Goal: Task Accomplishment & Management: Manage account settings

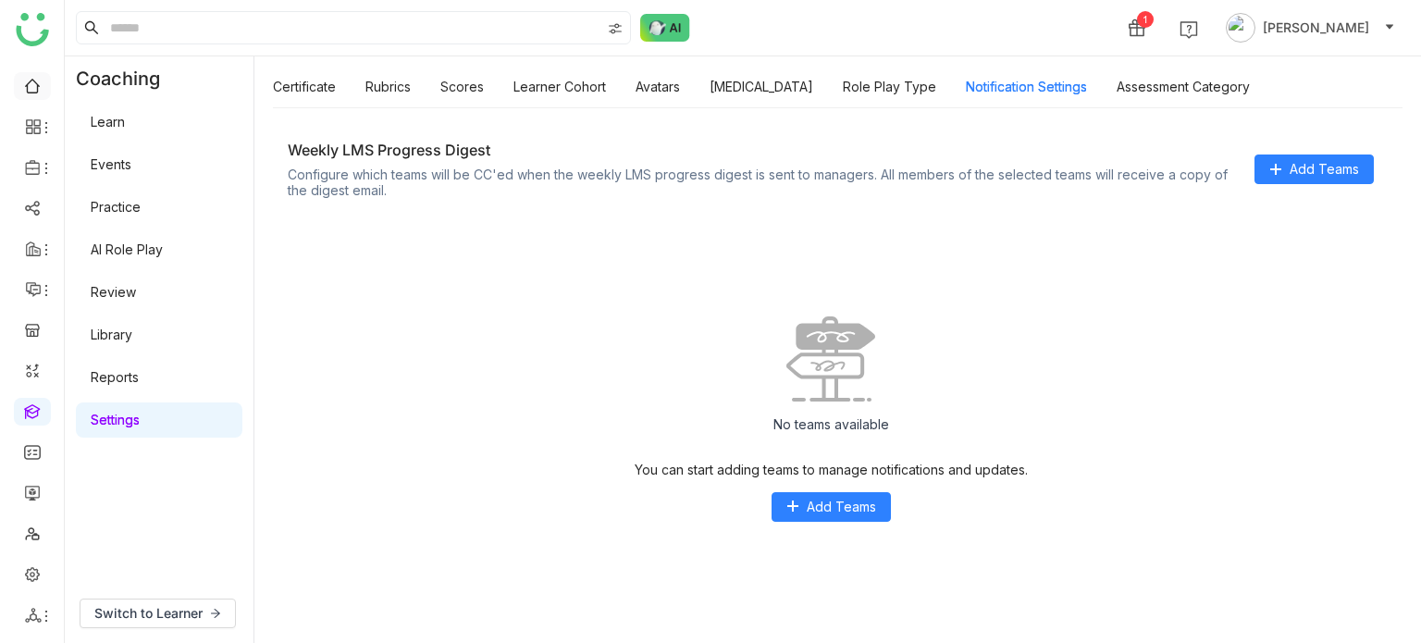
click at [39, 91] on link at bounding box center [32, 85] width 17 height 16
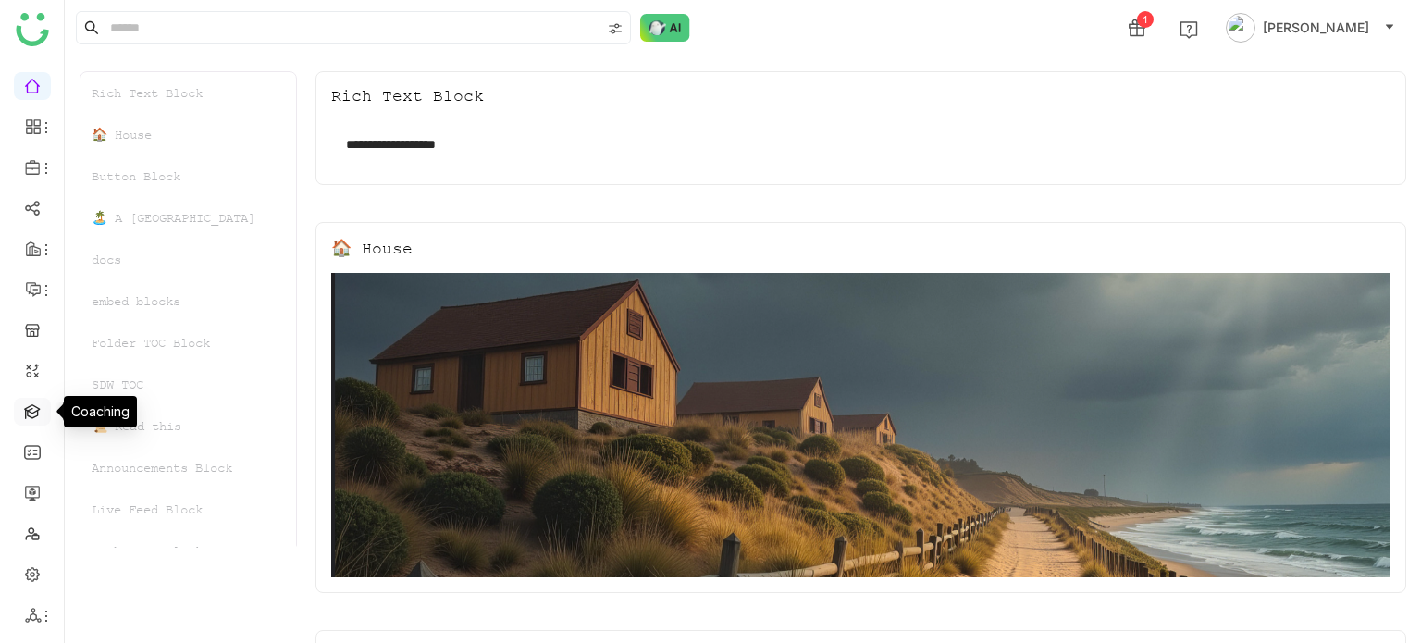
click at [41, 414] on link at bounding box center [32, 410] width 17 height 16
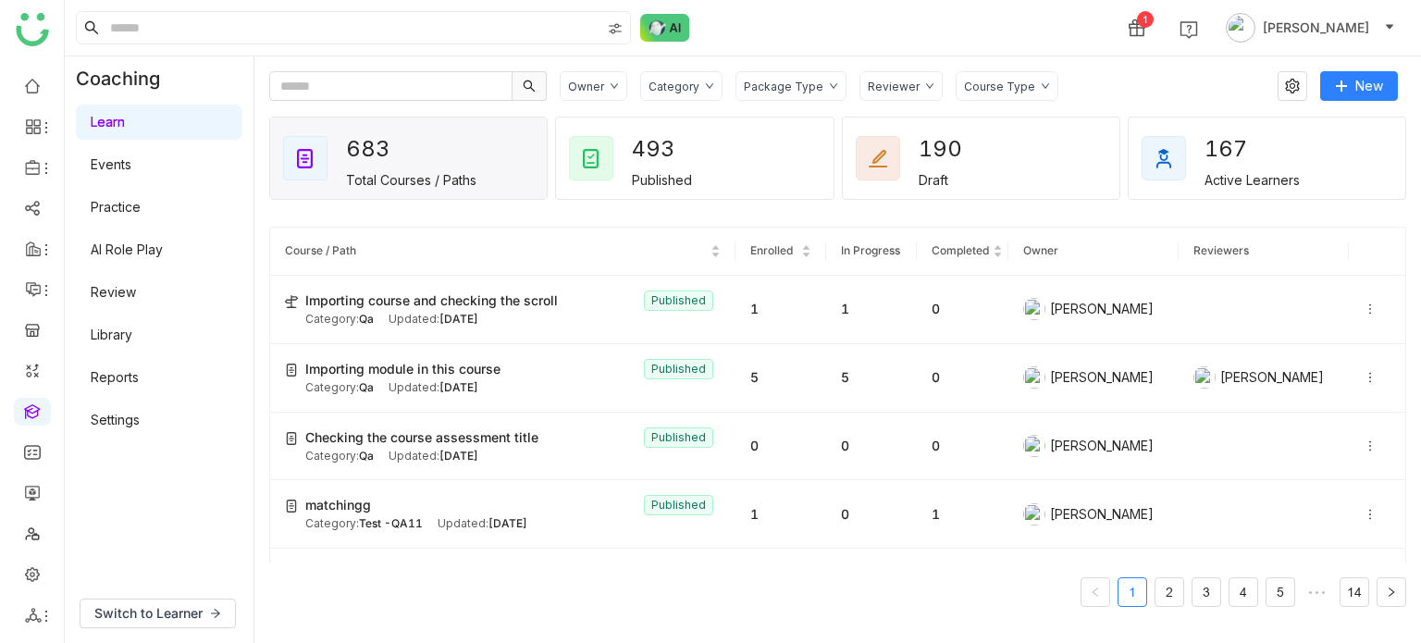
click at [140, 420] on link "Settings" at bounding box center [115, 420] width 49 height 16
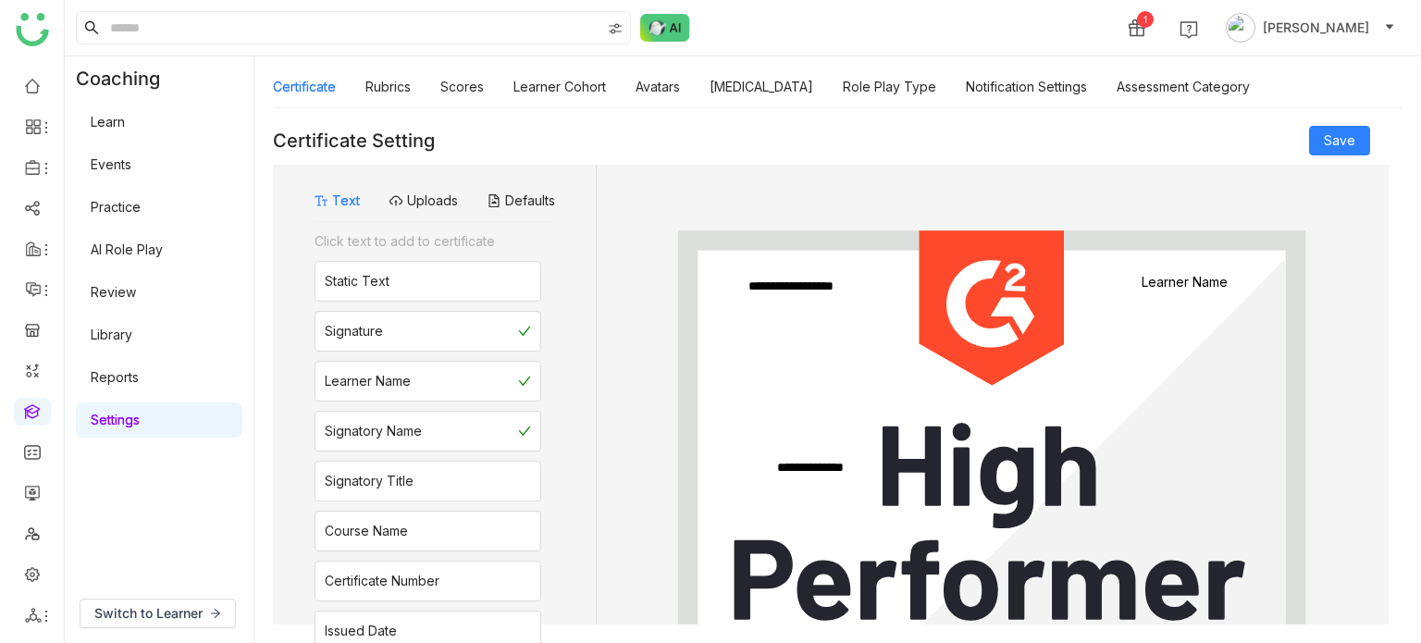
click at [107, 341] on link "Library" at bounding box center [112, 335] width 42 height 16
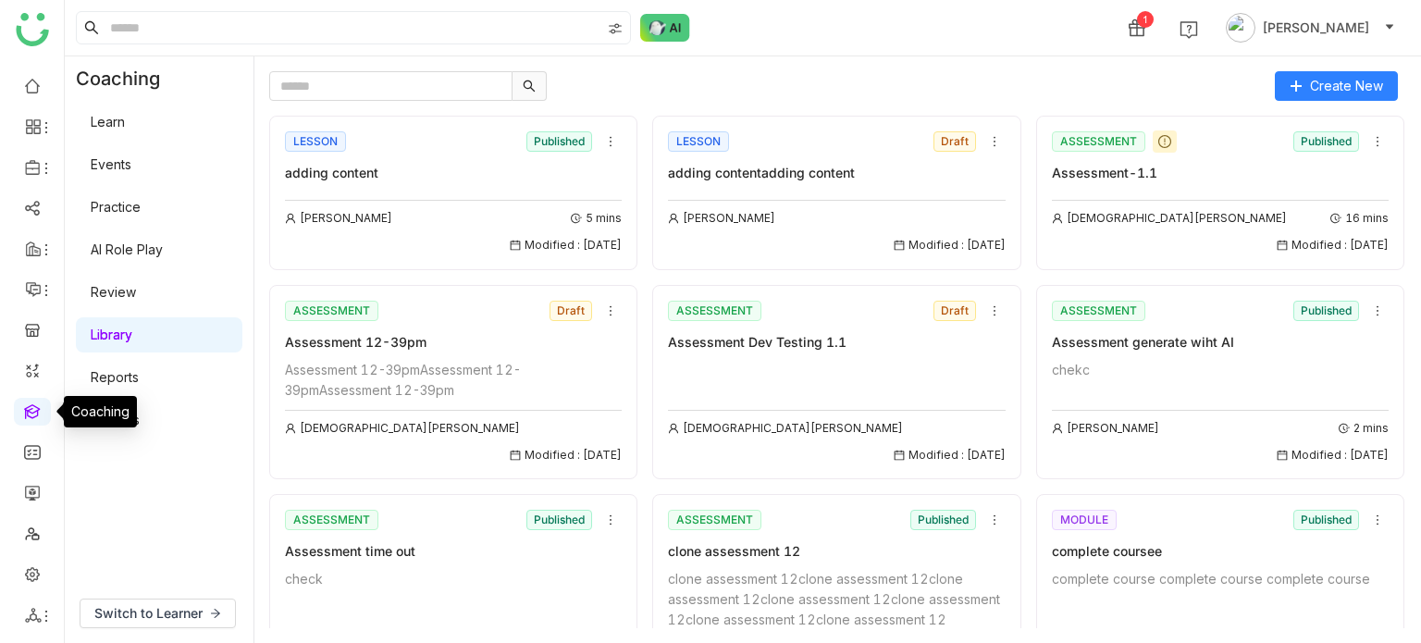
click at [26, 418] on link at bounding box center [32, 410] width 17 height 16
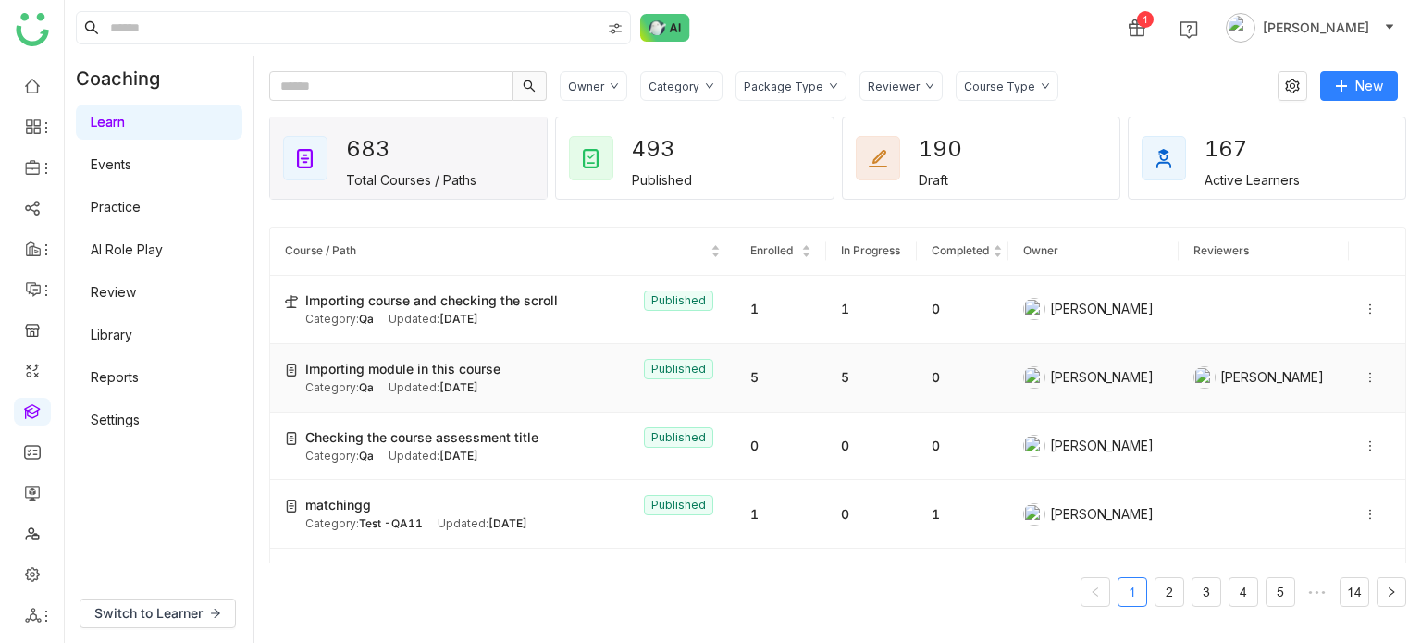
click at [527, 377] on div "Importing module in this course Published" at bounding box center [512, 369] width 415 height 20
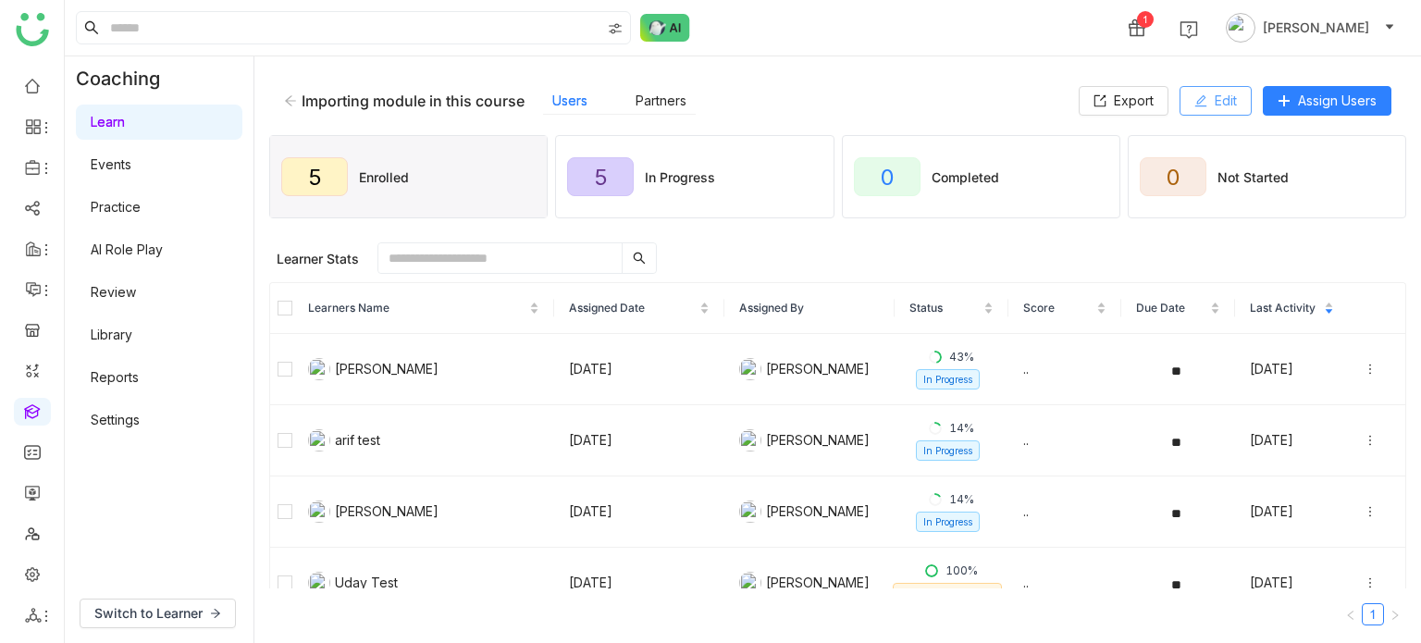
click at [1234, 106] on span "Edit" at bounding box center [1226, 101] width 22 height 20
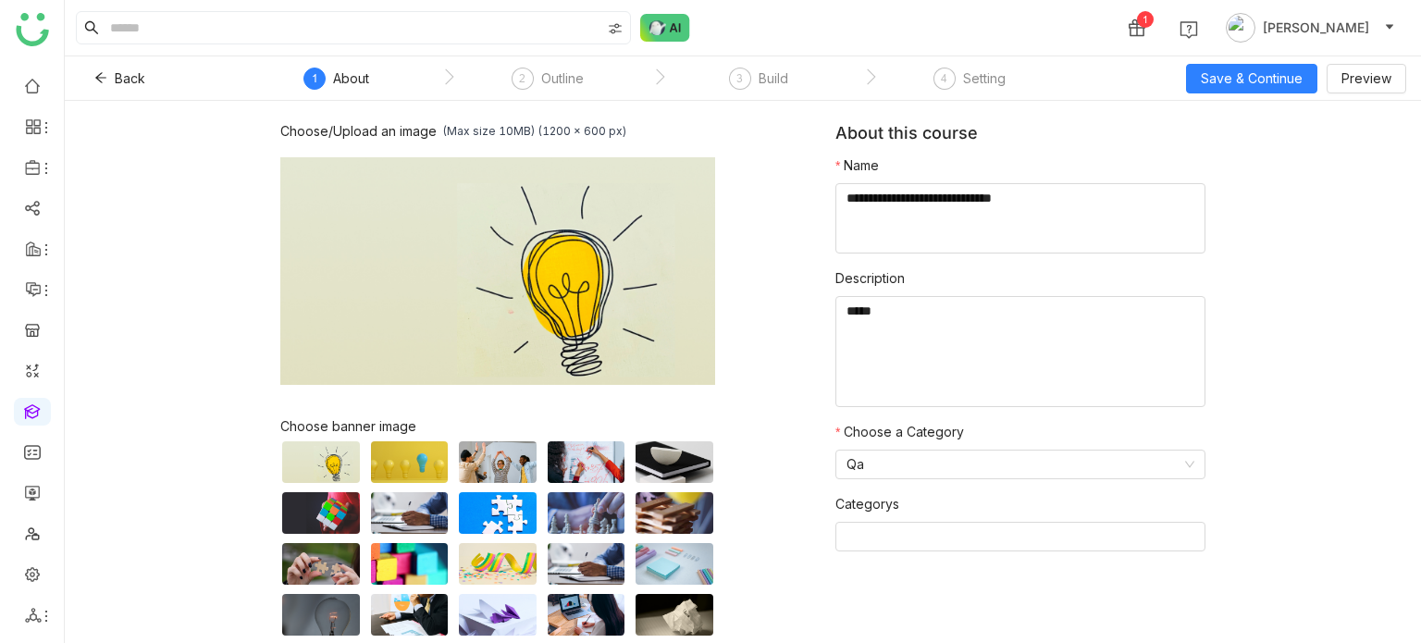
click at [989, 63] on nz-steps "1 About 2 Outline 3 Build 4 Setting" at bounding box center [658, 78] width 833 height 44
click at [986, 82] on div "Setting" at bounding box center [984, 79] width 43 height 22
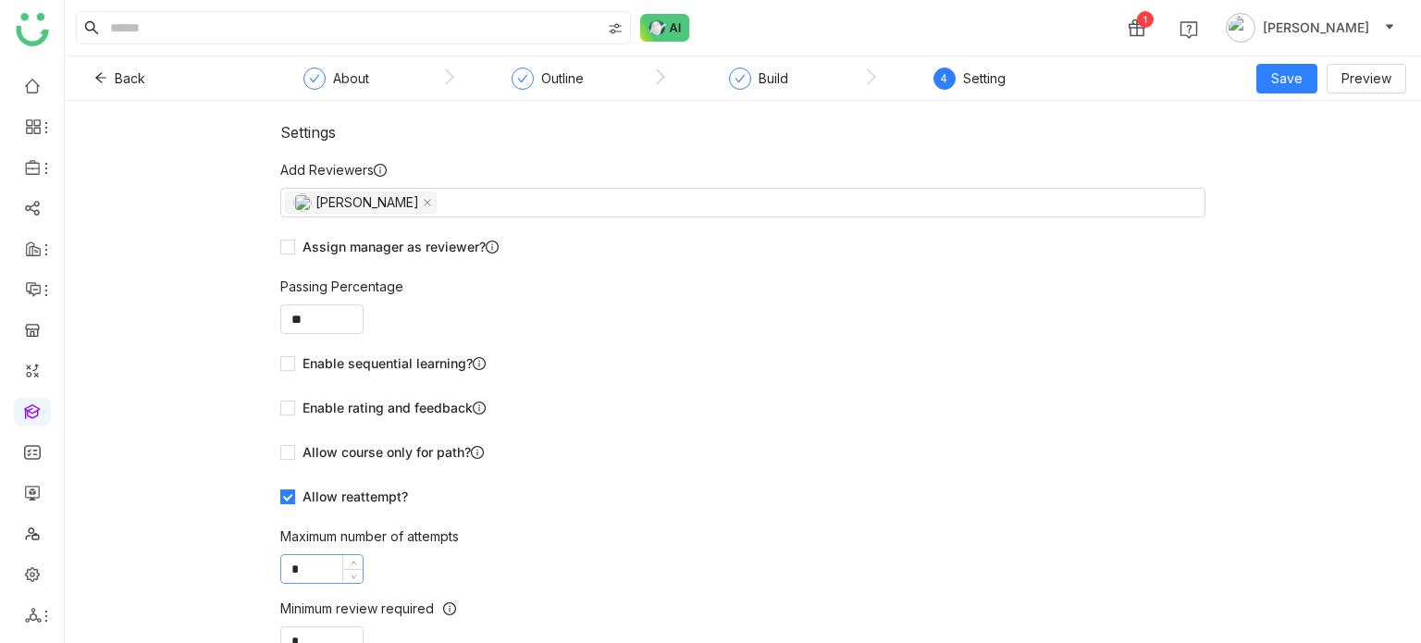
click at [322, 573] on input "*" at bounding box center [321, 569] width 81 height 28
type input "*"
click at [1280, 93] on div "Back About Outline Build 4 Setting Save Preview" at bounding box center [743, 78] width 1356 height 44
click at [1296, 84] on span "Save" at bounding box center [1286, 78] width 31 height 20
click at [1310, 143] on span "Save & Publish" at bounding box center [1316, 151] width 91 height 20
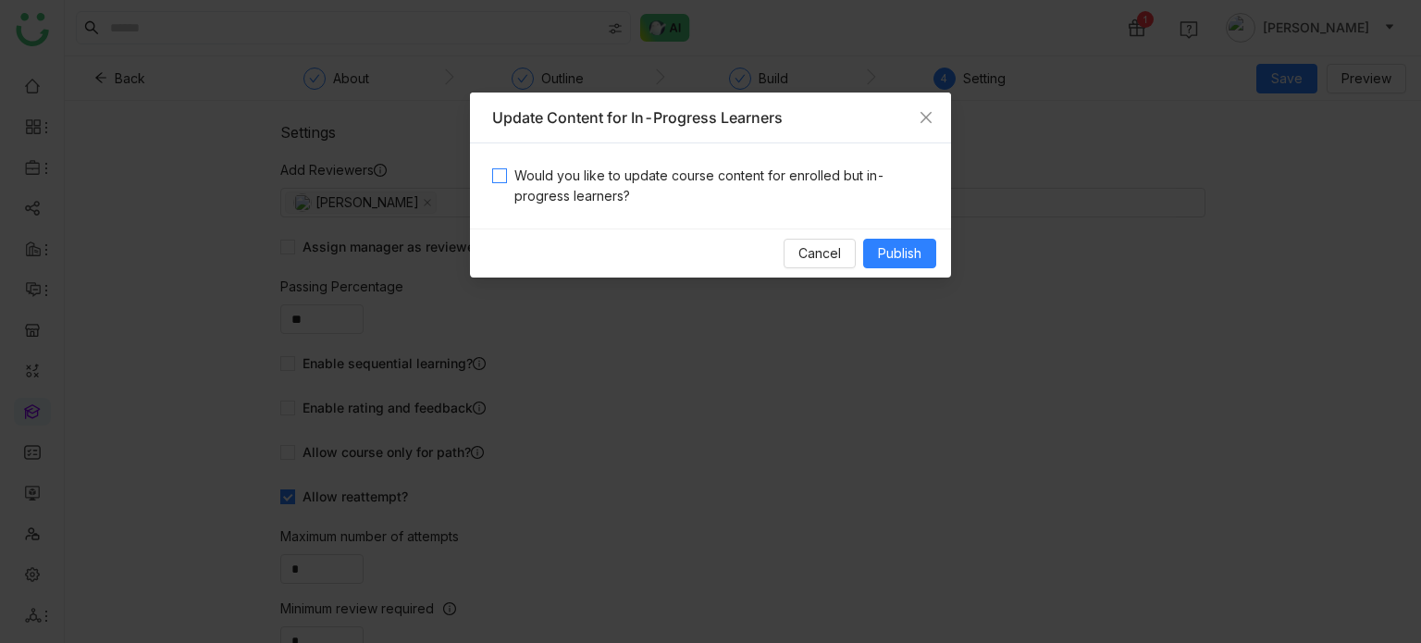
click at [793, 182] on span "Would you like to update course content for enrolled but in-progress learners?" at bounding box center [718, 186] width 422 height 41
click at [903, 266] on button "Publish" at bounding box center [899, 254] width 73 height 30
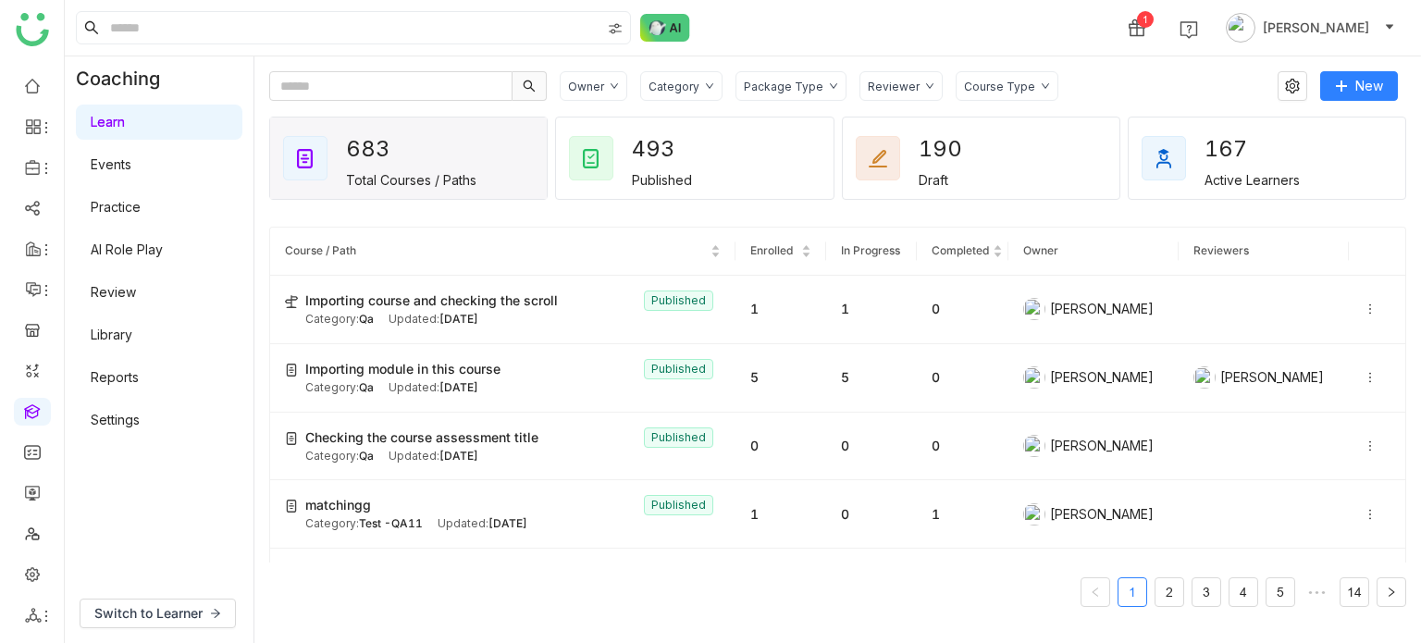
click at [36, 396] on ul at bounding box center [32, 350] width 64 height 583
click at [33, 411] on link at bounding box center [32, 410] width 17 height 16
click at [1319, 132] on span "New Course" at bounding box center [1300, 124] width 94 height 20
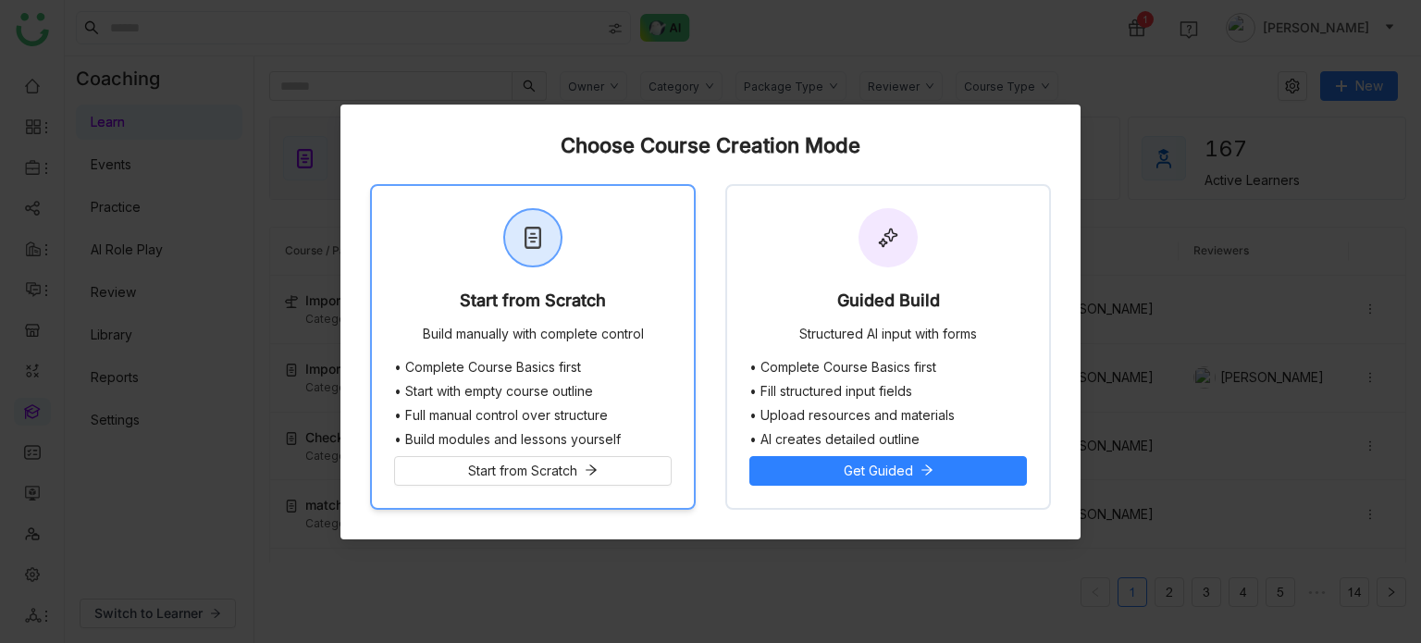
click at [463, 279] on div "Start from Scratch Build manually with complete control" at bounding box center [533, 273] width 322 height 174
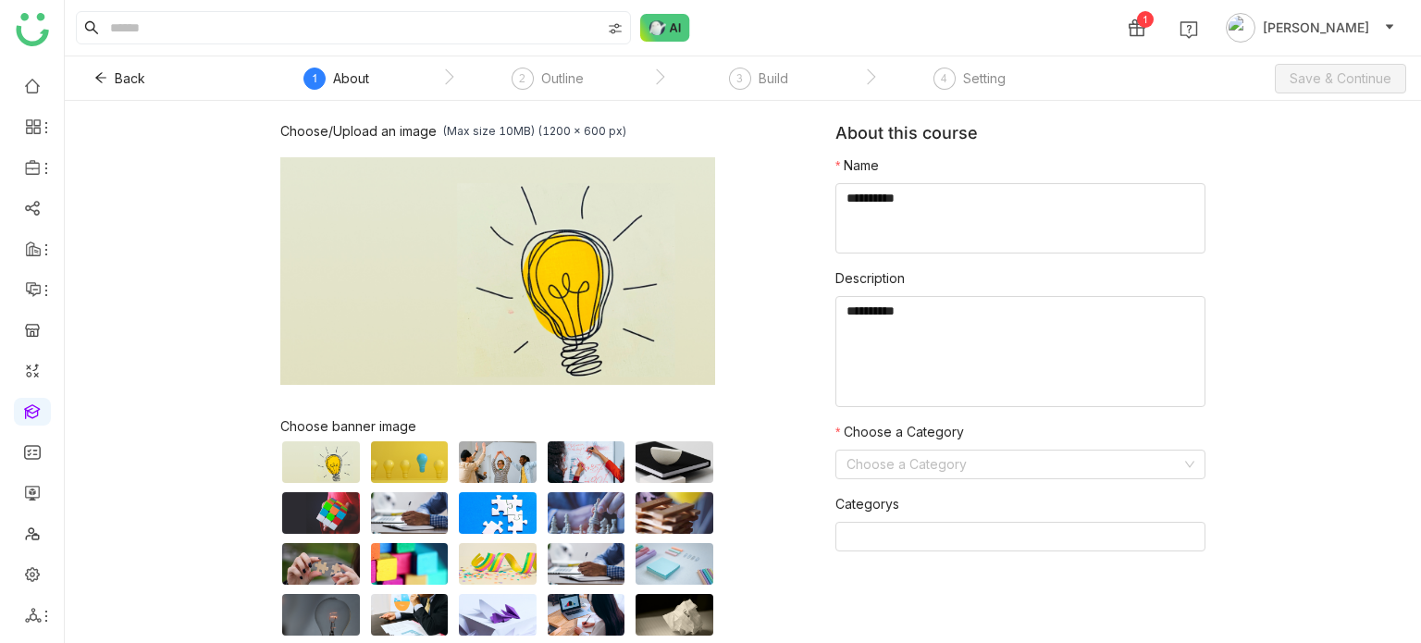
click at [976, 172] on nz-form-item "Name" at bounding box center [1021, 204] width 370 height 98
drag, startPoint x: 976, startPoint y: 172, endPoint x: 970, endPoint y: 197, distance: 25.8
click at [970, 197] on nz-form-item "Name" at bounding box center [1021, 204] width 370 height 98
click at [970, 197] on textarea at bounding box center [1021, 218] width 370 height 70
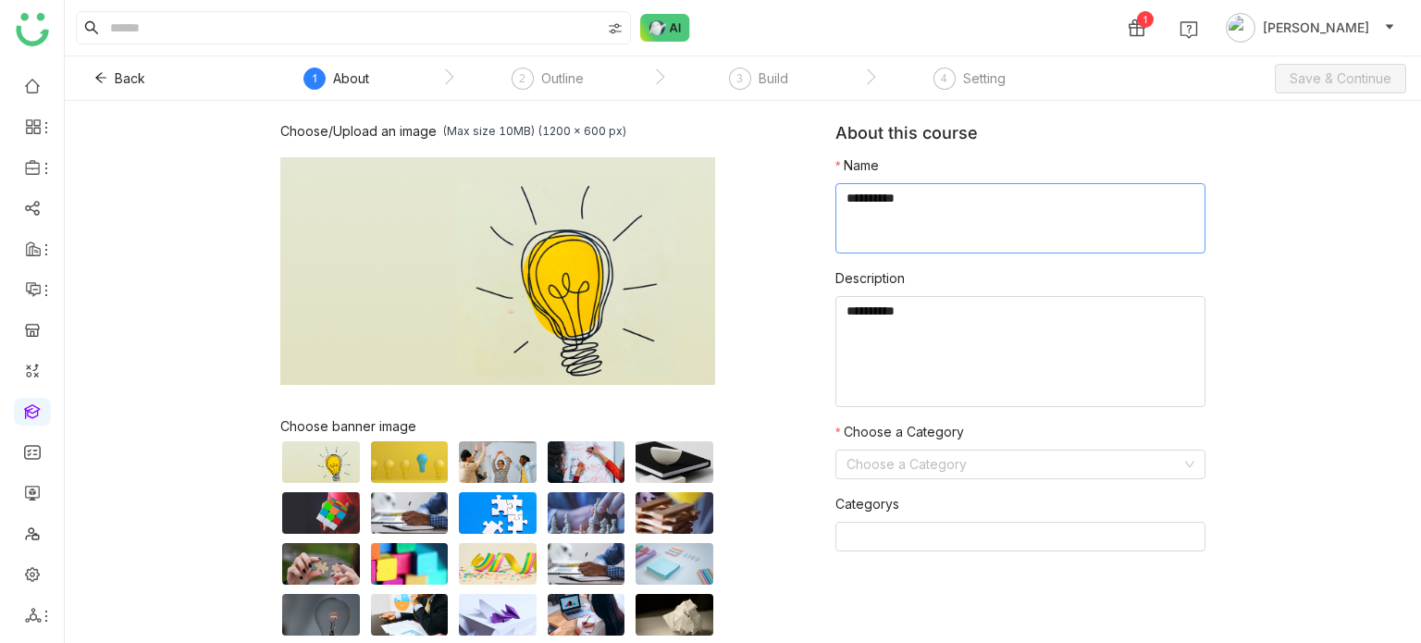
click at [970, 197] on textarea at bounding box center [1021, 218] width 370 height 70
type textarea "**********"
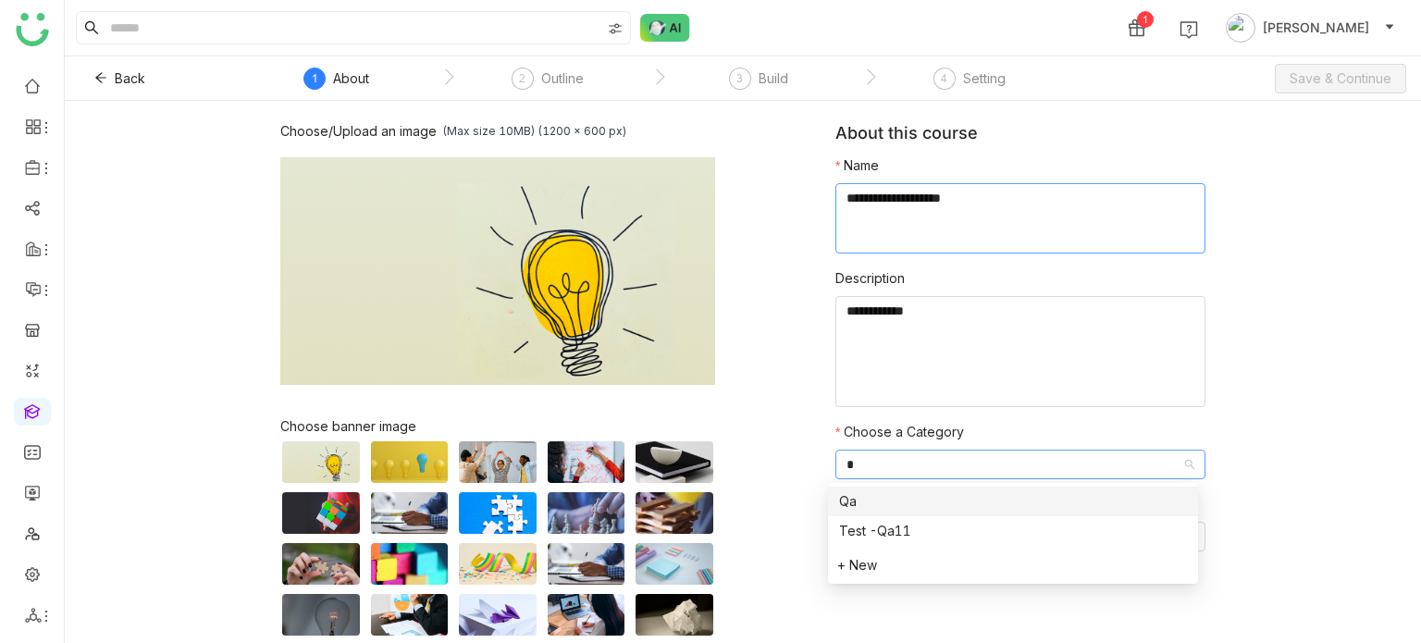
type input "**"
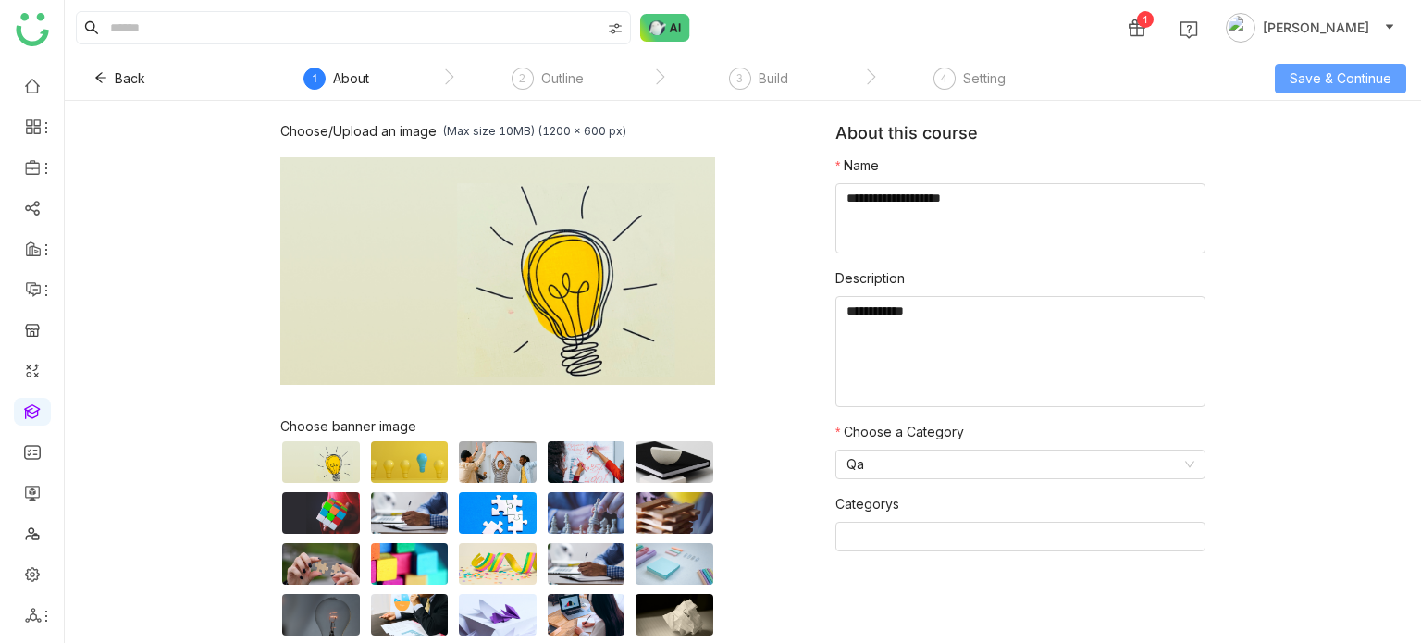
click at [1346, 88] on span "Save & Continue" at bounding box center [1341, 78] width 102 height 20
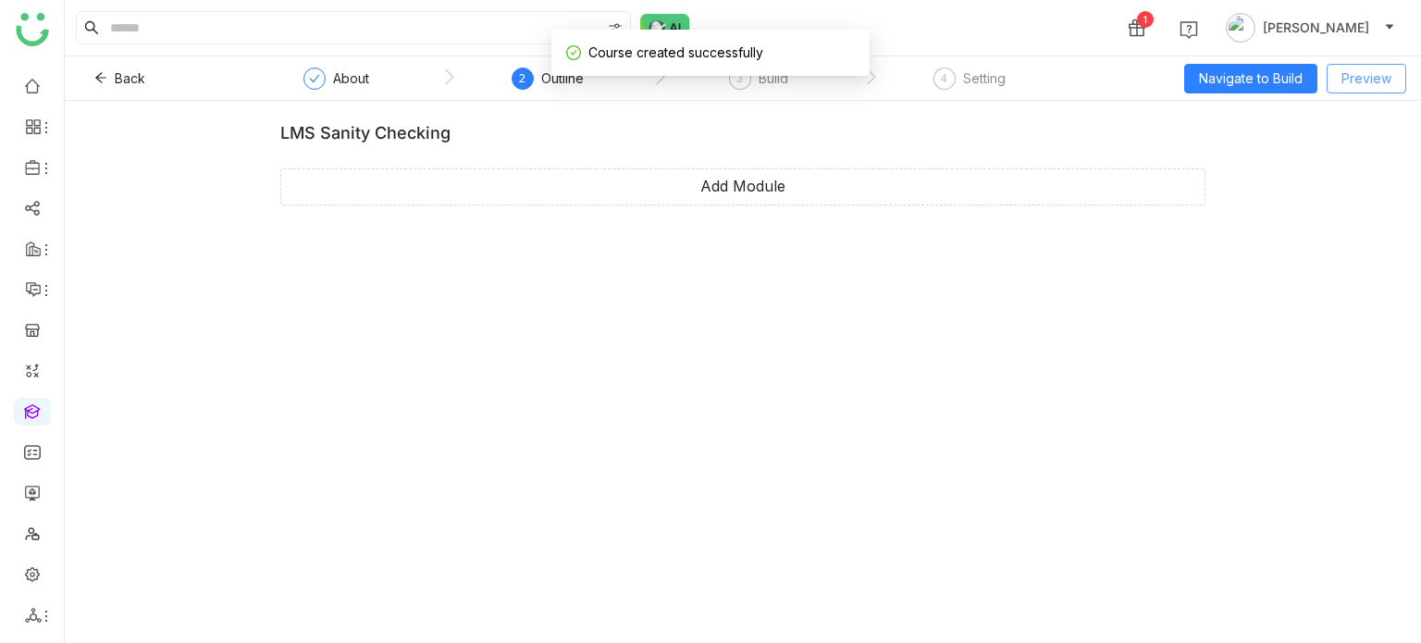
click at [1346, 88] on span "Preview" at bounding box center [1367, 78] width 50 height 20
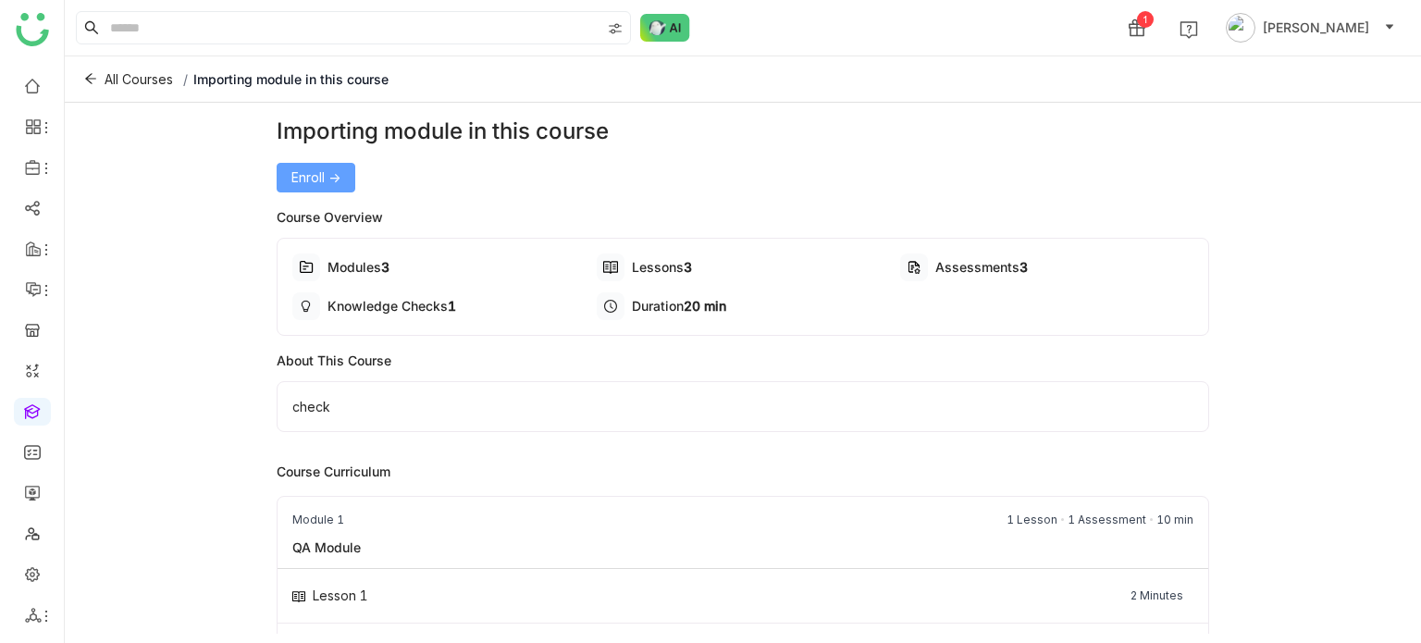
click at [313, 180] on span "Enroll ->" at bounding box center [315, 177] width 49 height 20
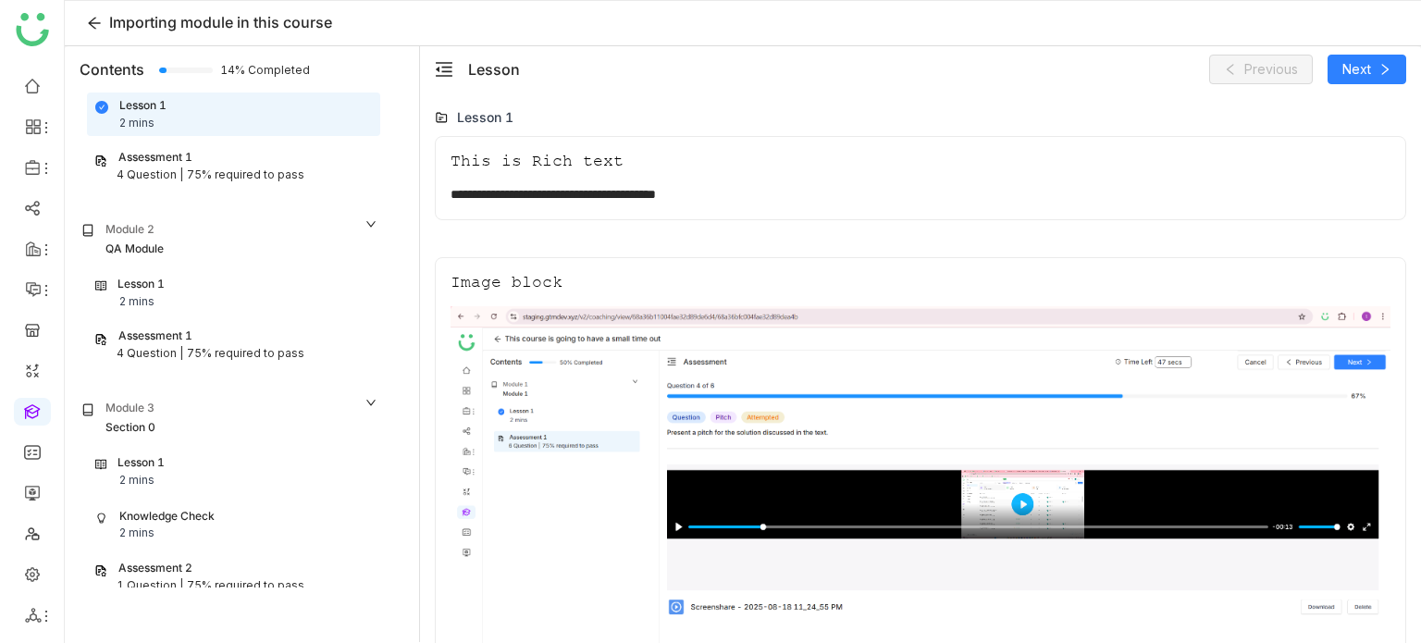
scroll to position [73, 0]
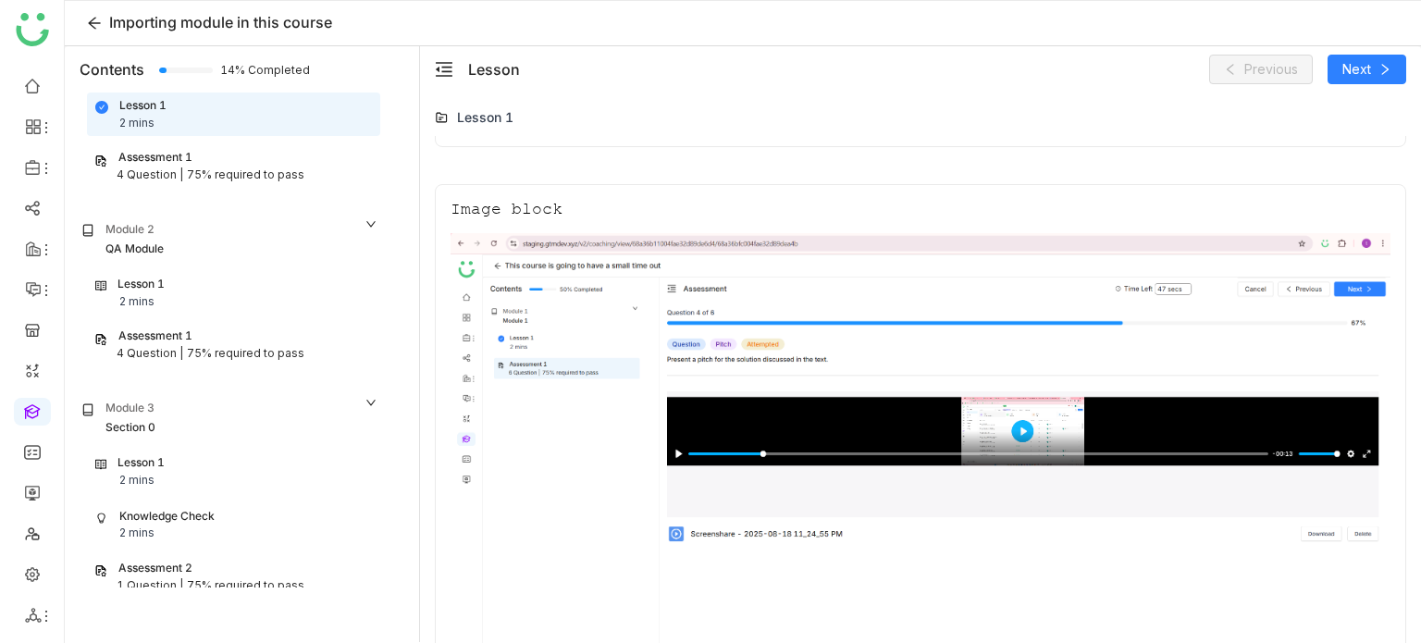
click at [207, 162] on div "Assessment 1" at bounding box center [233, 158] width 279 height 18
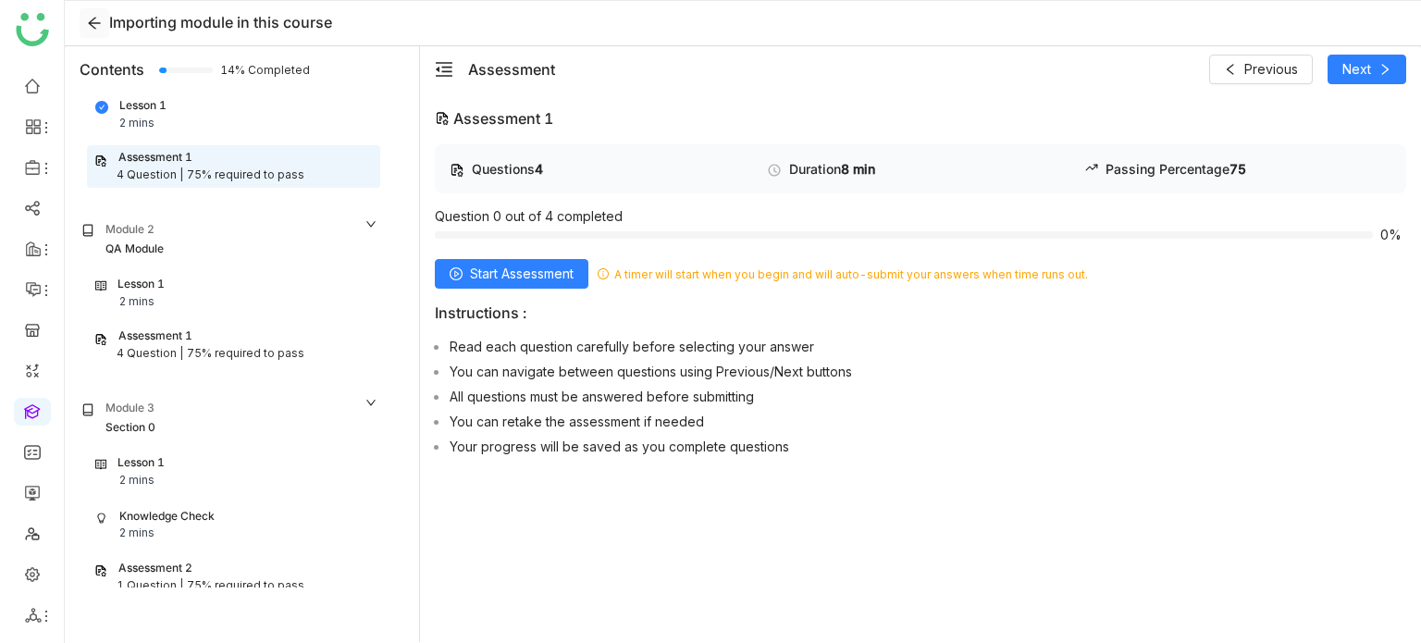
click at [92, 20] on icon at bounding box center [94, 24] width 12 height 12
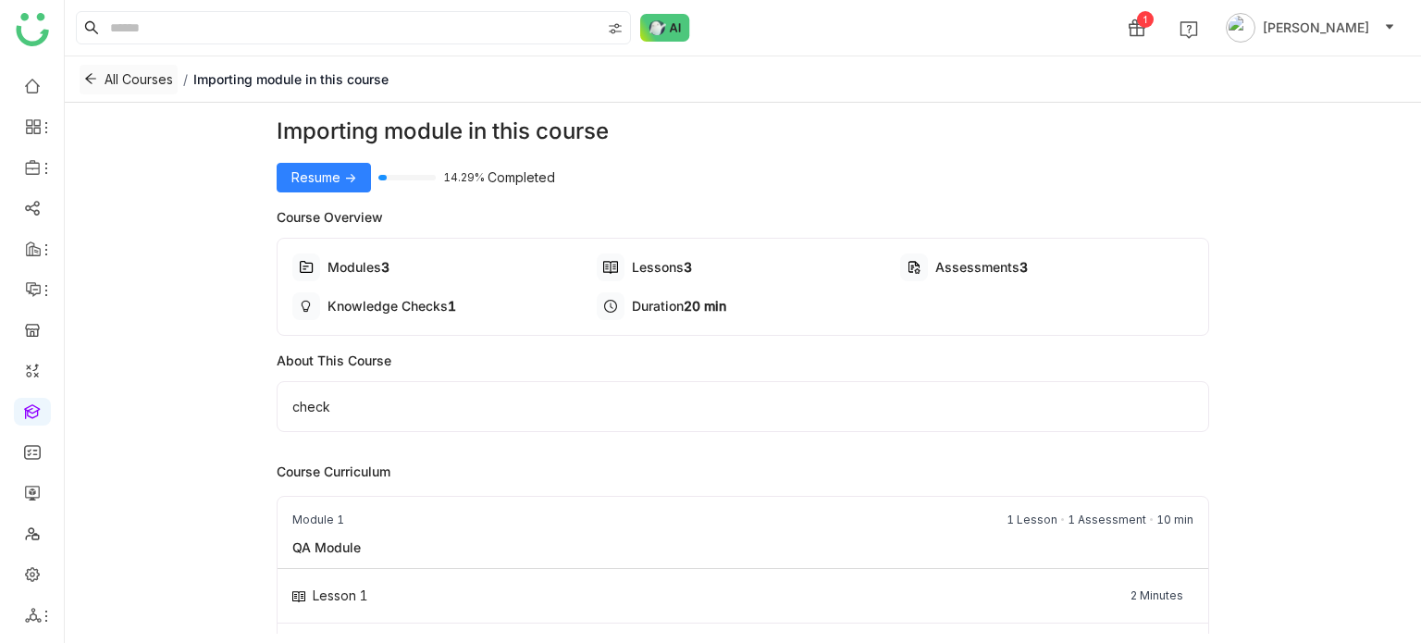
click at [95, 84] on icon at bounding box center [90, 78] width 13 height 13
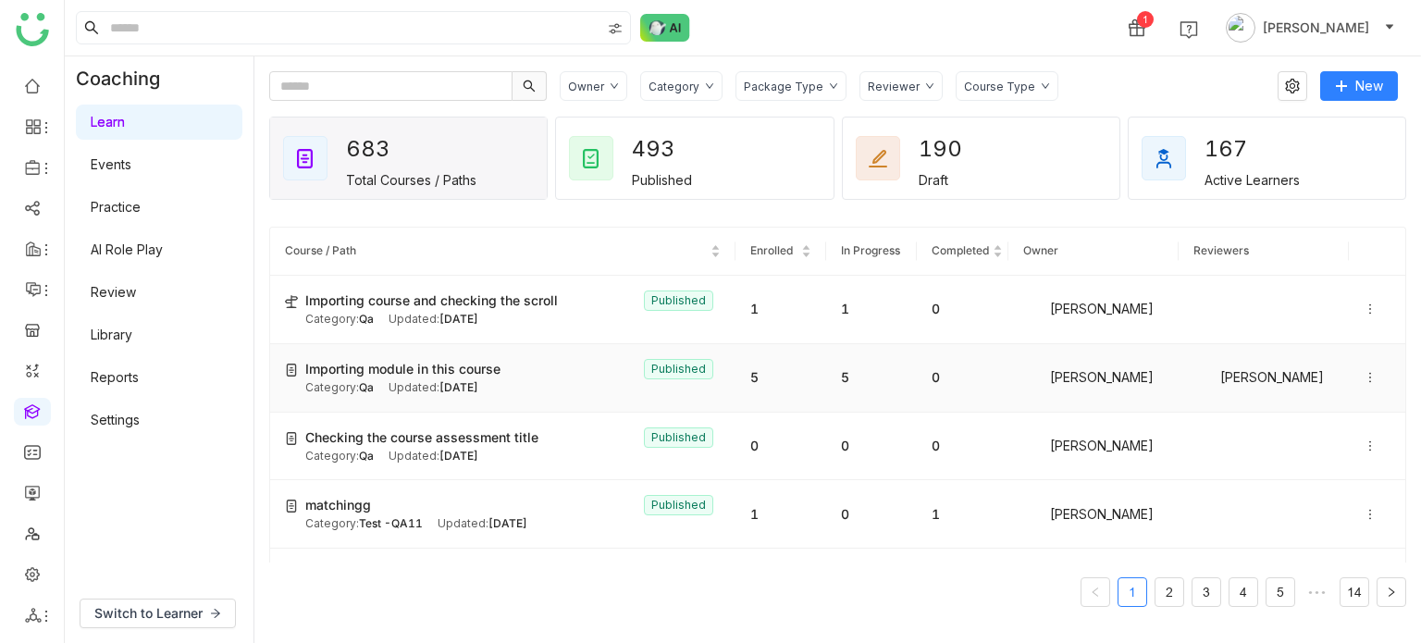
scroll to position [18, 0]
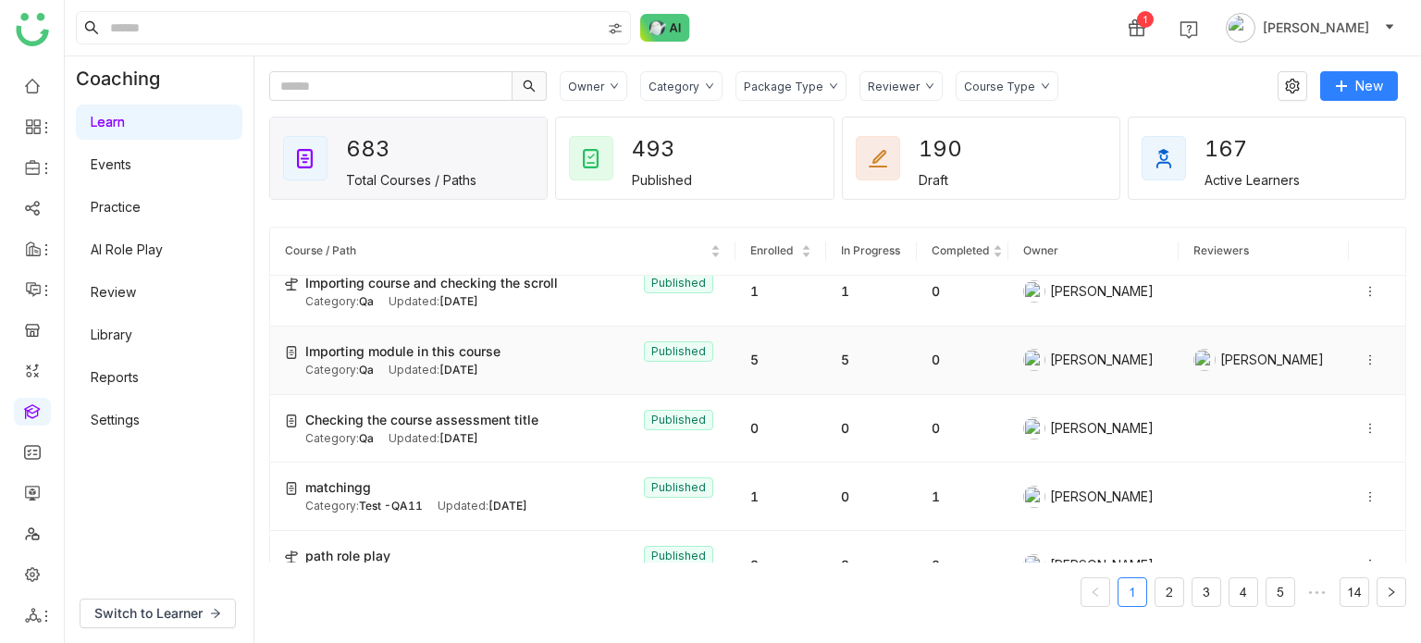
click at [442, 377] on div "Updated: Sep 05, 2025" at bounding box center [434, 371] width 90 height 18
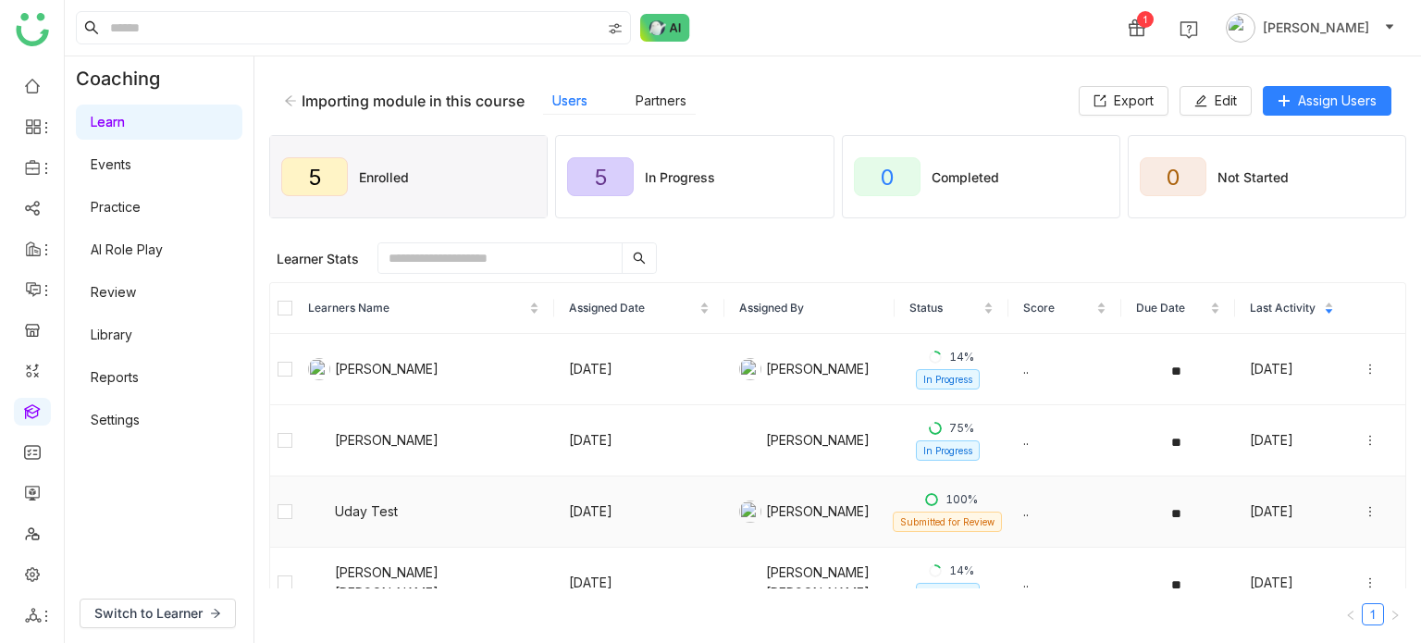
scroll to position [100, 0]
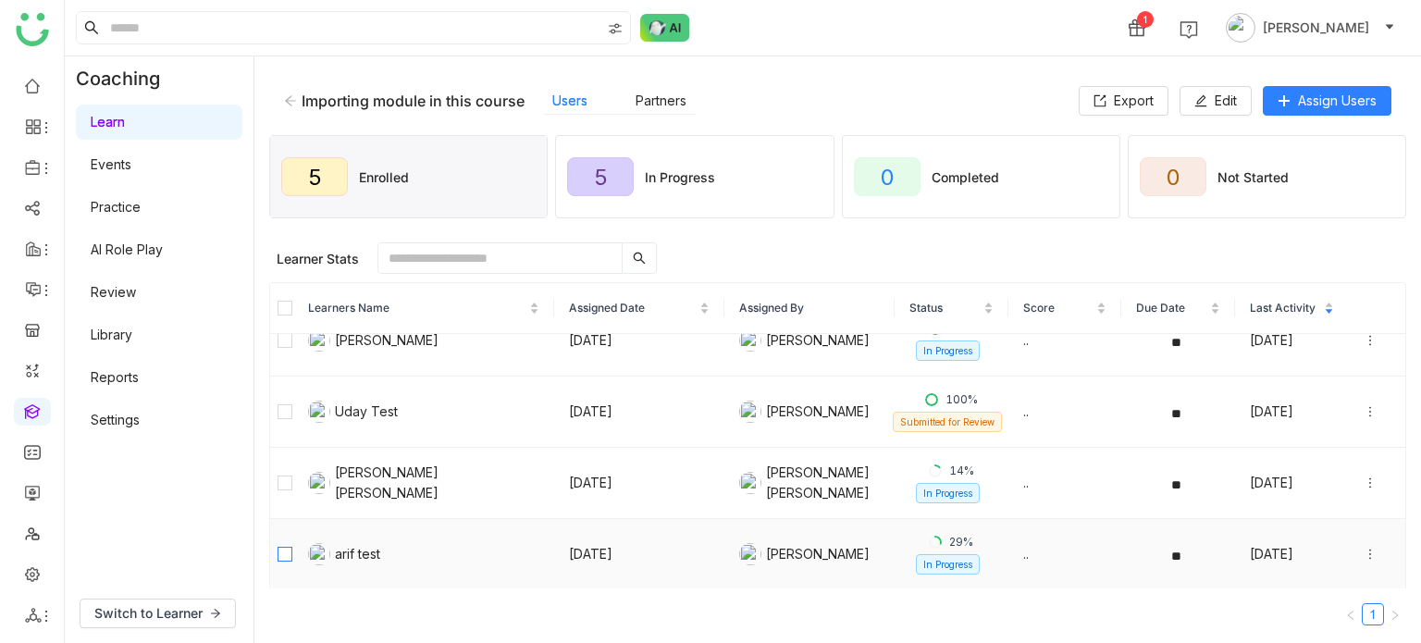
click at [279, 565] on td at bounding box center [281, 554] width 23 height 71
click at [1364, 552] on icon at bounding box center [1370, 554] width 13 height 13
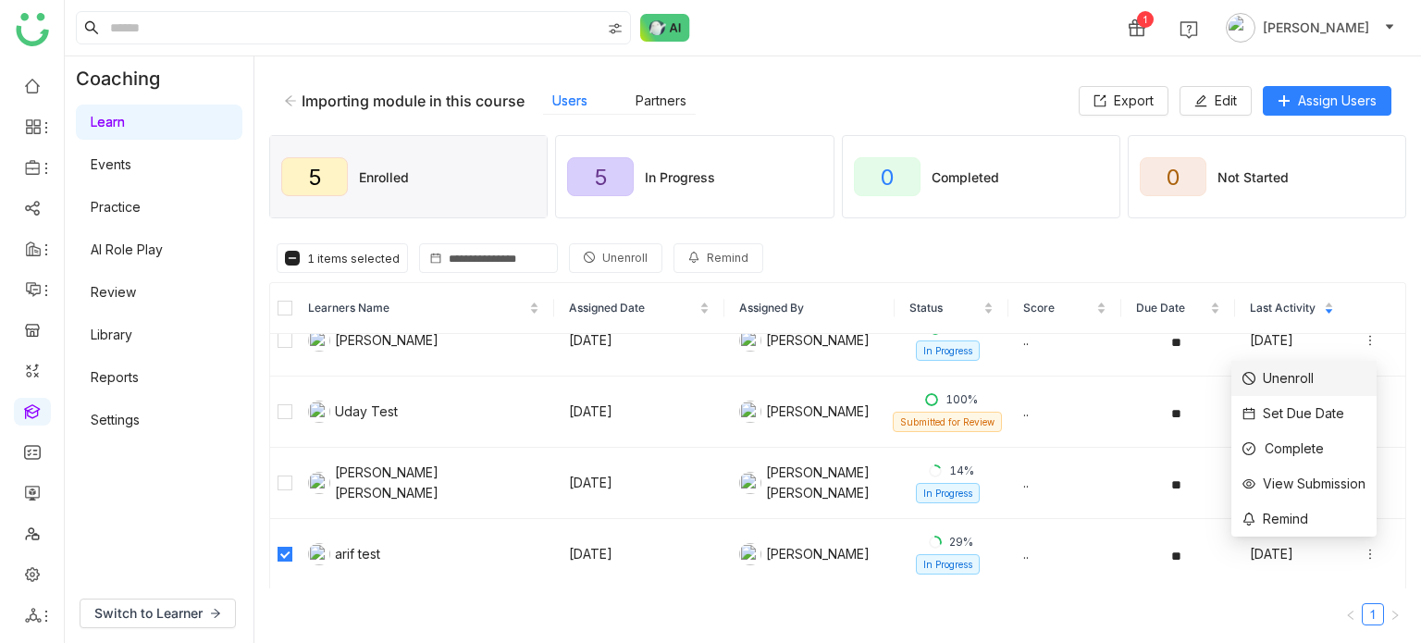
click at [1323, 378] on li "Unenroll" at bounding box center [1304, 378] width 145 height 35
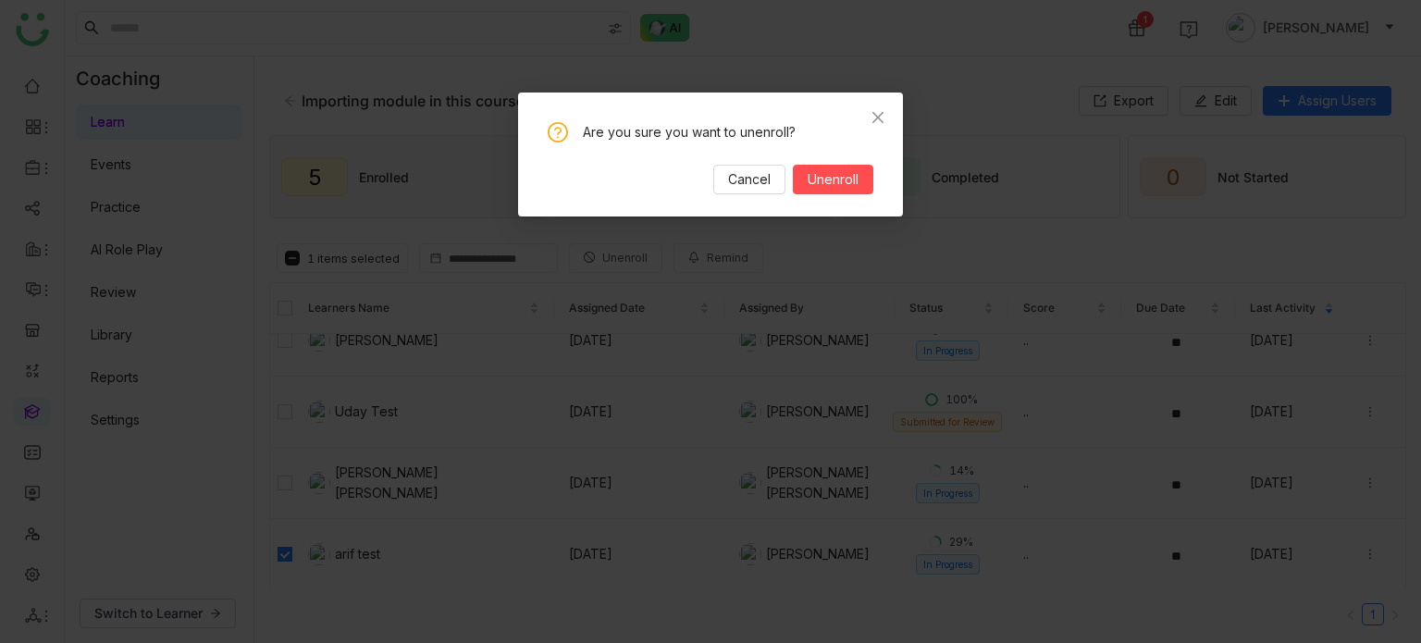
click at [835, 162] on div "Are you sure you want to unenroll? Cancel Unenroll" at bounding box center [711, 158] width 326 height 72
click at [836, 173] on span "Unenroll" at bounding box center [833, 179] width 51 height 20
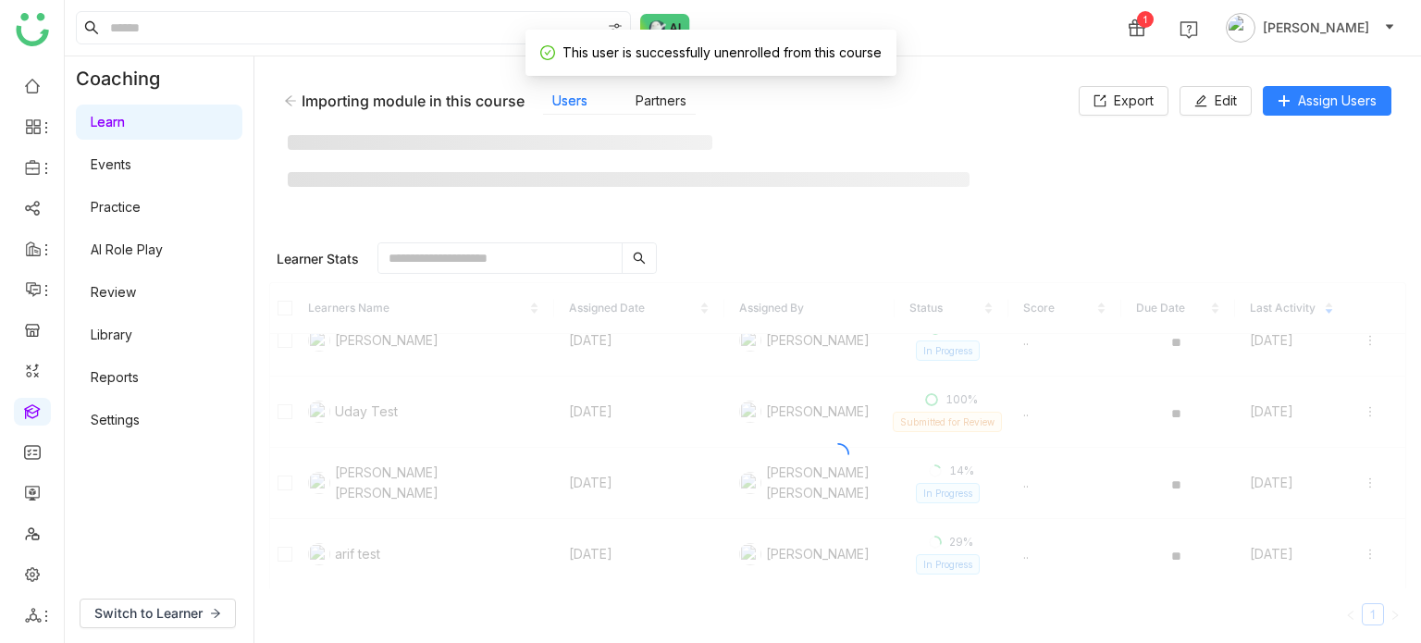
scroll to position [30, 0]
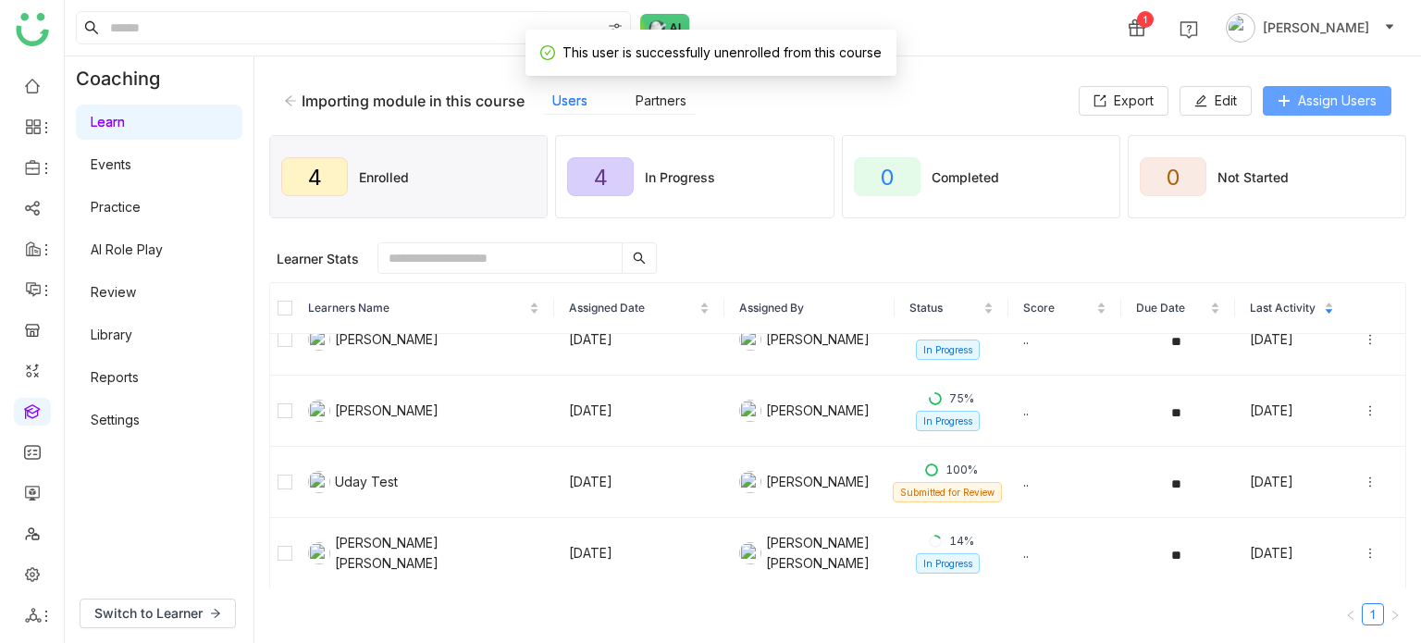
click at [1319, 95] on span "Assign Users" at bounding box center [1337, 101] width 79 height 20
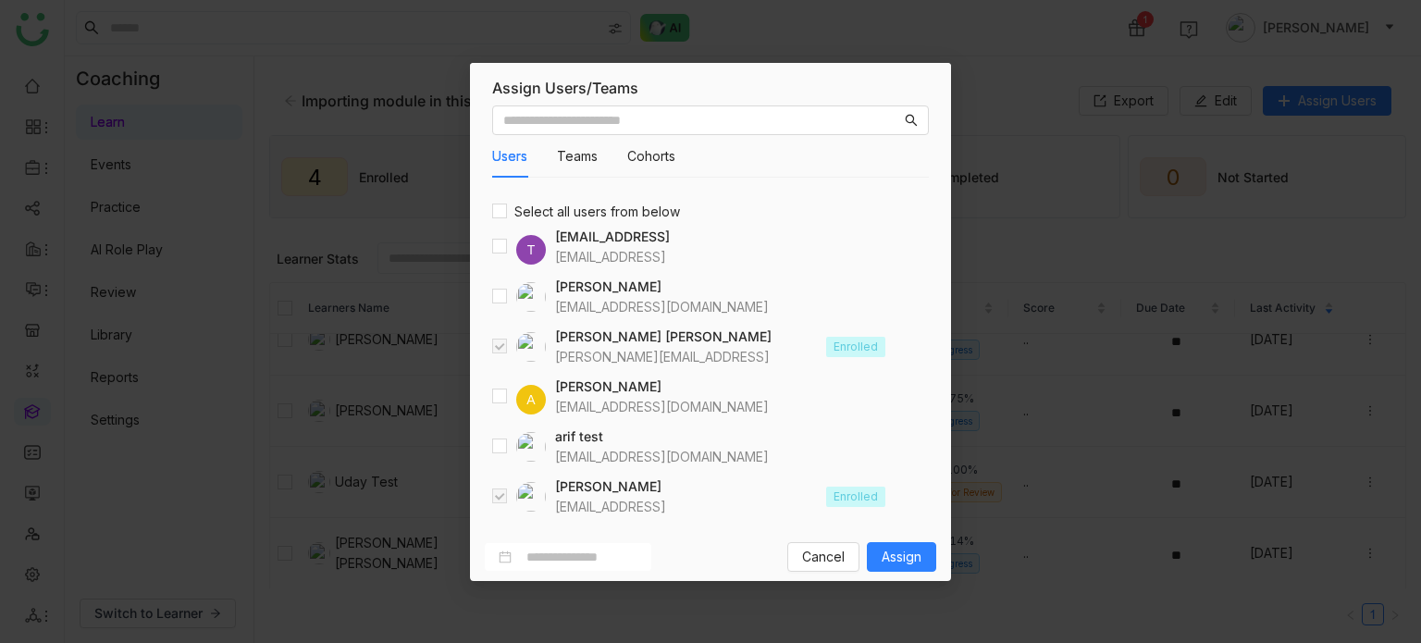
click at [494, 457] on div at bounding box center [519, 447] width 54 height 30
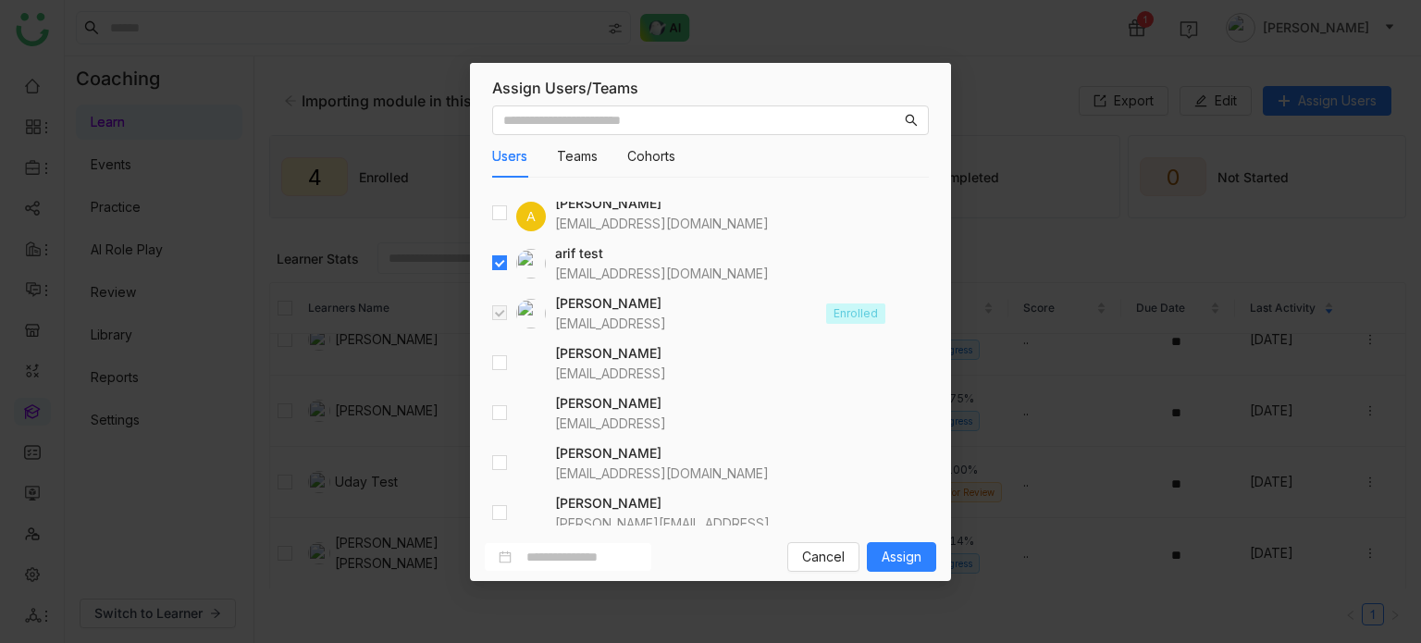
scroll to position [184, 0]
click at [914, 560] on span "Assign" at bounding box center [902, 557] width 40 height 20
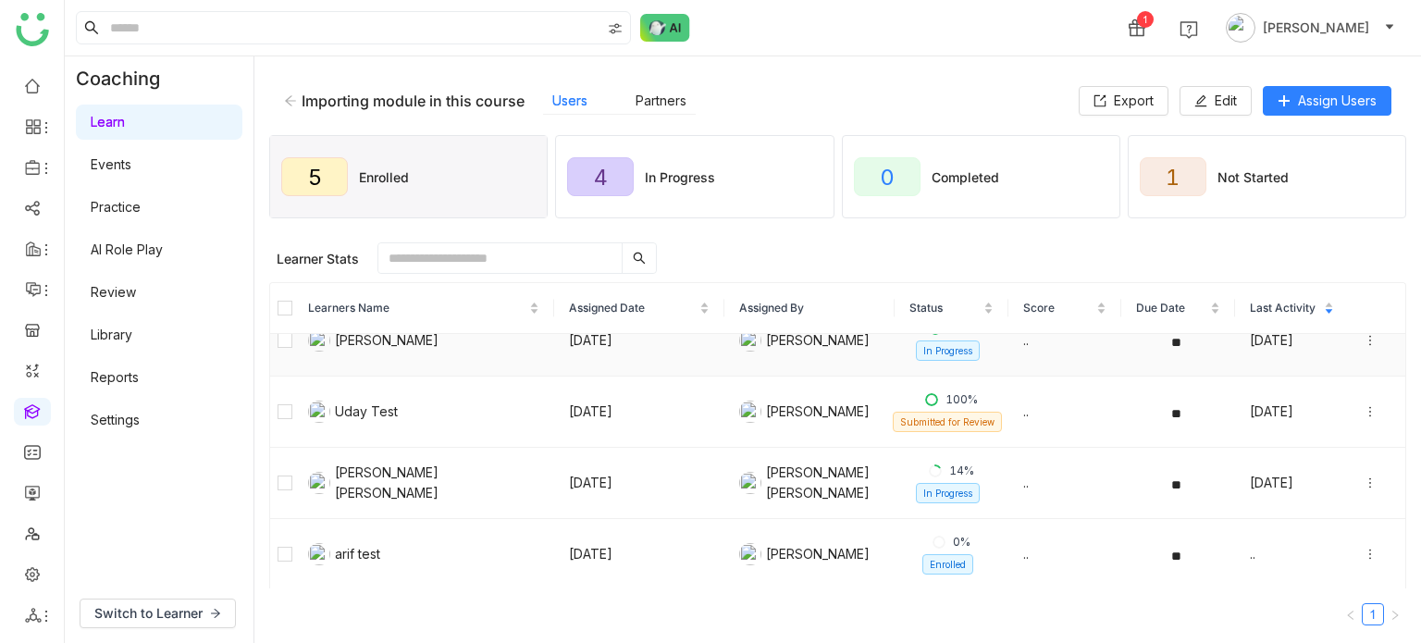
scroll to position [0, 0]
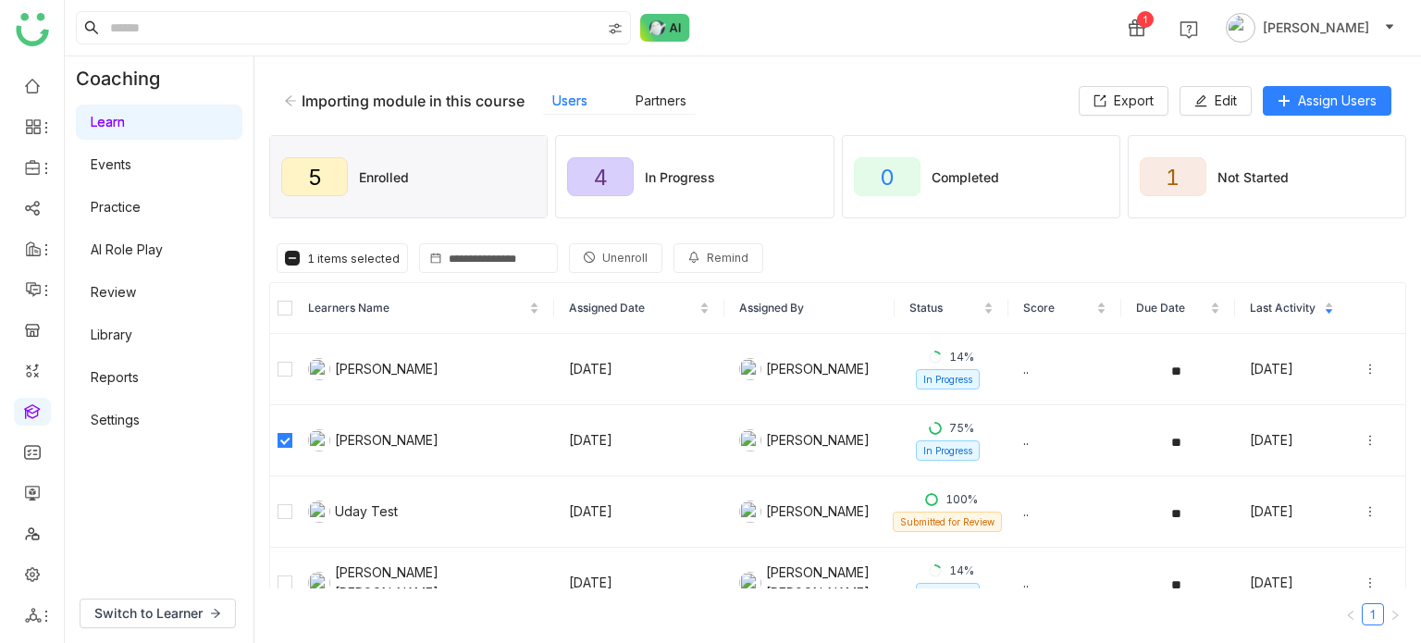
click at [622, 262] on span "Unenroll" at bounding box center [624, 259] width 45 height 18
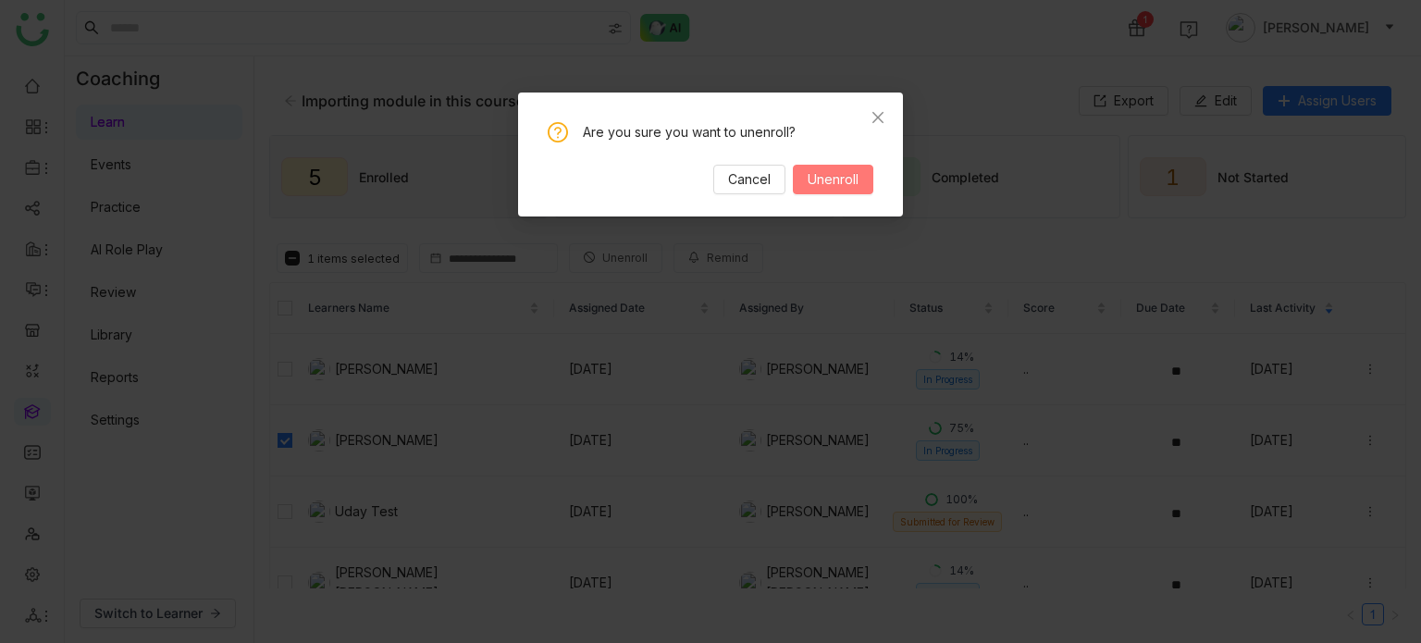
click at [869, 169] on button "Unenroll" at bounding box center [833, 180] width 80 height 30
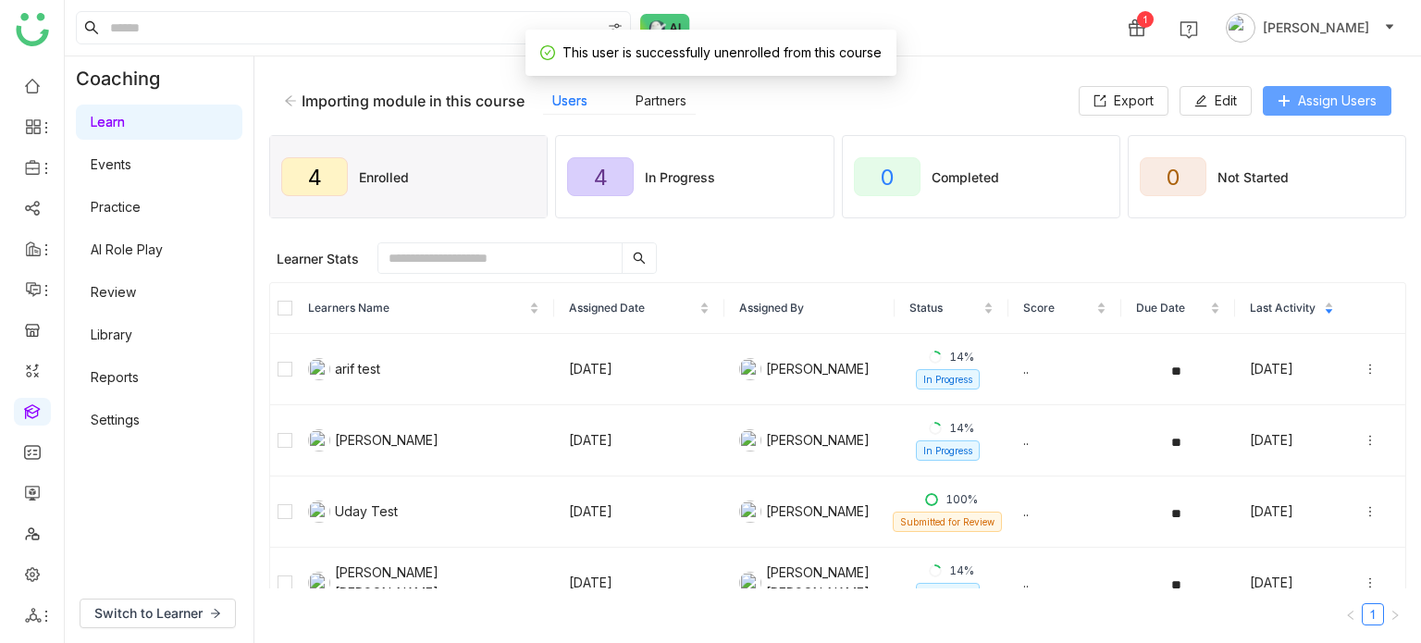
click at [1318, 97] on span "Assign Users" at bounding box center [1337, 101] width 79 height 20
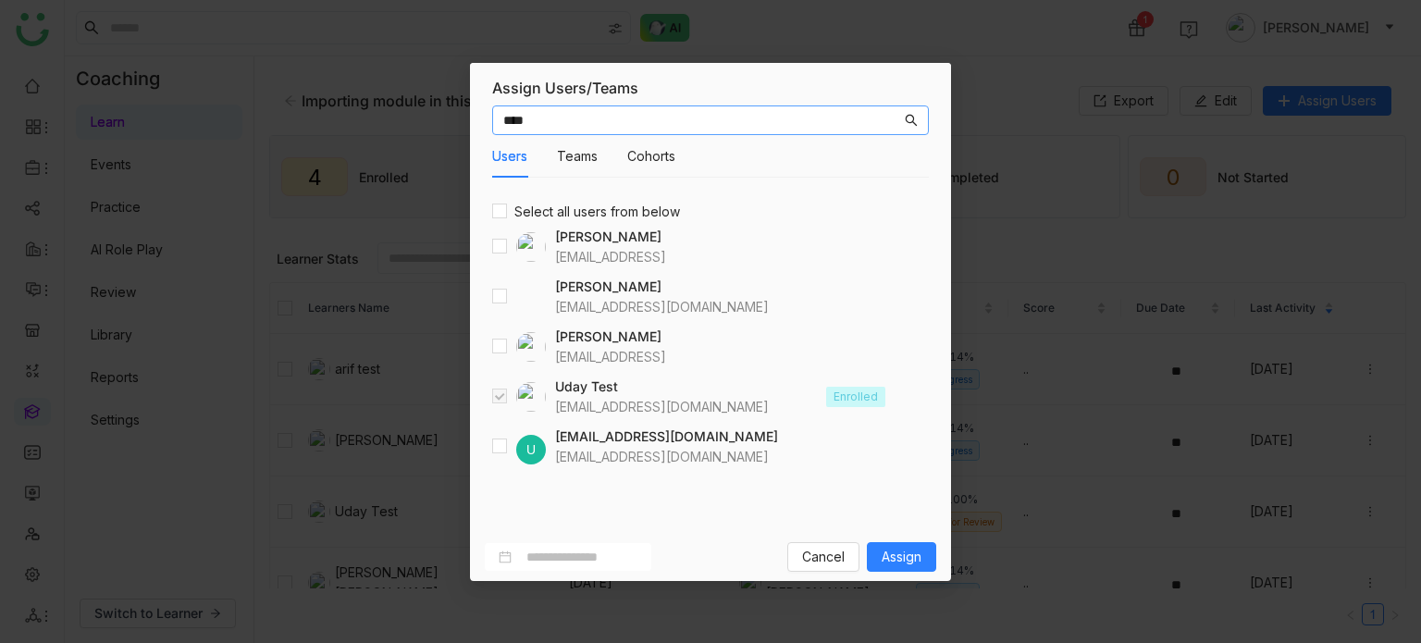
type input "****"
click at [897, 556] on span "Assign" at bounding box center [902, 557] width 40 height 20
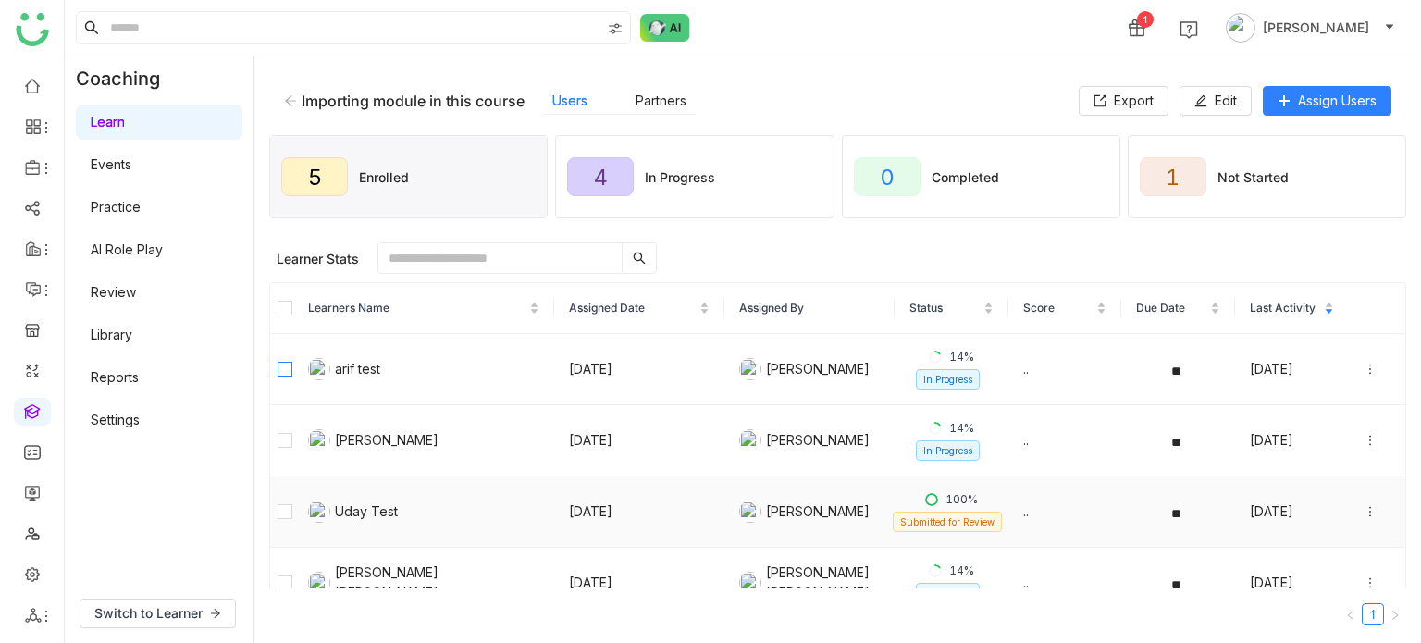
scroll to position [100, 0]
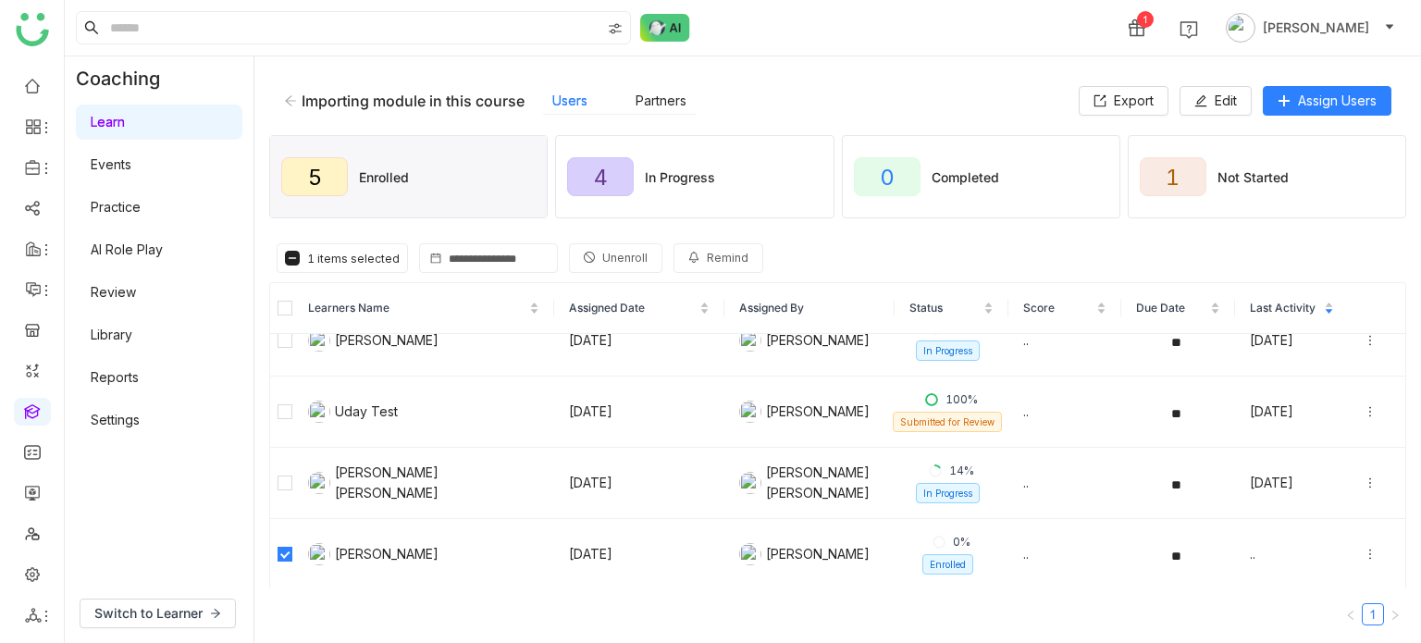
click at [632, 262] on span "Unenroll" at bounding box center [624, 259] width 45 height 18
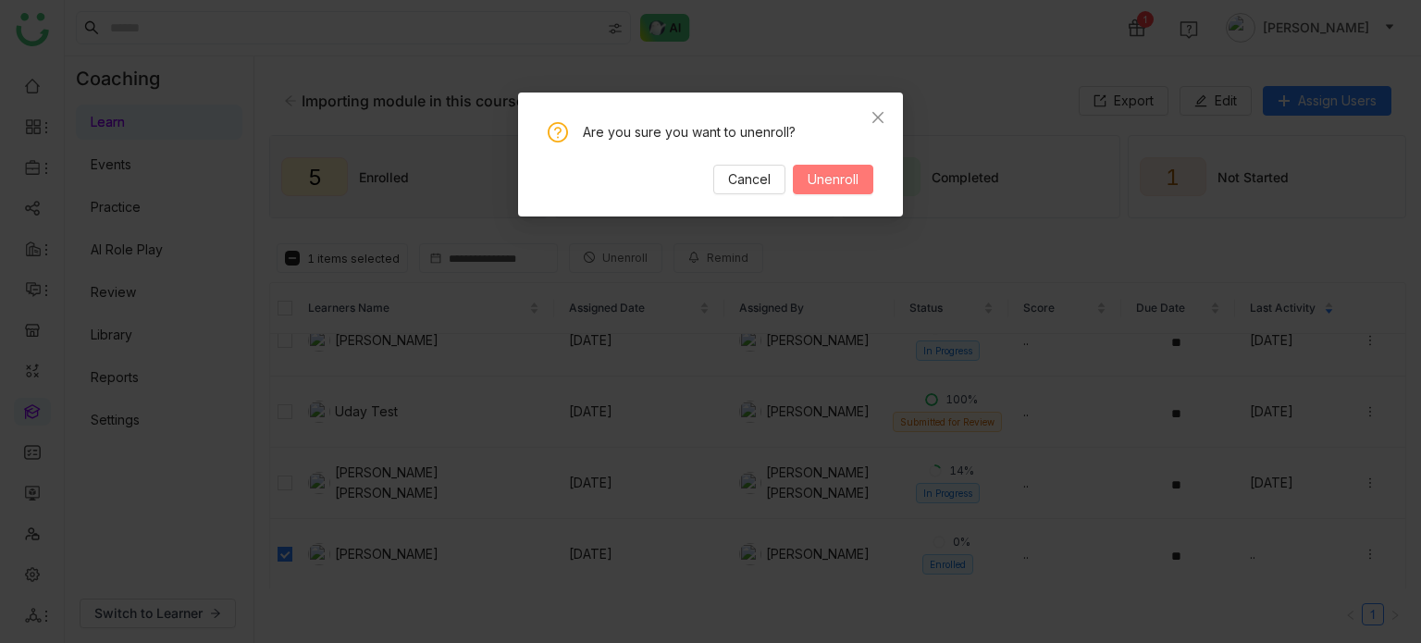
click at [842, 174] on span "Unenroll" at bounding box center [833, 179] width 51 height 20
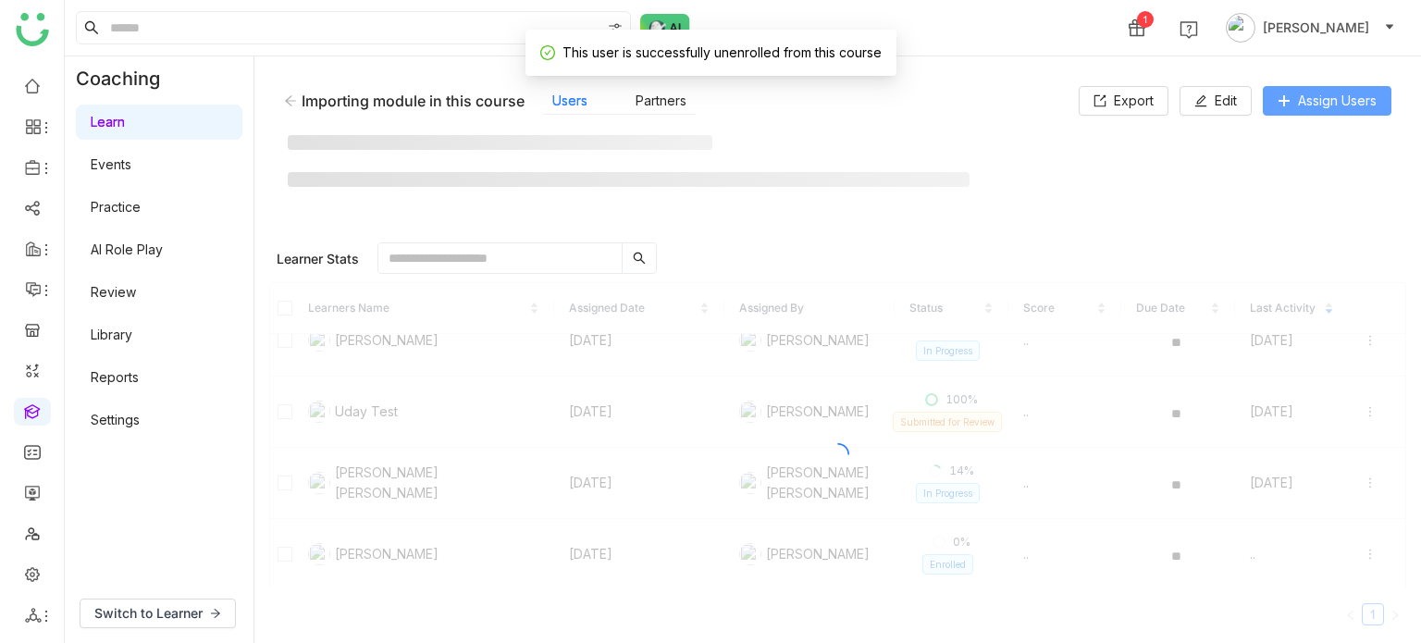
click at [1338, 103] on span "Assign Users" at bounding box center [1337, 101] width 79 height 20
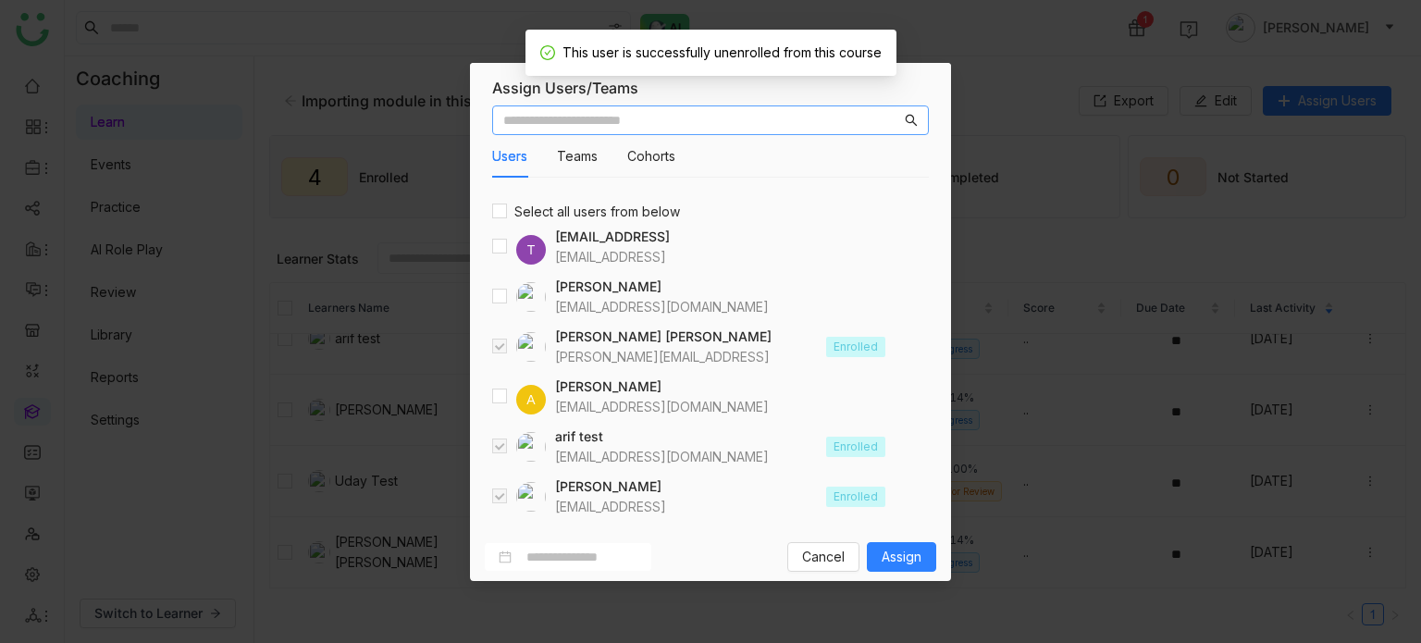
scroll to position [30, 0]
click at [631, 128] on input "text" at bounding box center [702, 120] width 398 height 20
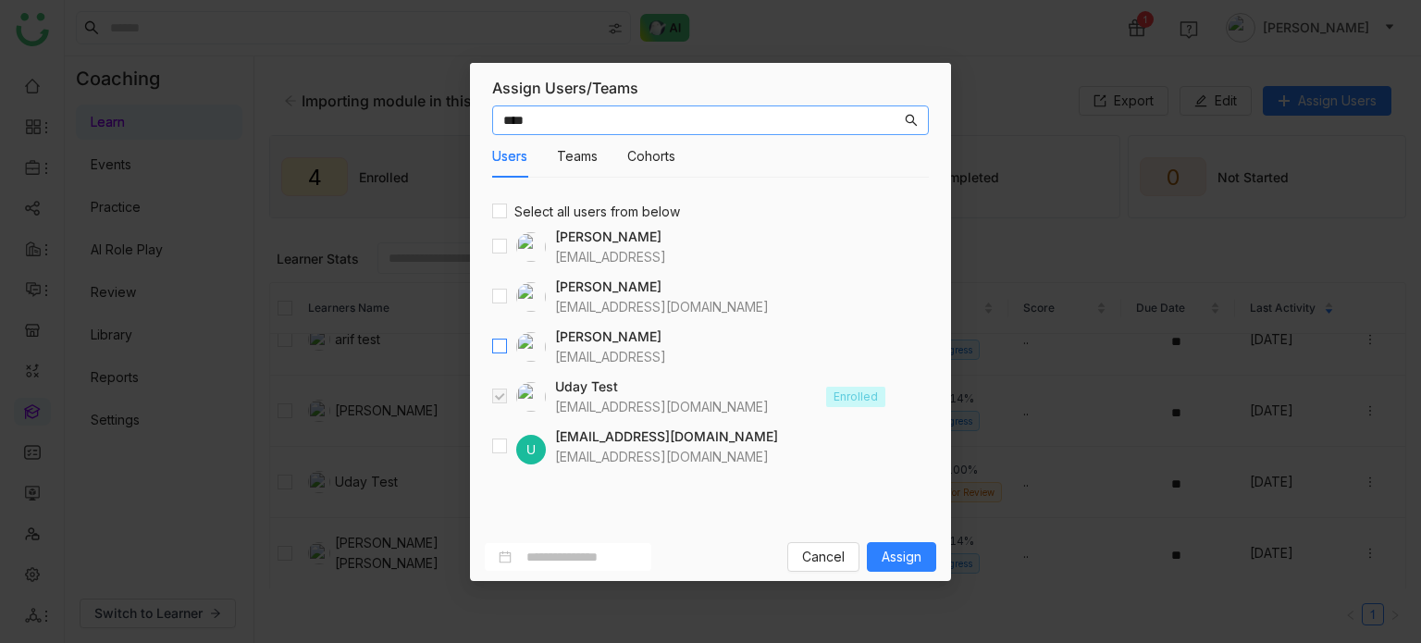
type input "****"
click at [910, 548] on span "Assign" at bounding box center [902, 557] width 40 height 20
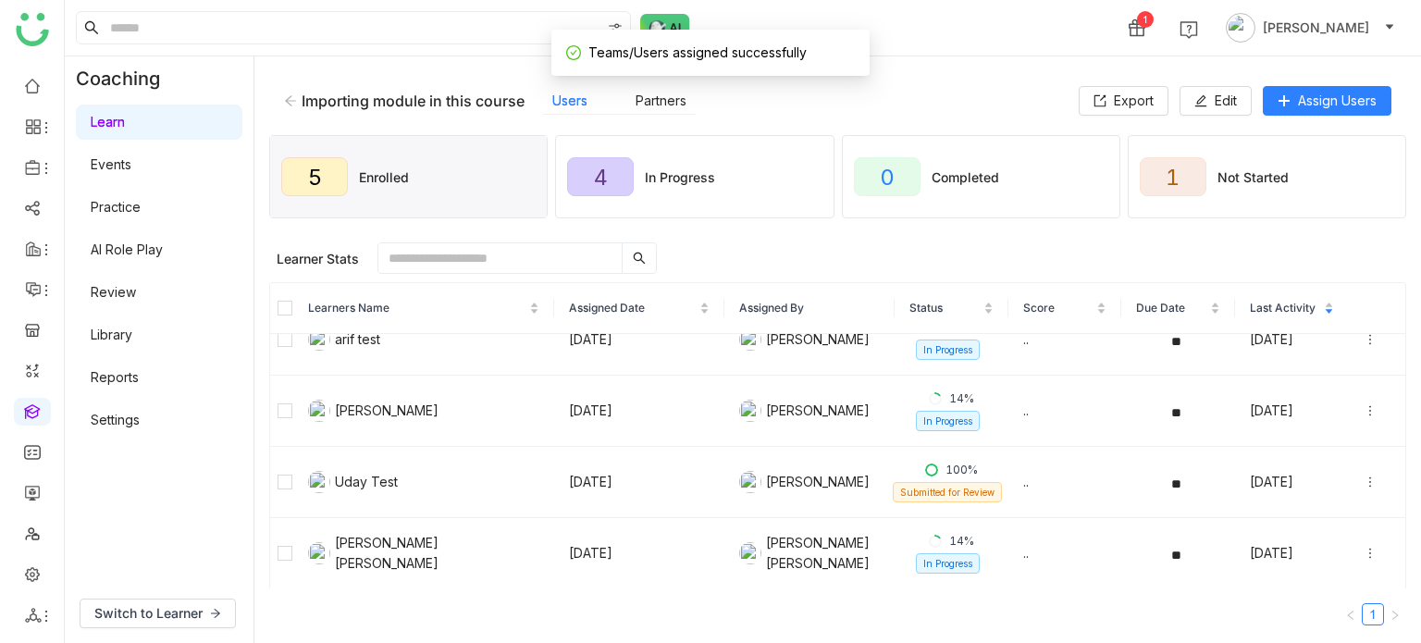
scroll to position [100, 0]
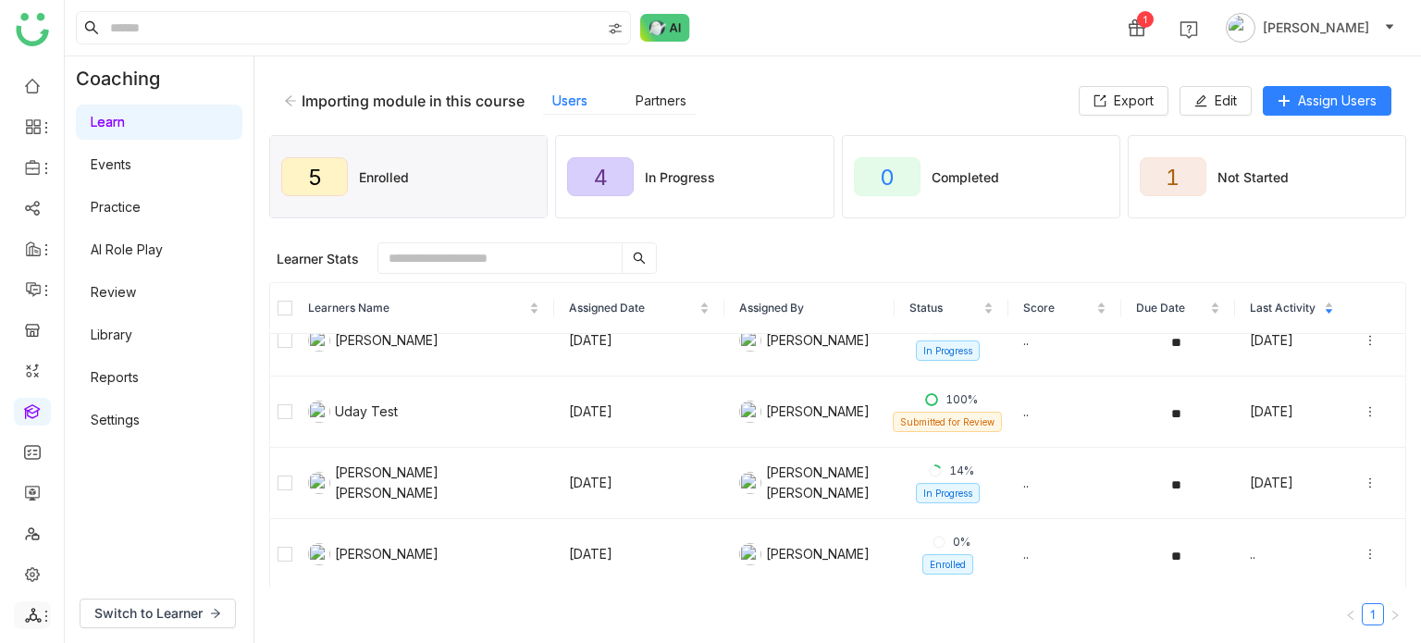
click at [40, 609] on icon at bounding box center [46, 616] width 15 height 15
click at [154, 512] on link "List" at bounding box center [132, 513] width 128 height 13
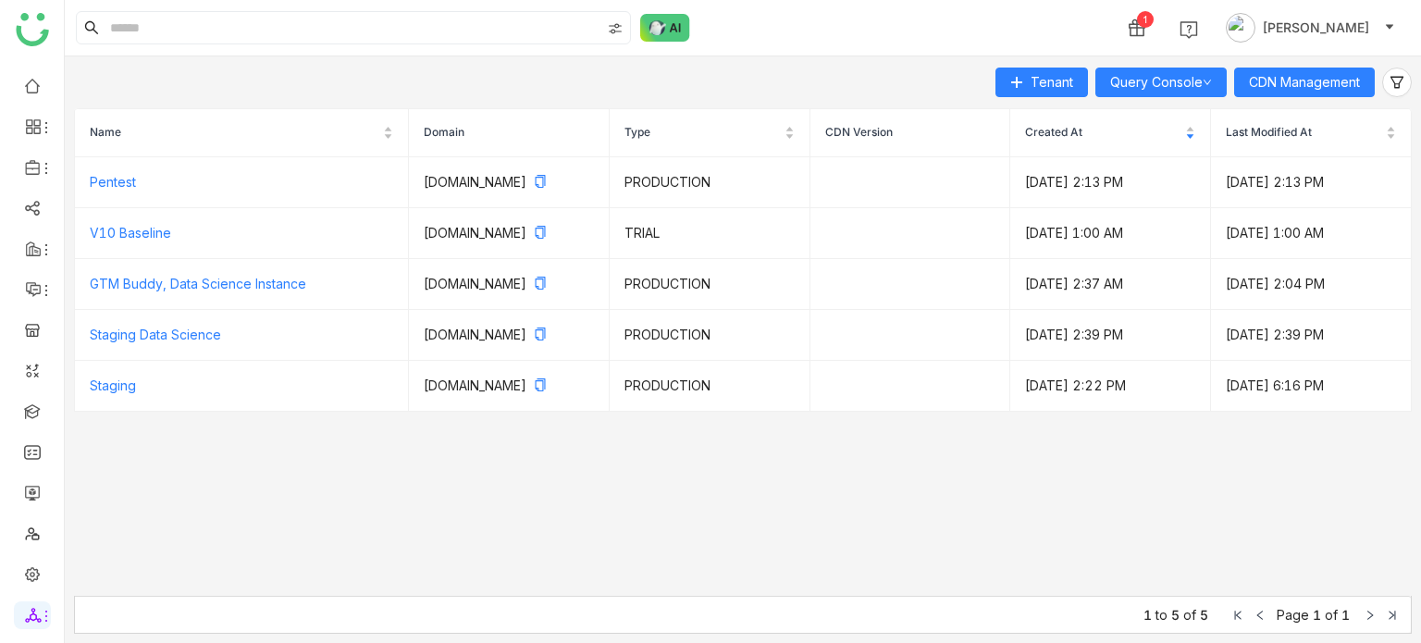
click at [1336, 66] on div "Tenant Query Console CDN Management Name Domain Type CDN Version Created At Las…" at bounding box center [743, 349] width 1356 height 587
click at [1335, 77] on span "CDN Management" at bounding box center [1304, 82] width 111 height 20
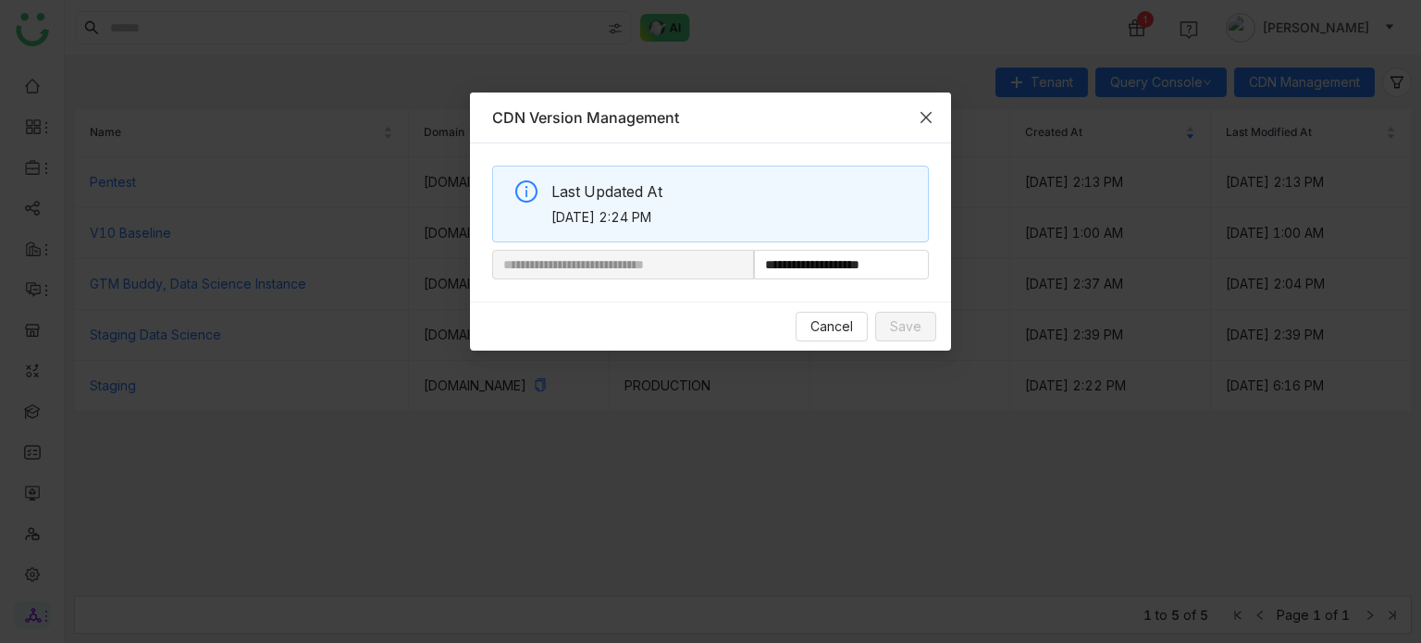
click at [932, 116] on icon "Close" at bounding box center [926, 117] width 15 height 15
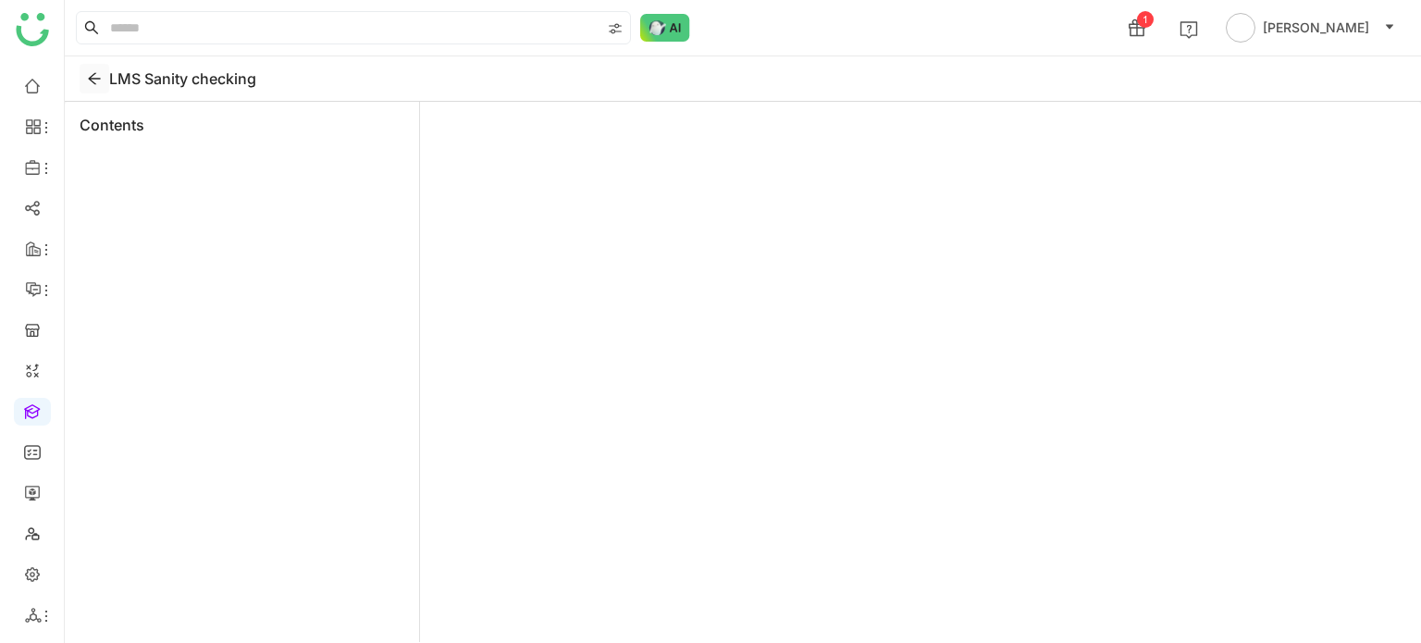
click at [106, 87] on button at bounding box center [95, 79] width 30 height 30
click at [100, 72] on icon at bounding box center [94, 78] width 15 height 15
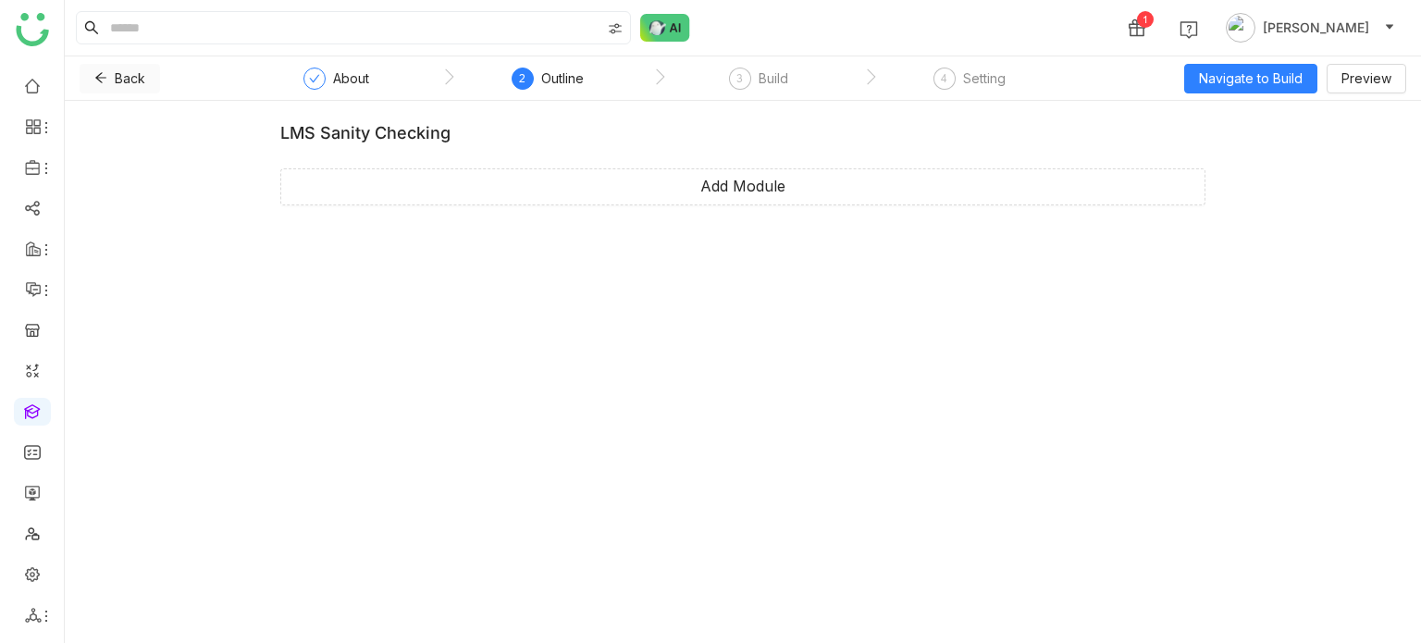
click at [104, 77] on icon at bounding box center [100, 77] width 13 height 13
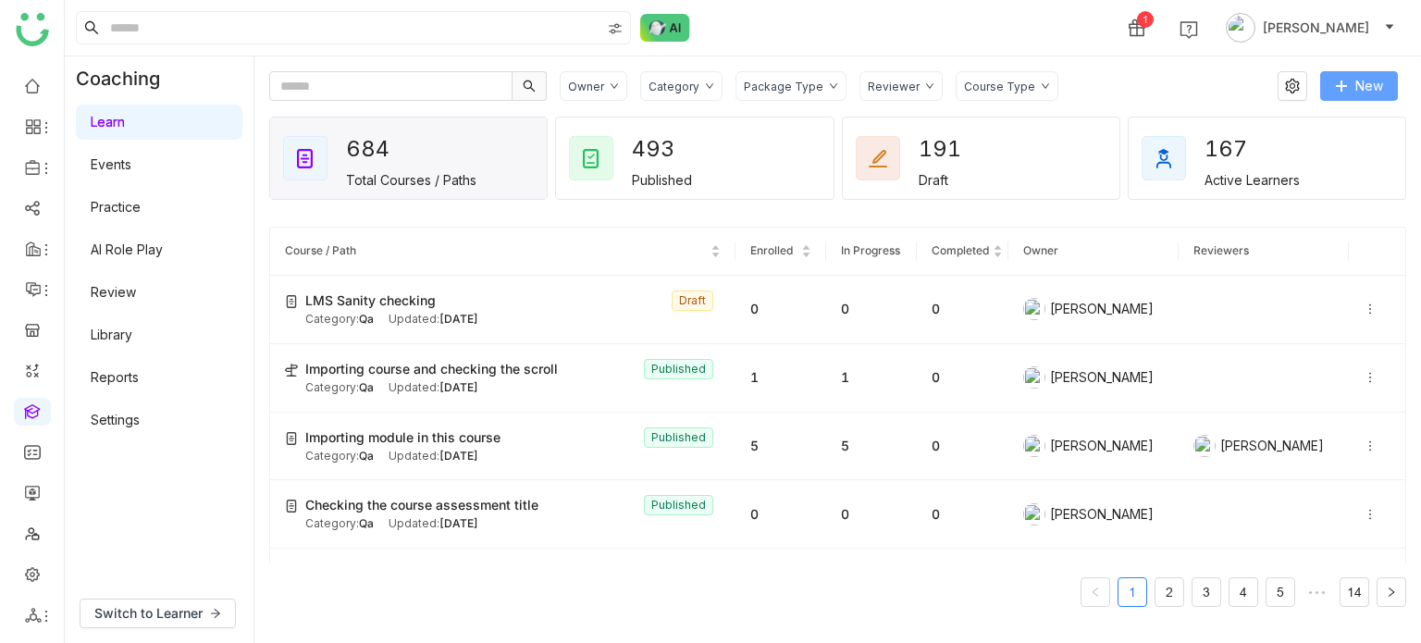
click at [1358, 89] on span "New" at bounding box center [1370, 86] width 28 height 20
click at [1364, 301] on div at bounding box center [1377, 309] width 27 height 20
click at [1295, 369] on span "Delete" at bounding box center [1303, 362] width 68 height 20
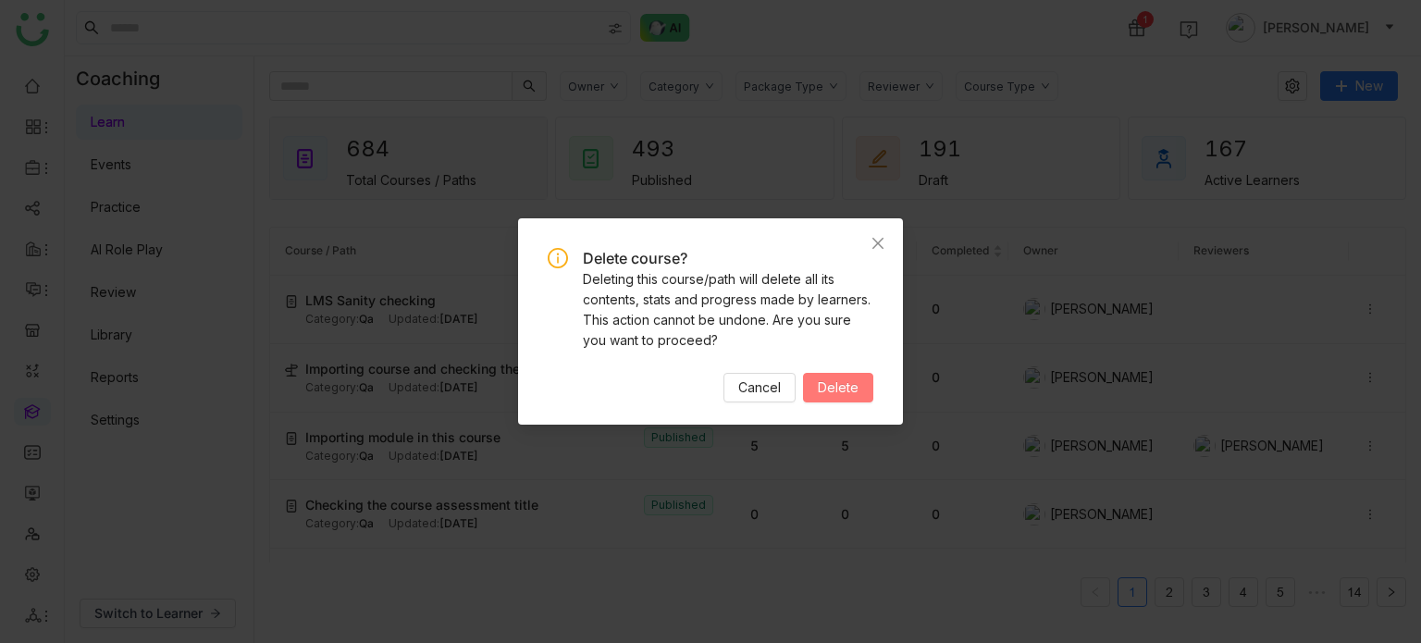
click at [823, 394] on span "Delete" at bounding box center [838, 388] width 41 height 20
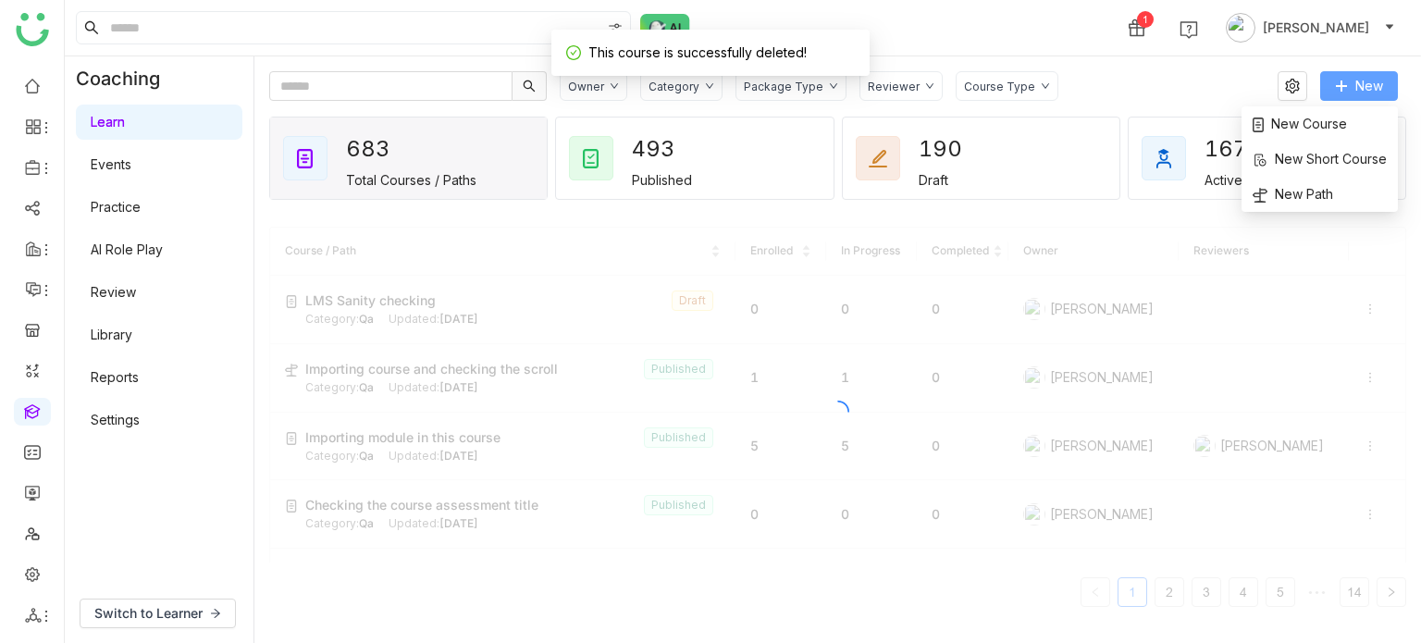
click at [1390, 83] on button "New" at bounding box center [1359, 86] width 78 height 30
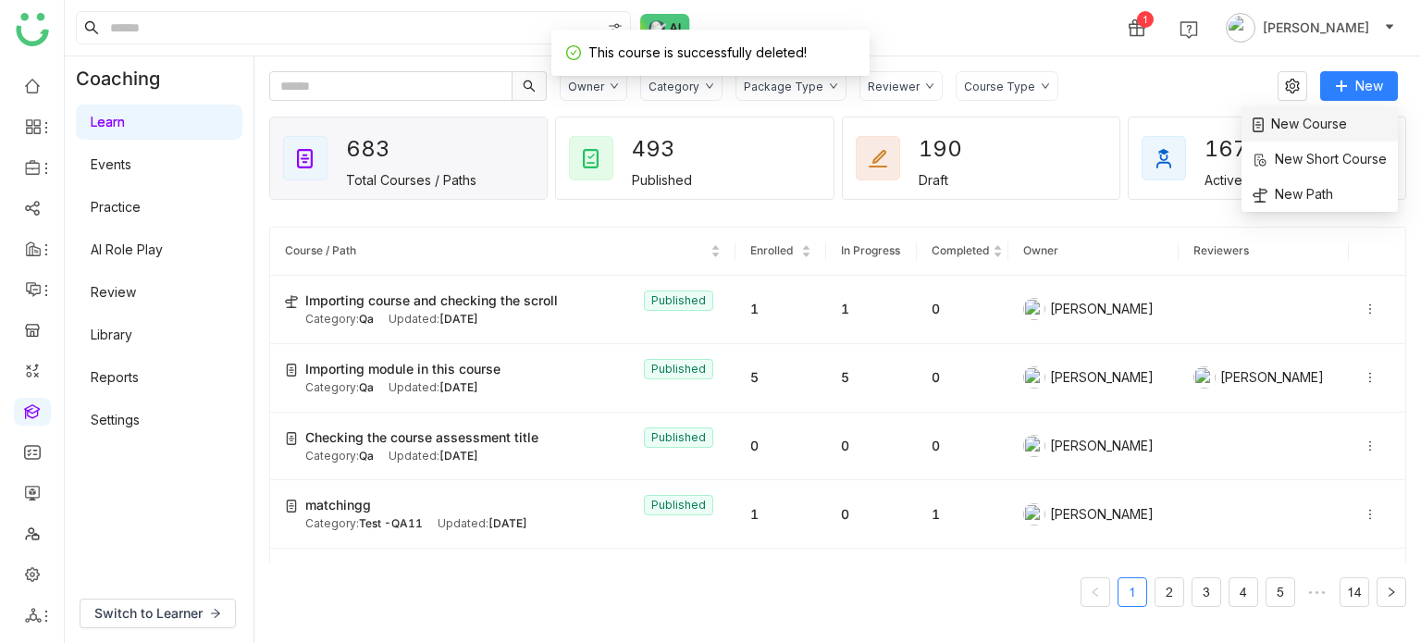
click at [1331, 121] on span "New Course" at bounding box center [1300, 124] width 94 height 20
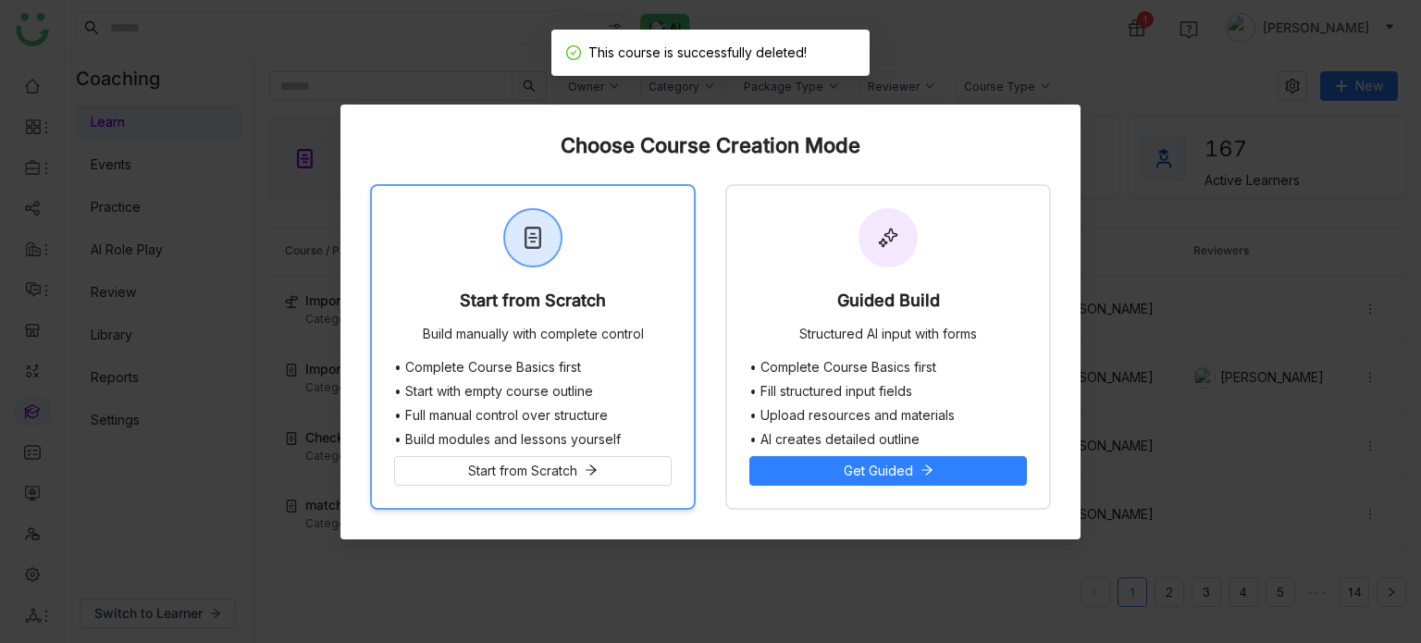
click at [529, 341] on div "Build manually with complete control" at bounding box center [533, 336] width 221 height 19
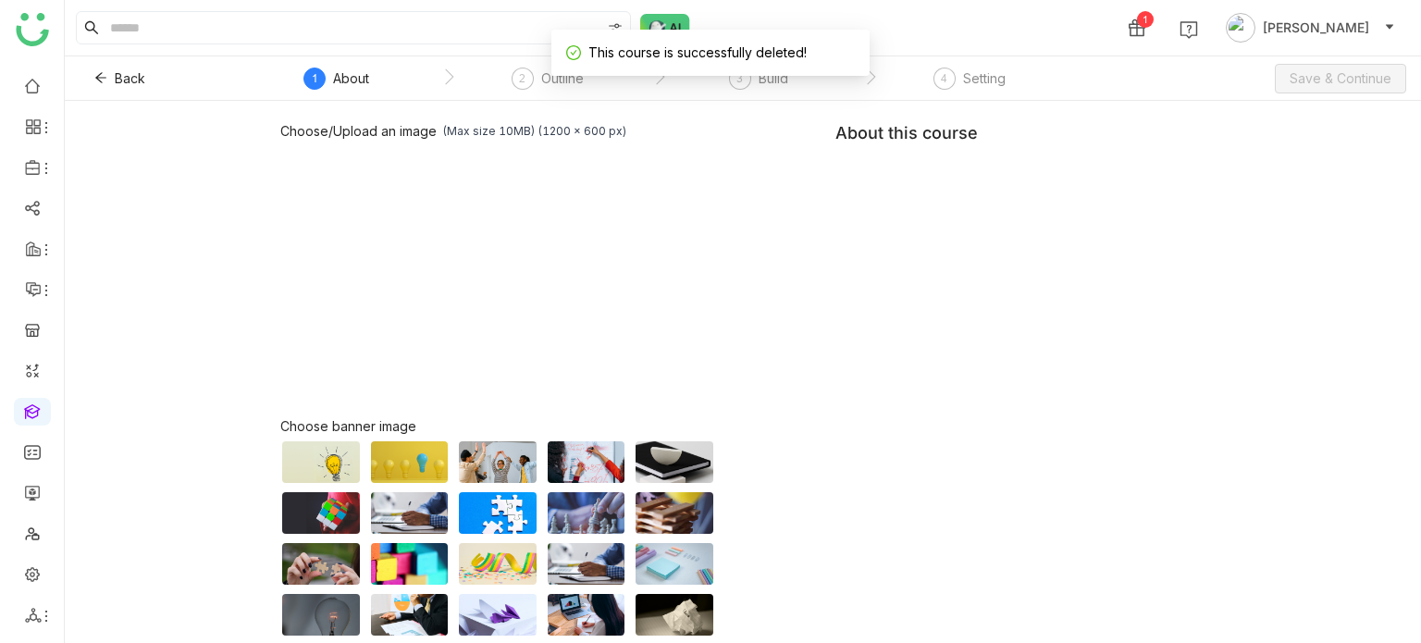
click at [1027, 167] on div "Choose/Upload an image (Max size 10MB) (1200 x 600 px) Browse Image Choose bann…" at bounding box center [742, 421] width 925 height 596
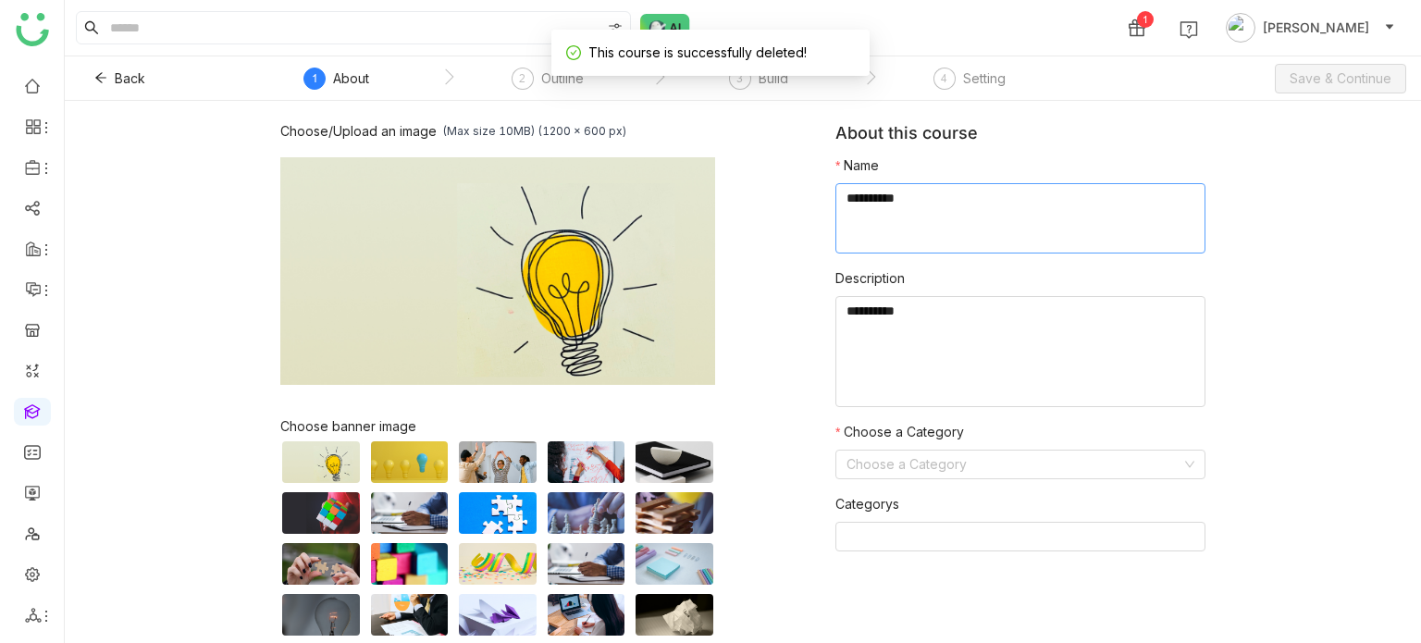
drag, startPoint x: 1027, startPoint y: 167, endPoint x: 1013, endPoint y: 204, distance: 40.4
click at [1013, 204] on textarea at bounding box center [1021, 218] width 370 height 70
type textarea "**********"
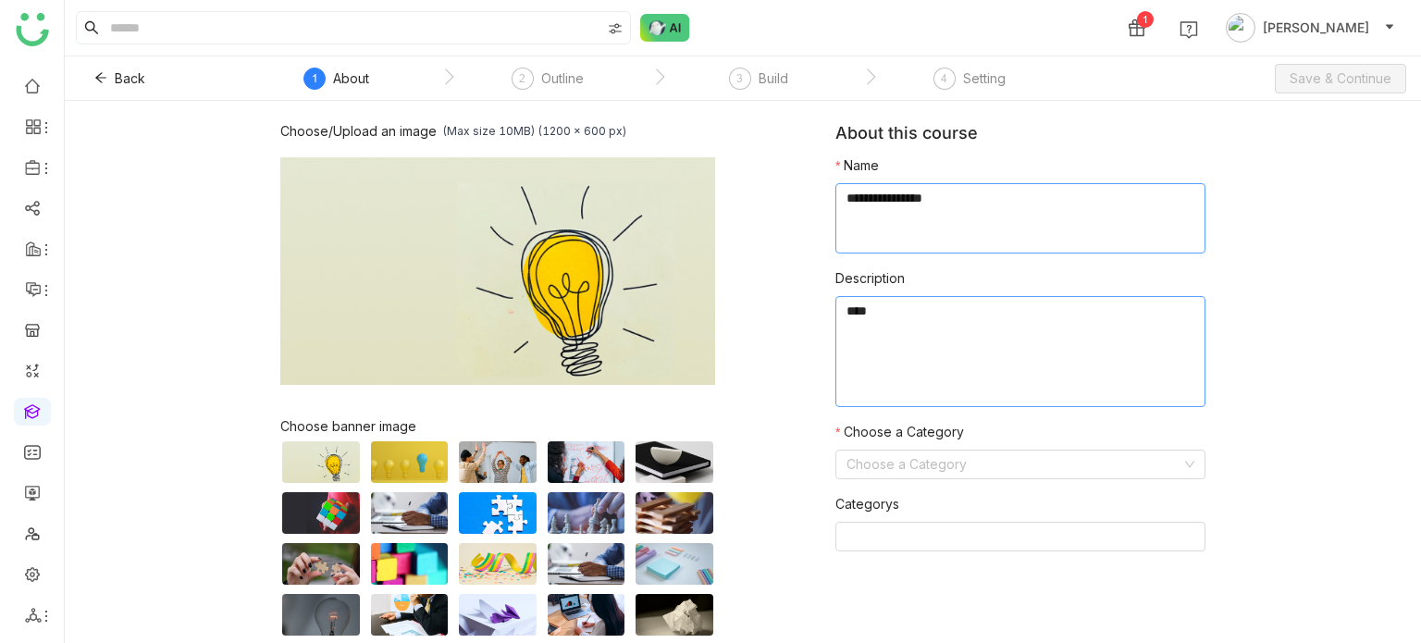
type textarea "****"
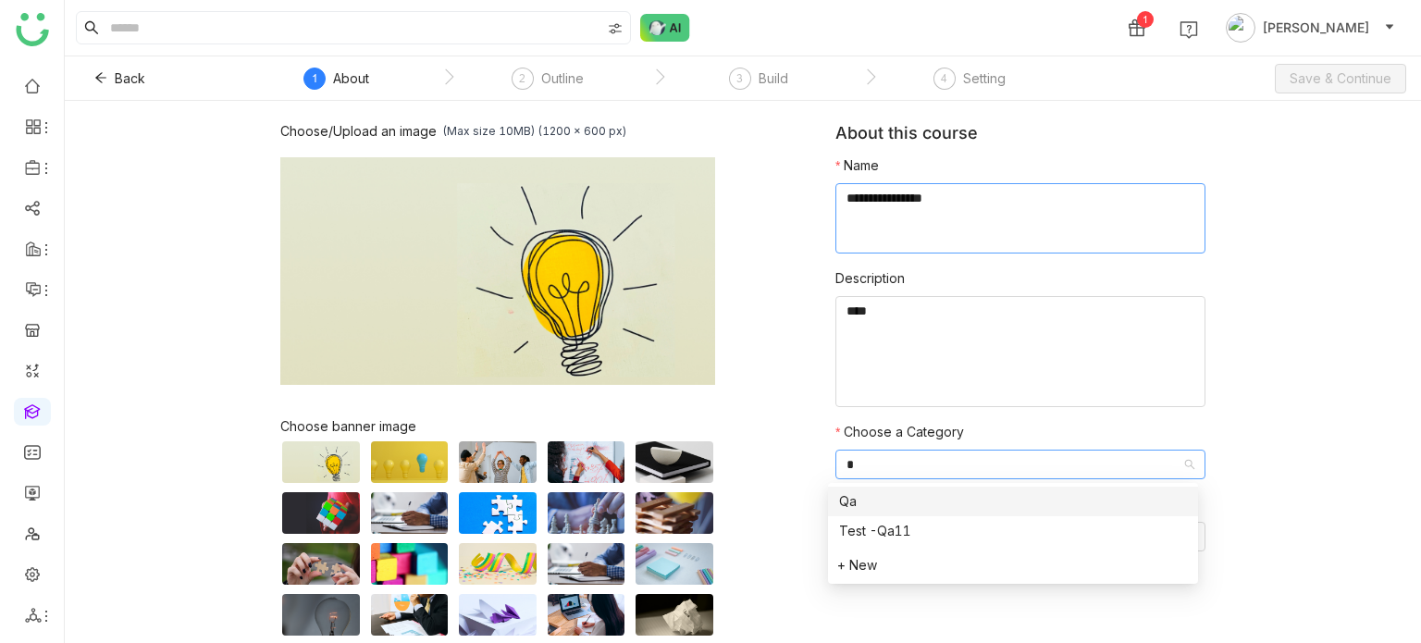
type input "**"
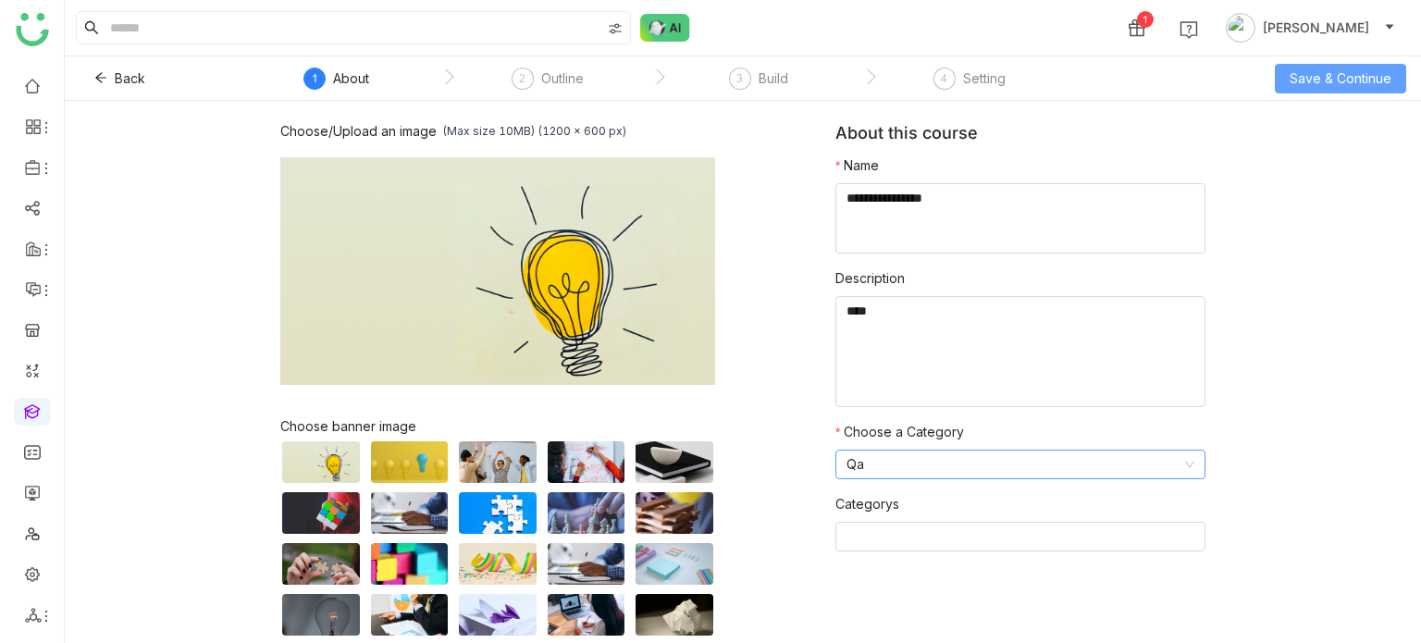
click at [1318, 91] on button "Save & Continue" at bounding box center [1340, 79] width 131 height 30
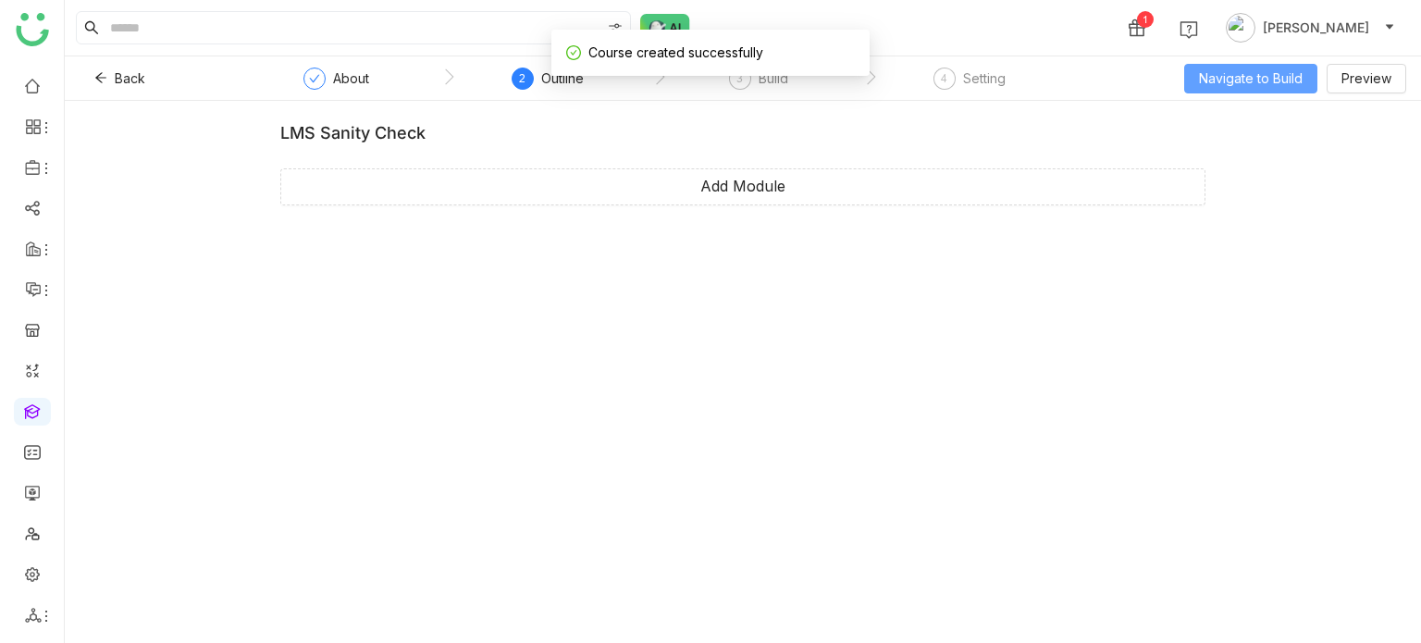
click at [1281, 77] on span "Navigate to Build" at bounding box center [1251, 78] width 104 height 20
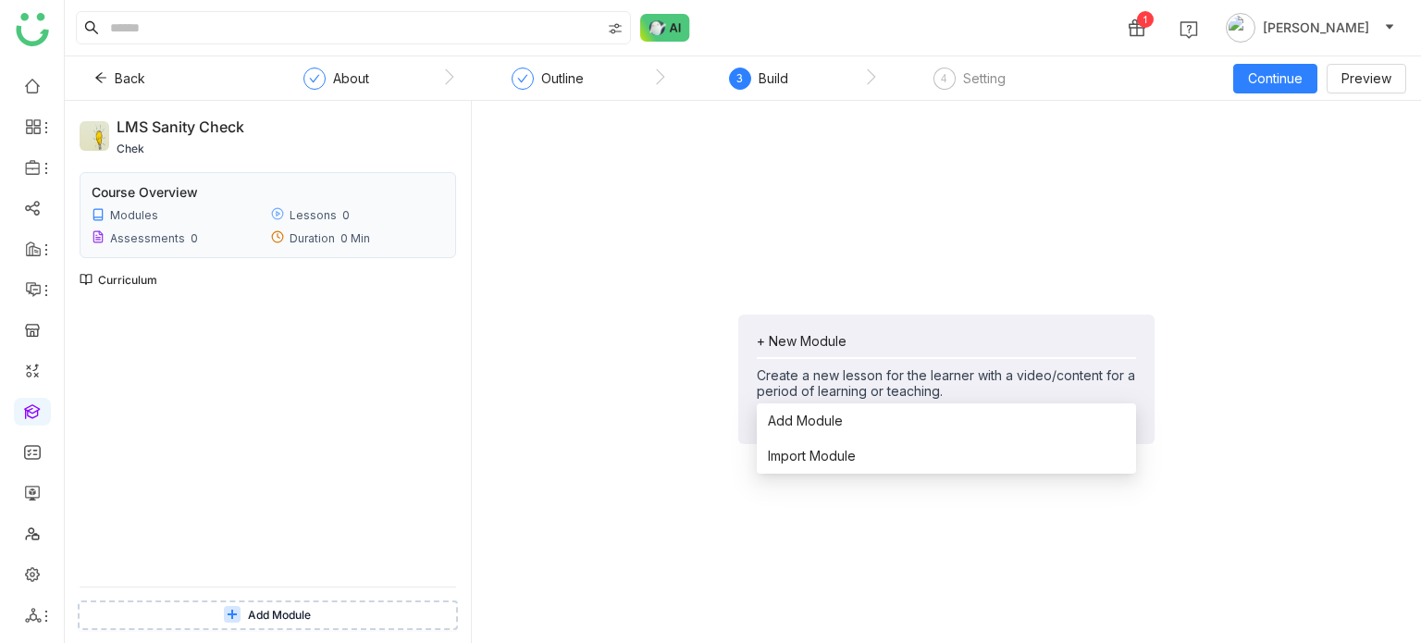
click at [892, 336] on div "+ New Module" at bounding box center [946, 341] width 379 height 16
click at [861, 421] on li "Add Module" at bounding box center [946, 420] width 379 height 35
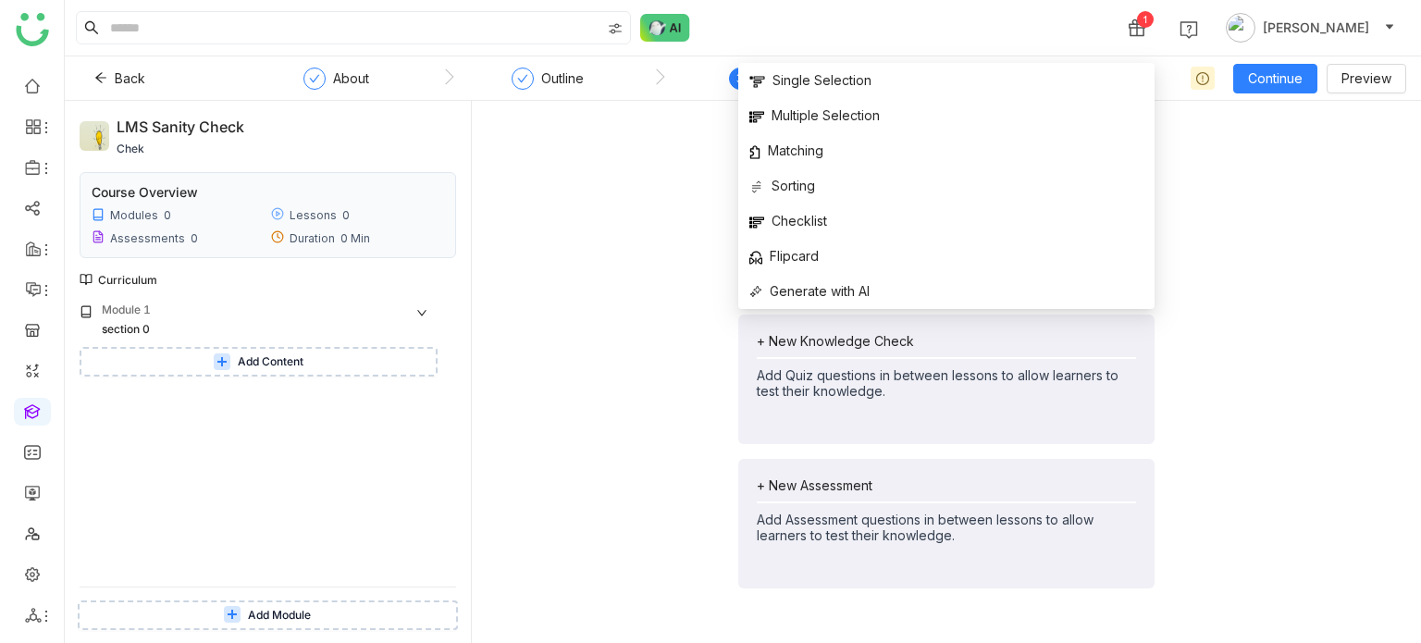
click at [619, 269] on div "+ New Lesson Create a new lesson for the learner with a video/content for a per…" at bounding box center [947, 379] width 920 height 527
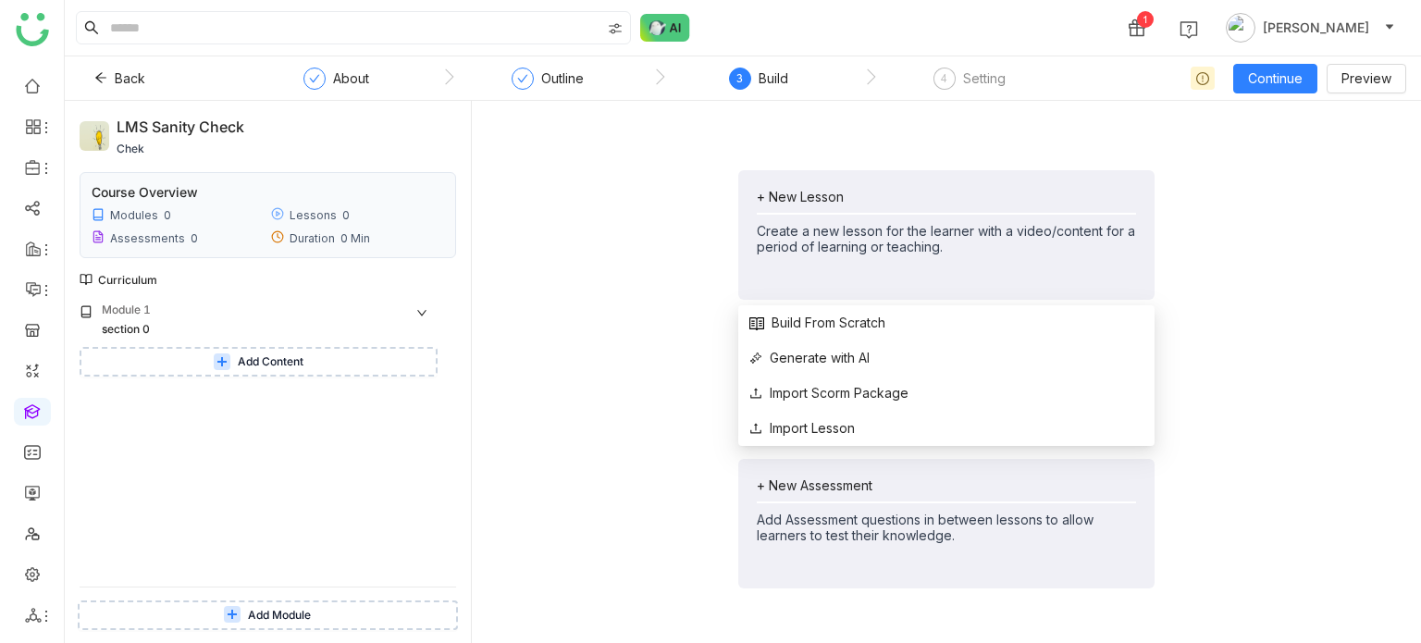
click at [776, 201] on div "+ New Lesson" at bounding box center [946, 197] width 379 height 16
click at [816, 325] on span "Build From Scratch" at bounding box center [817, 323] width 136 height 20
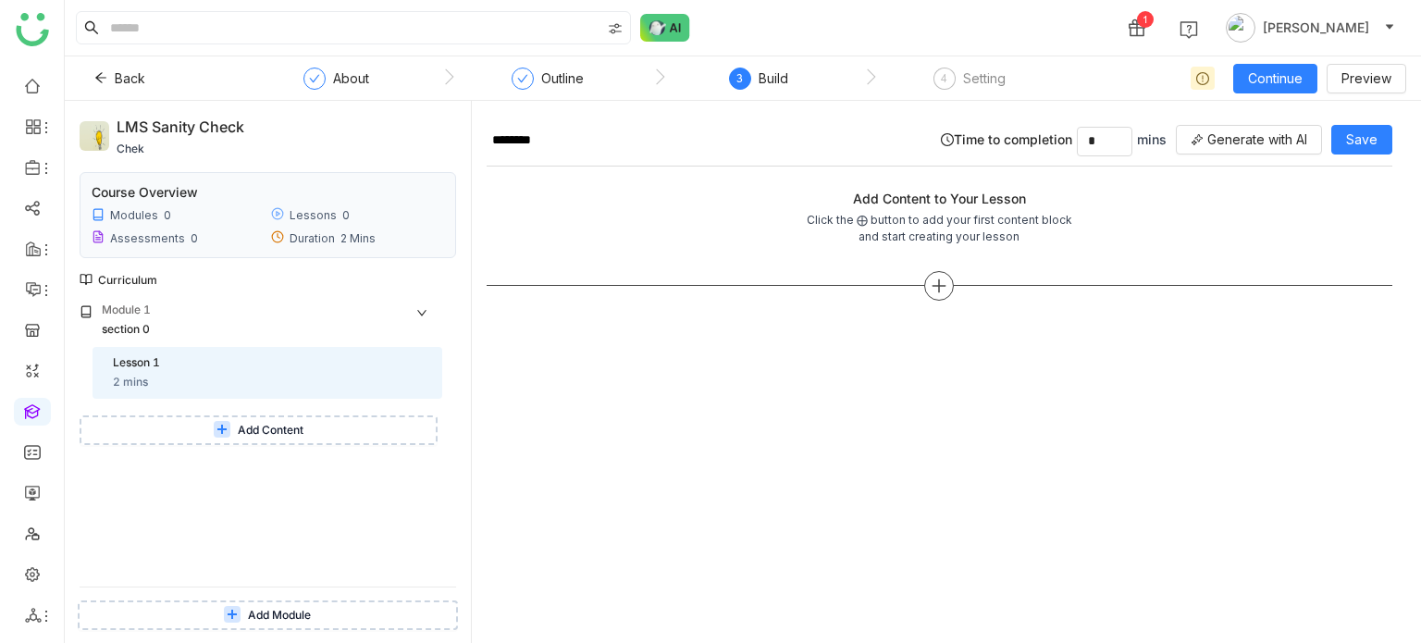
click at [939, 290] on icon at bounding box center [940, 285] width 2 height 13
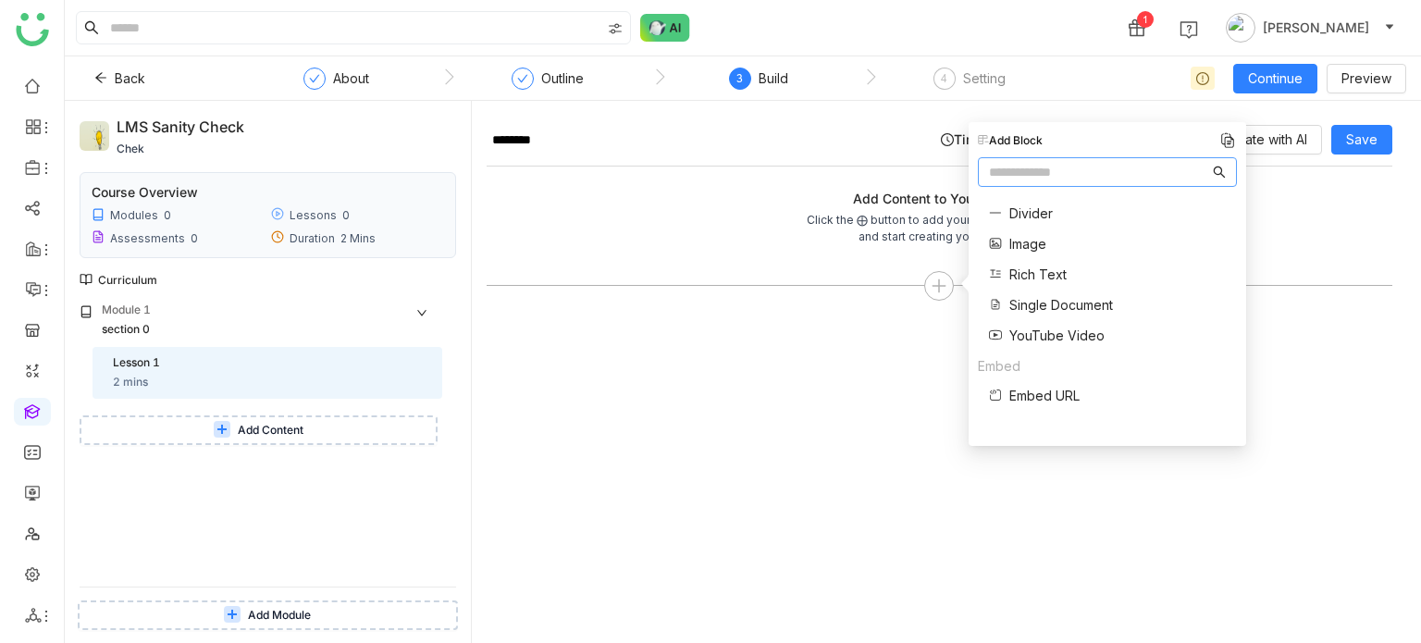
click at [1040, 308] on span "Single Document" at bounding box center [1061, 304] width 104 height 19
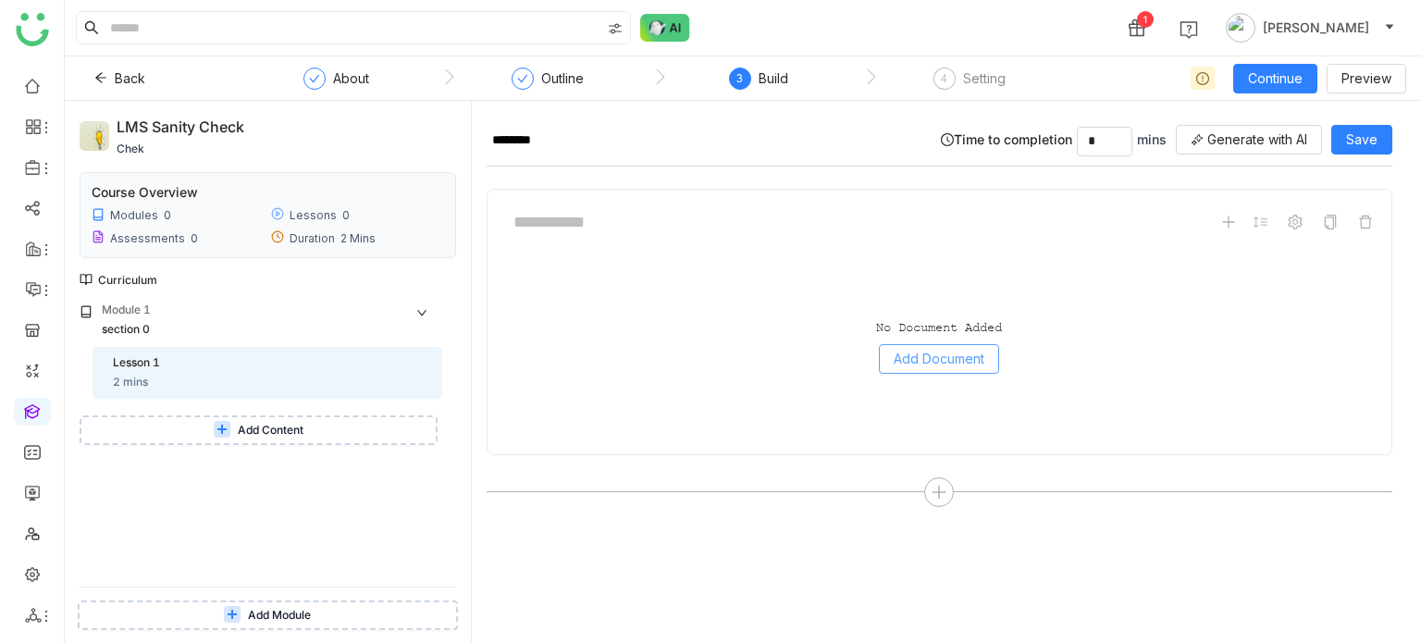
click at [961, 353] on span "Add Document" at bounding box center [939, 359] width 91 height 20
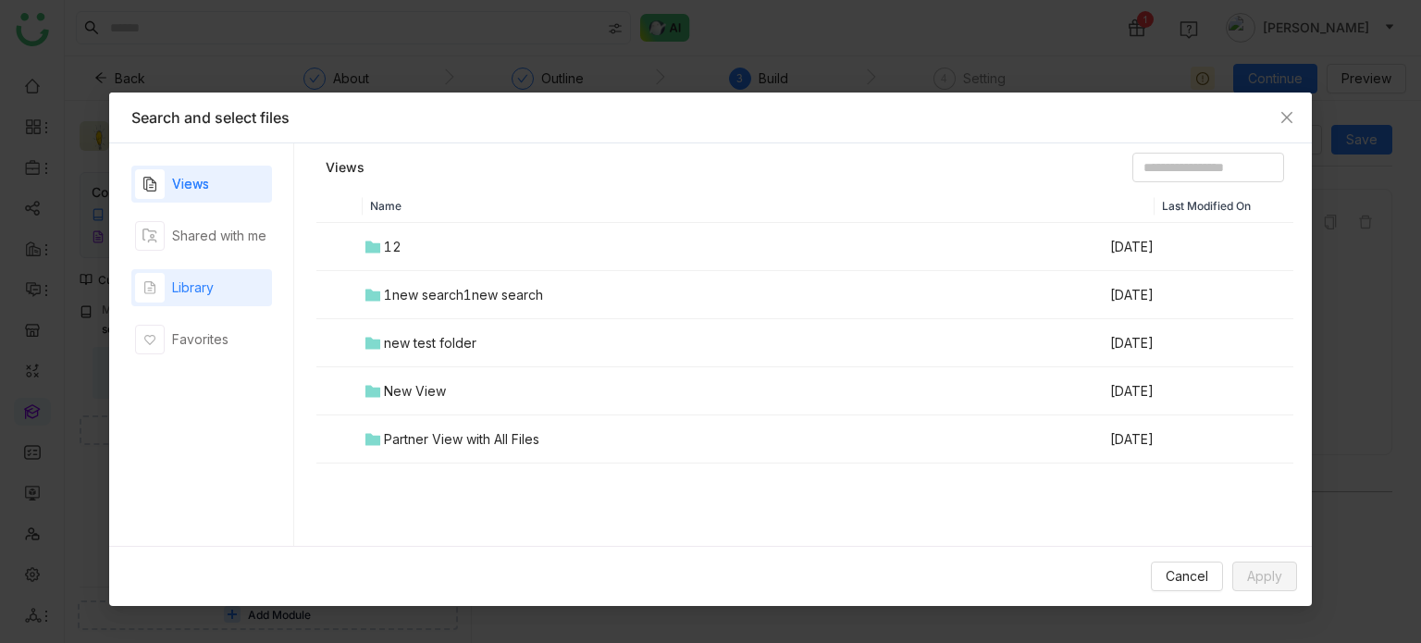
click at [256, 280] on div "Library" at bounding box center [201, 287] width 141 height 37
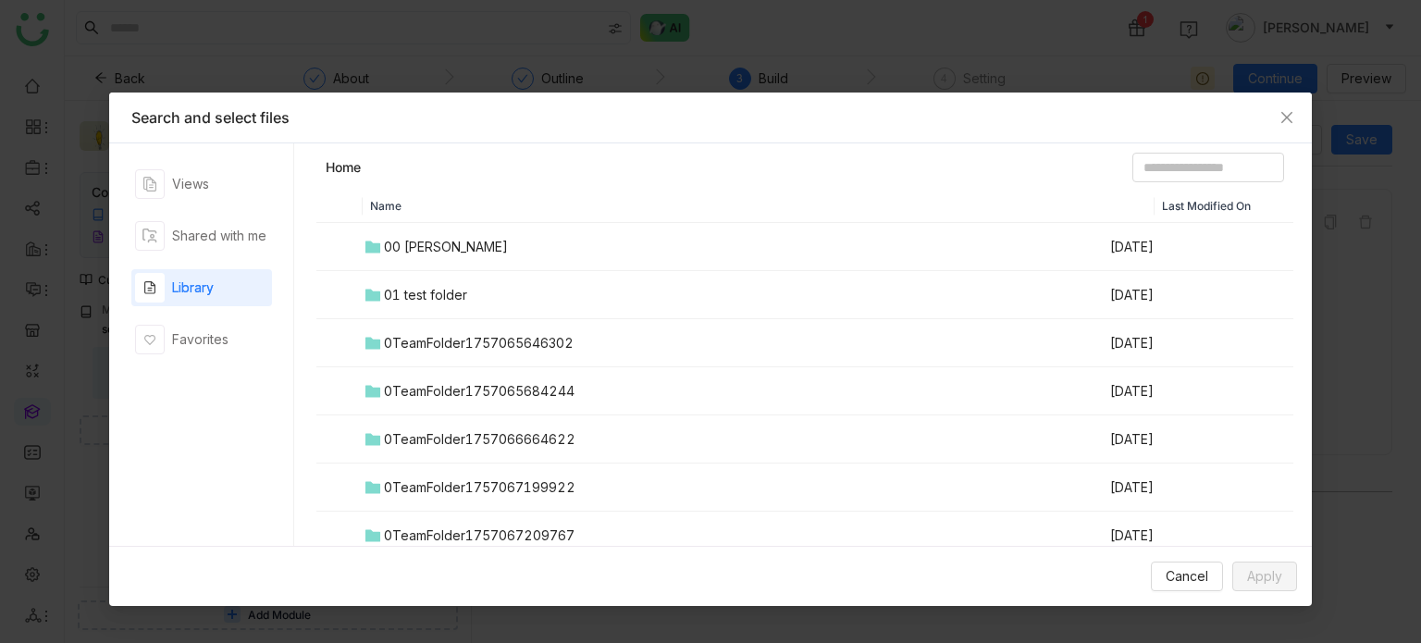
click at [489, 250] on td "00 Arif Folder" at bounding box center [736, 247] width 746 height 48
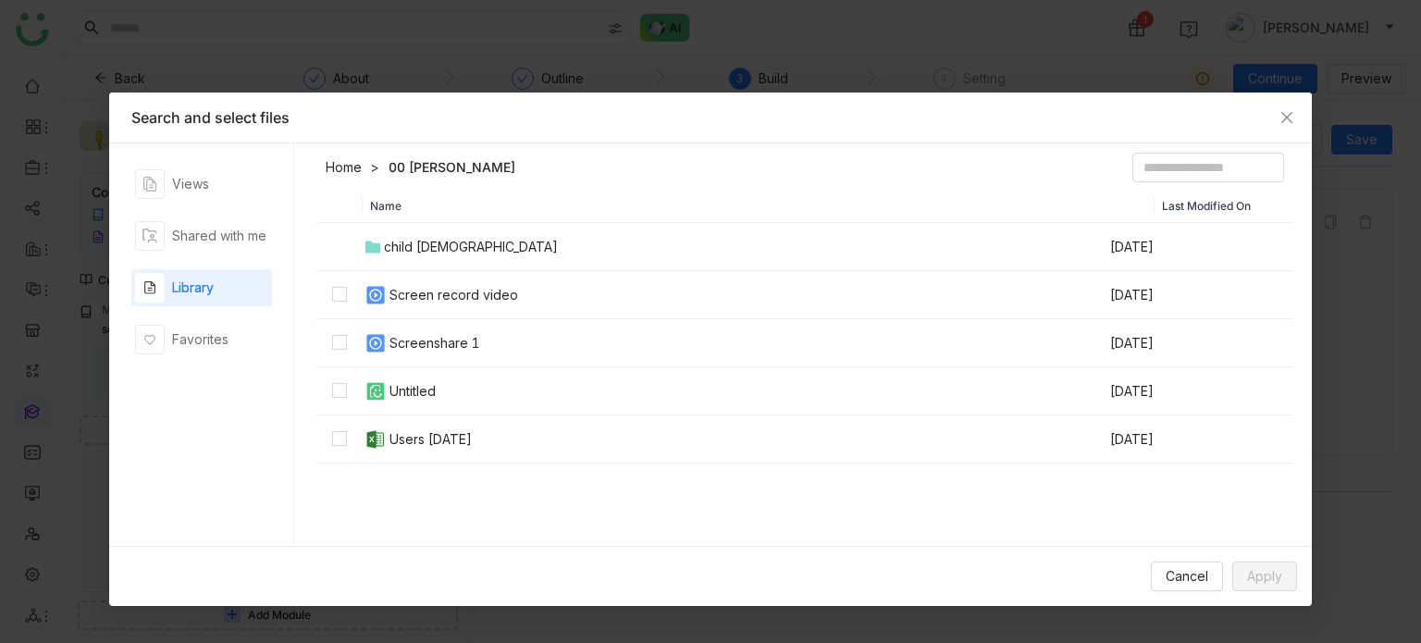
click at [486, 291] on div "Screen record video" at bounding box center [454, 295] width 129 height 20
click at [1294, 567] on button "Apply" at bounding box center [1264, 577] width 65 height 30
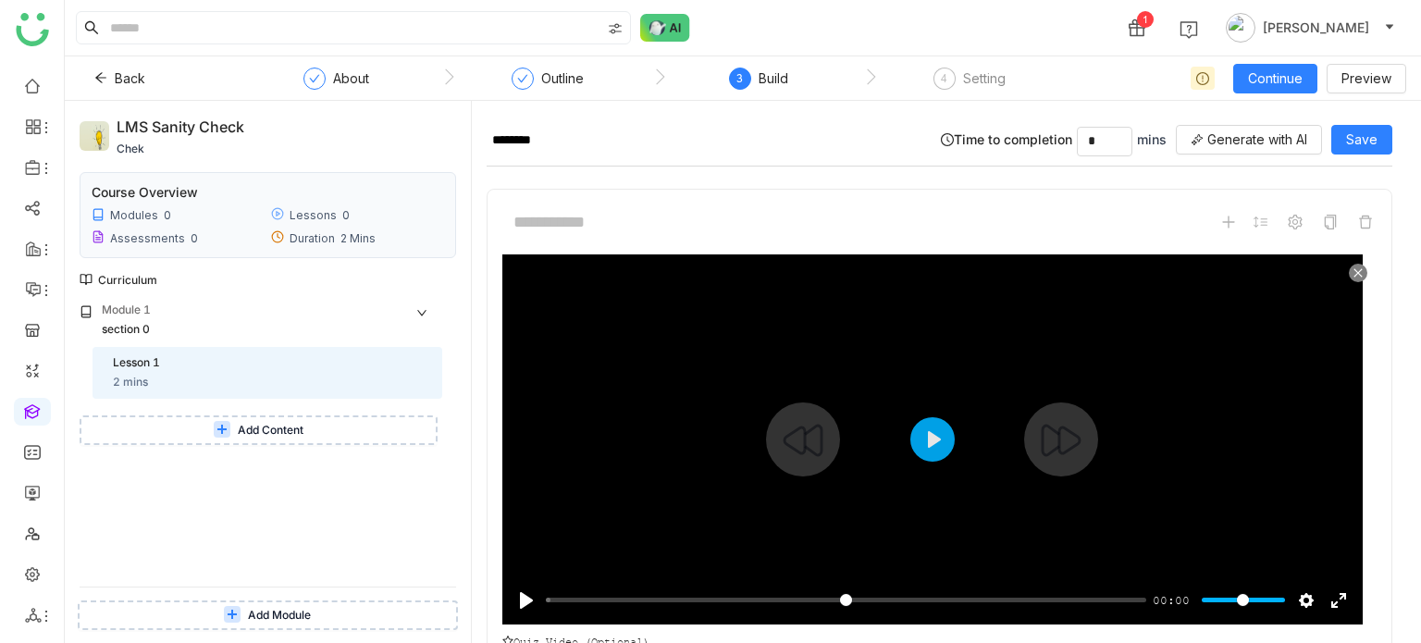
click at [814, 599] on input "Seek" at bounding box center [846, 600] width 600 height 18
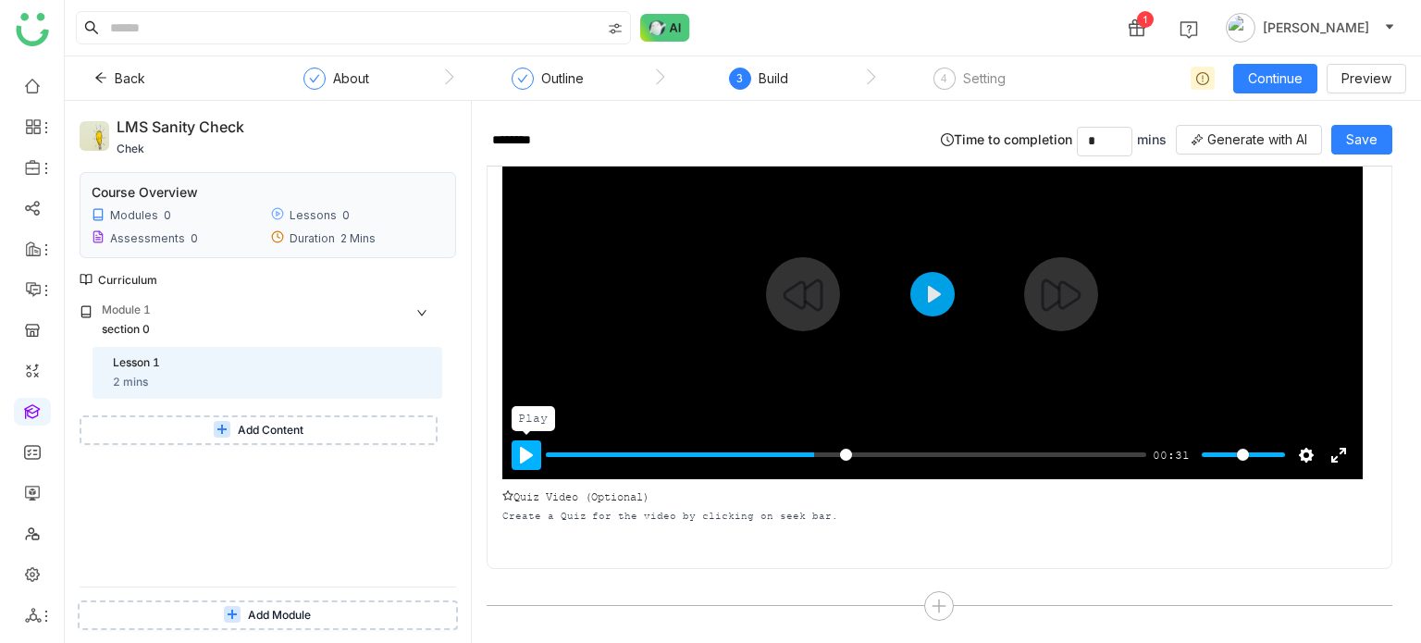
click at [527, 451] on button "Pause Play" at bounding box center [527, 455] width 30 height 30
type input "***"
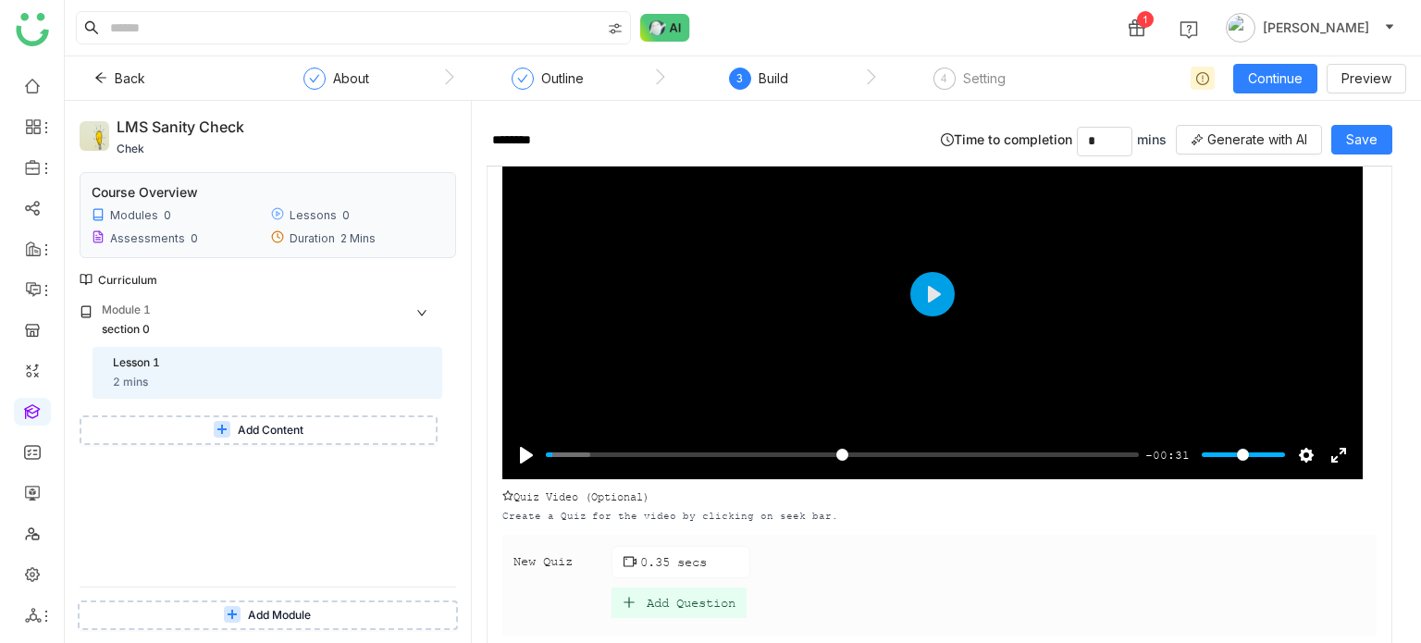
scroll to position [244, 0]
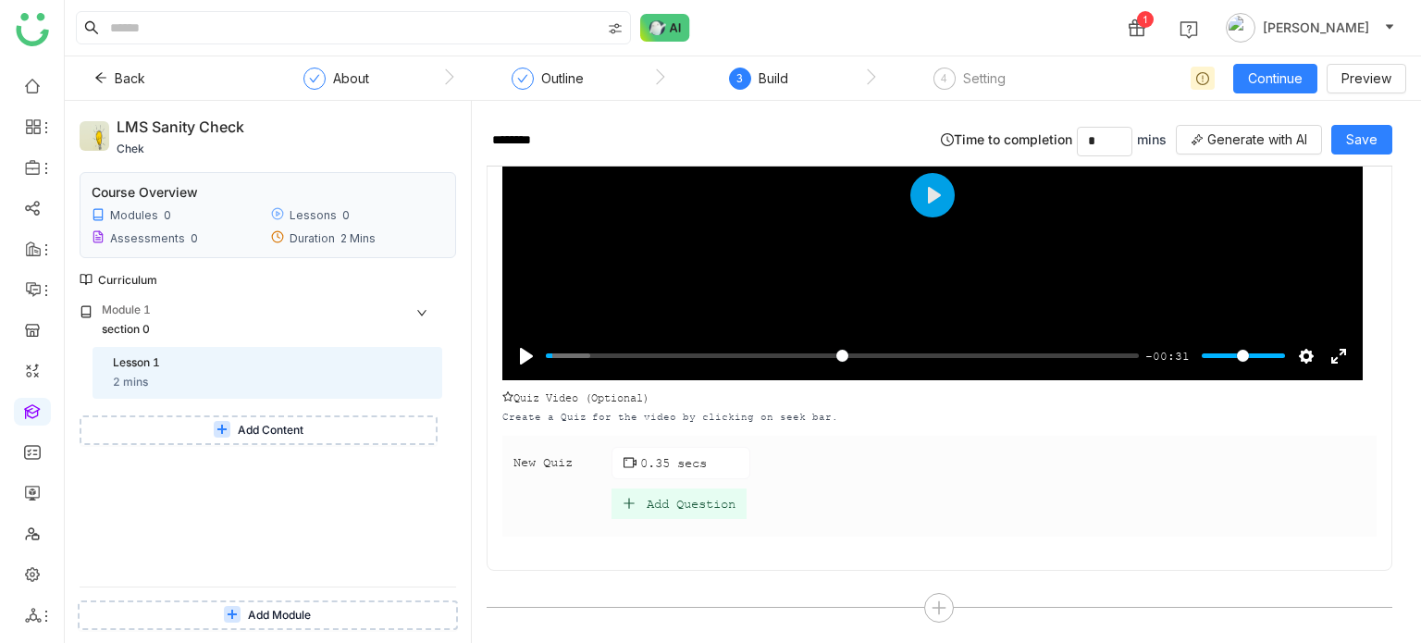
click at [726, 498] on div "Add Question" at bounding box center [691, 504] width 89 height 16
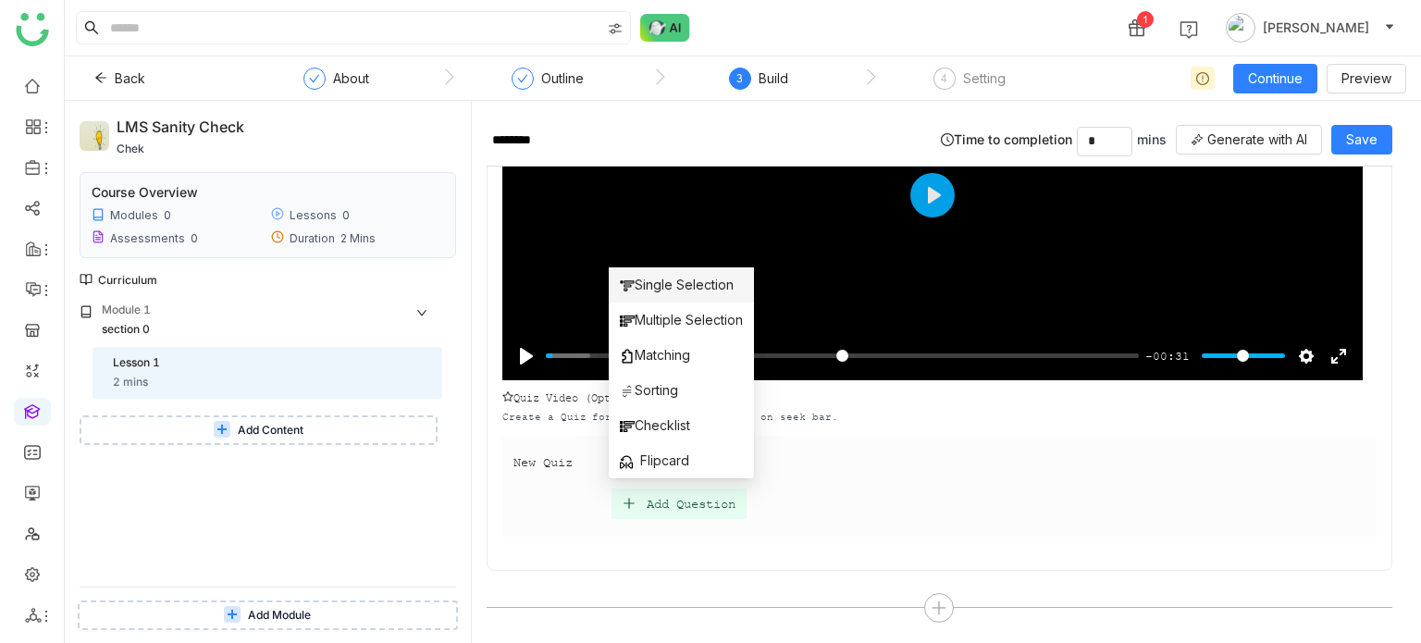
click at [668, 277] on span "Single Selection" at bounding box center [677, 285] width 114 height 20
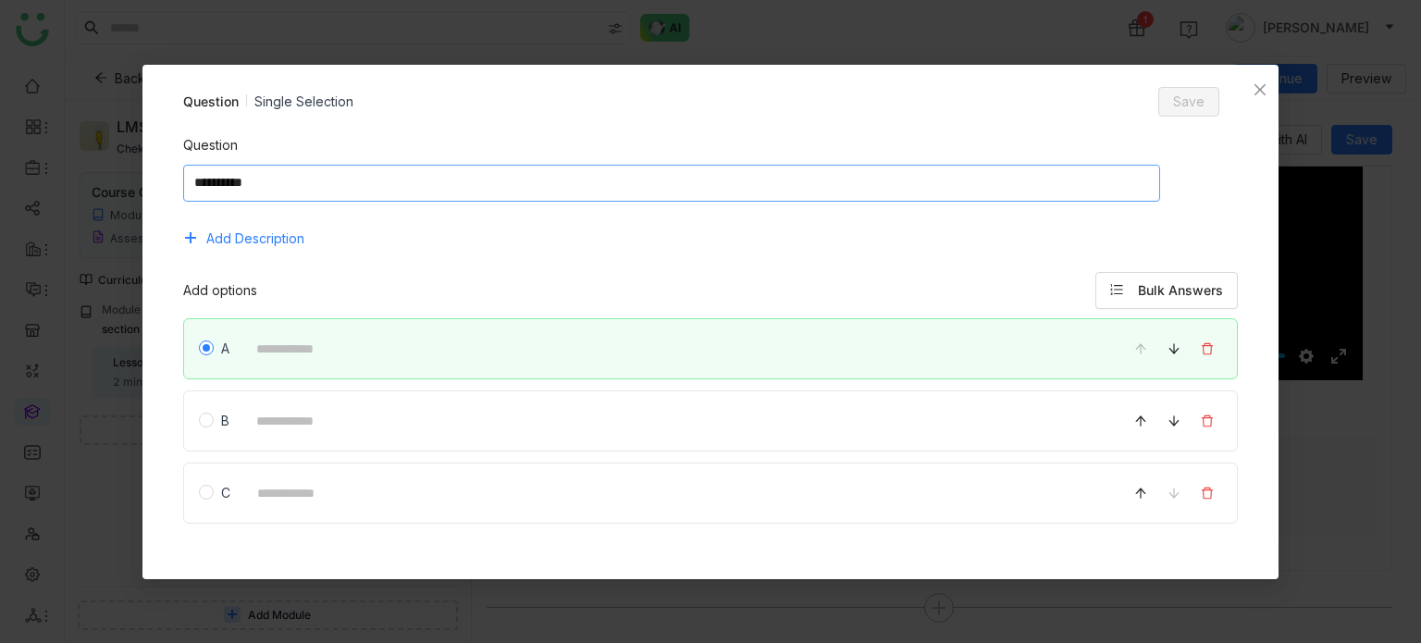
click at [605, 179] on textarea at bounding box center [671, 183] width 977 height 37
type textarea "*"
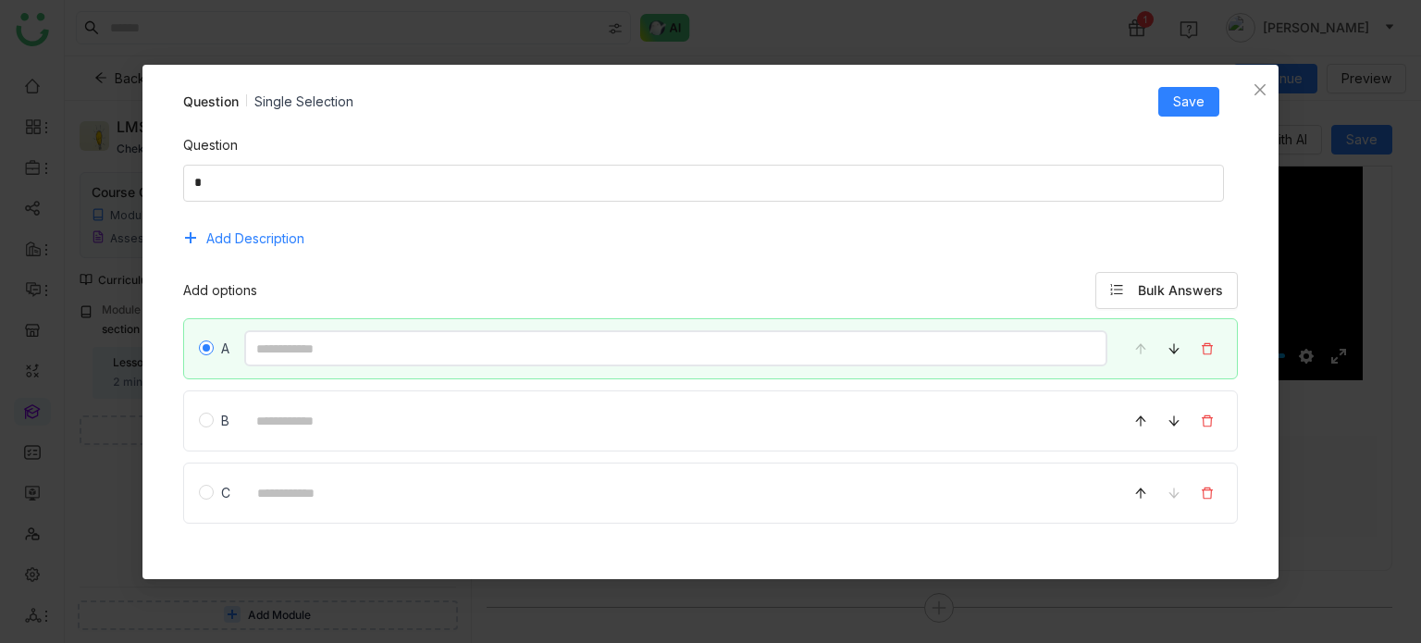
click at [415, 353] on input at bounding box center [676, 348] width 864 height 36
type input "*"
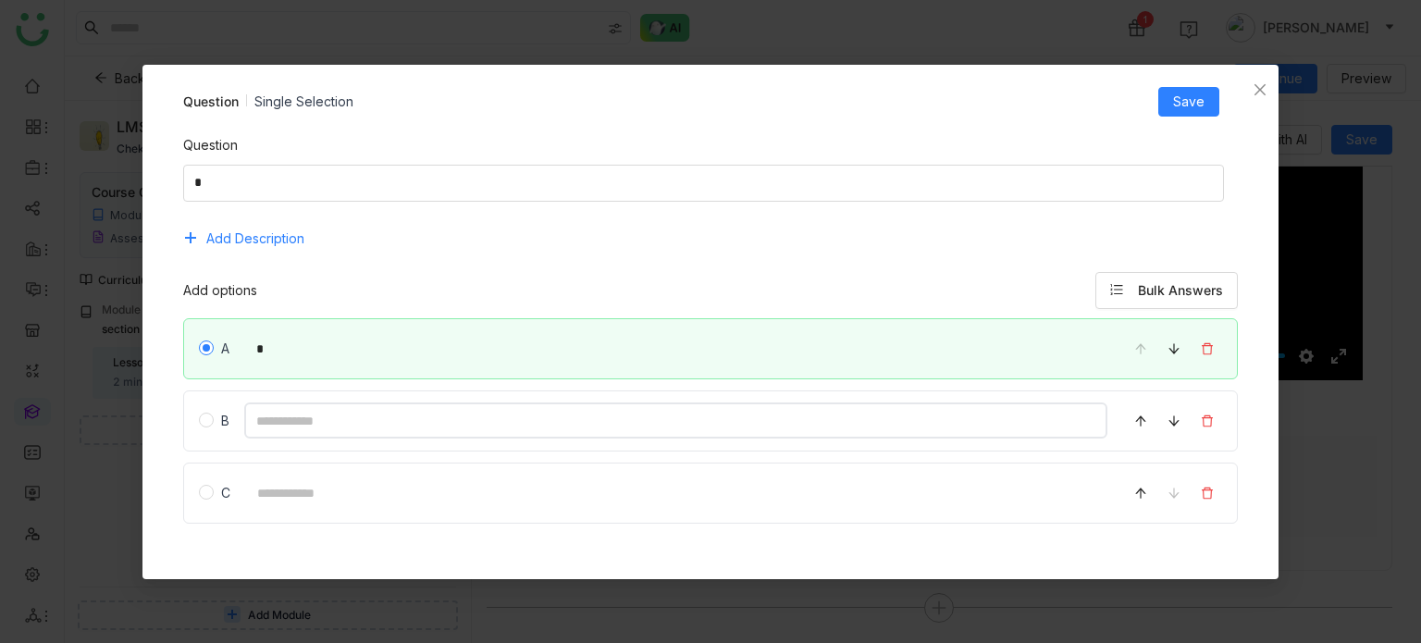
click at [323, 412] on input at bounding box center [676, 420] width 864 height 36
type input "*"
drag, startPoint x: 292, startPoint y: 520, endPoint x: 302, endPoint y: 500, distance: 22.4
click at [302, 500] on div "A * B * C" at bounding box center [711, 426] width 1056 height 217
click at [302, 500] on input at bounding box center [676, 493] width 863 height 36
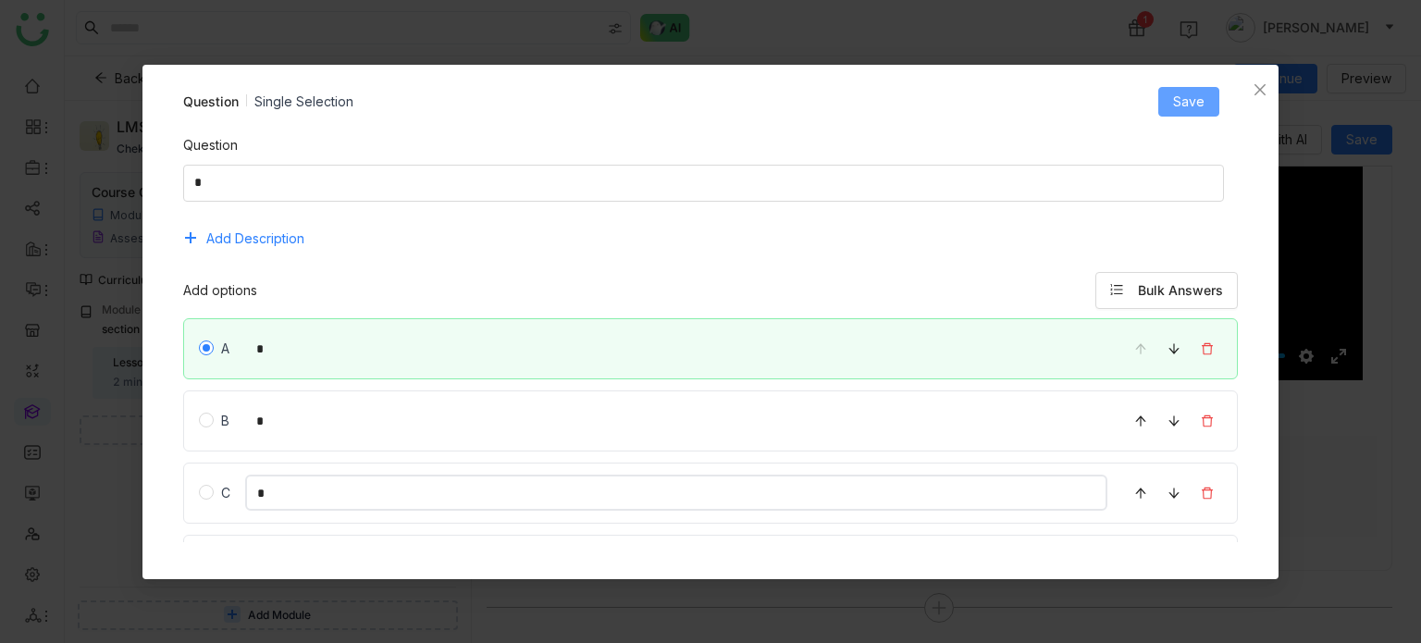
type input "*"
click at [1188, 97] on span "Save" at bounding box center [1188, 102] width 31 height 20
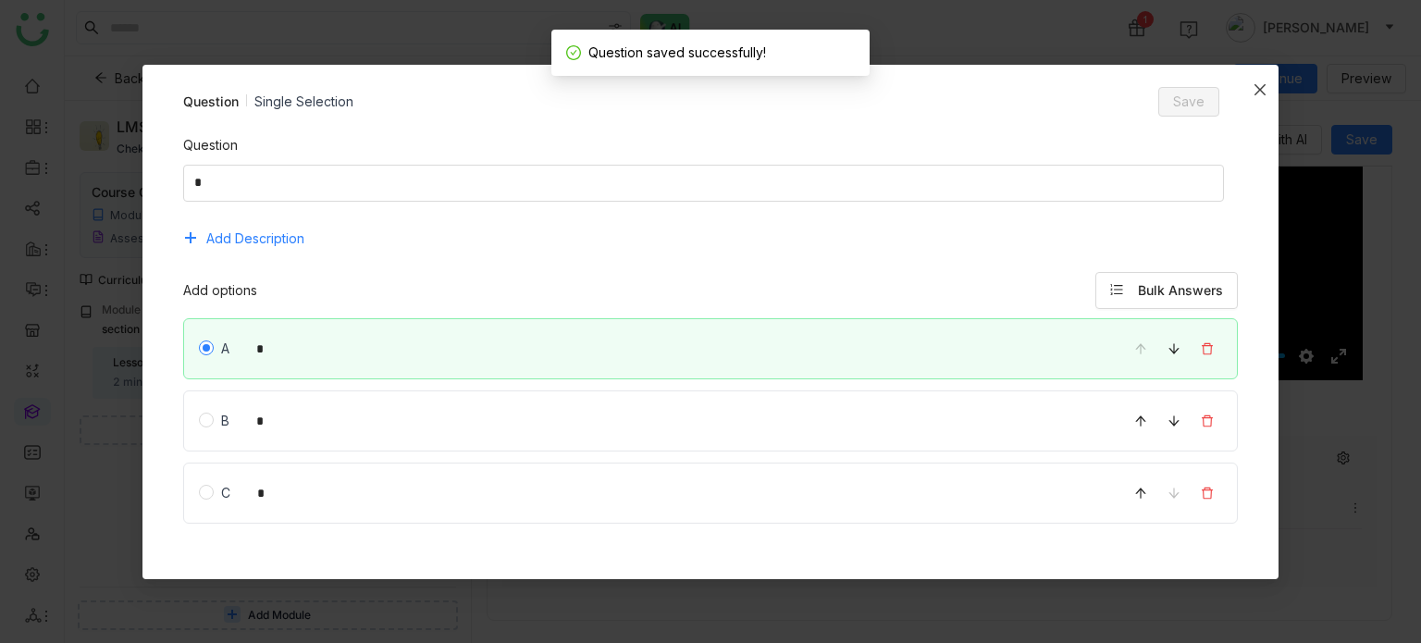
click at [1263, 95] on icon "Close" at bounding box center [1260, 89] width 15 height 15
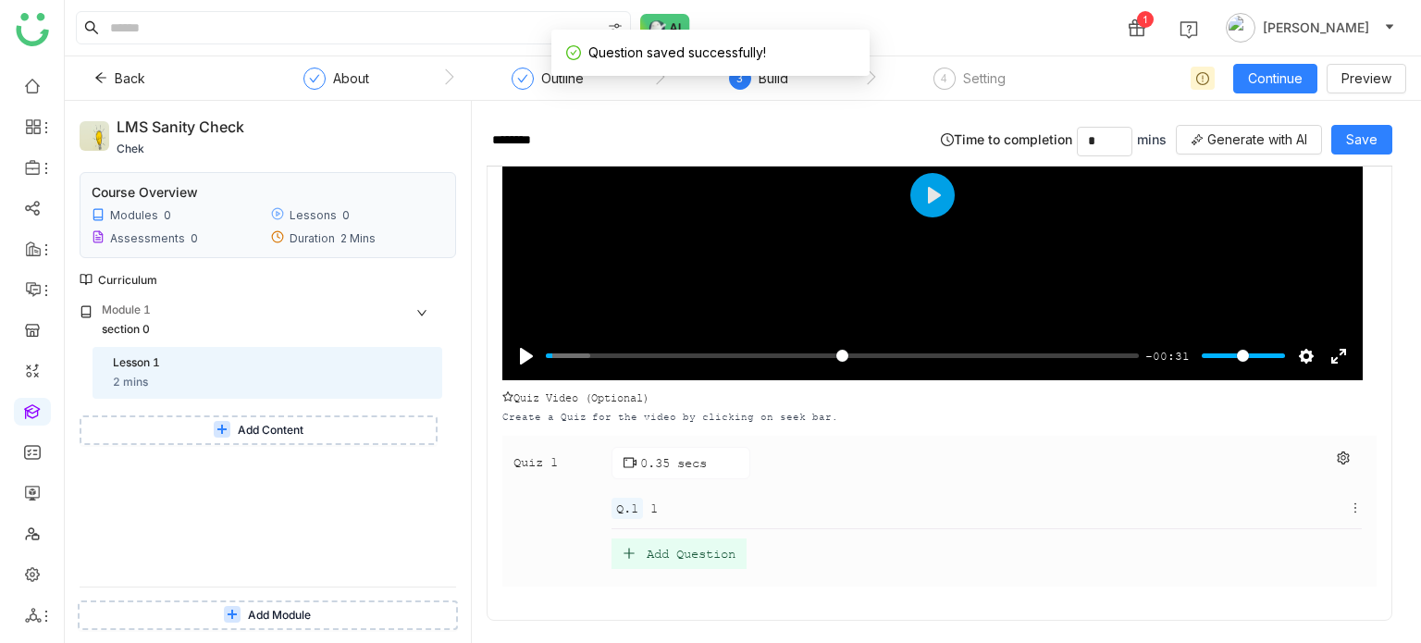
click at [707, 558] on div "Add Question" at bounding box center [679, 554] width 135 height 31
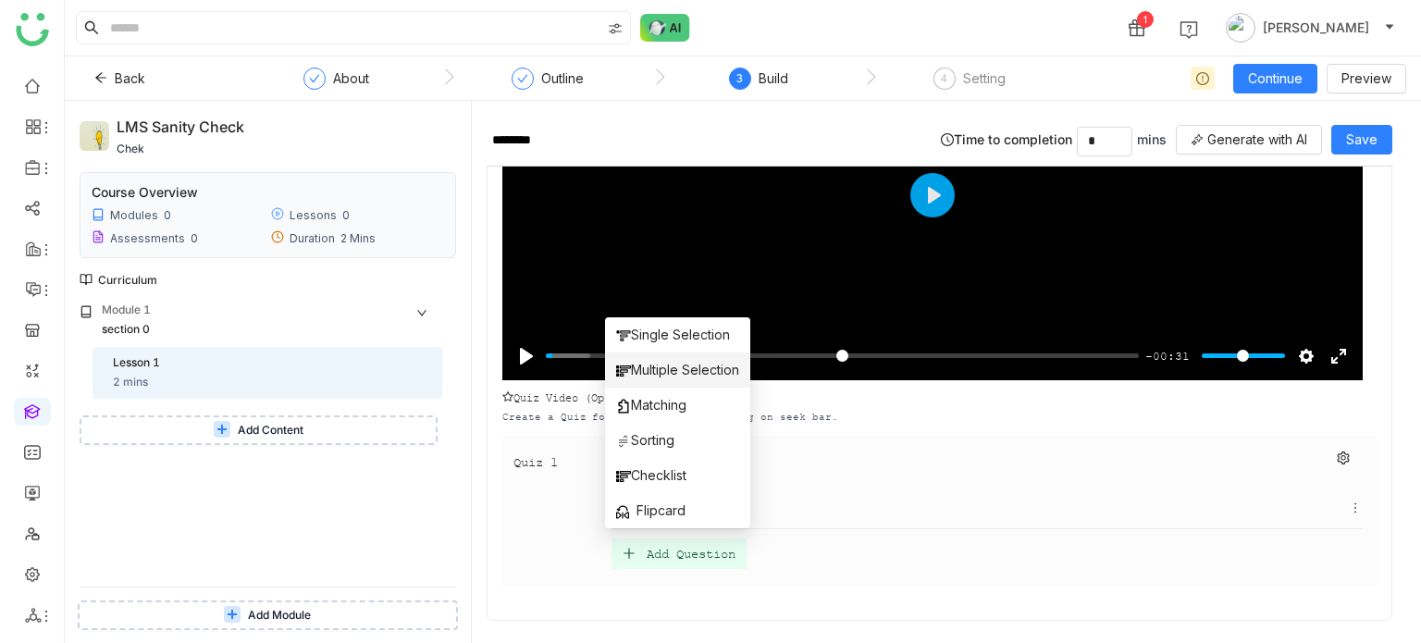
click at [638, 358] on li "Multiple Selection" at bounding box center [677, 370] width 145 height 35
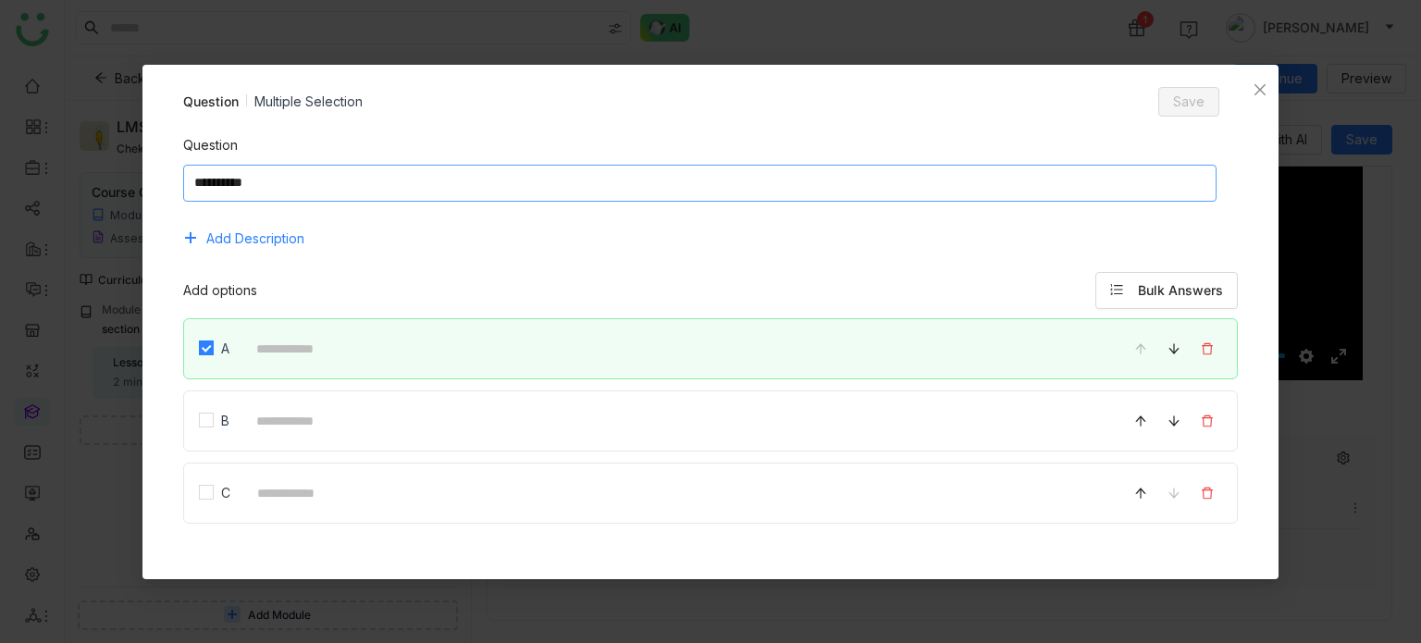
click at [497, 193] on textarea at bounding box center [700, 183] width 1034 height 37
type textarea "**********"
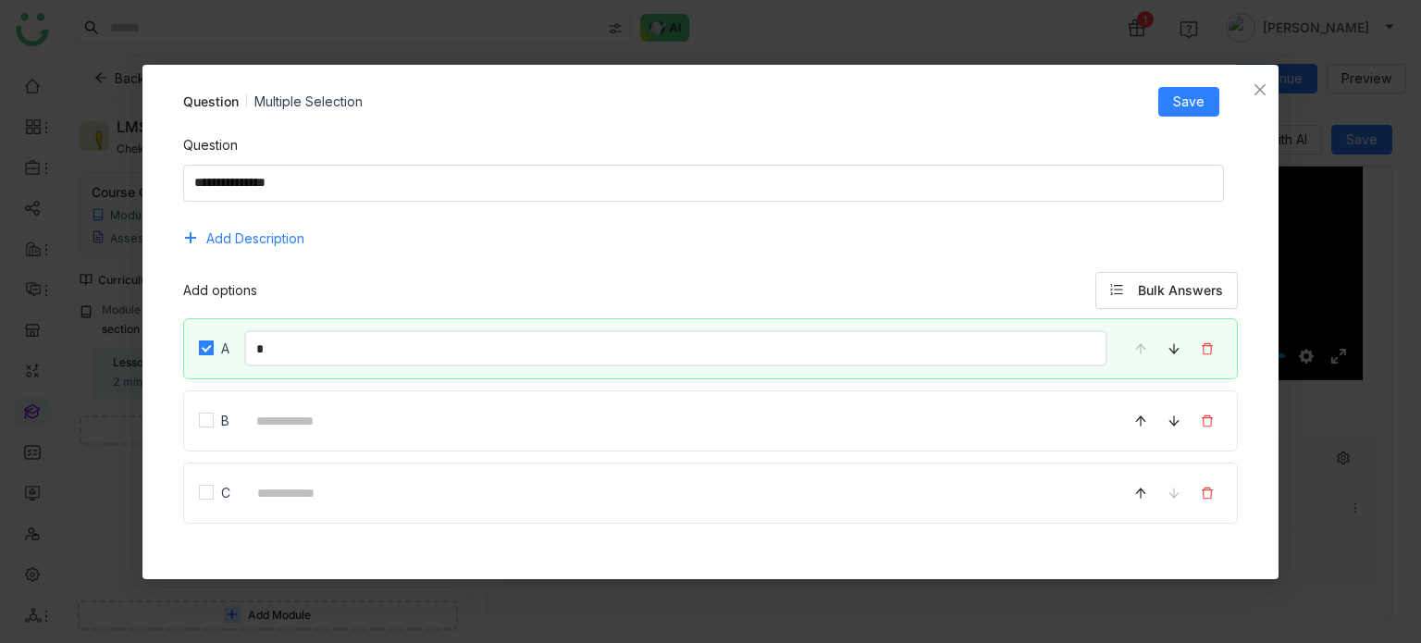
click at [393, 340] on input "*" at bounding box center [676, 348] width 864 height 36
type input "*"
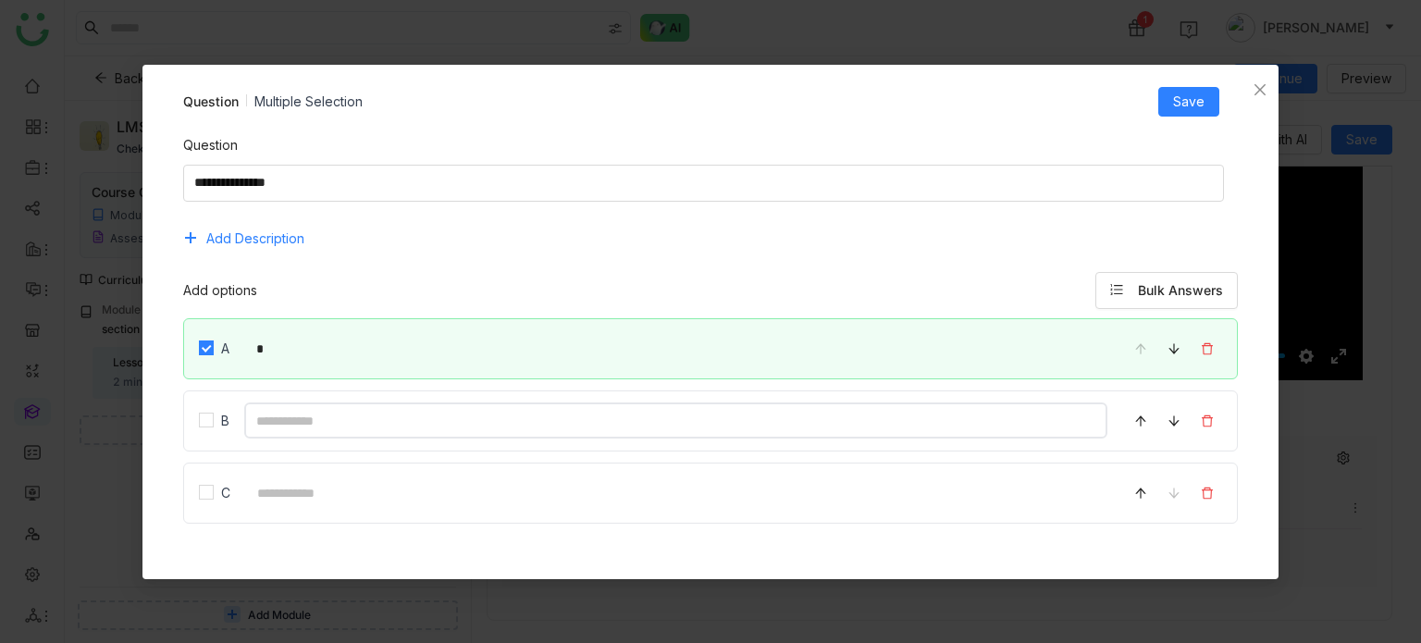
click at [289, 410] on input at bounding box center [676, 420] width 864 height 36
type input "*"
click at [274, 501] on input at bounding box center [676, 493] width 863 height 36
type input "*"
click at [1178, 93] on span "Save" at bounding box center [1188, 102] width 31 height 20
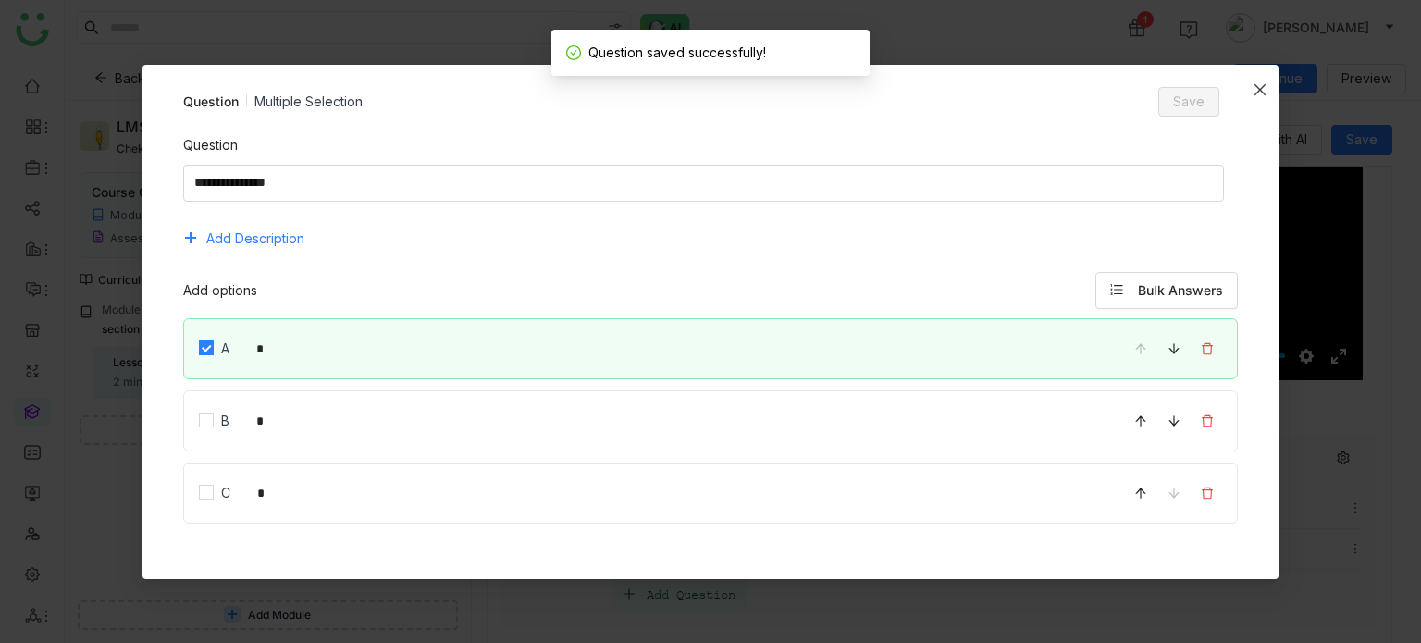
click at [1264, 88] on icon "Close" at bounding box center [1260, 89] width 15 height 15
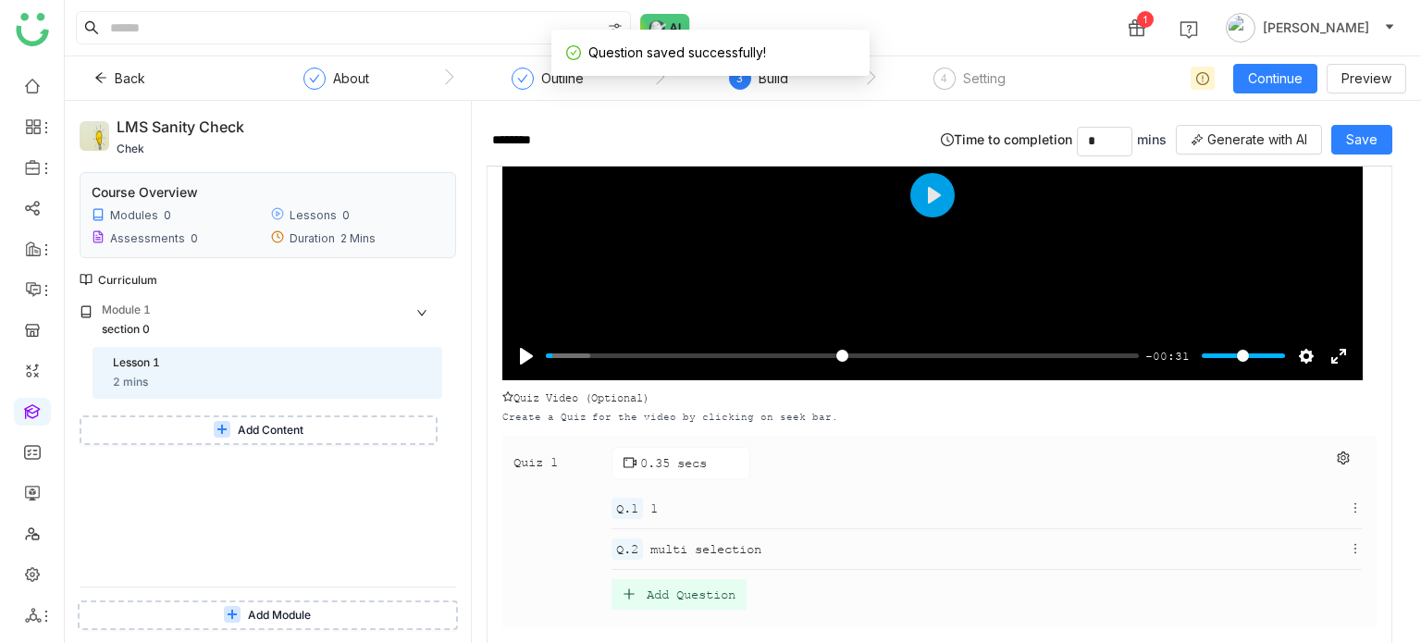
click at [668, 579] on div "Add Question" at bounding box center [679, 594] width 135 height 31
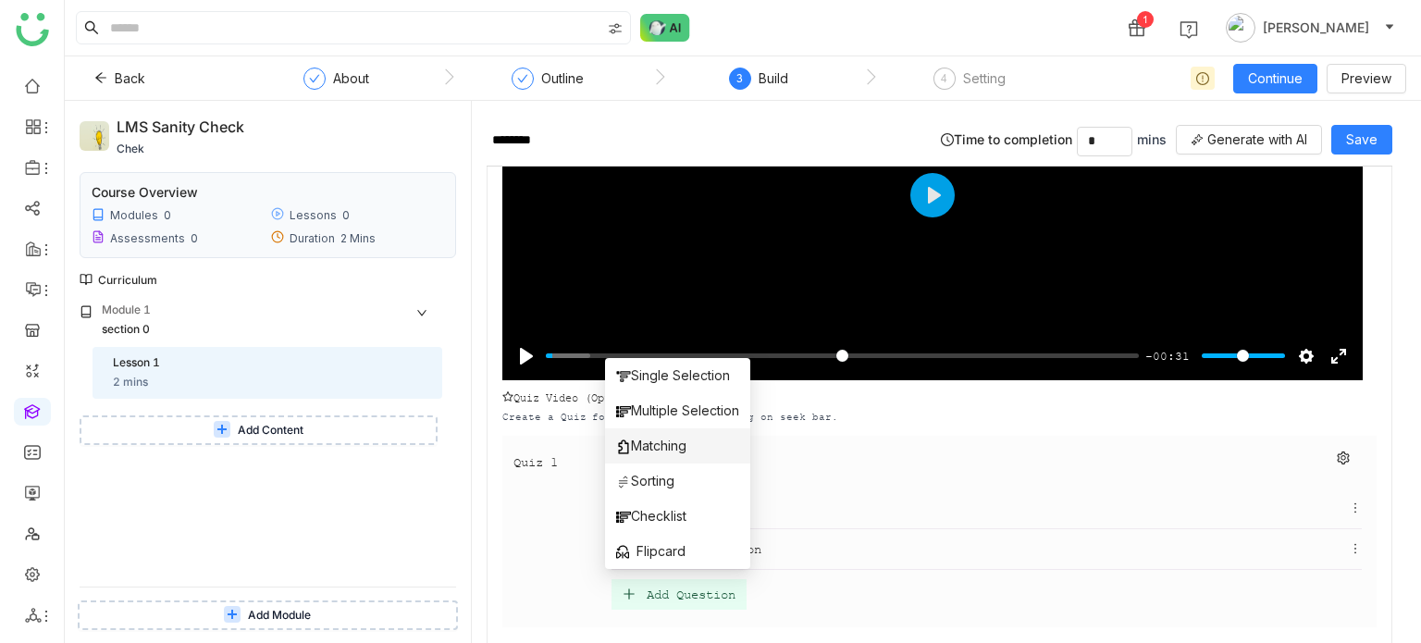
click at [656, 445] on span "Matching" at bounding box center [651, 446] width 70 height 20
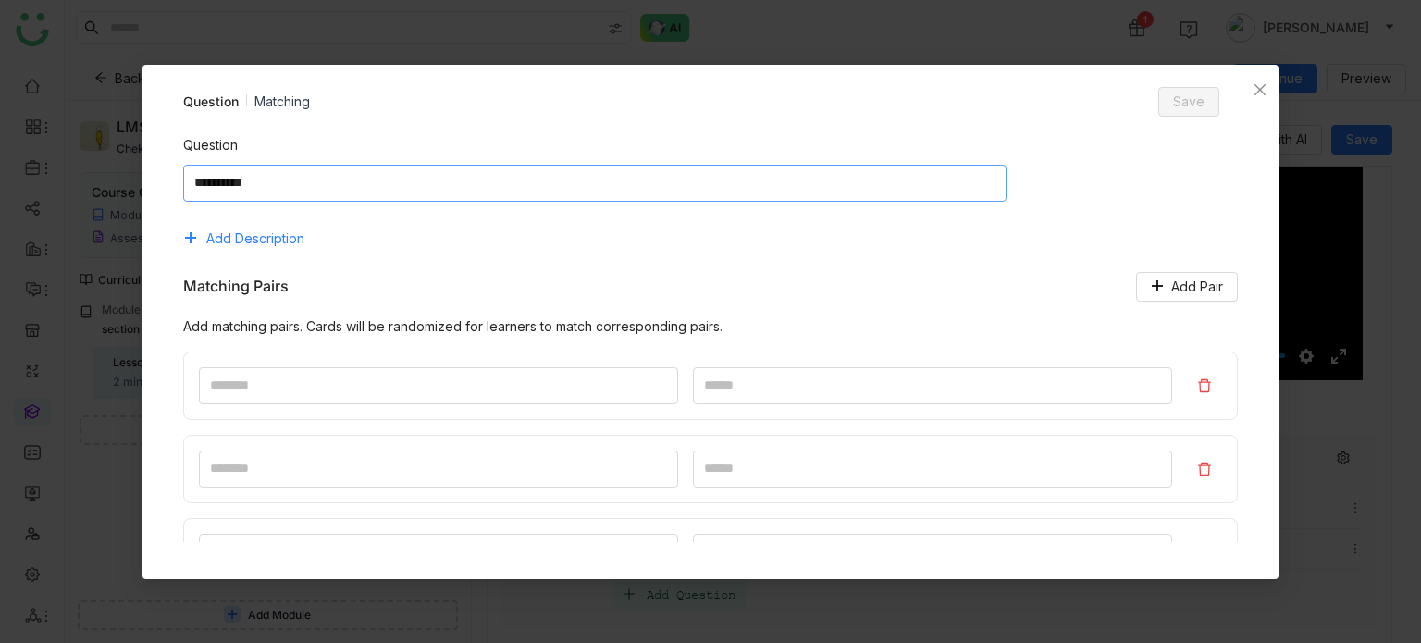
click at [511, 193] on textarea at bounding box center [594, 183] width 823 height 37
type textarea "**********"
click at [348, 389] on input at bounding box center [438, 385] width 479 height 37
type input "*"
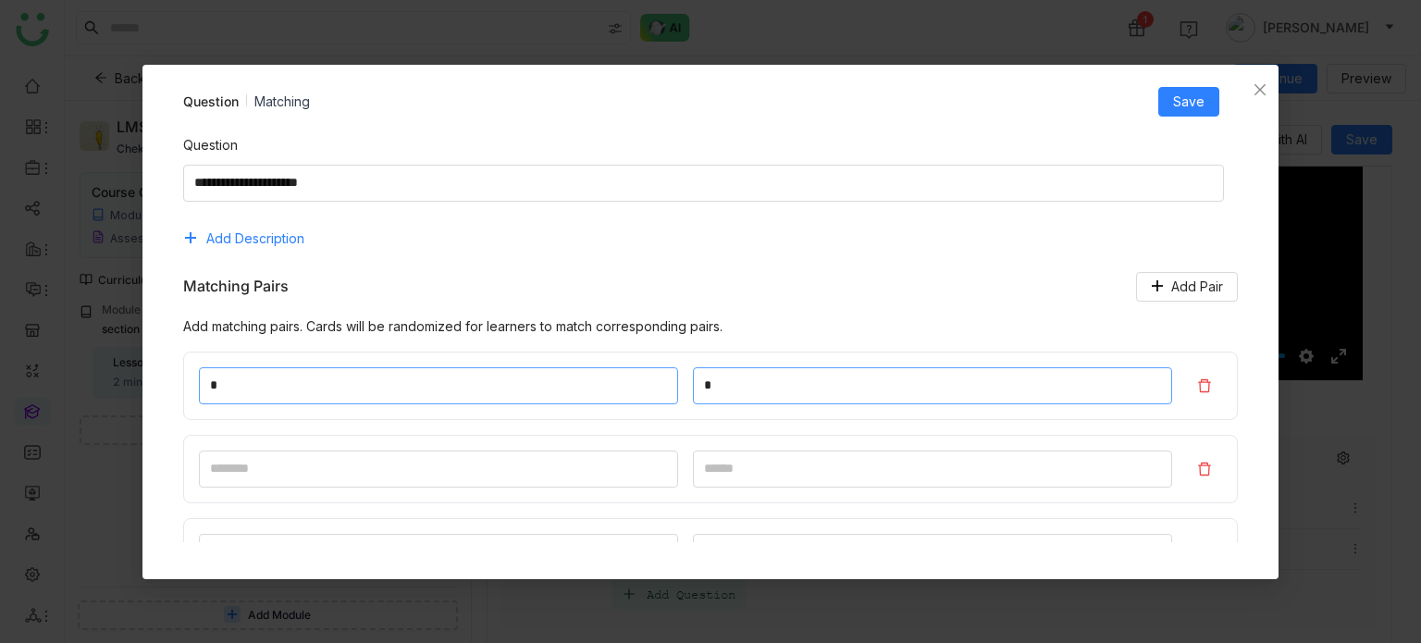
type input "*"
click at [1203, 103] on span "Save" at bounding box center [1188, 102] width 31 height 20
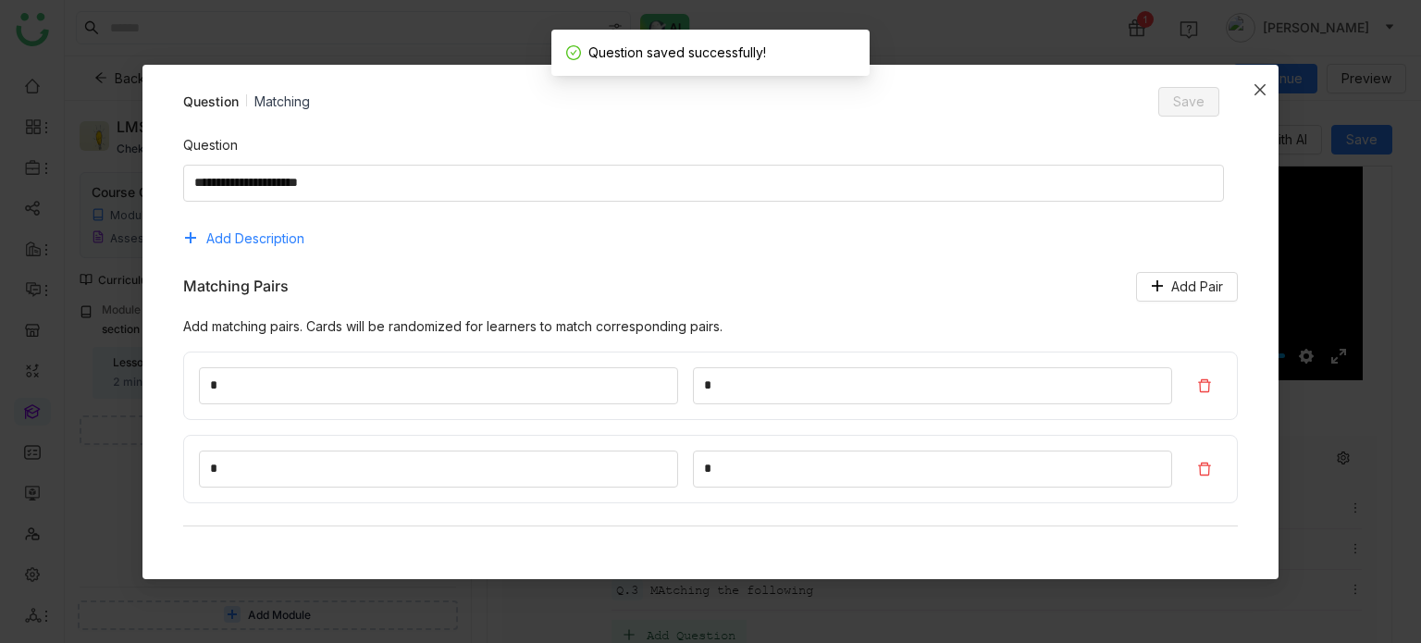
click at [1255, 84] on icon "Close" at bounding box center [1260, 89] width 15 height 15
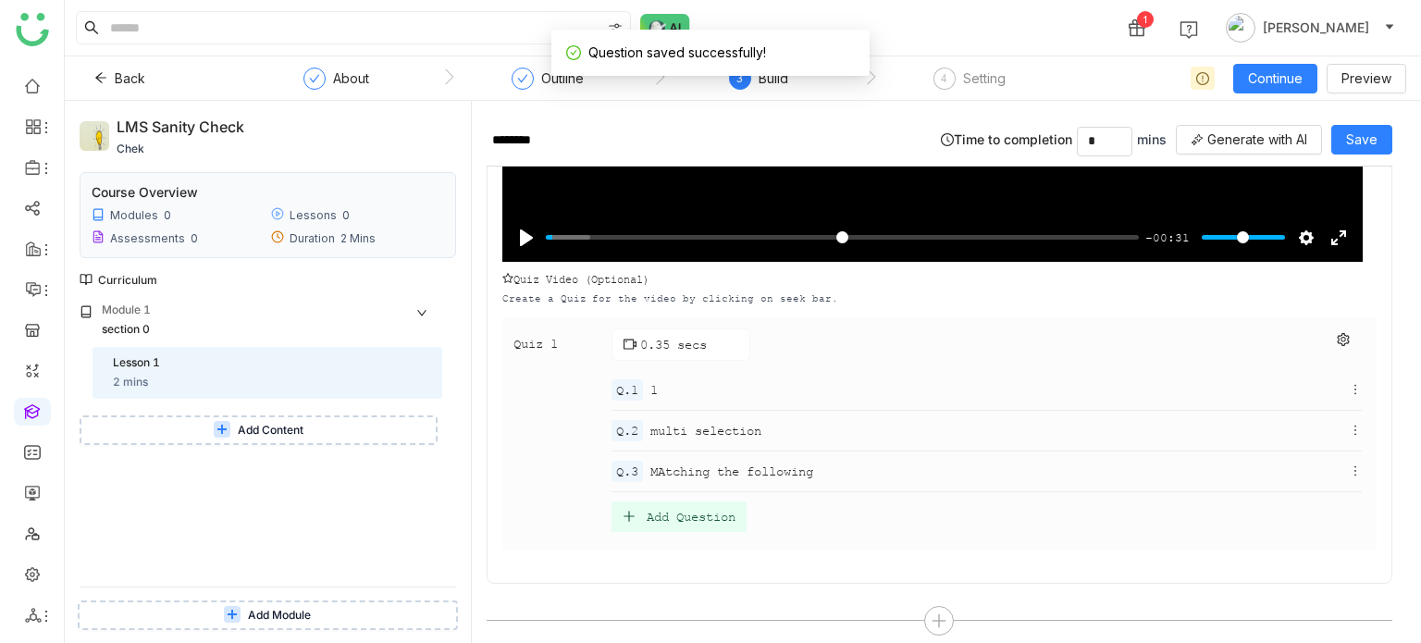
scroll to position [375, 0]
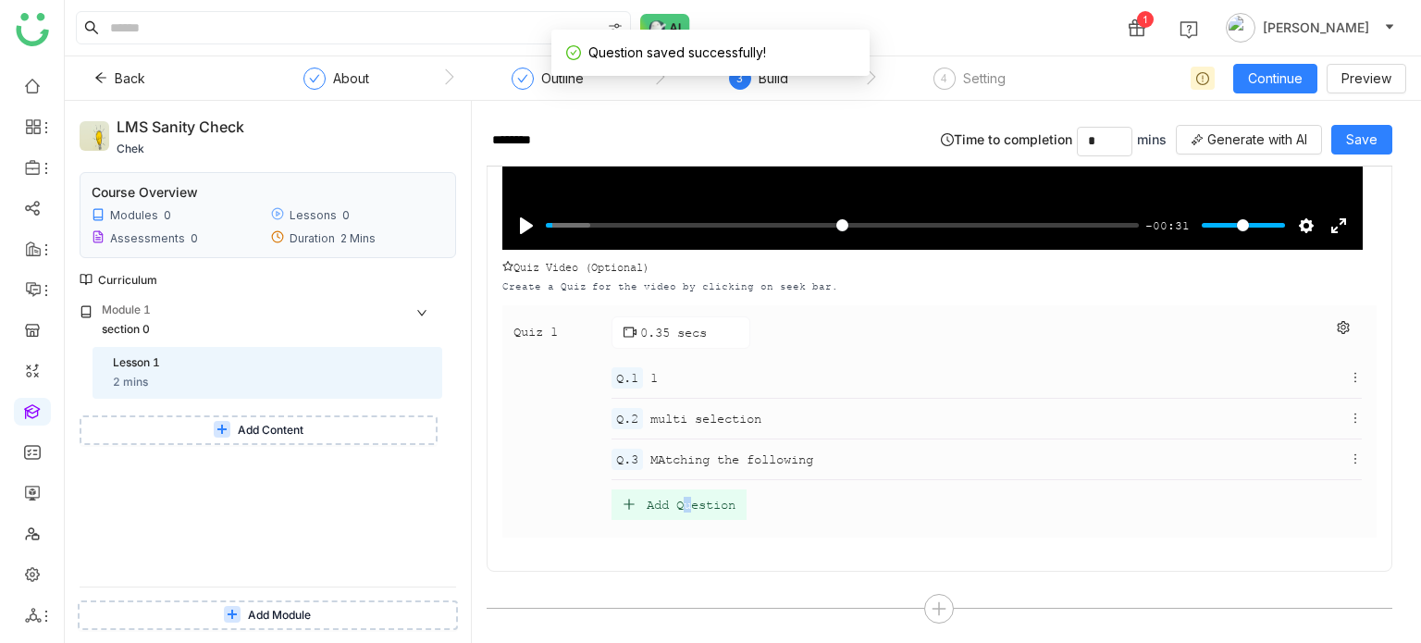
click at [688, 511] on div "Add Question" at bounding box center [679, 504] width 135 height 31
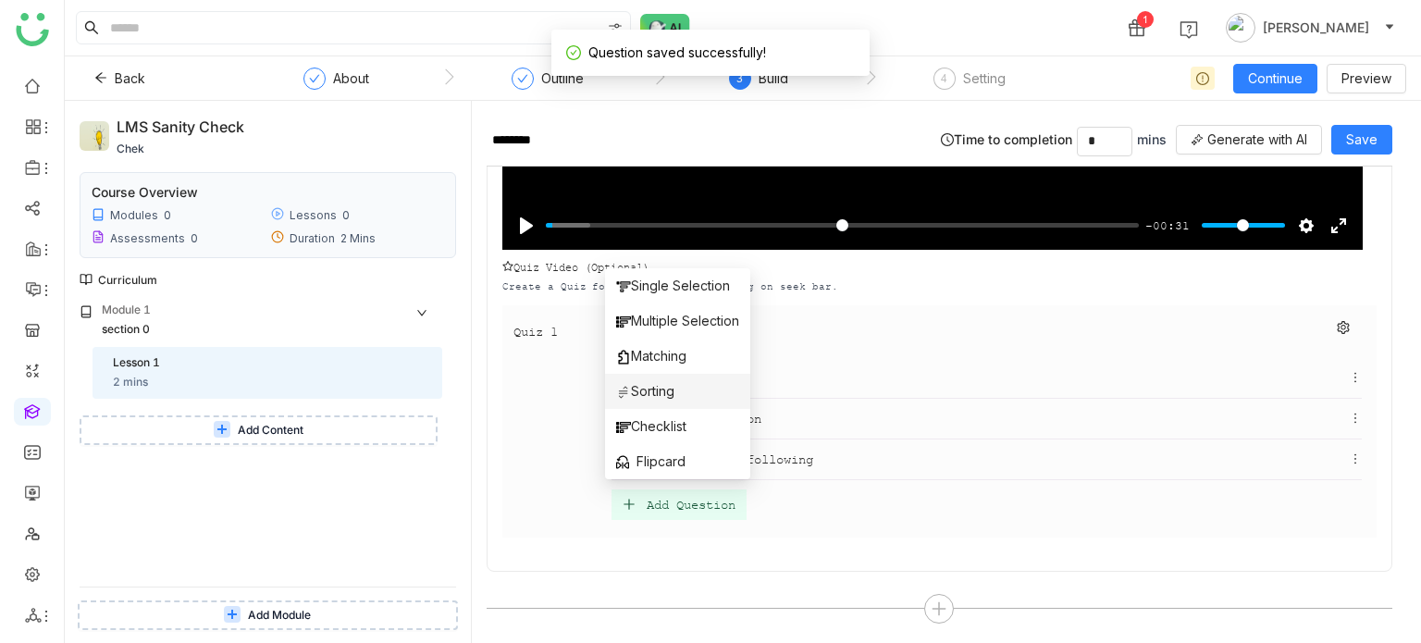
click at [633, 391] on span "Sorting" at bounding box center [645, 391] width 58 height 20
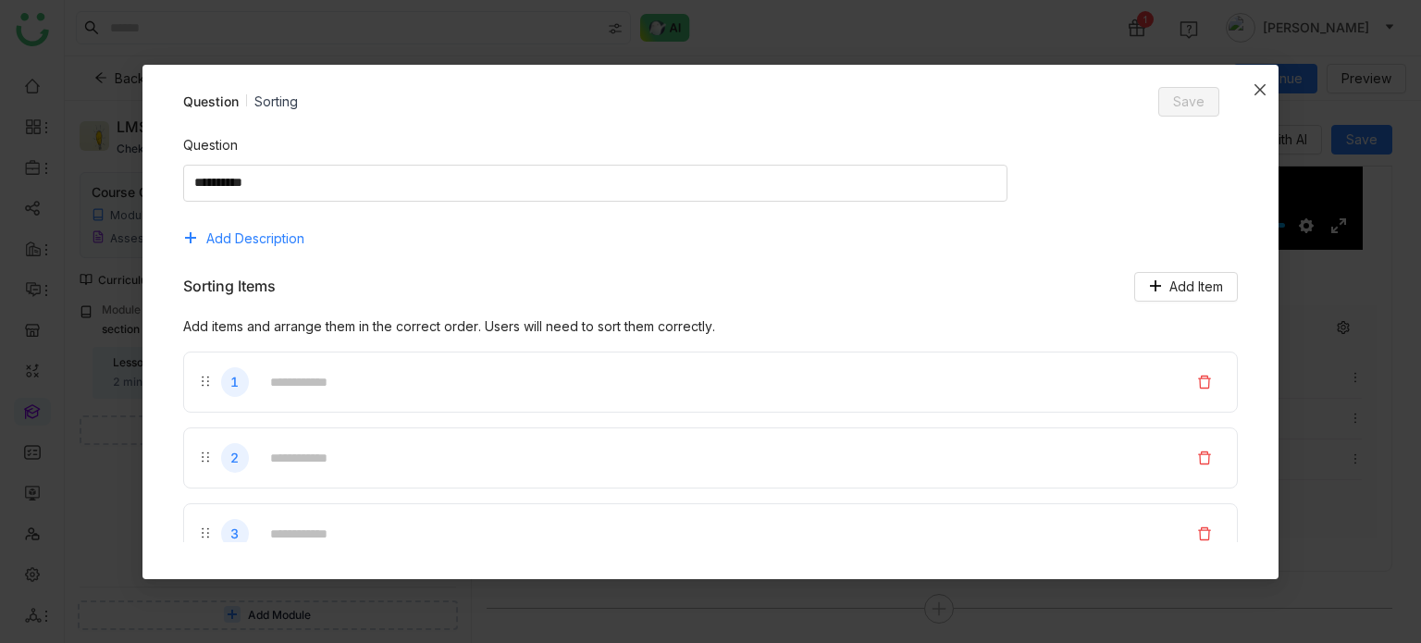
click at [1276, 83] on span "Close" at bounding box center [1260, 90] width 37 height 50
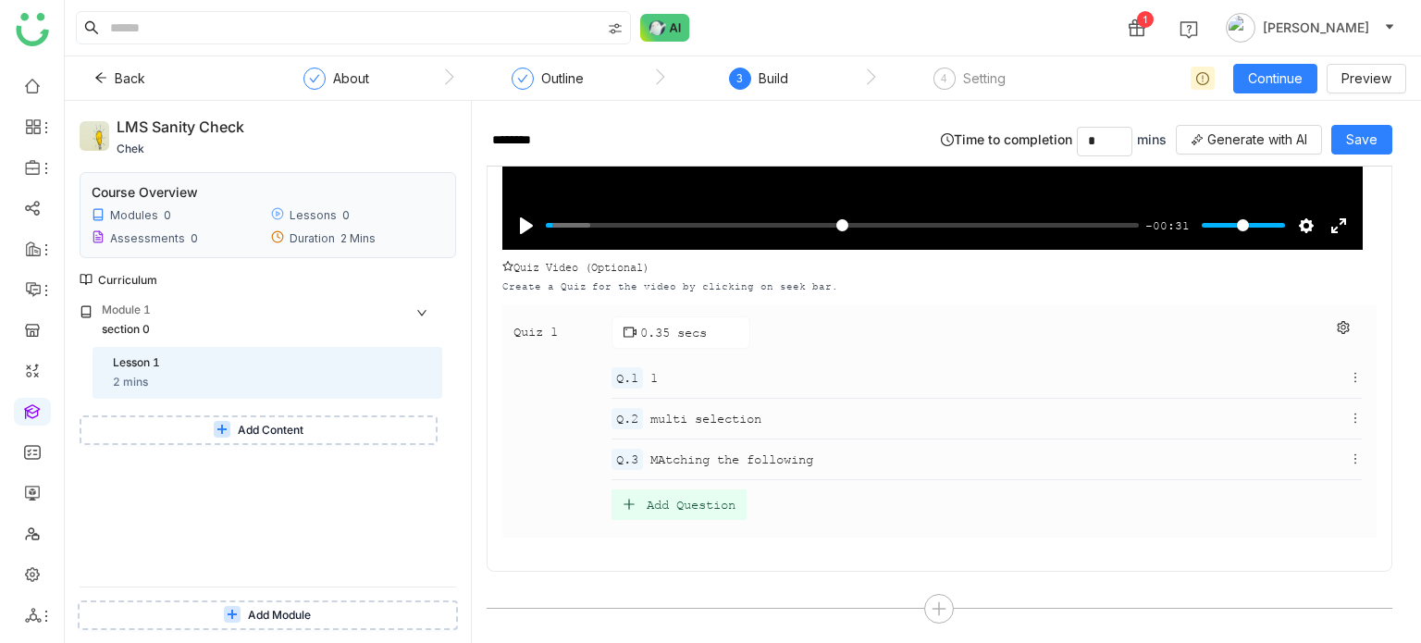
click at [691, 450] on span "MAtching the following" at bounding box center [731, 459] width 163 height 19
click at [688, 497] on div "Add Question" at bounding box center [691, 505] width 89 height 16
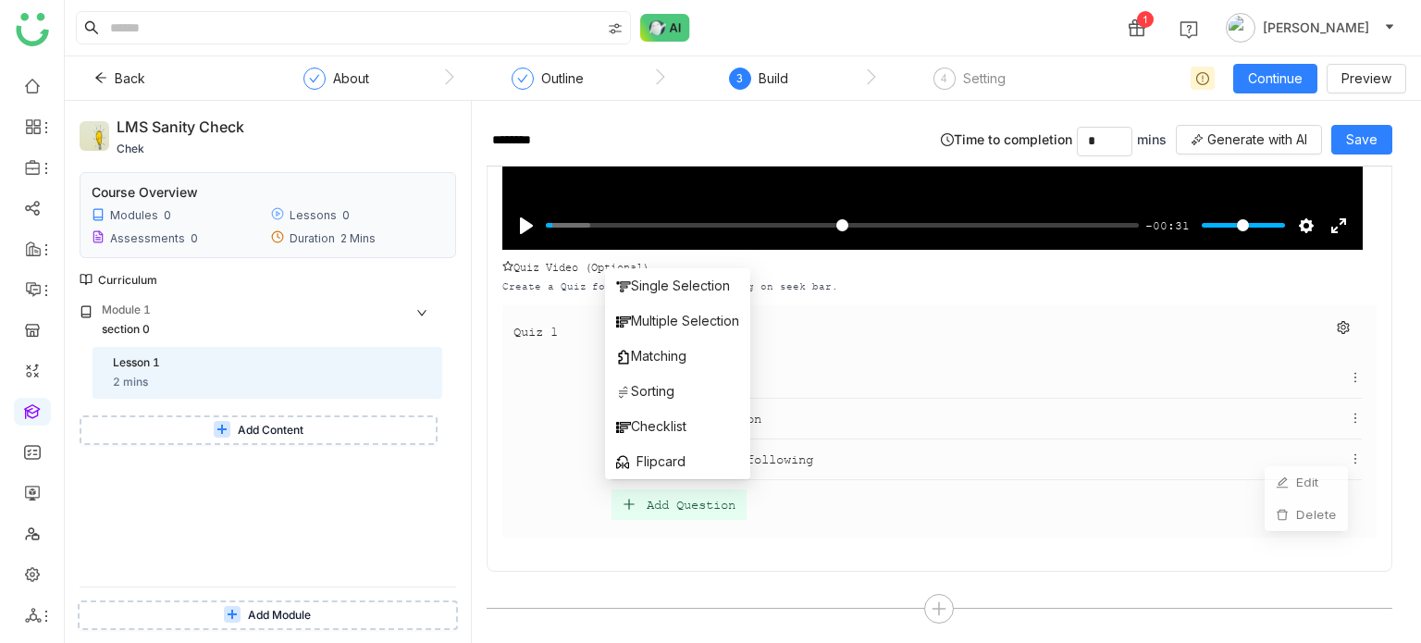
click at [1349, 452] on icon at bounding box center [1355, 458] width 13 height 13
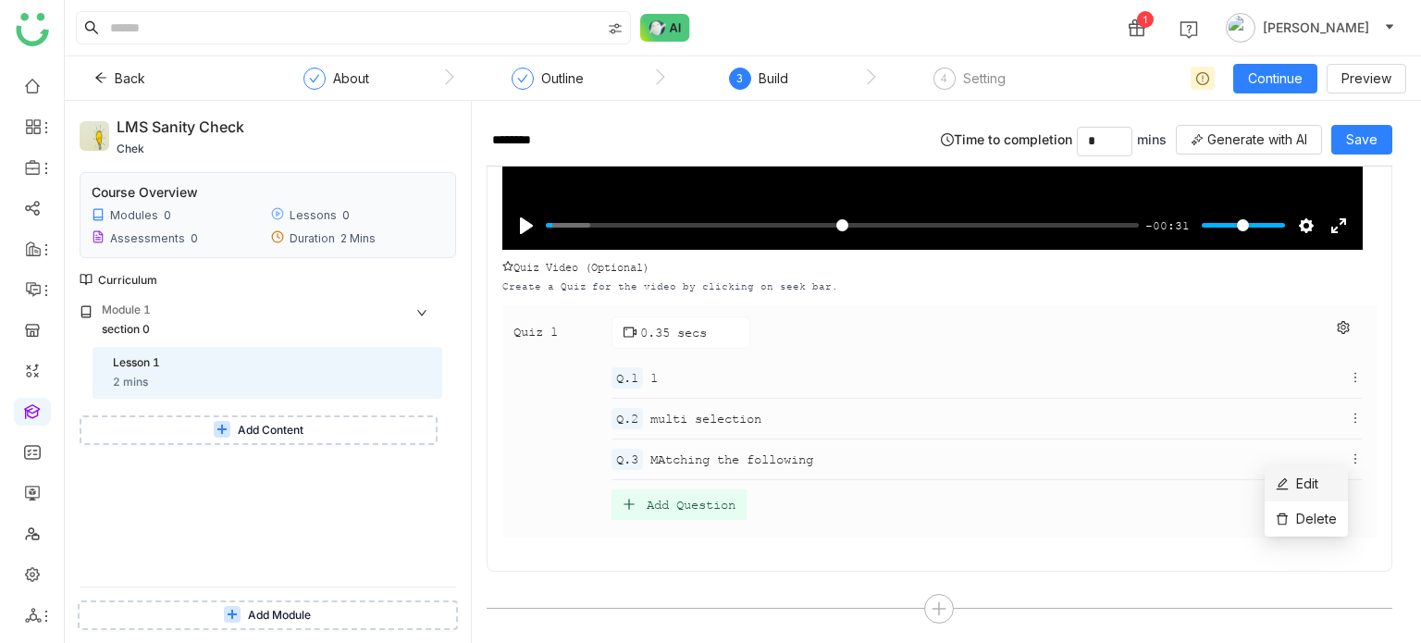
click at [1326, 480] on li "Edit" at bounding box center [1306, 483] width 83 height 35
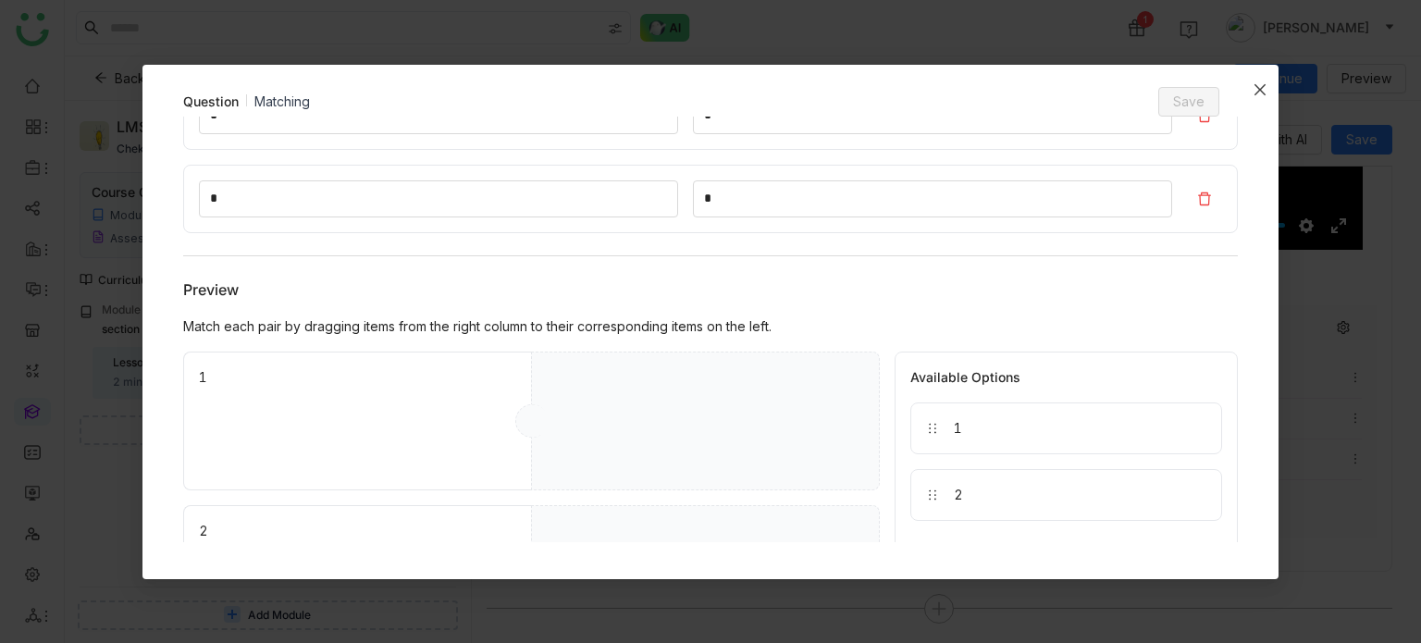
scroll to position [507, 0]
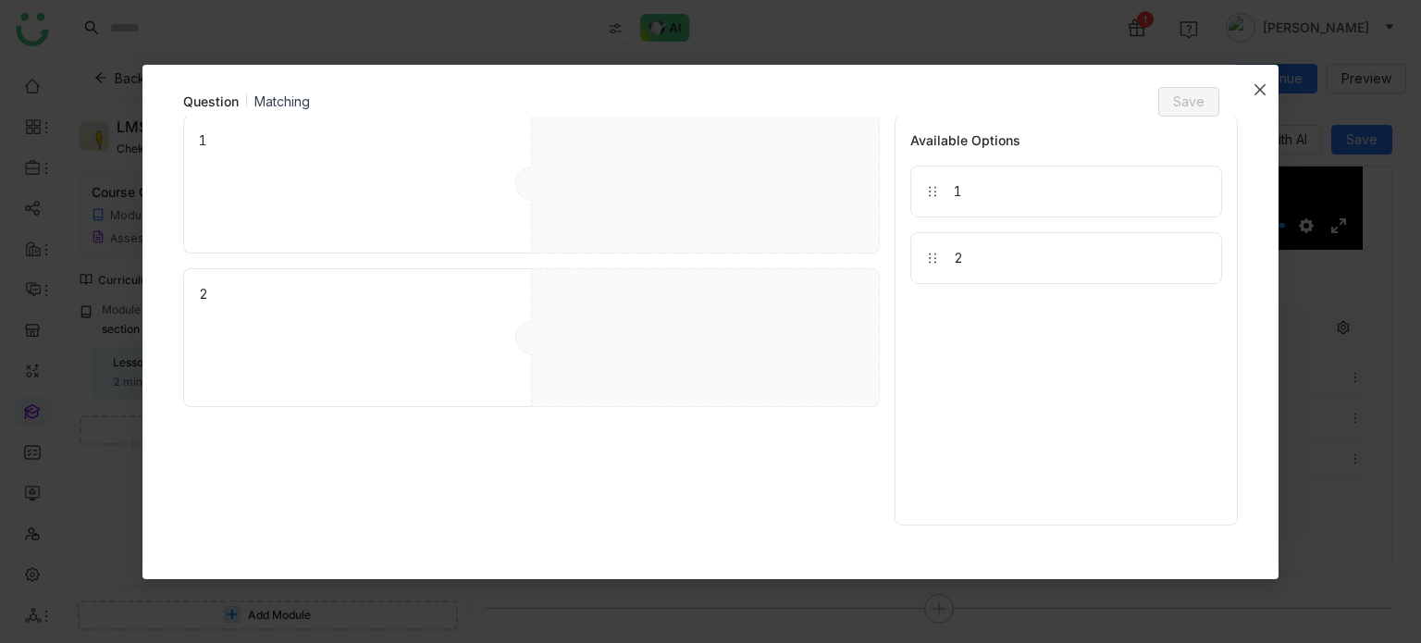
click at [1257, 99] on span "Close" at bounding box center [1260, 90] width 37 height 50
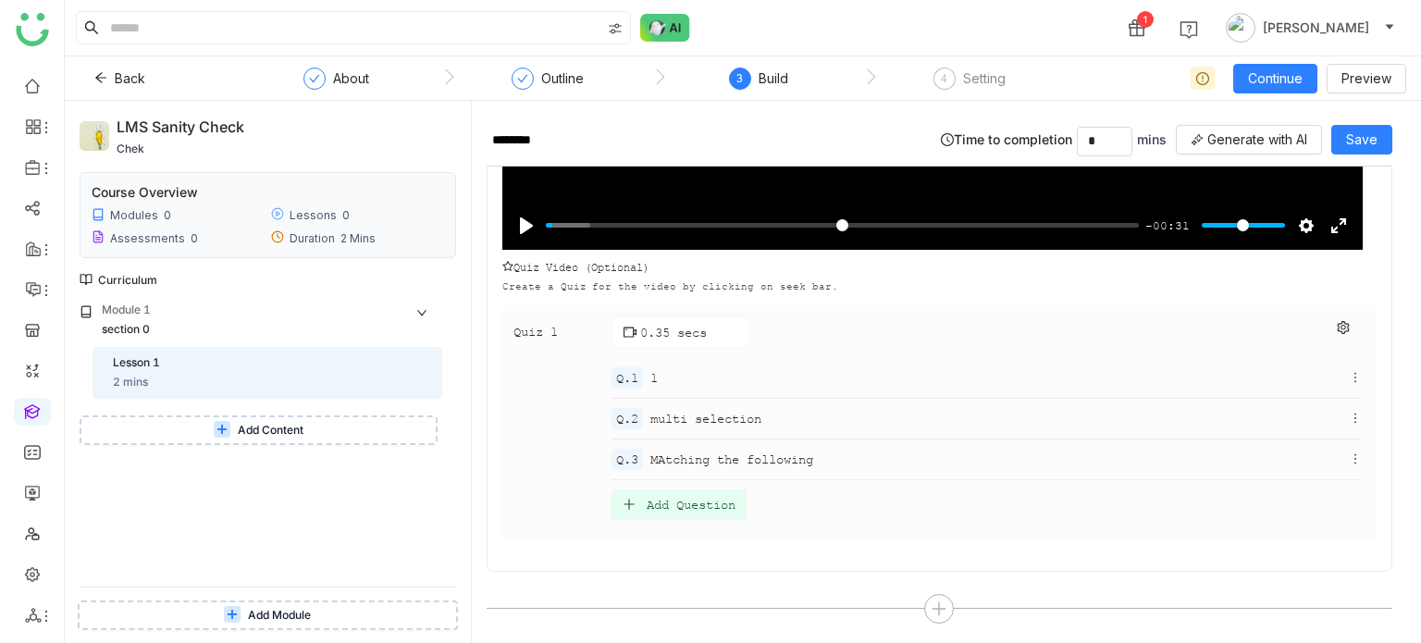
click at [703, 505] on div "Add Question" at bounding box center [691, 505] width 89 height 16
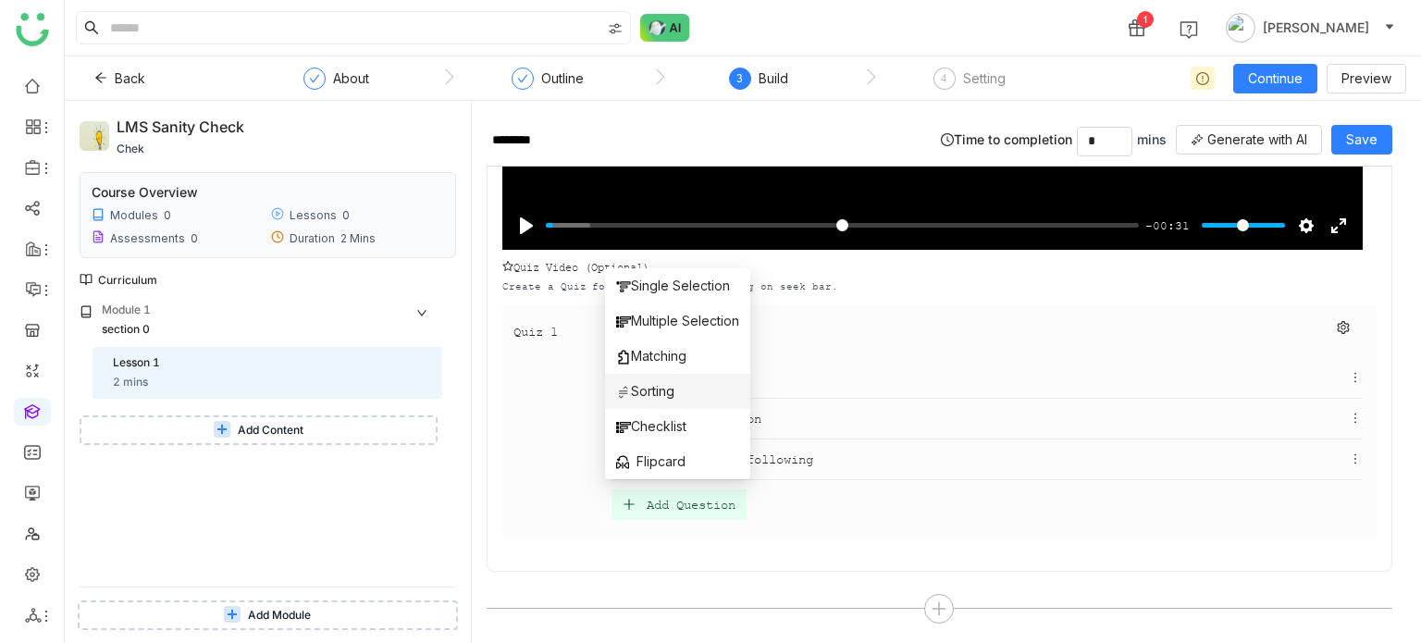
click at [648, 378] on li "Sorting" at bounding box center [677, 391] width 145 height 35
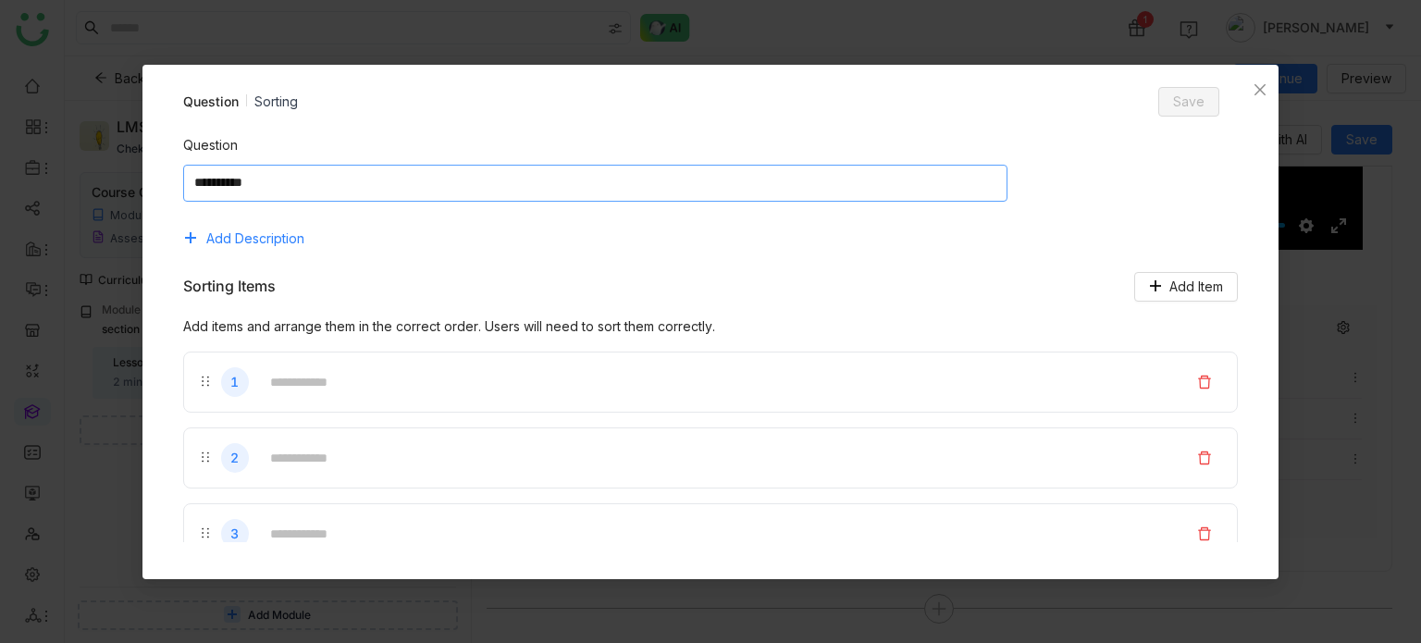
click at [530, 177] on textarea at bounding box center [595, 183] width 825 height 37
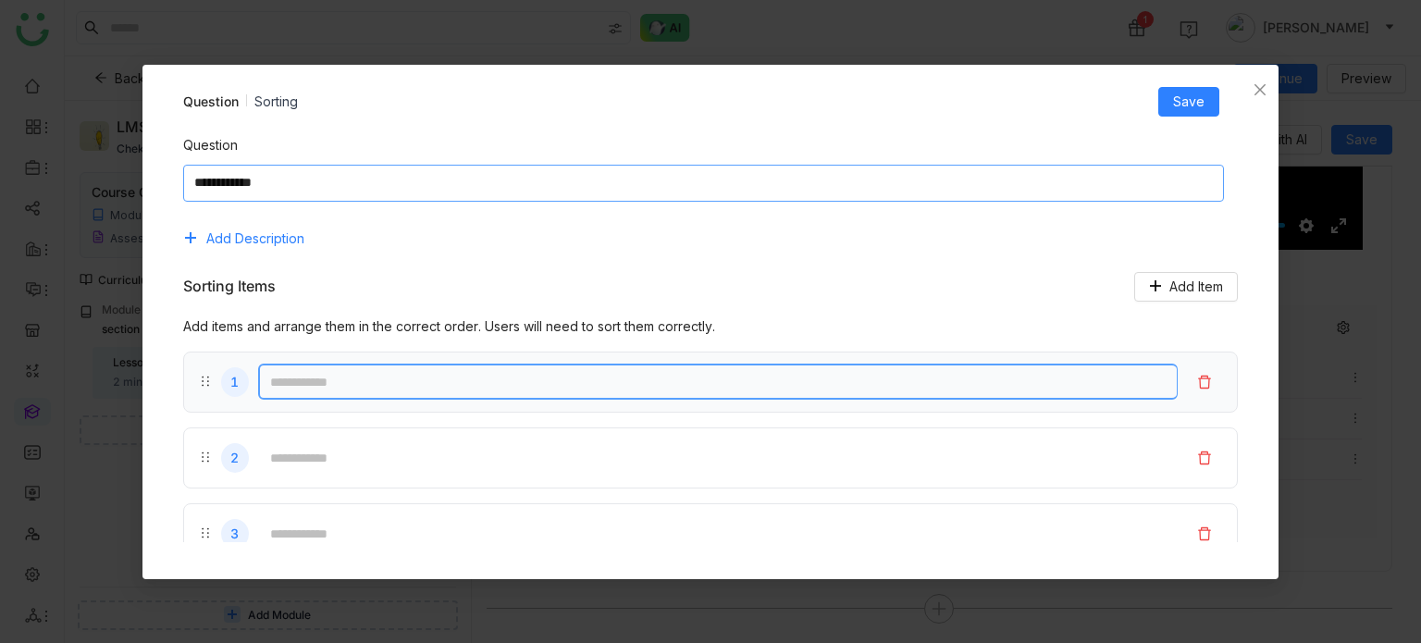
type textarea "**********"
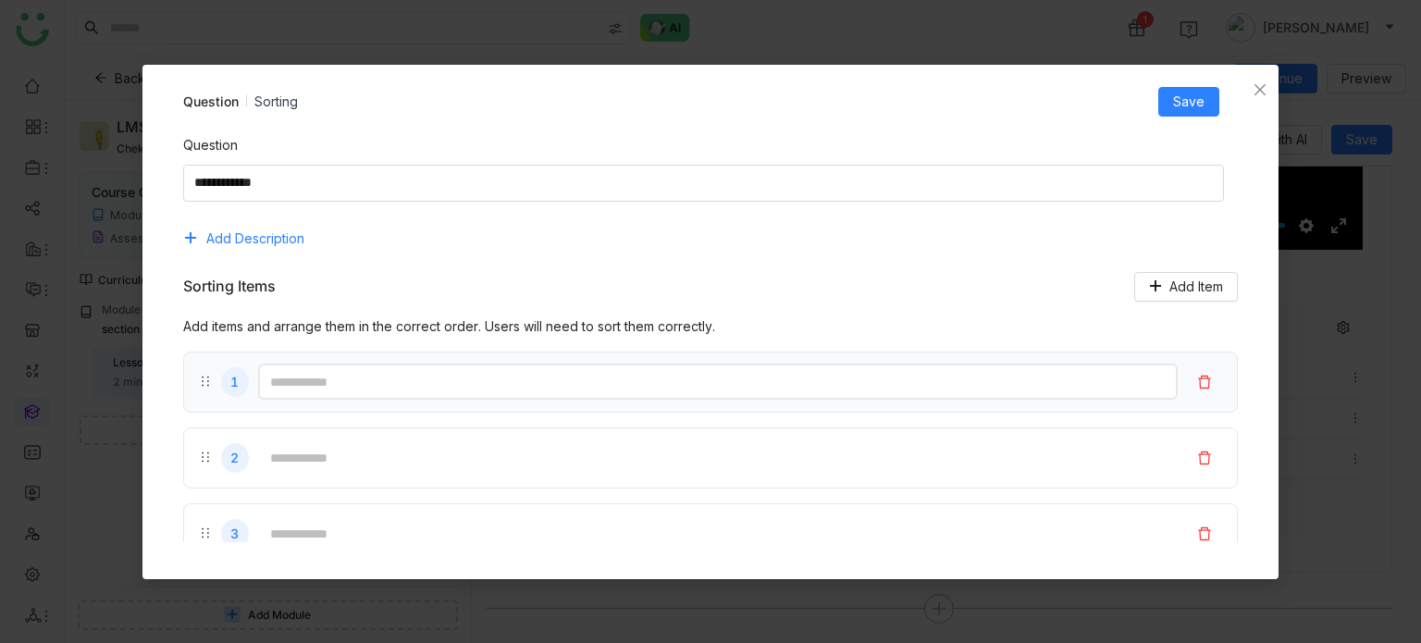
click at [437, 378] on input "text" at bounding box center [718, 382] width 921 height 36
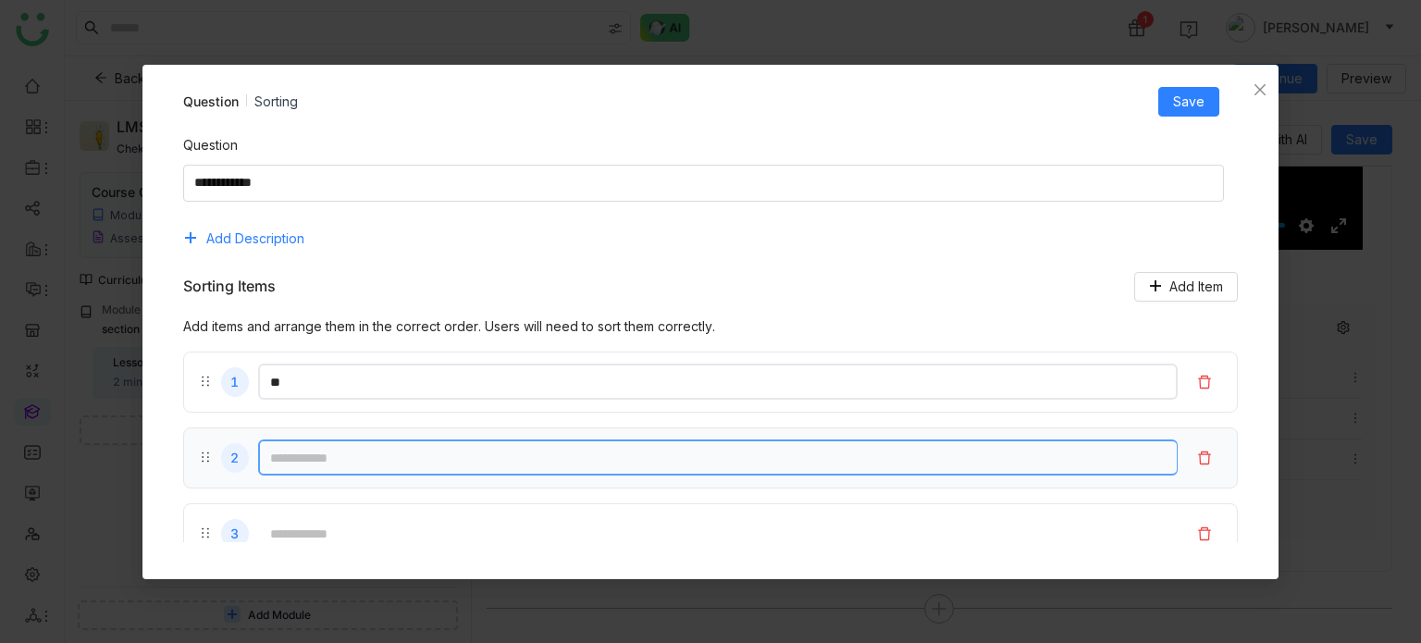
type input "**"
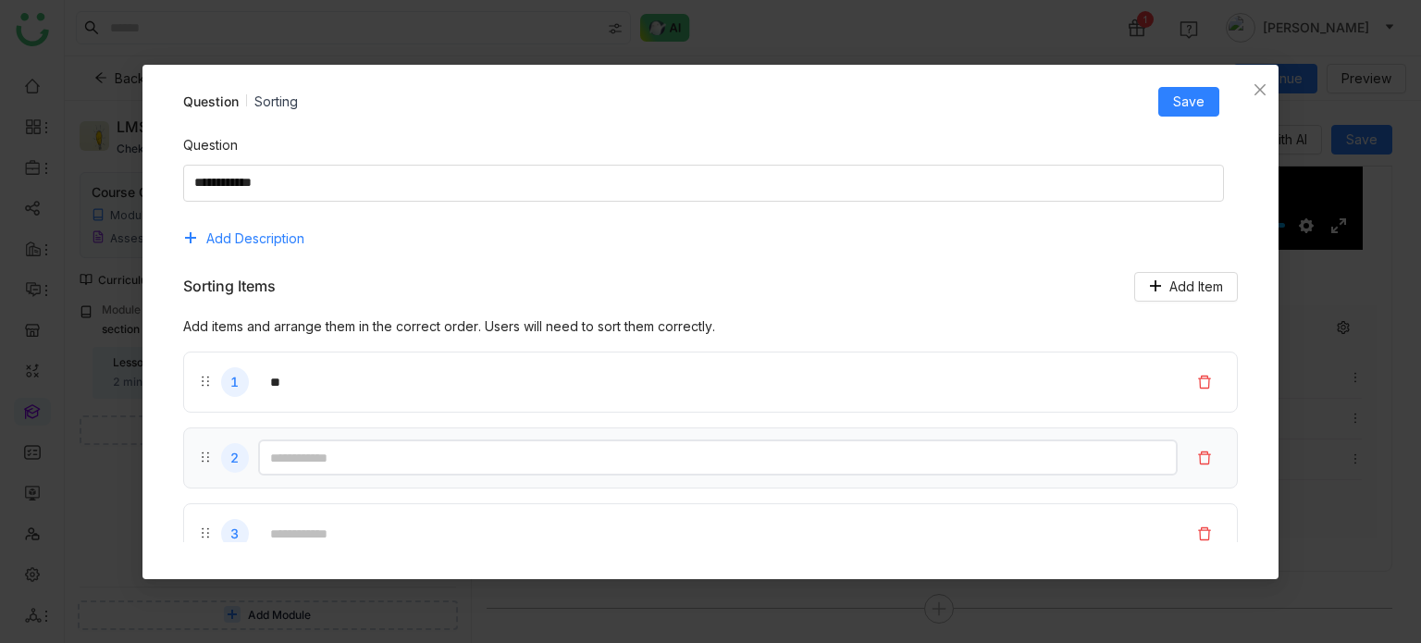
click at [341, 464] on input "text" at bounding box center [718, 458] width 921 height 36
type input "*"
click at [1188, 104] on span "Save" at bounding box center [1188, 102] width 31 height 20
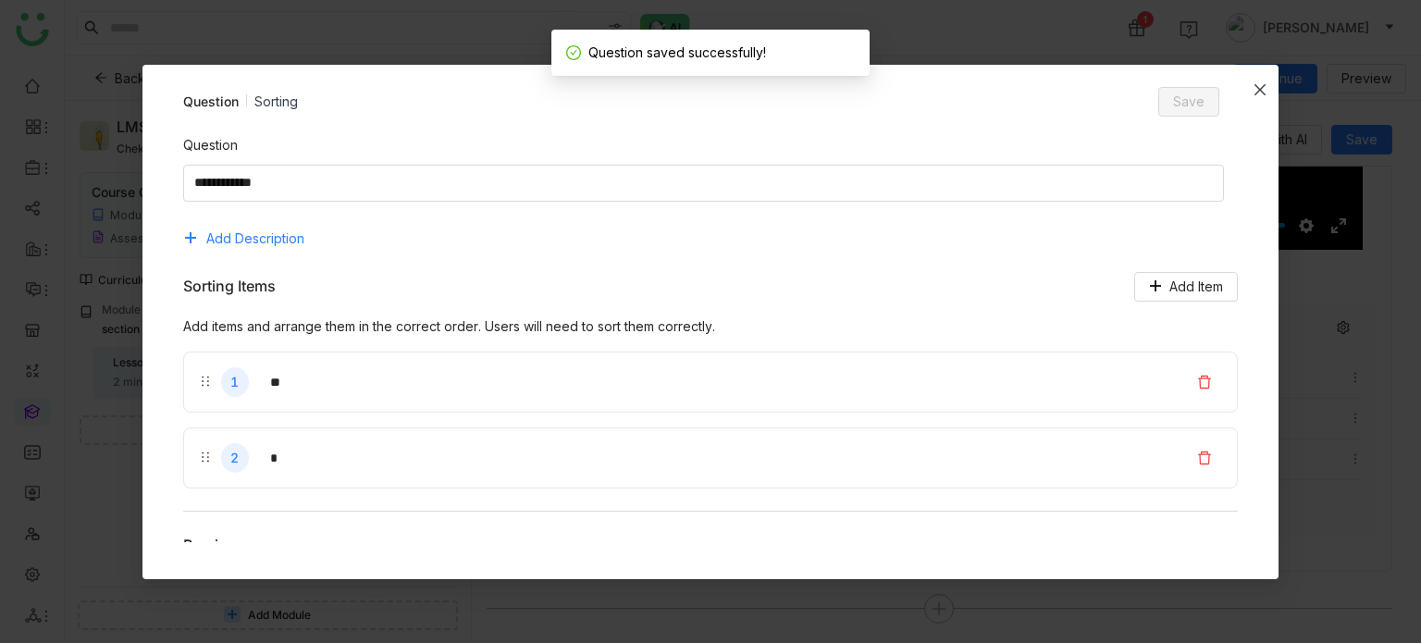
click at [1258, 93] on icon "Close" at bounding box center [1260, 89] width 15 height 15
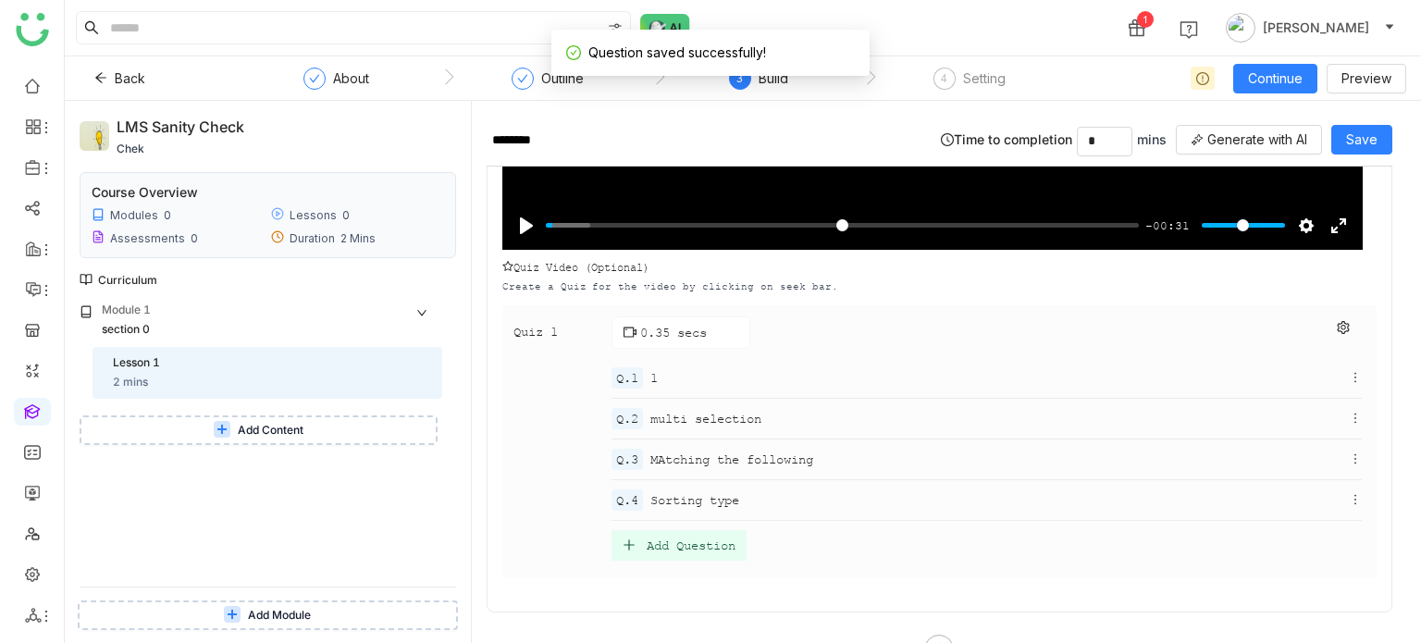
click at [677, 547] on div "Add Question" at bounding box center [679, 545] width 135 height 31
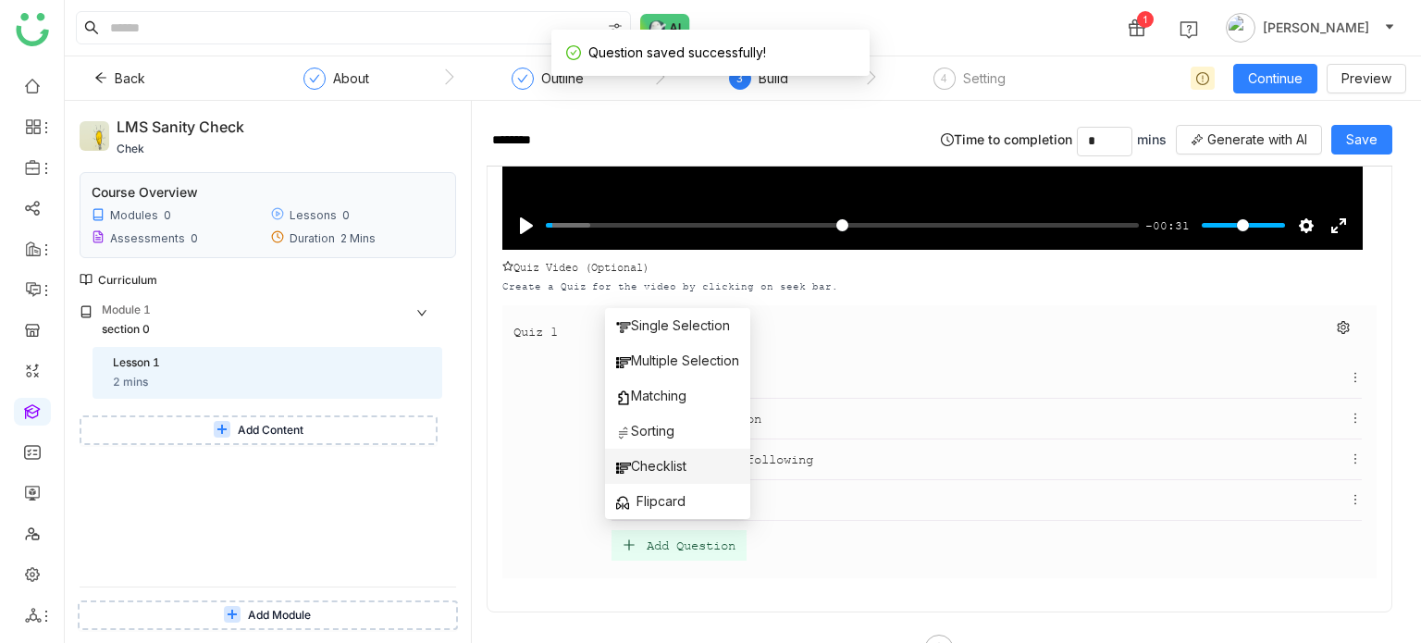
click at [654, 468] on span "Checklist" at bounding box center [651, 466] width 70 height 20
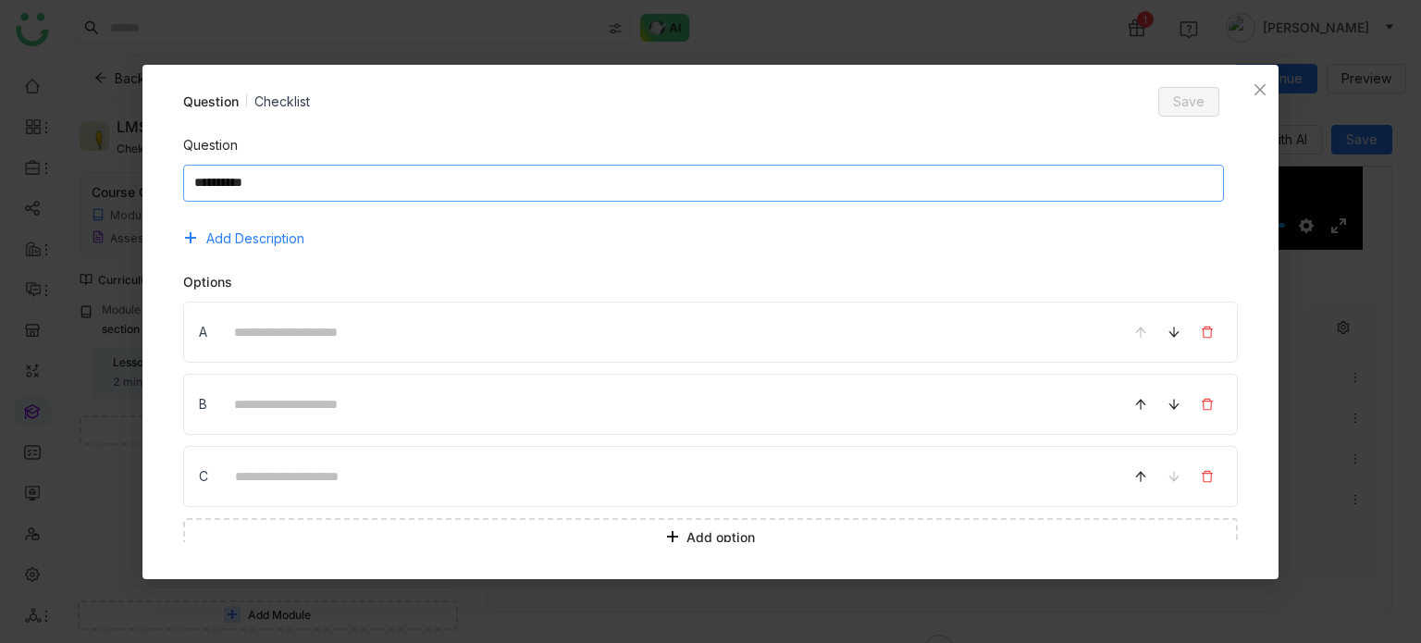
click at [539, 167] on textarea at bounding box center [704, 183] width 1042 height 37
type textarea "**********"
click at [330, 329] on input at bounding box center [665, 332] width 886 height 36
type input "*"
click at [262, 415] on input at bounding box center [665, 404] width 886 height 36
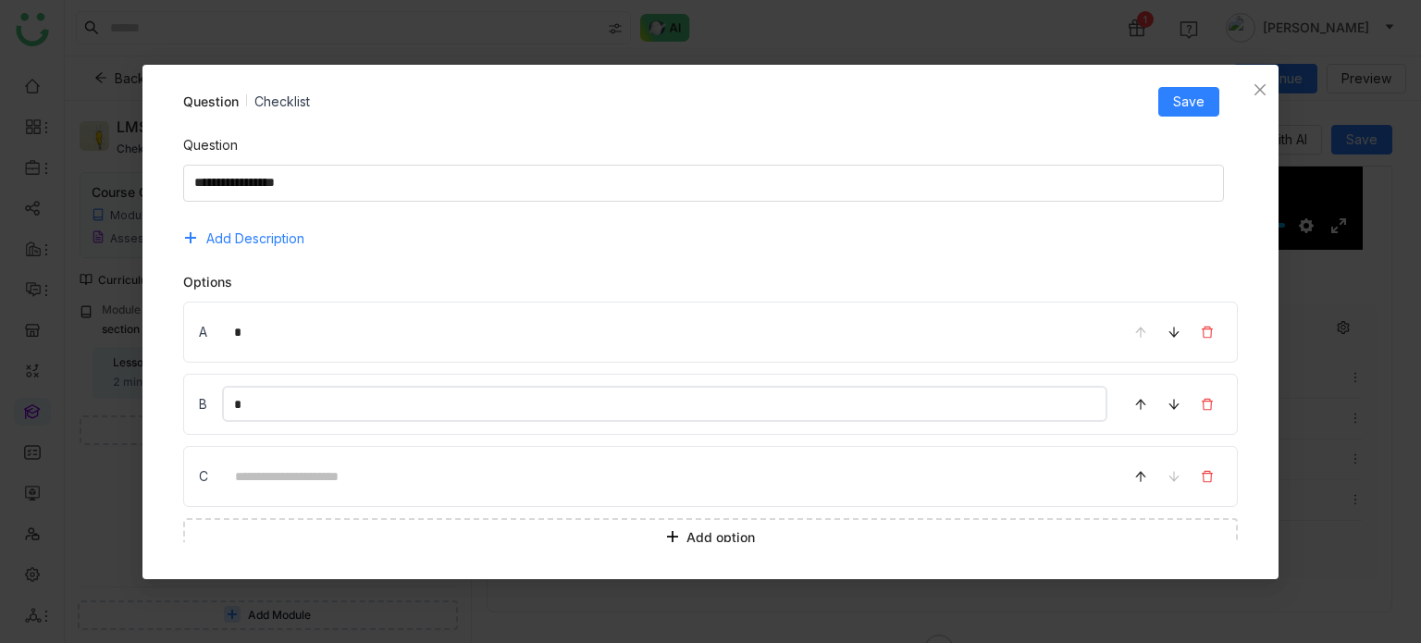
type input "*"
click at [255, 469] on input at bounding box center [665, 476] width 885 height 36
type input "*"
click at [1195, 87] on button "Save" at bounding box center [1188, 102] width 61 height 30
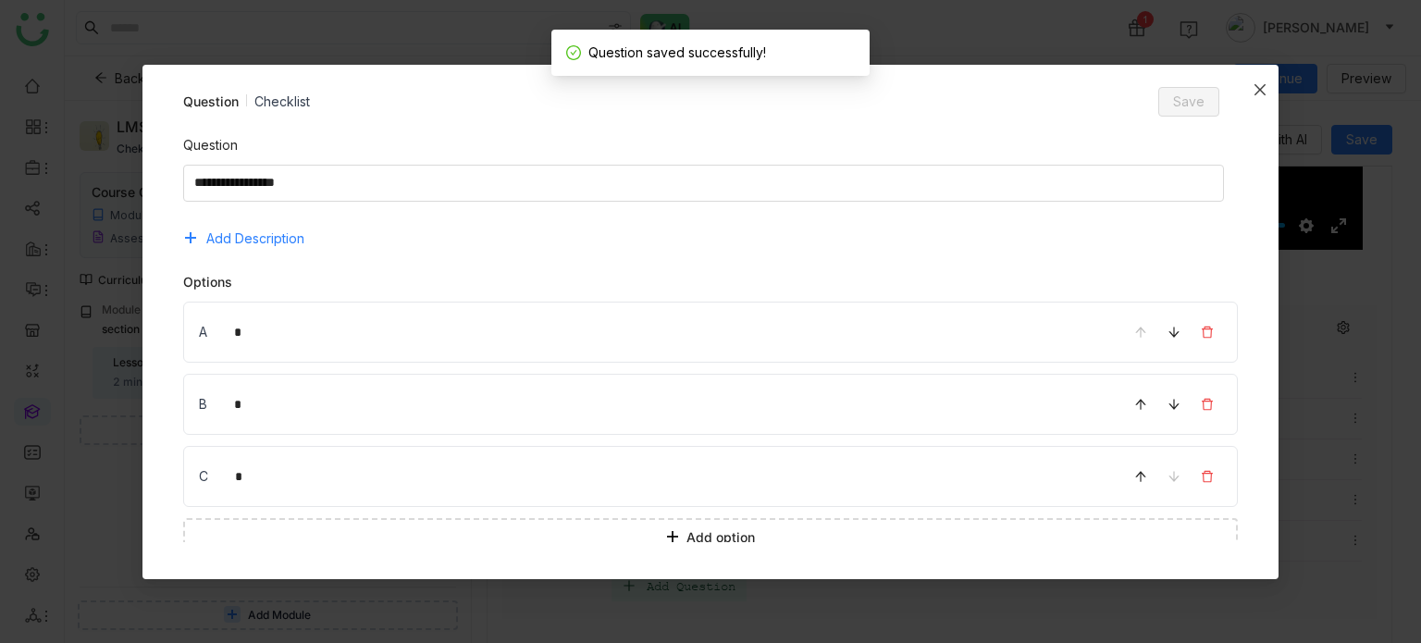
click at [1268, 88] on span "Close" at bounding box center [1260, 90] width 37 height 50
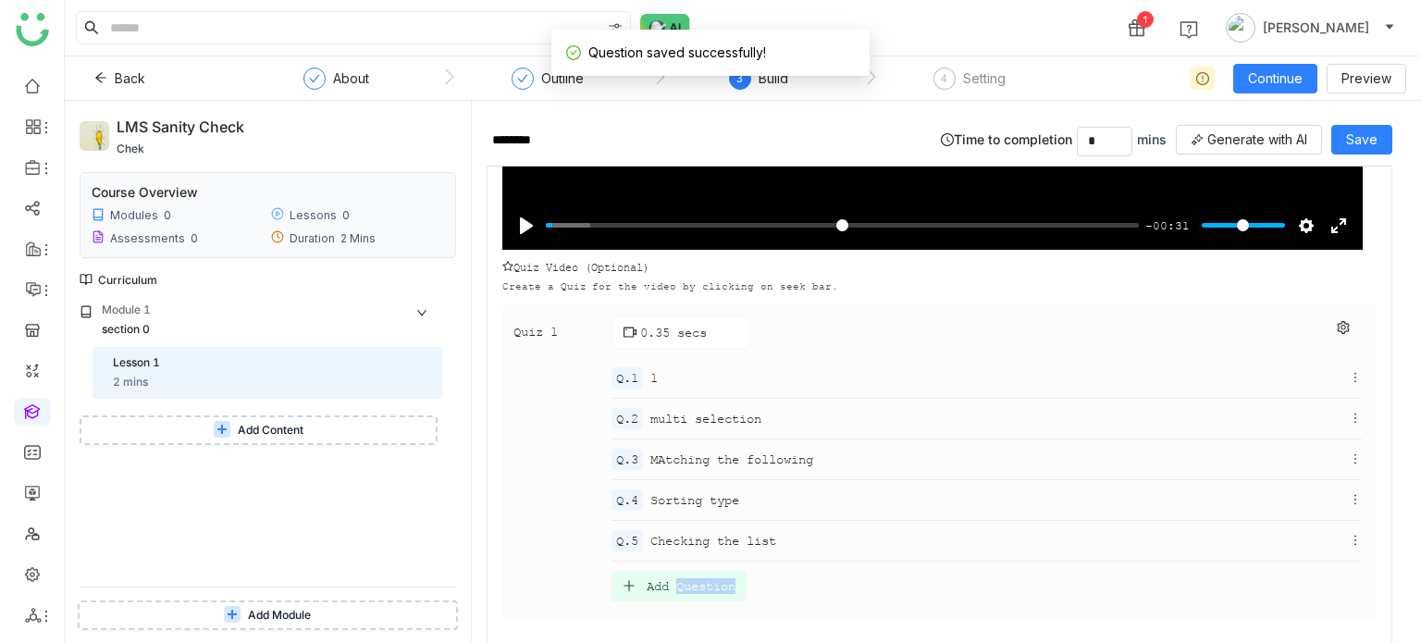
click at [727, 571] on div "Add Question" at bounding box center [679, 586] width 135 height 31
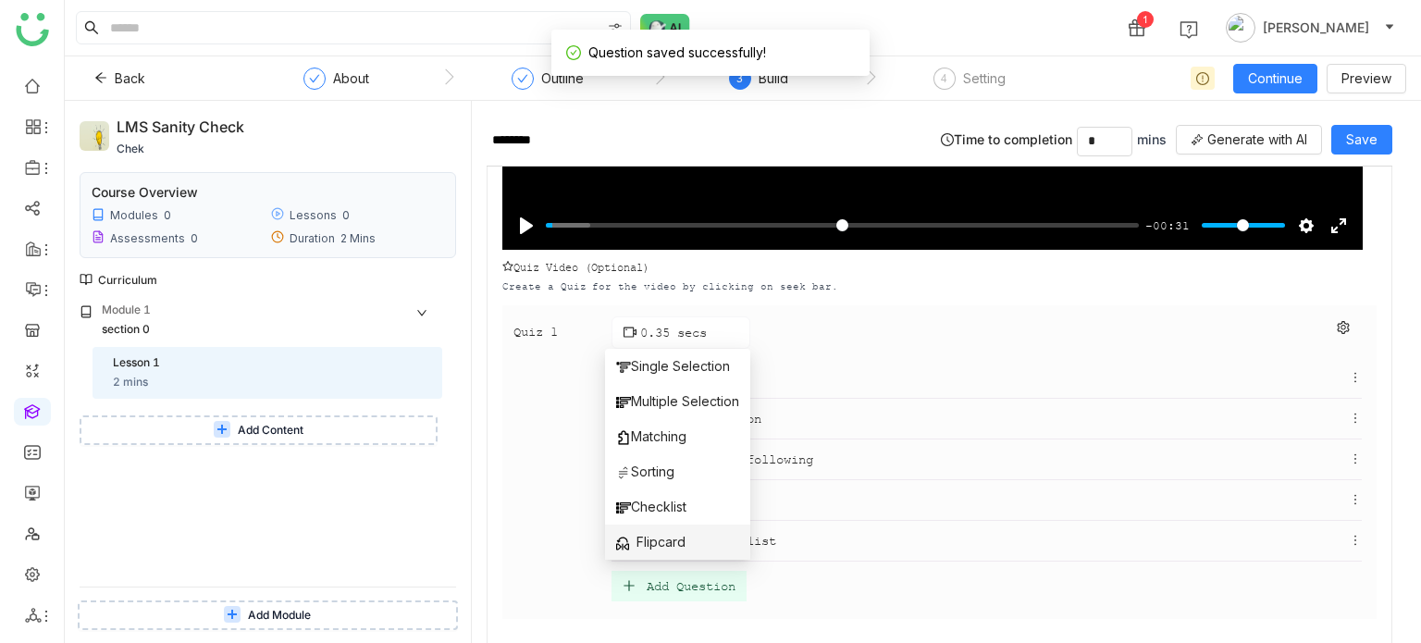
click at [689, 545] on li "Flipcard" at bounding box center [677, 542] width 145 height 35
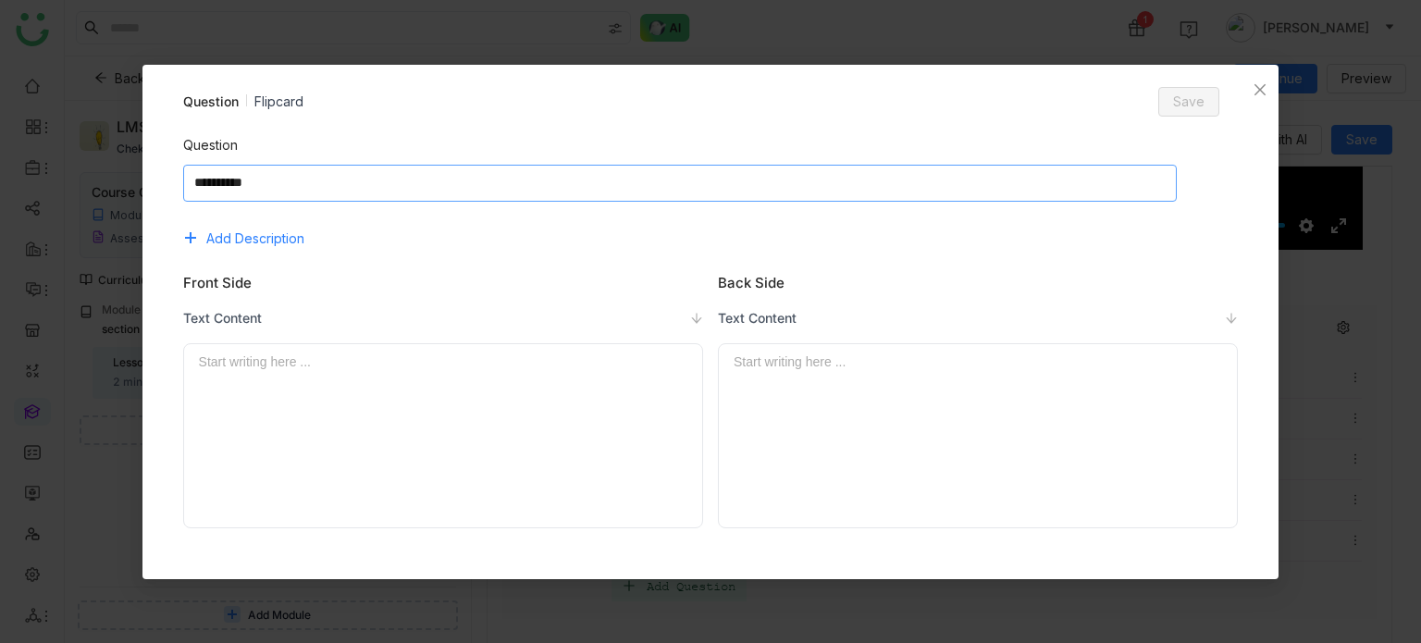
click at [649, 179] on textarea at bounding box center [680, 183] width 994 height 37
type textarea "**********"
click at [439, 354] on div at bounding box center [443, 362] width 489 height 20
click at [879, 361] on div at bounding box center [978, 362] width 489 height 20
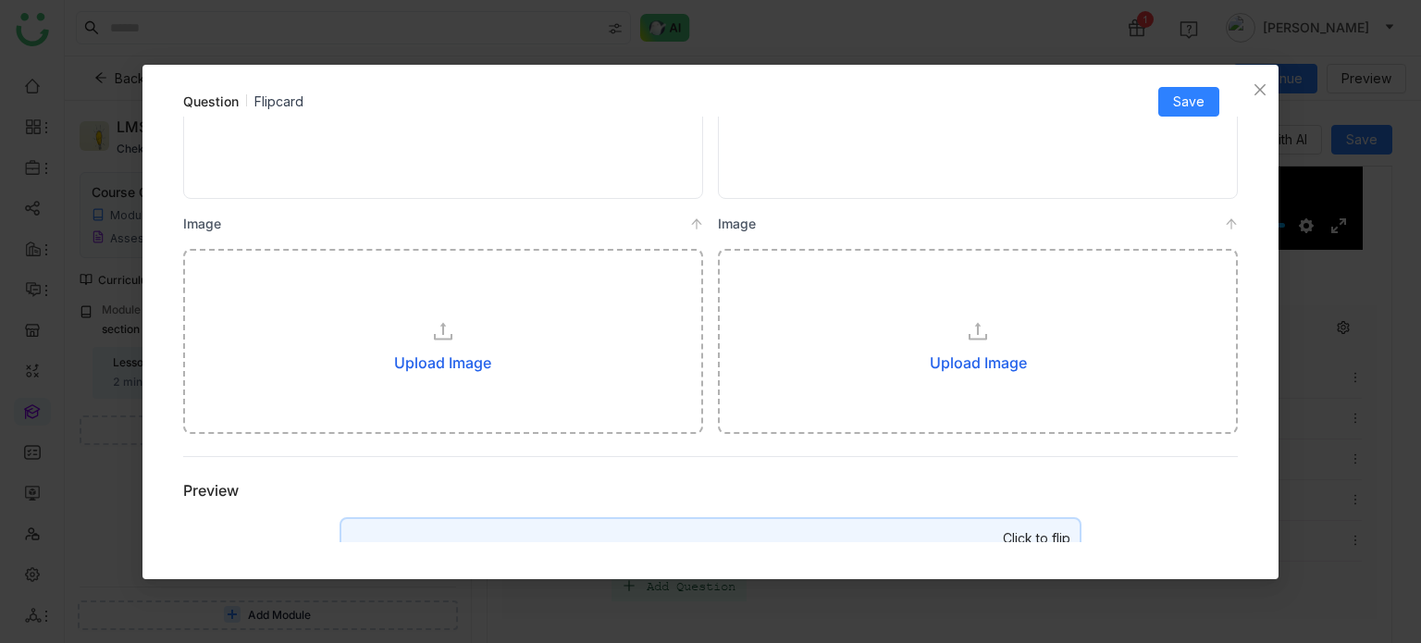
scroll to position [314, 0]
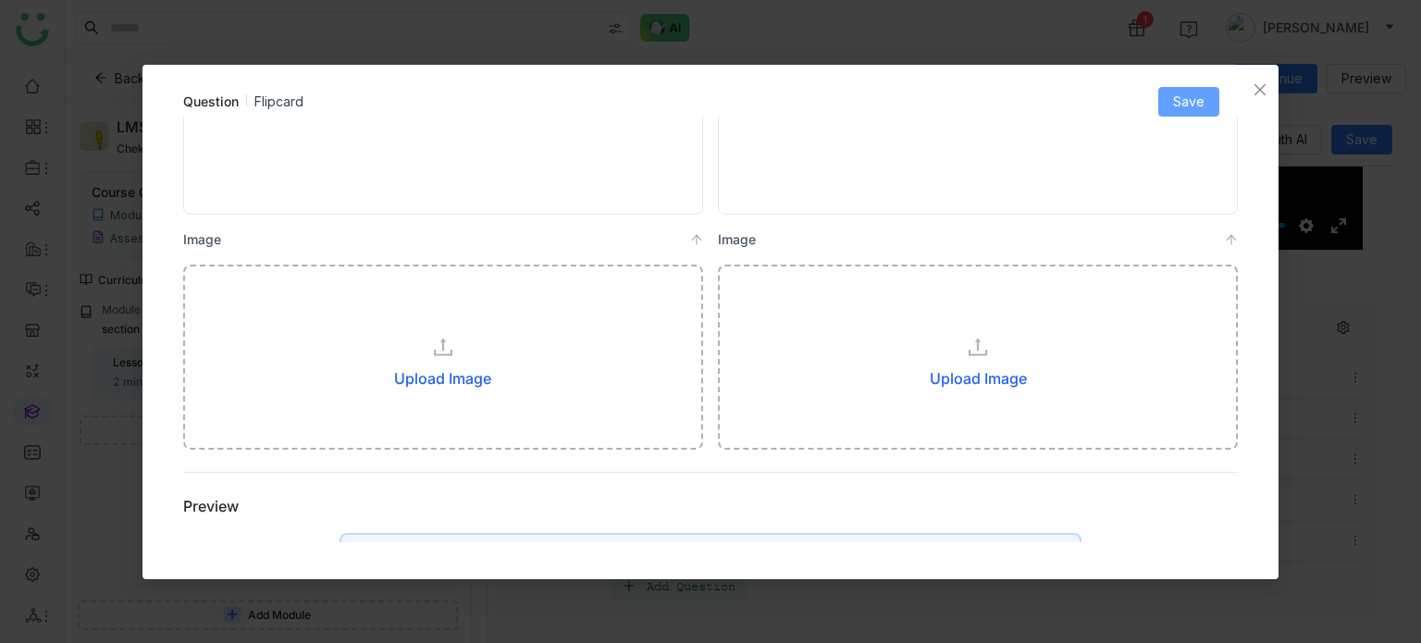
click at [1196, 109] on span "Save" at bounding box center [1188, 102] width 31 height 20
click at [1262, 77] on span "Close" at bounding box center [1260, 90] width 37 height 50
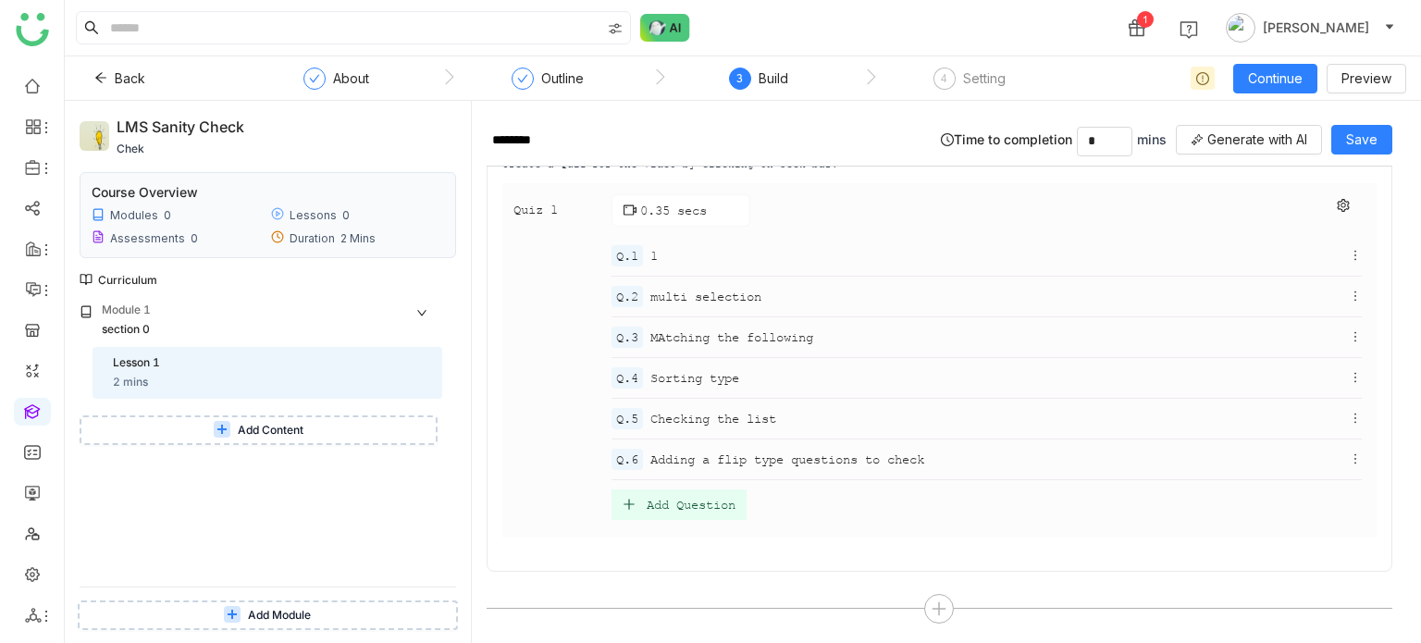
scroll to position [450, 0]
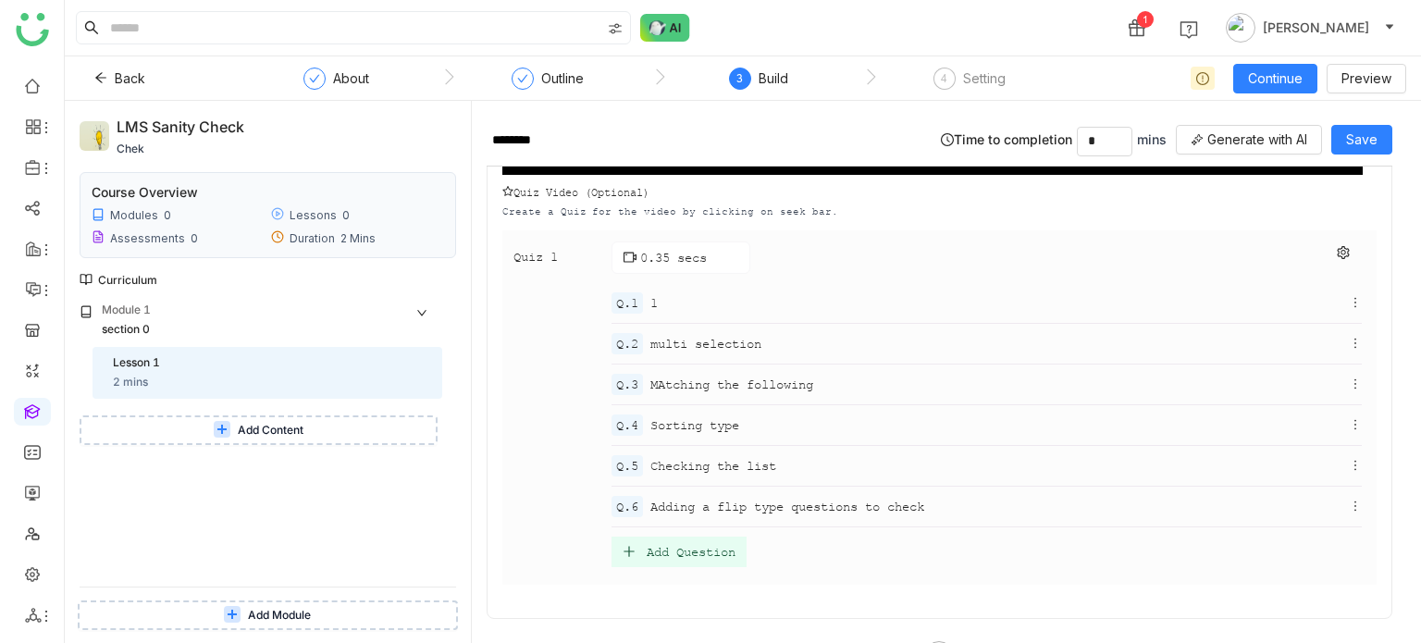
click at [750, 507] on span "Adding a flip type questions to check" at bounding box center [787, 506] width 274 height 19
click at [1349, 500] on icon at bounding box center [1355, 506] width 13 height 13
click at [1308, 522] on div "Q.1 1 Q.2 multi selection Q.3 MAtching the following Q.4 Sorting type Q.5 Check…" at bounding box center [987, 425] width 750 height 284
click at [1337, 531] on li "Edit" at bounding box center [1306, 531] width 83 height 35
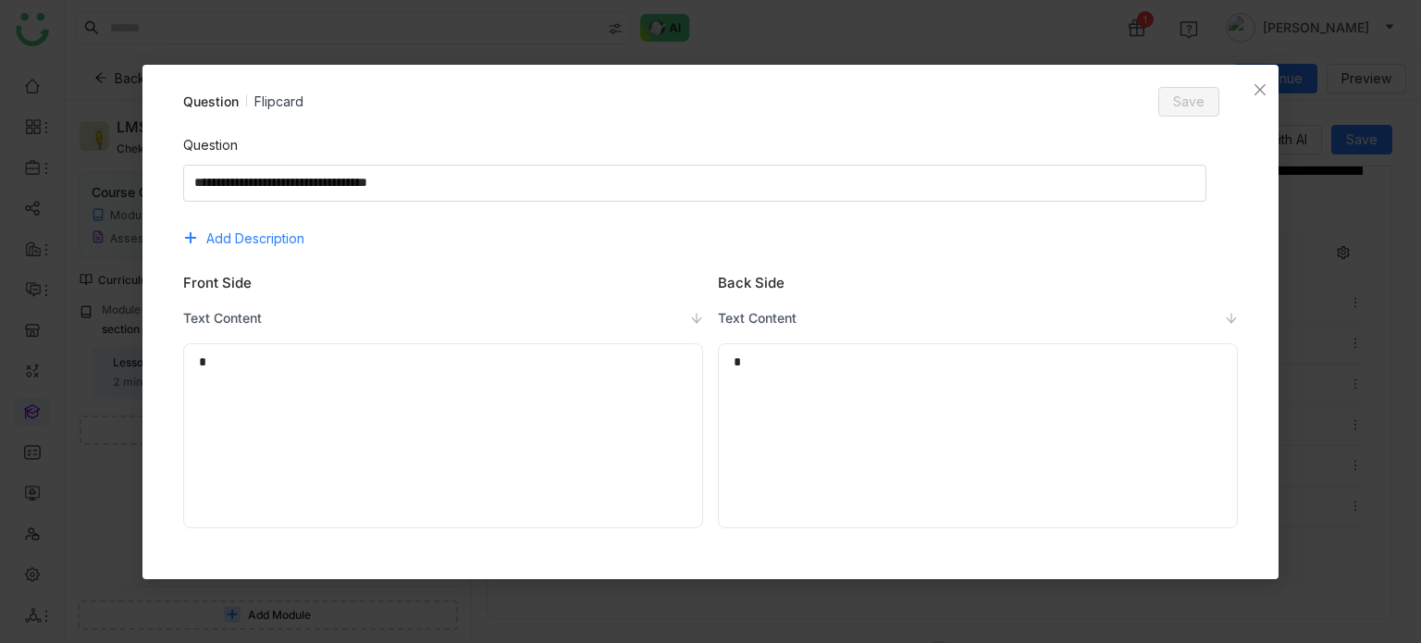
click at [814, 203] on div "Question Add Description" at bounding box center [711, 194] width 1056 height 118
click at [818, 188] on textarea at bounding box center [694, 183] width 1023 height 37
type textarea "**********"
click at [1170, 97] on button "Save" at bounding box center [1188, 102] width 61 height 30
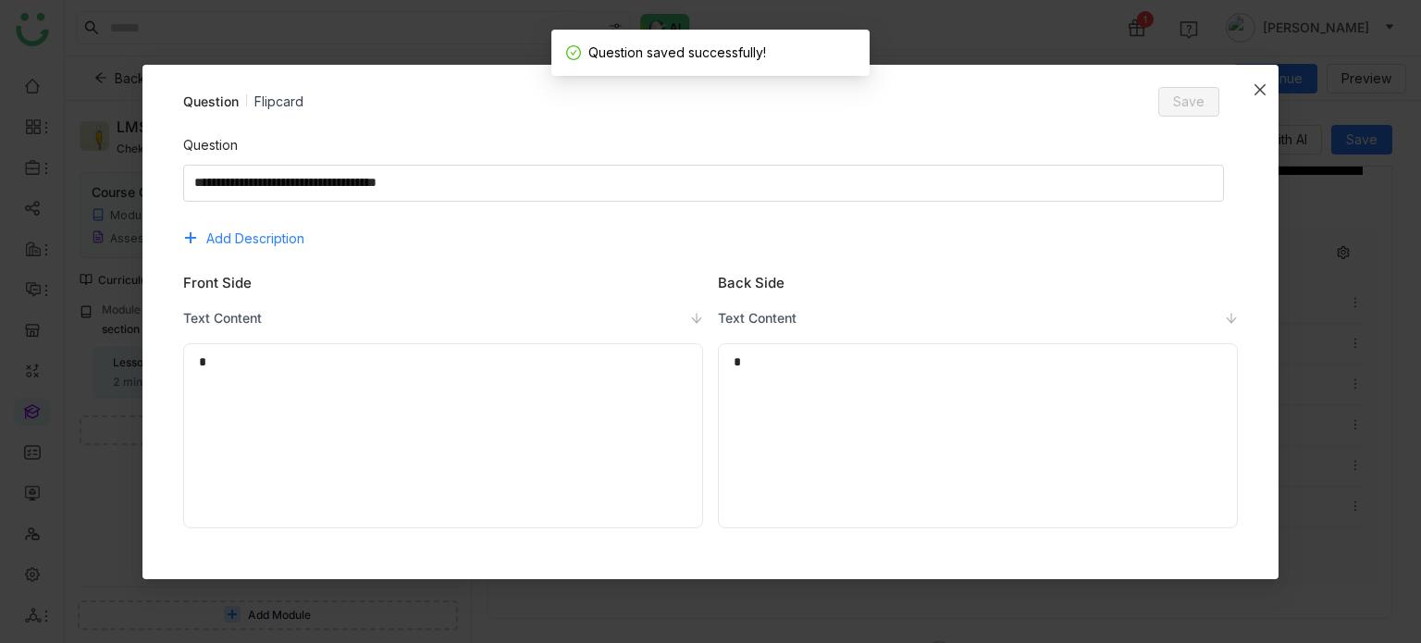
click at [1261, 84] on icon "Close" at bounding box center [1260, 89] width 15 height 15
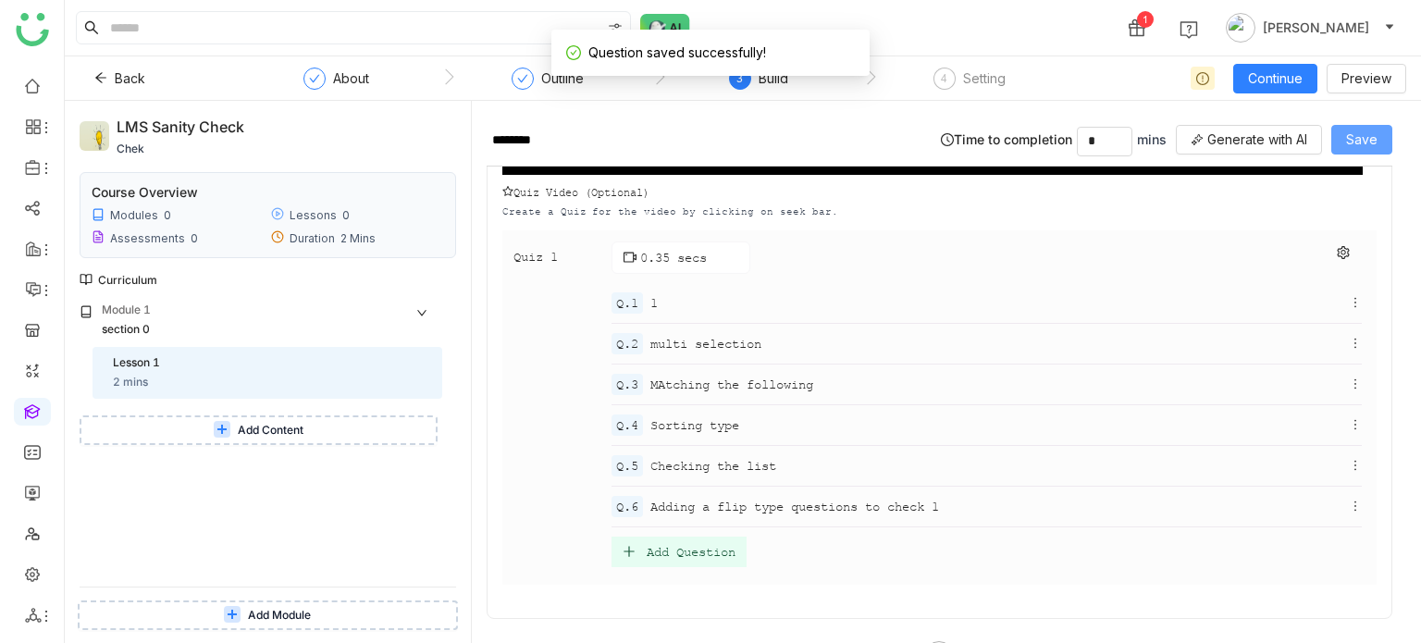
click at [1348, 132] on span "Save" at bounding box center [1361, 140] width 31 height 20
click at [1270, 74] on span "Continue" at bounding box center [1275, 78] width 55 height 20
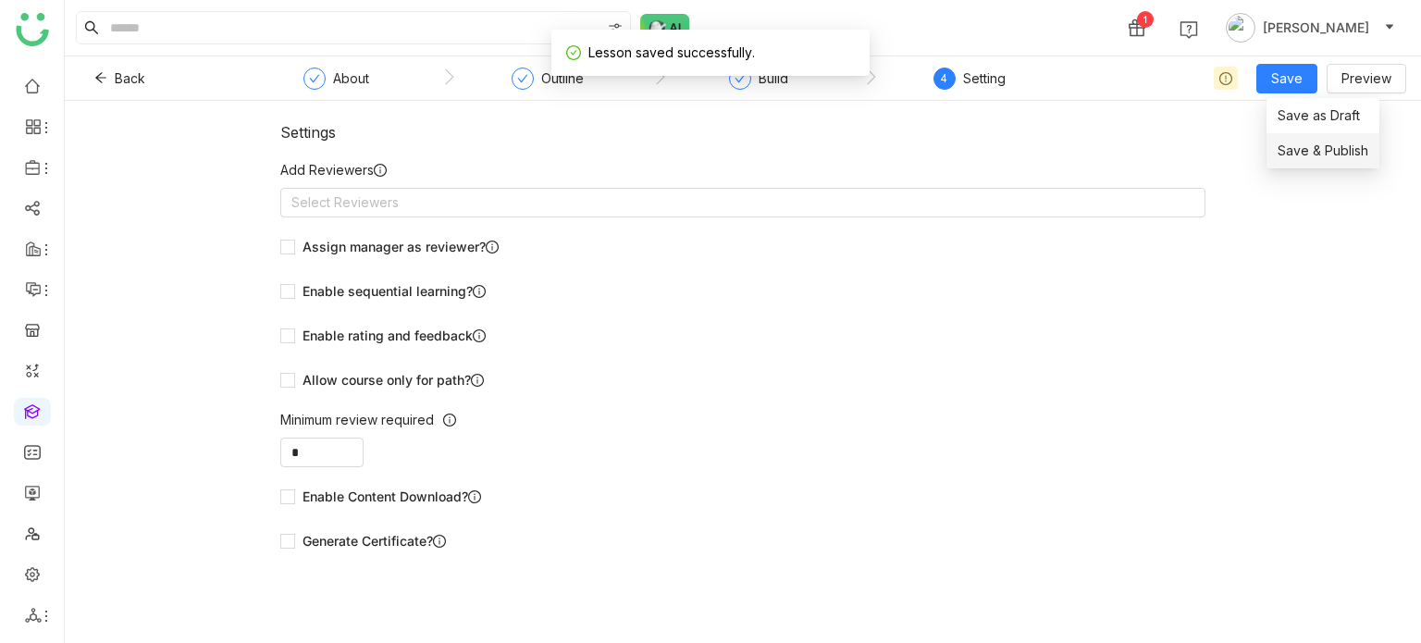
click at [1306, 154] on span "Save & Publish" at bounding box center [1323, 151] width 91 height 20
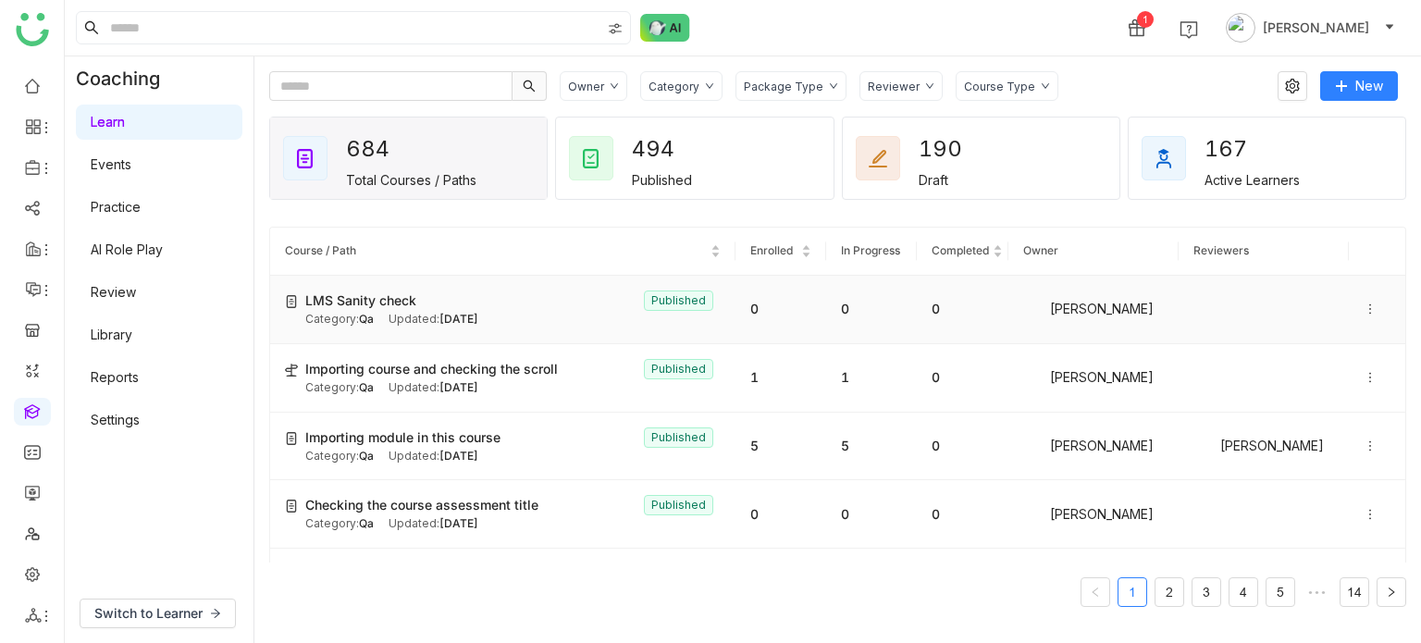
click at [525, 296] on div "LMS Sanity check Published" at bounding box center [512, 301] width 415 height 20
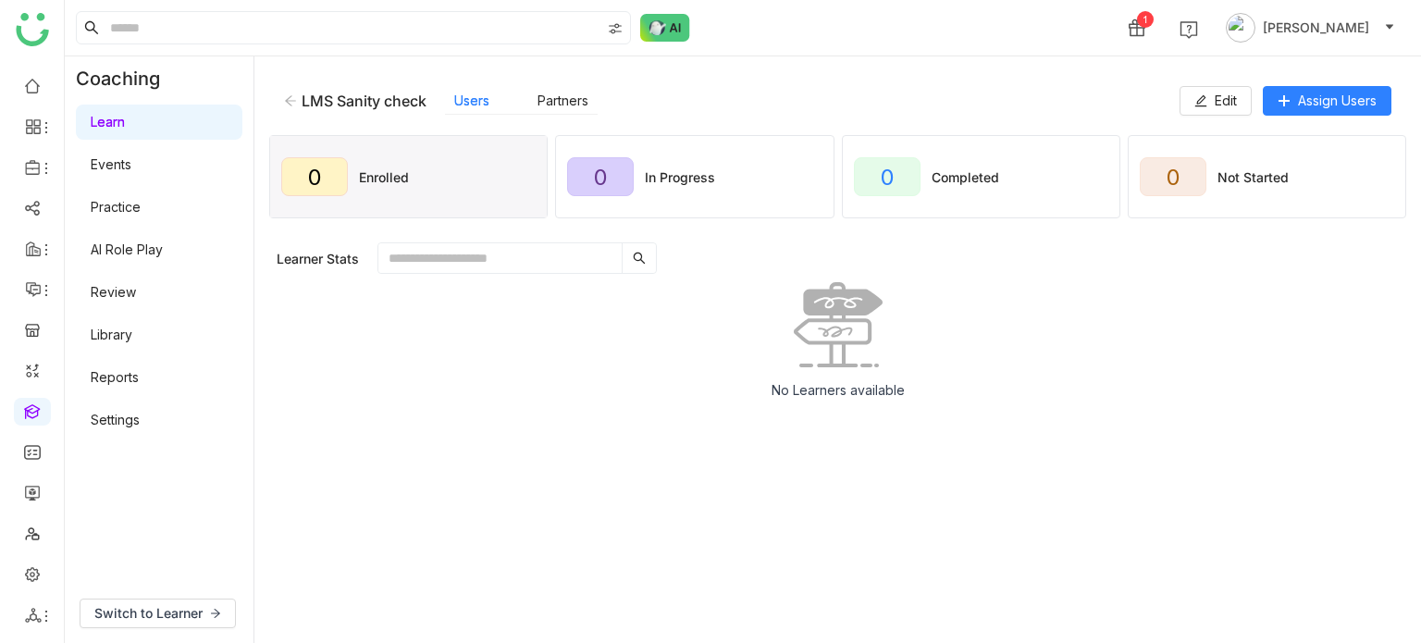
click at [1332, 116] on div "LMS Sanity check Users Partners Edit Assign Users" at bounding box center [837, 100] width 1137 height 59
click at [1351, 100] on span "Assign Users" at bounding box center [1337, 101] width 79 height 20
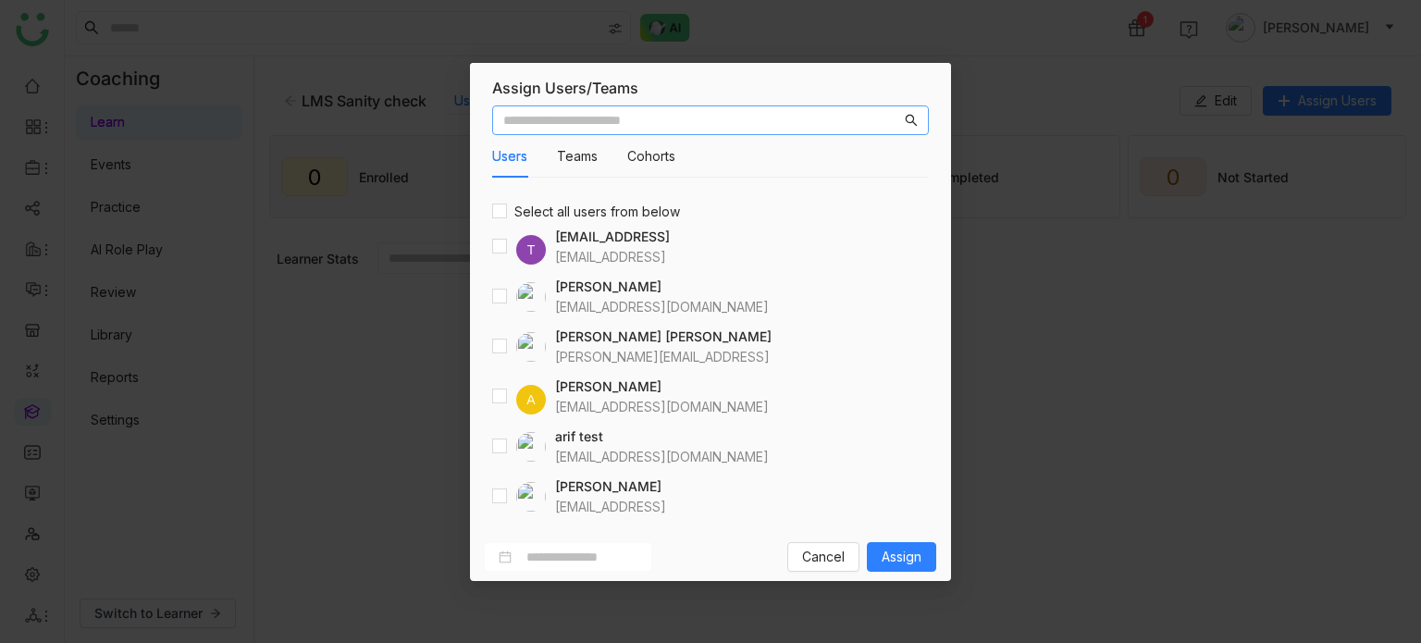
click at [502, 458] on div at bounding box center [519, 447] width 54 height 30
click at [859, 542] on div "Cancel Assign" at bounding box center [861, 557] width 149 height 30
click at [882, 547] on span "Assign" at bounding box center [902, 557] width 40 height 20
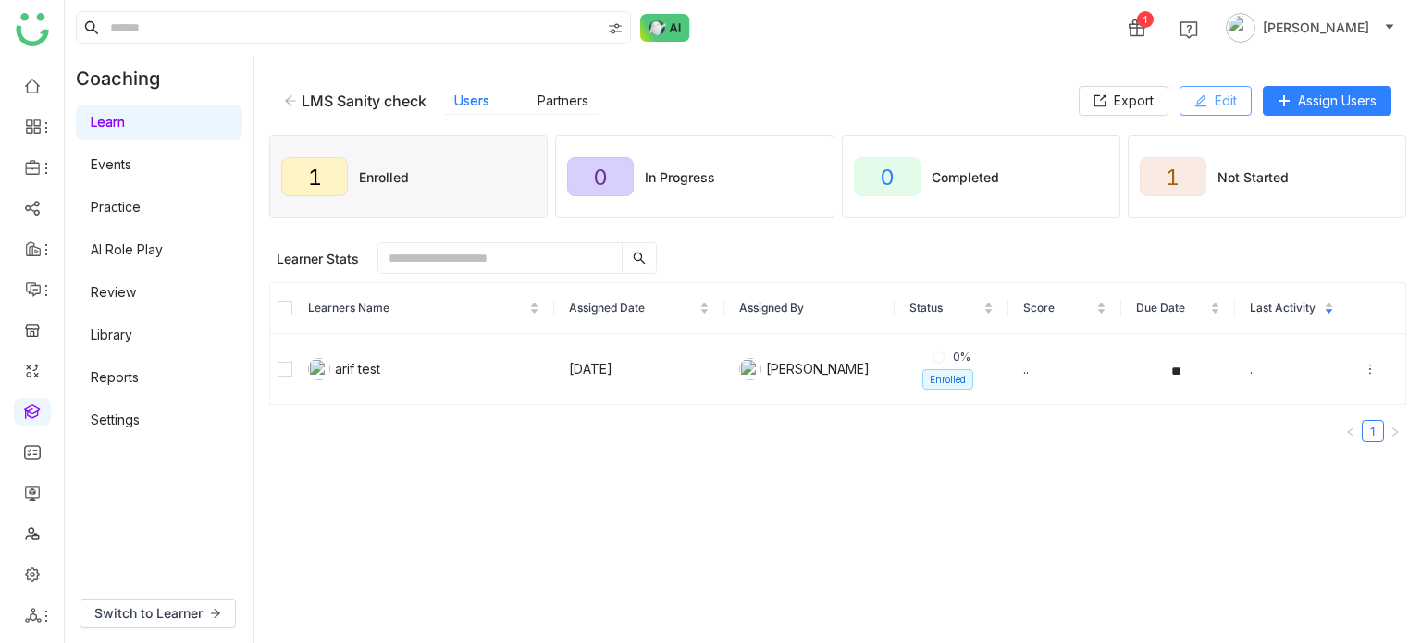
click at [1240, 99] on button "Edit" at bounding box center [1216, 101] width 72 height 30
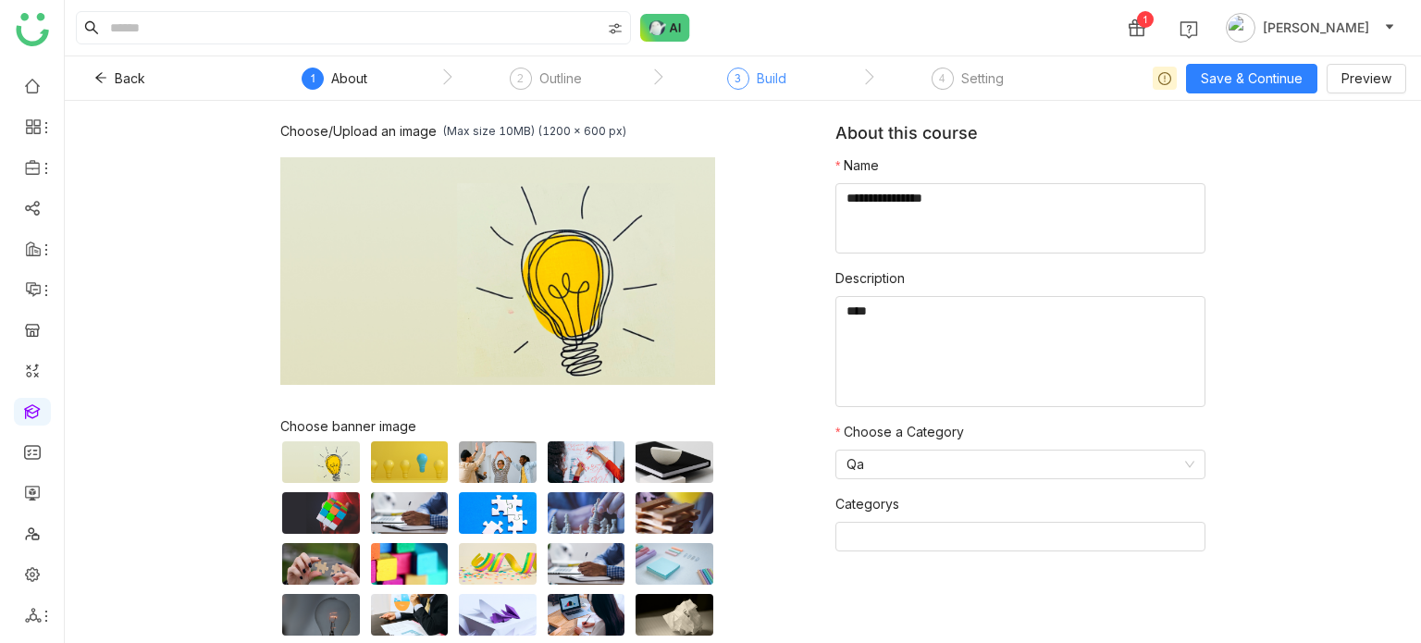
click at [761, 77] on div "Build" at bounding box center [772, 79] width 30 height 22
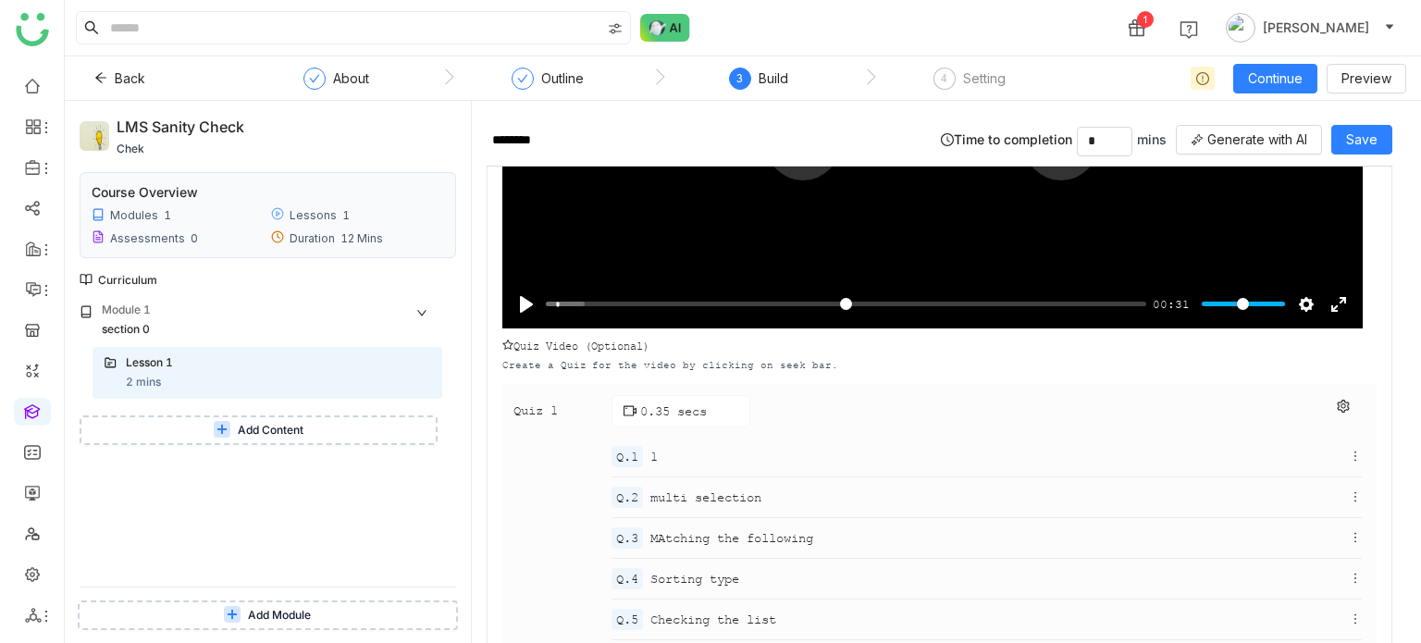
scroll to position [303, 0]
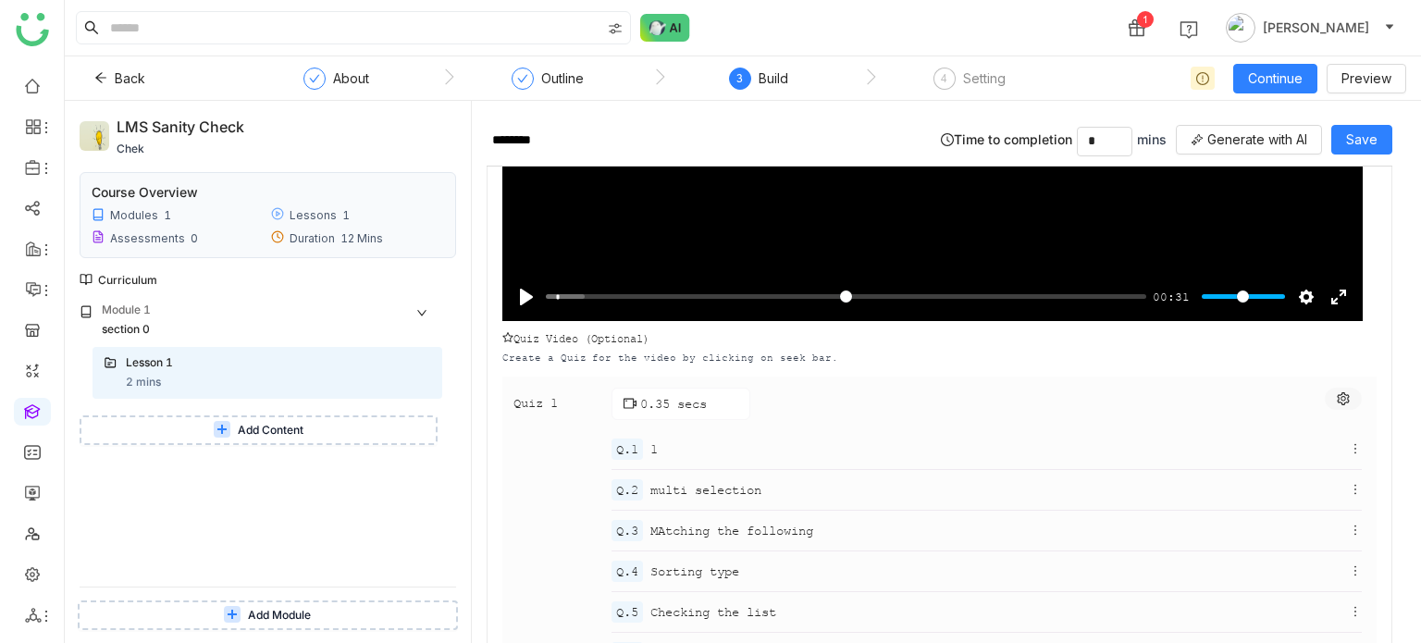
click at [1337, 401] on icon at bounding box center [1343, 398] width 13 height 13
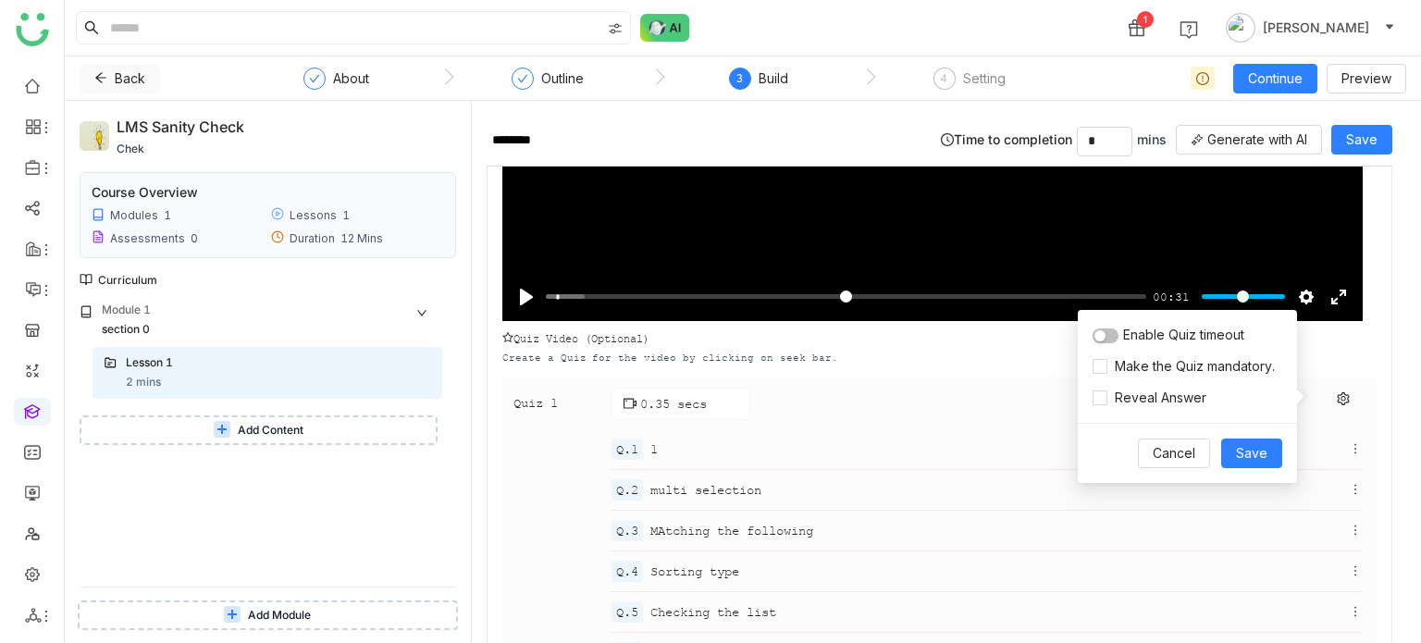
click at [109, 70] on button "Back" at bounding box center [120, 79] width 80 height 30
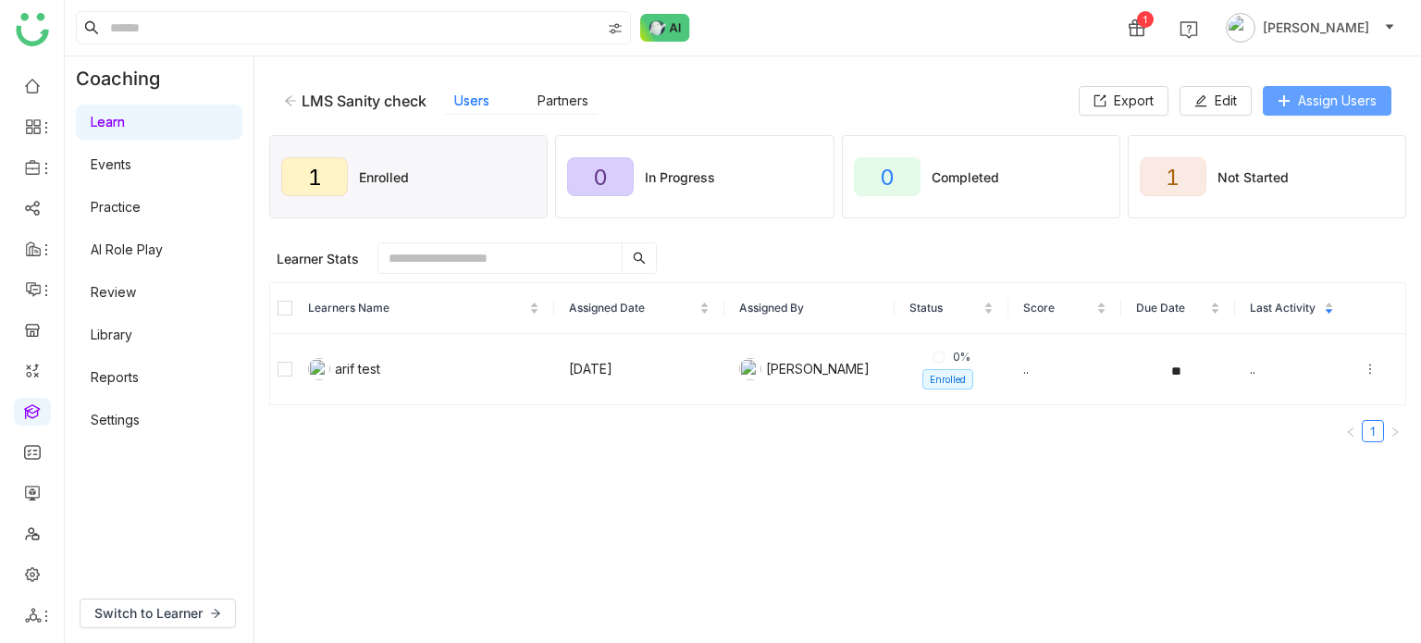
click at [1307, 95] on span "Assign Users" at bounding box center [1337, 101] width 79 height 20
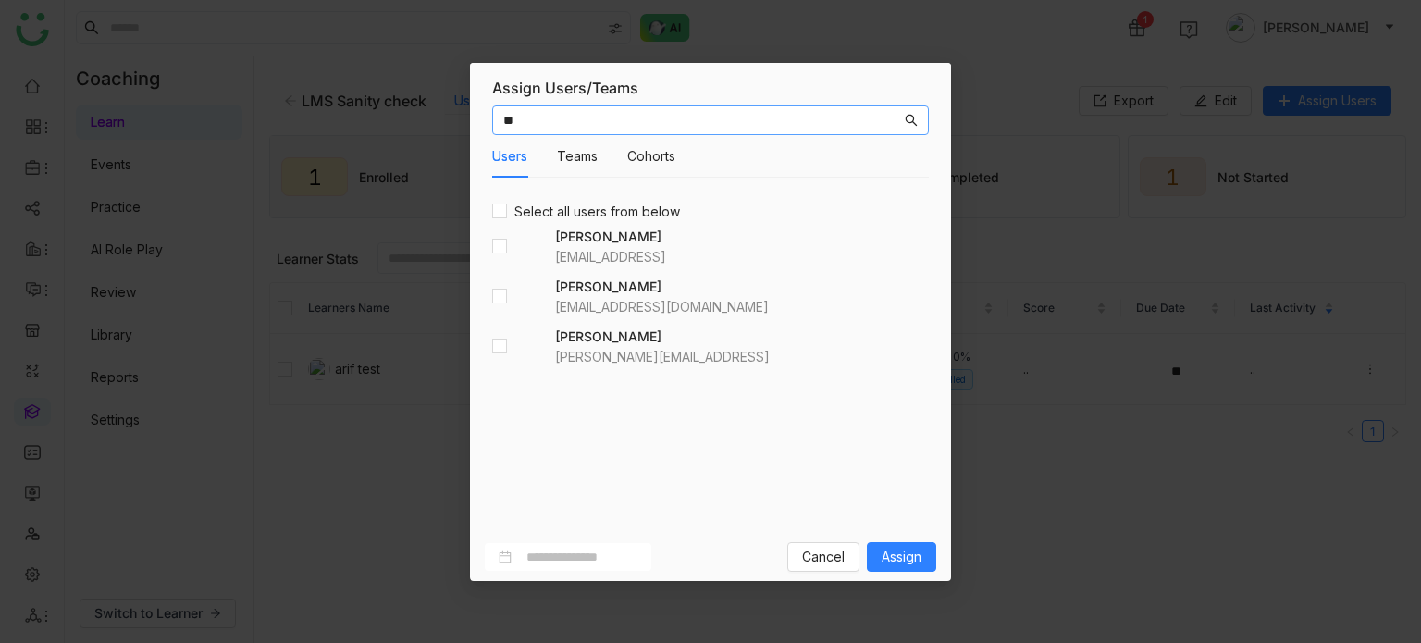
type input "**"
drag, startPoint x: 500, startPoint y: 110, endPoint x: 489, endPoint y: 110, distance: 11.1
click at [489, 110] on div "** Users Teams Cohorts Select all users from below Azam Hussain azamh@gtmbuddy.…" at bounding box center [710, 315] width 481 height 435
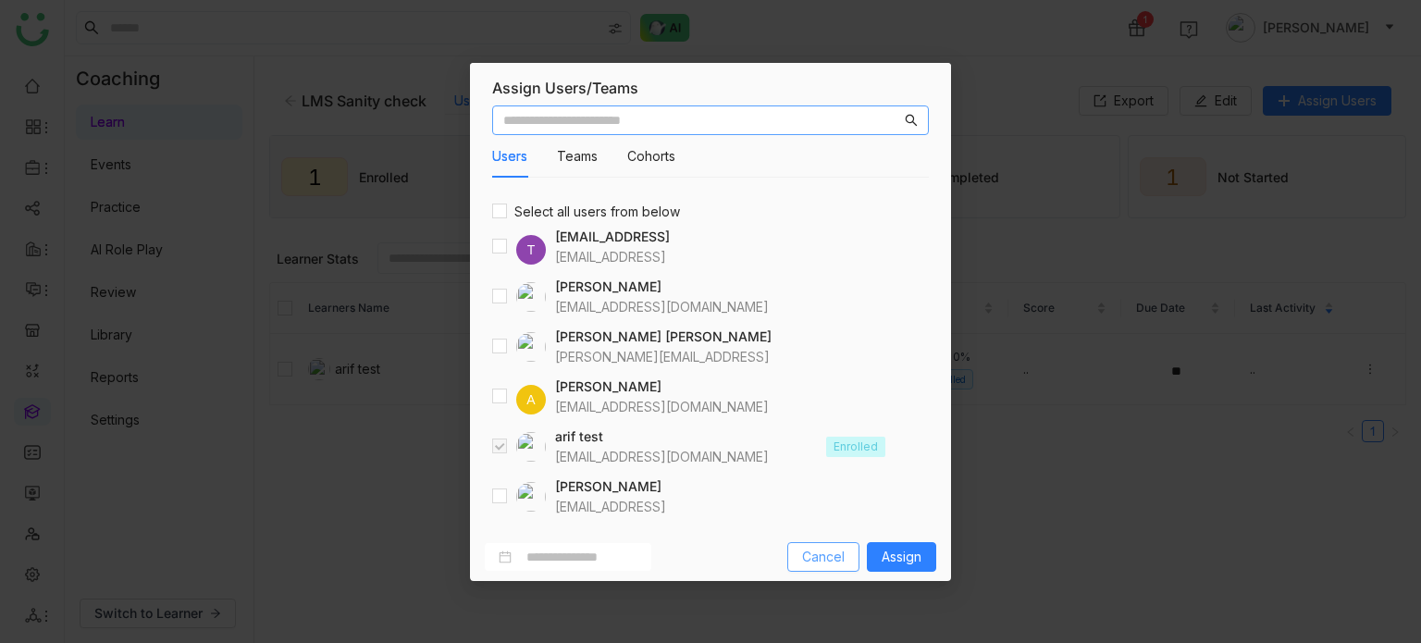
click at [811, 552] on span "Cancel" at bounding box center [823, 557] width 43 height 20
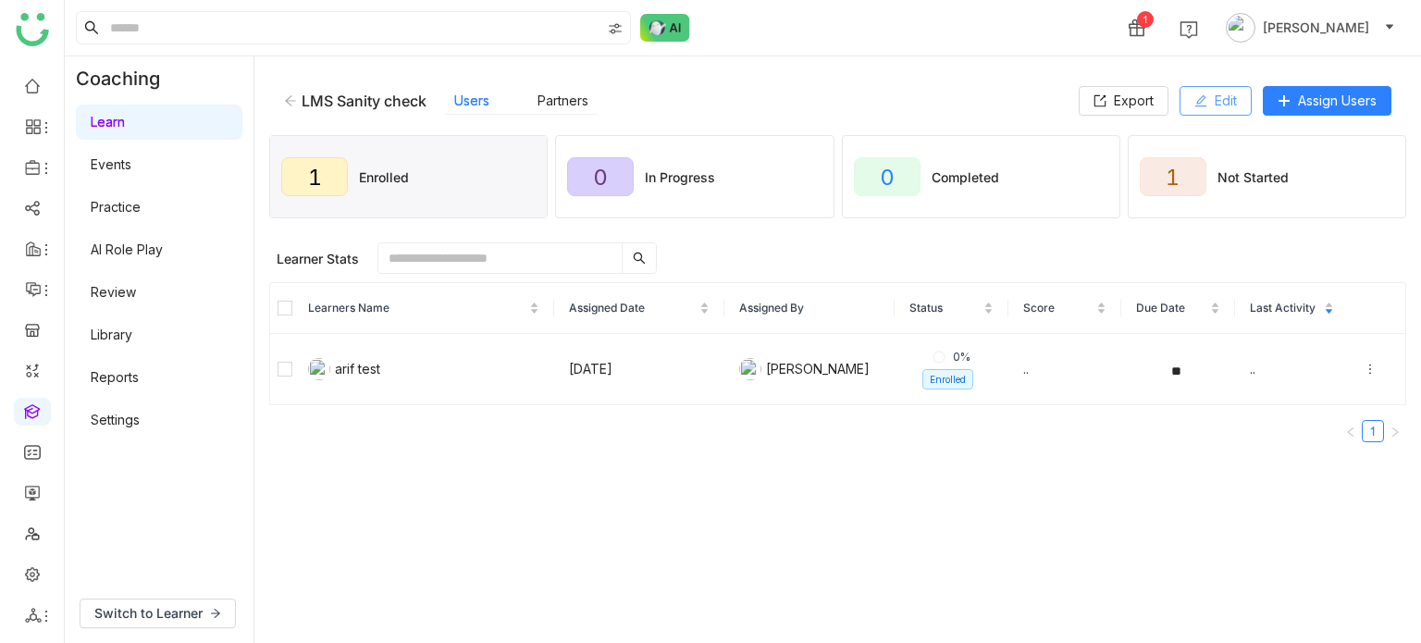
click at [1209, 93] on button "Edit" at bounding box center [1216, 101] width 72 height 30
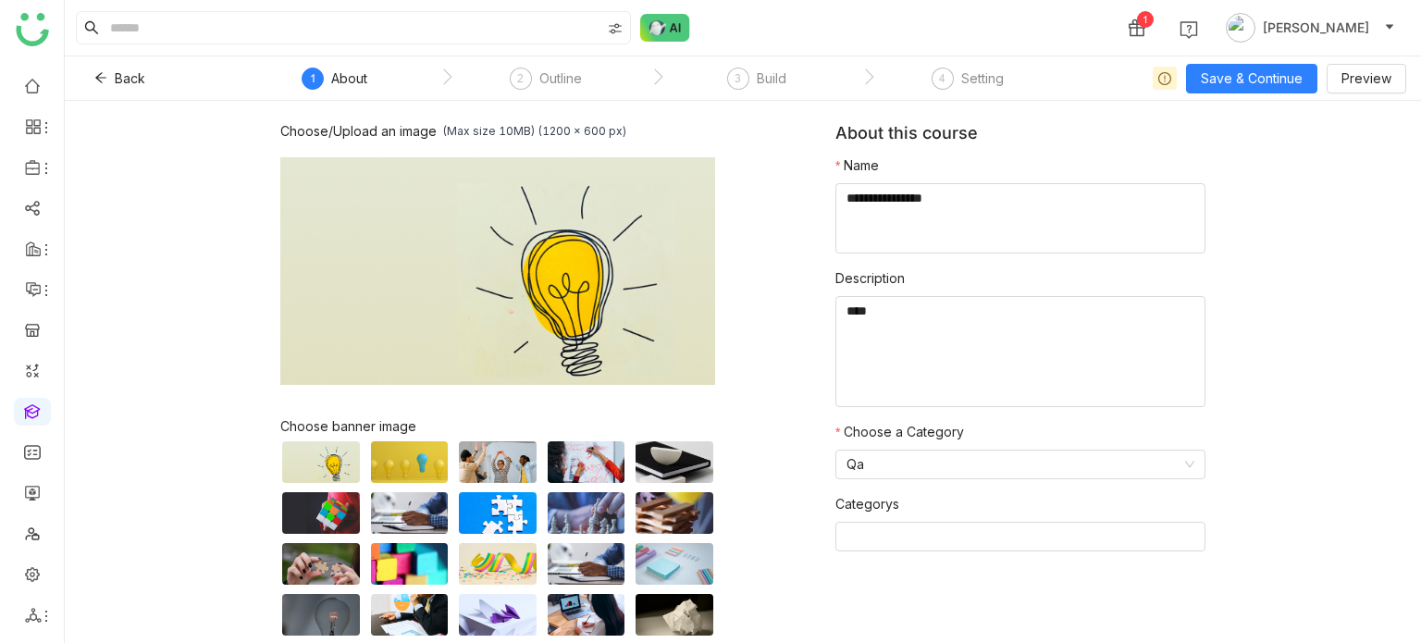
click at [792, 69] on nz-step "3 Build" at bounding box center [756, 84] width 211 height 33
click at [761, 81] on div "Build" at bounding box center [772, 79] width 30 height 22
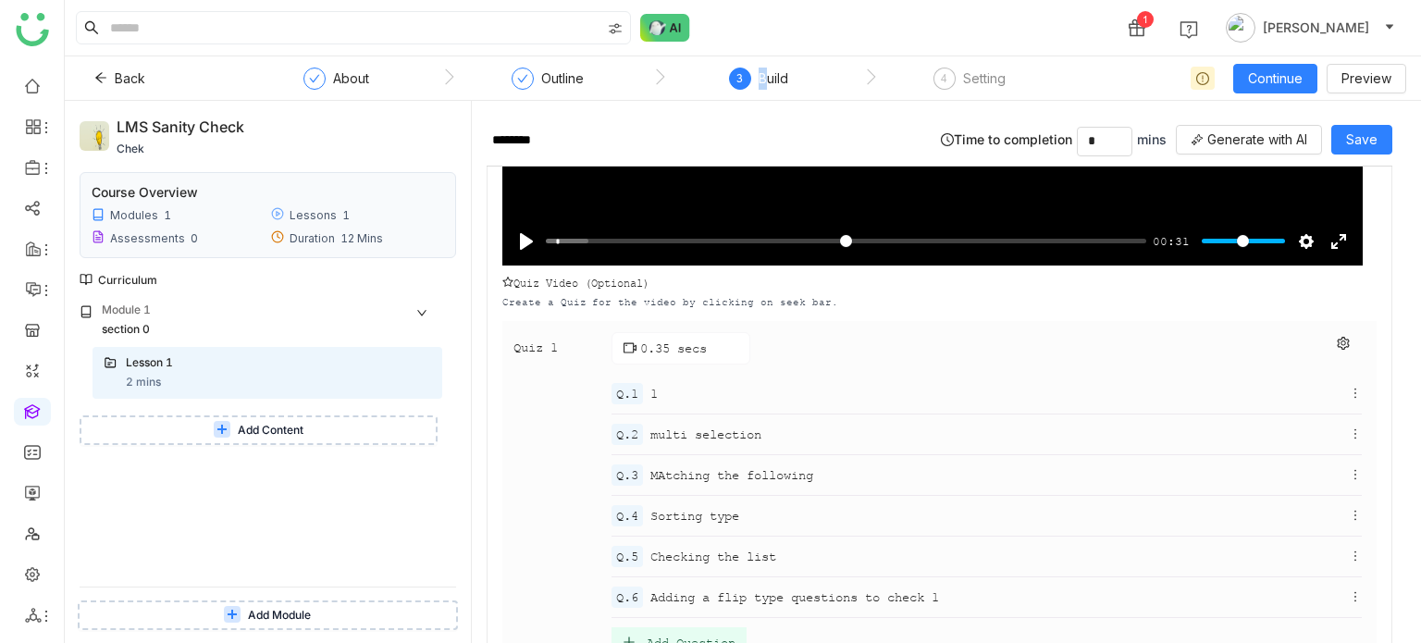
scroll to position [389, 0]
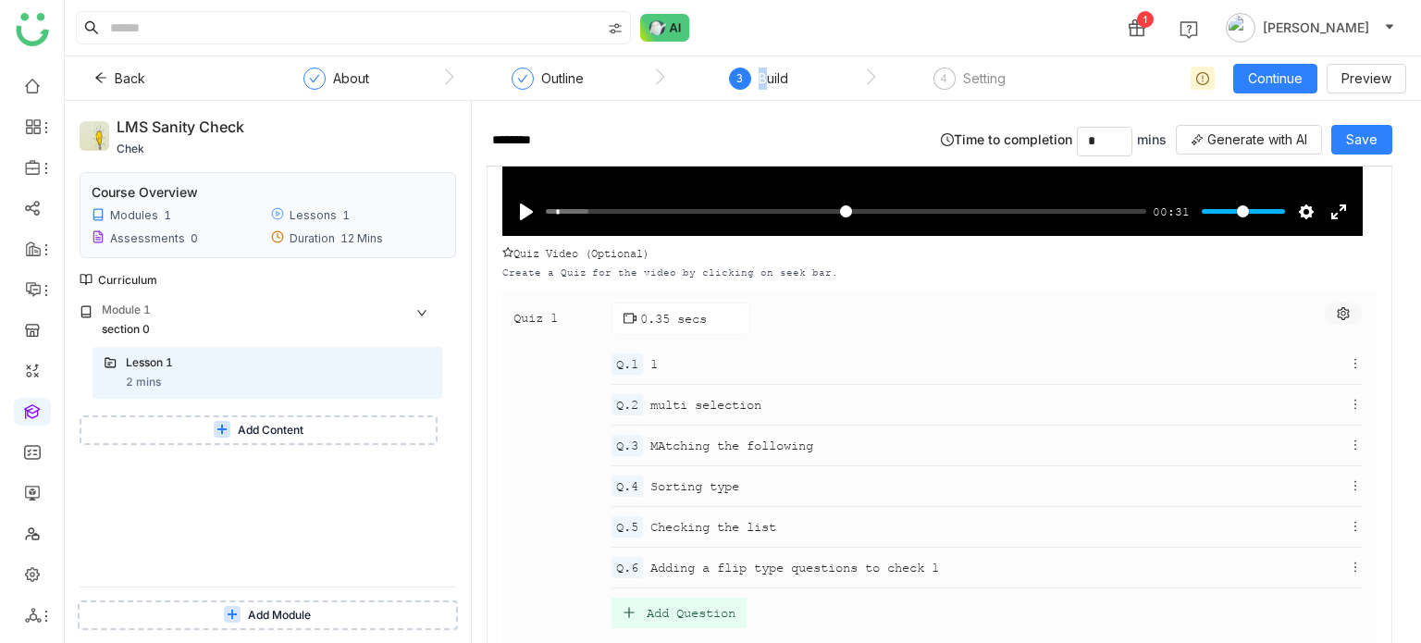
click at [1337, 310] on icon at bounding box center [1343, 313] width 12 height 13
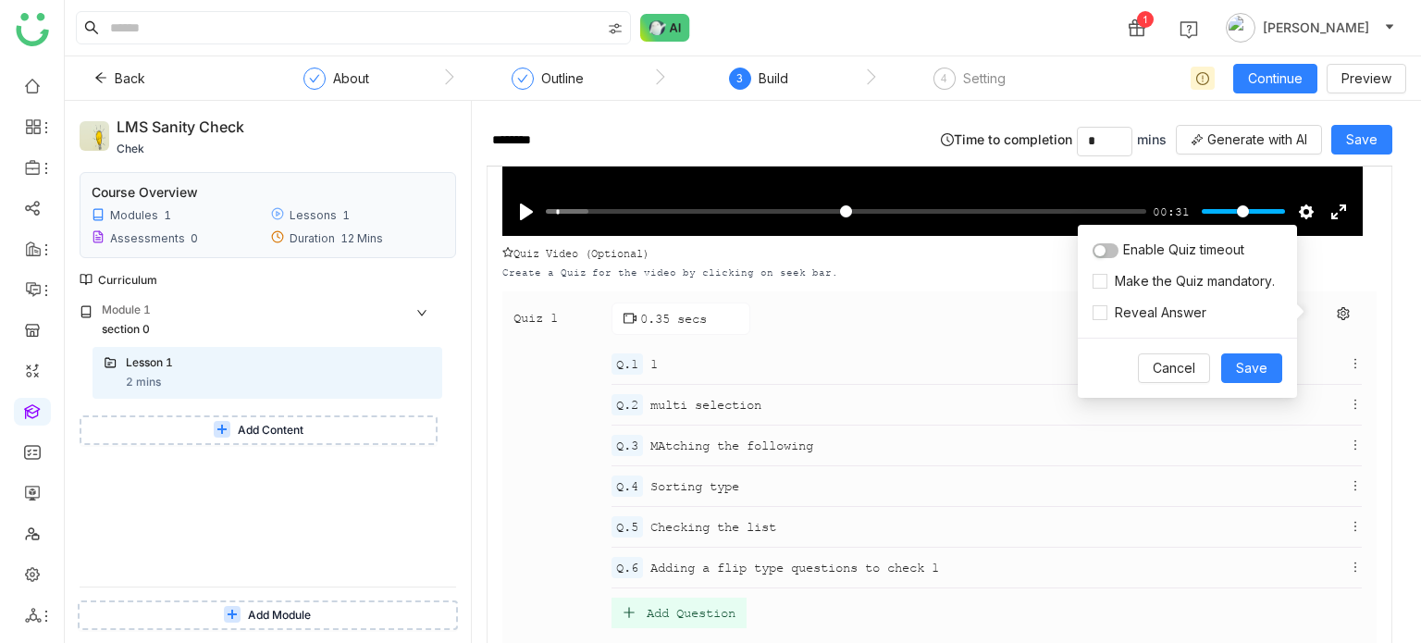
click at [1343, 365] on body "1 Arif uddin Back About Outline 3 Build 4 Setting Continue Preview LMS Sanity c…" at bounding box center [710, 321] width 1421 height 643
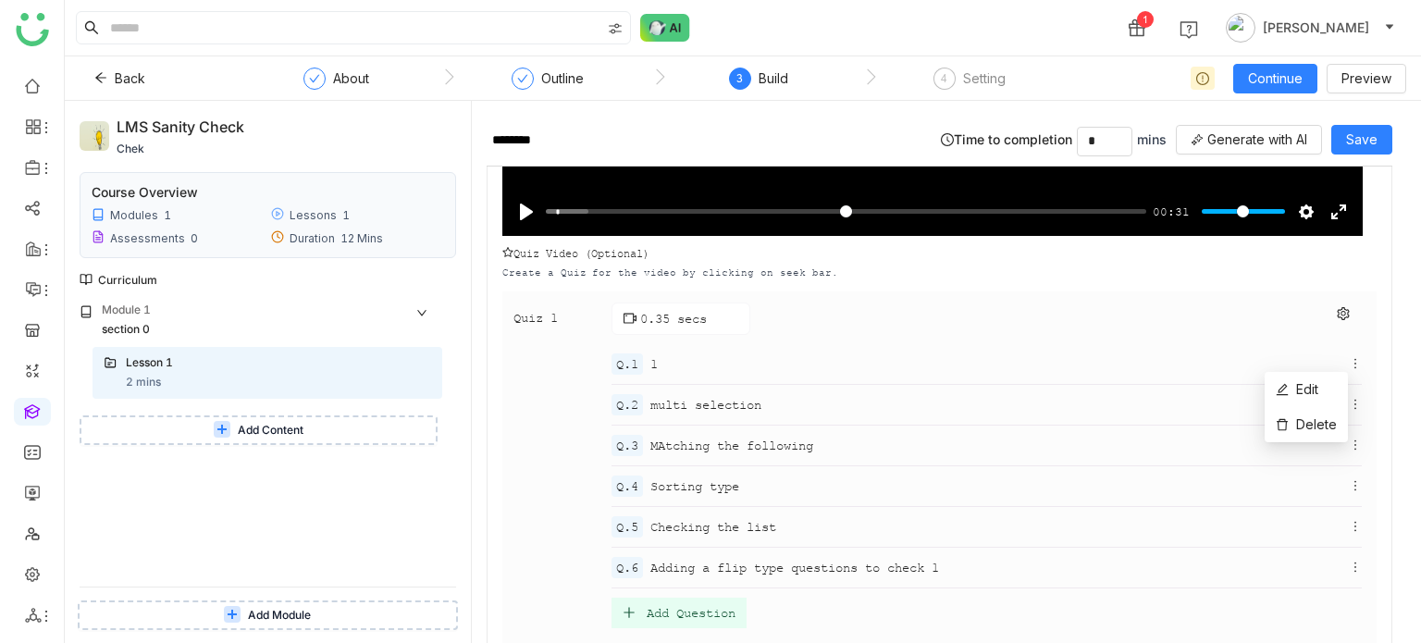
click at [1061, 299] on div "Quiz 1 0.35 secs Q.1 1 Q.2 multi selection Q.3 MAtching the following Q.4 Sorti…" at bounding box center [939, 468] width 874 height 354
click at [115, 74] on span "Back" at bounding box center [130, 78] width 31 height 20
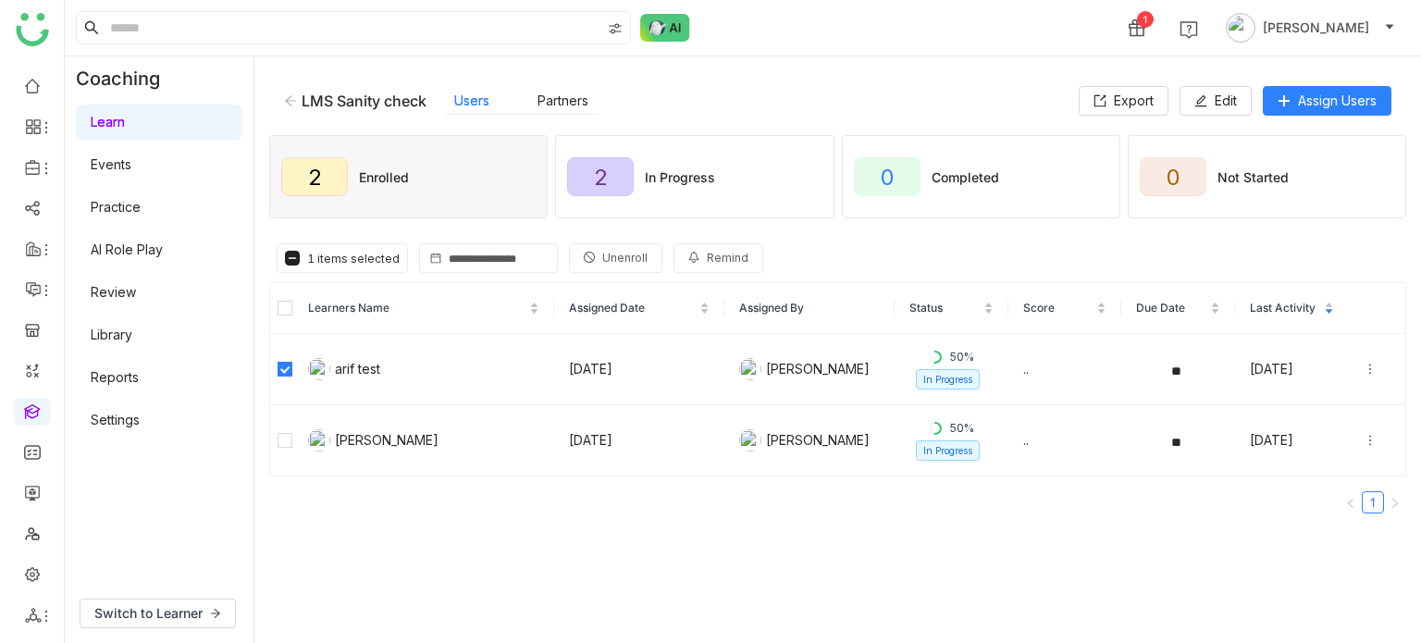
click at [595, 251] on button "Unenroll" at bounding box center [615, 258] width 93 height 30
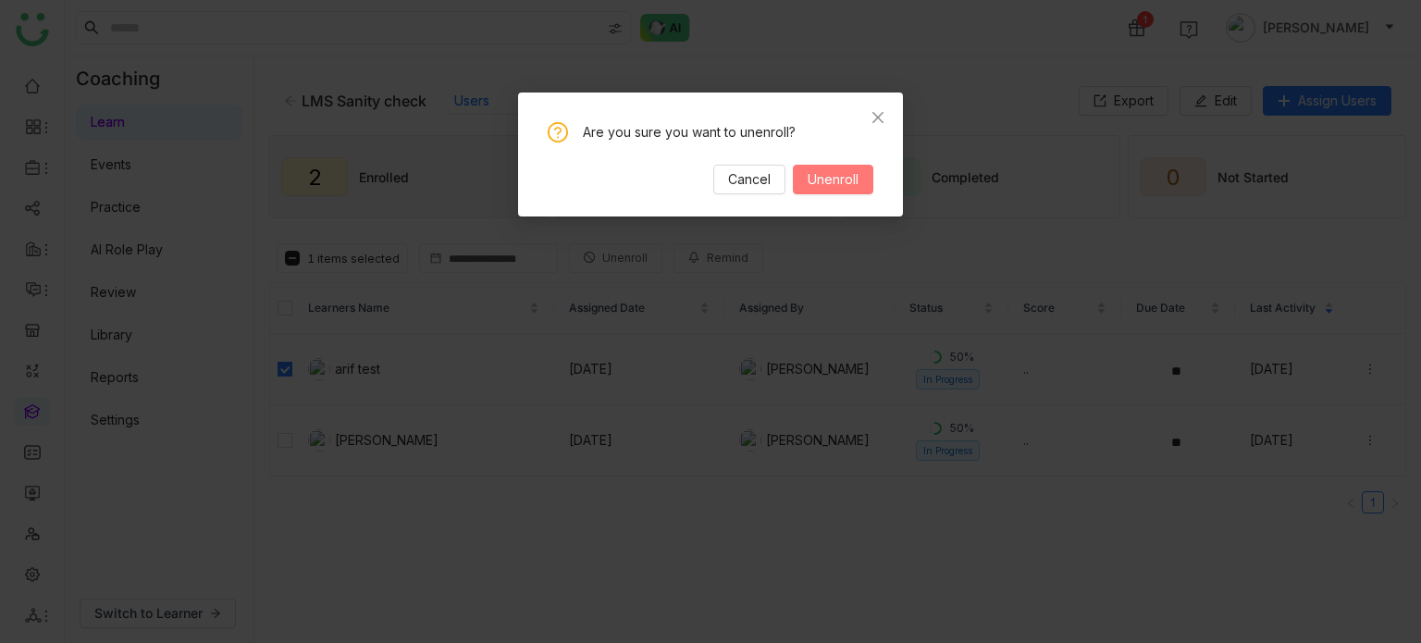
click at [836, 181] on span "Unenroll" at bounding box center [833, 179] width 51 height 20
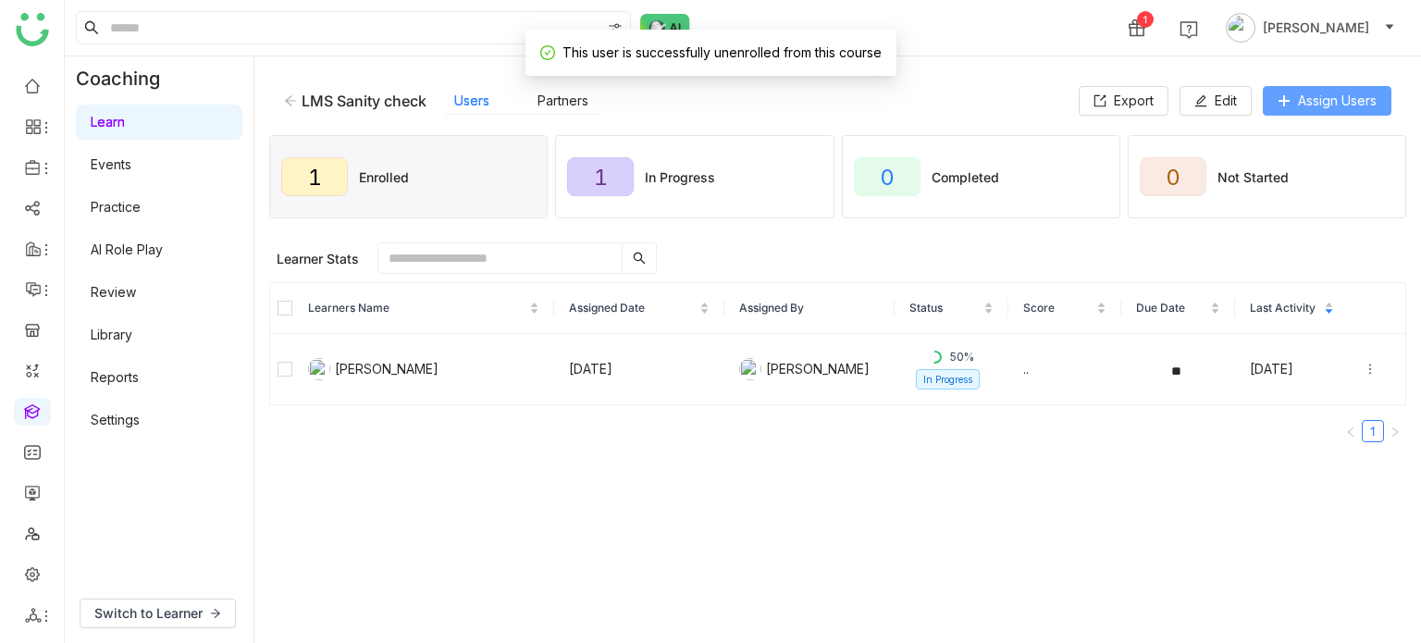
click at [1388, 95] on button "Assign Users" at bounding box center [1327, 101] width 129 height 30
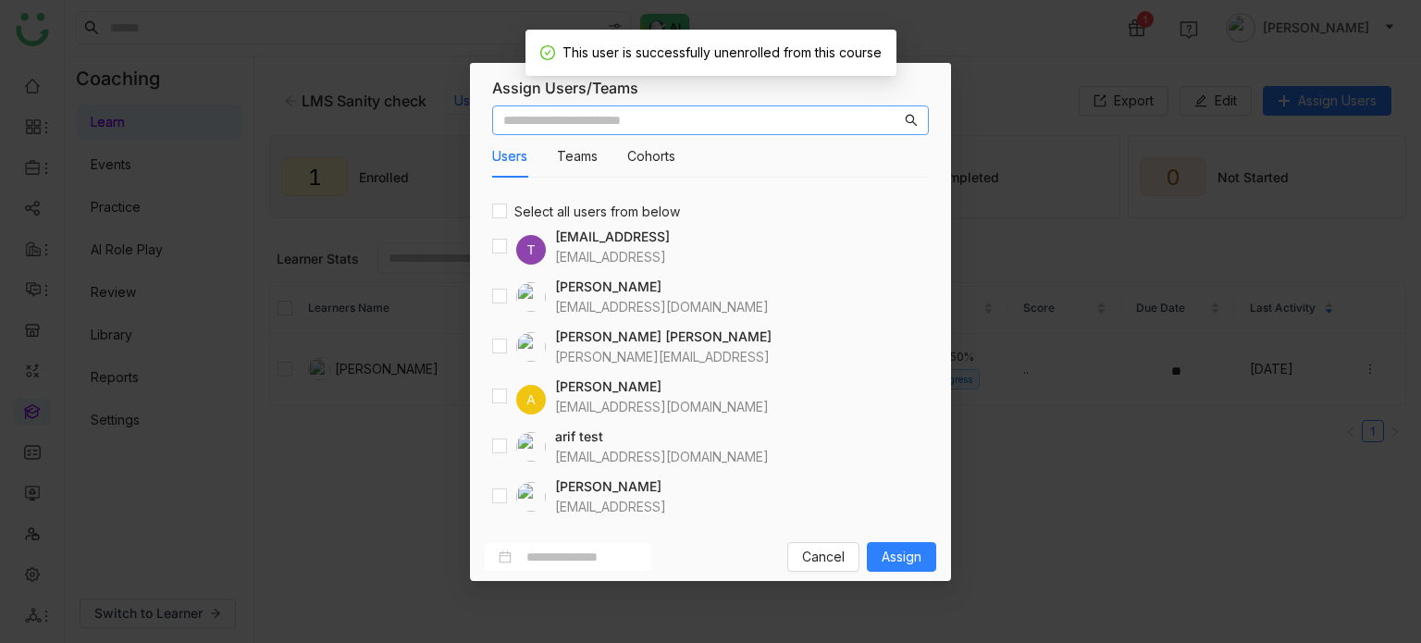
click at [491, 450] on div "Users Teams Cohorts Select all users from below T testvishns@gtmbuddy.ai testvi…" at bounding box center [710, 315] width 481 height 435
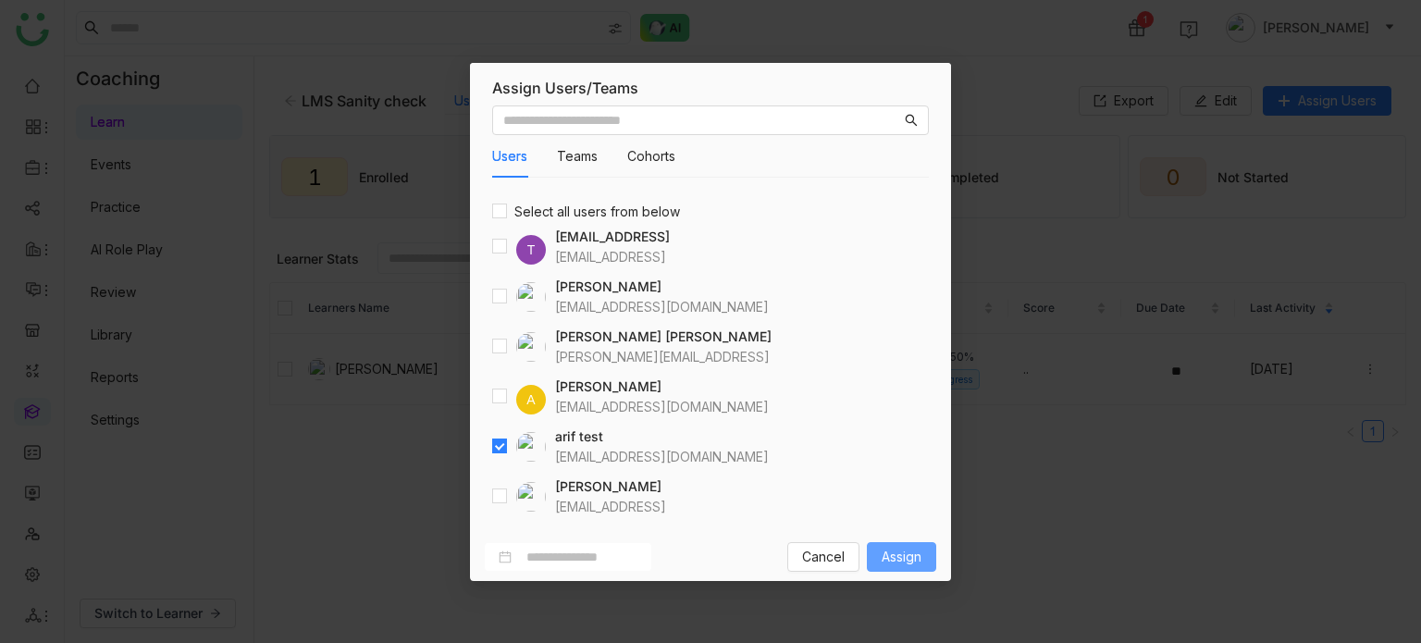
click at [908, 542] on button "Assign" at bounding box center [901, 557] width 69 height 30
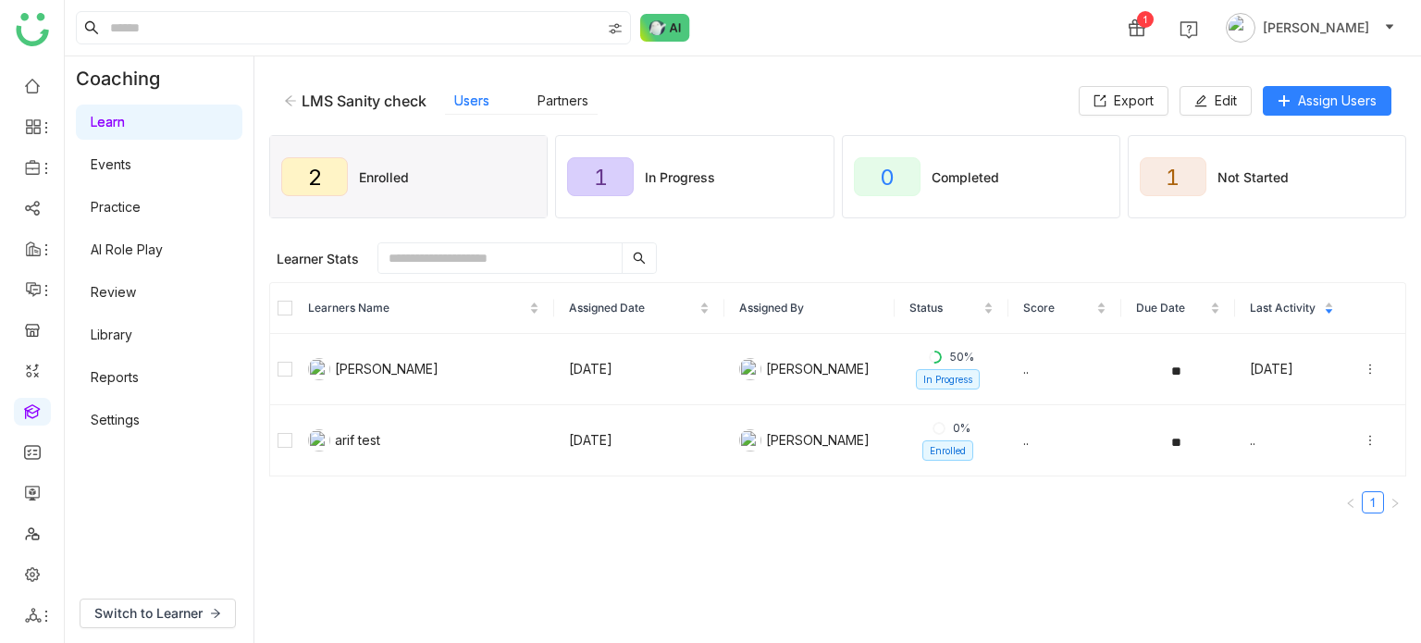
click at [302, 105] on div "LMS Sanity check" at bounding box center [364, 101] width 125 height 19
click at [296, 99] on icon at bounding box center [290, 100] width 13 height 13
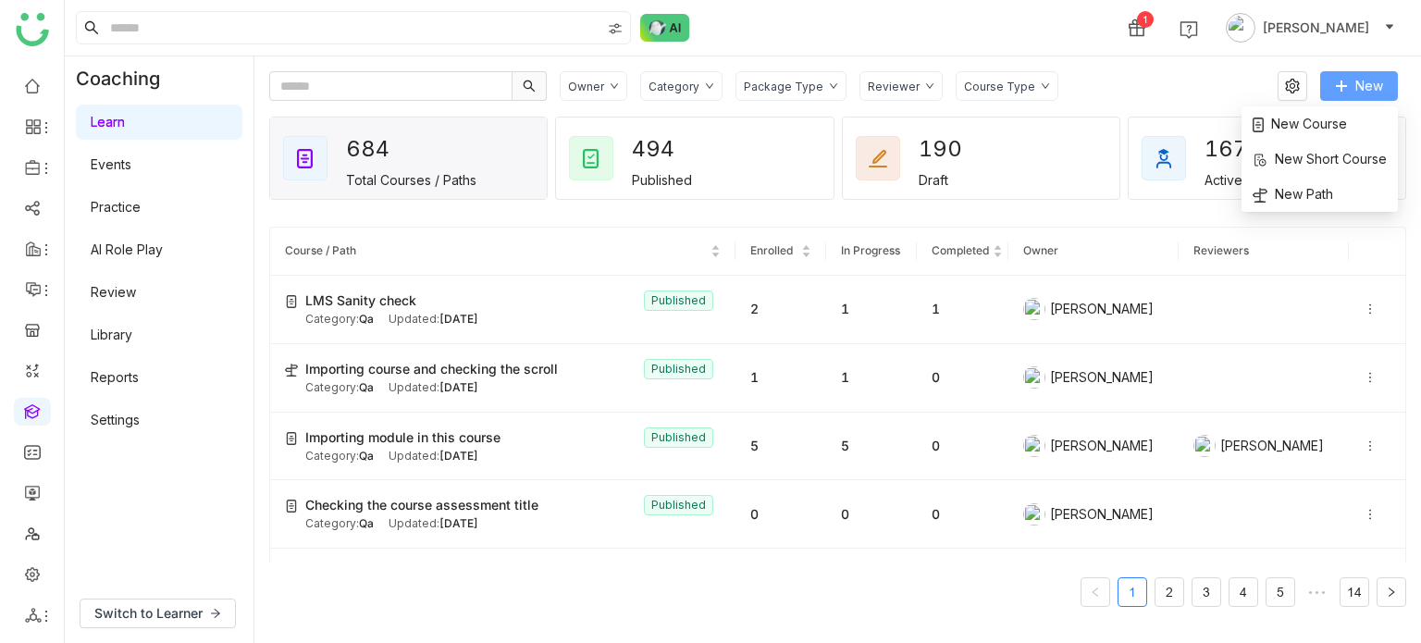
click at [1336, 84] on icon at bounding box center [1341, 86] width 13 height 13
click at [1274, 126] on div "167 Active Learners" at bounding box center [1267, 158] width 277 height 81
click at [1369, 91] on span "New" at bounding box center [1370, 86] width 28 height 20
click at [1329, 123] on span "New Course" at bounding box center [1300, 124] width 94 height 20
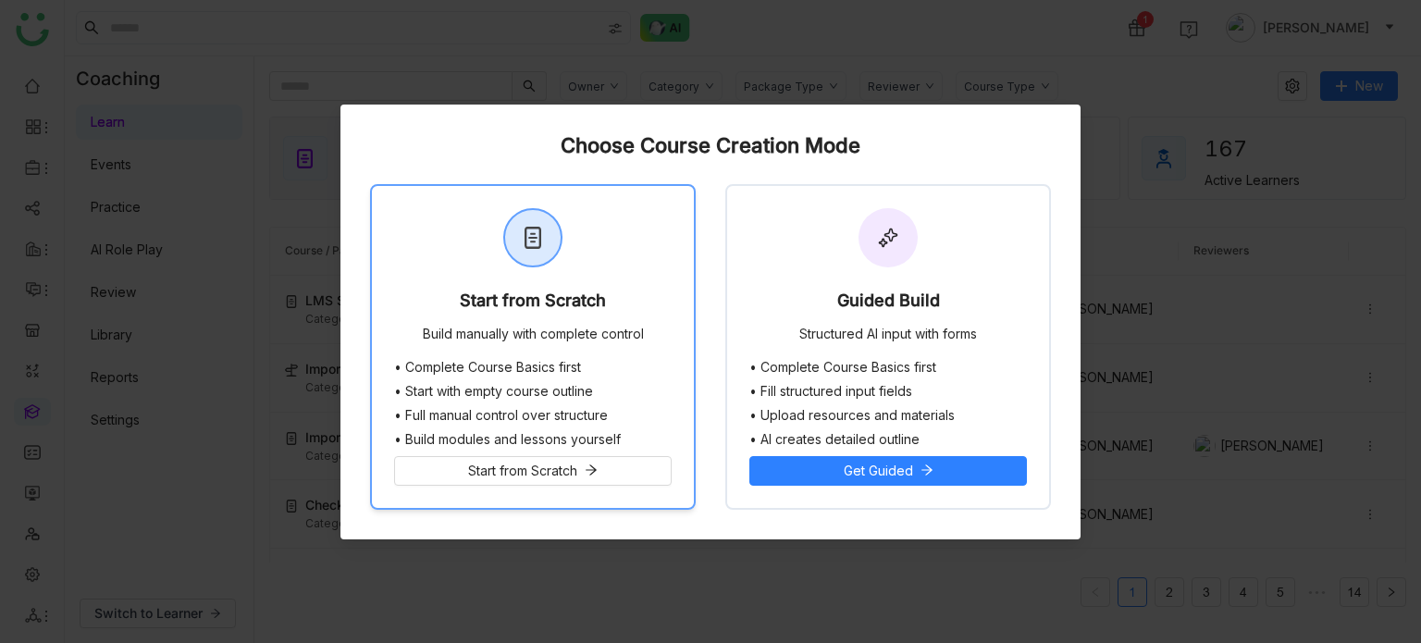
click at [642, 266] on div "Start from Scratch Build manually with complete control" at bounding box center [533, 273] width 322 height 174
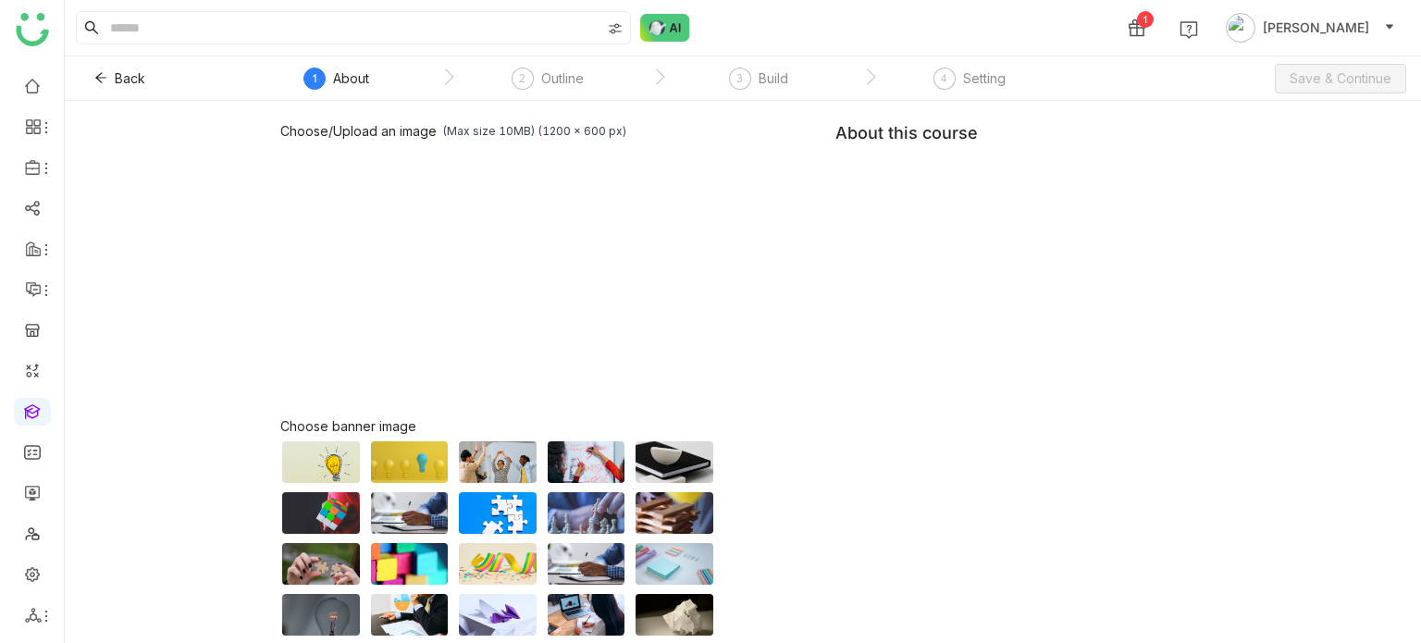
click at [944, 198] on div "Choose/Upload an image (Max size 10MB) (1200 x 600 px) Browse Image Choose bann…" at bounding box center [742, 421] width 925 height 596
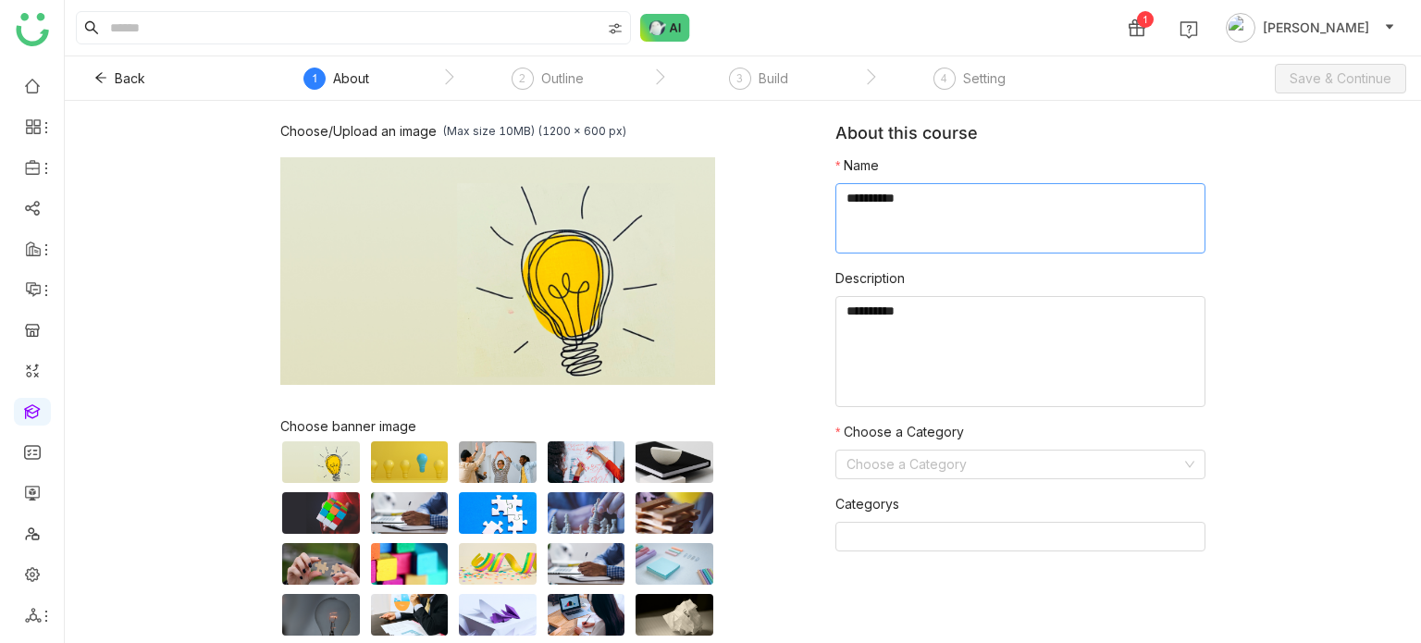
click at [944, 198] on textarea at bounding box center [1021, 218] width 370 height 70
type textarea "**********"
type textarea "********"
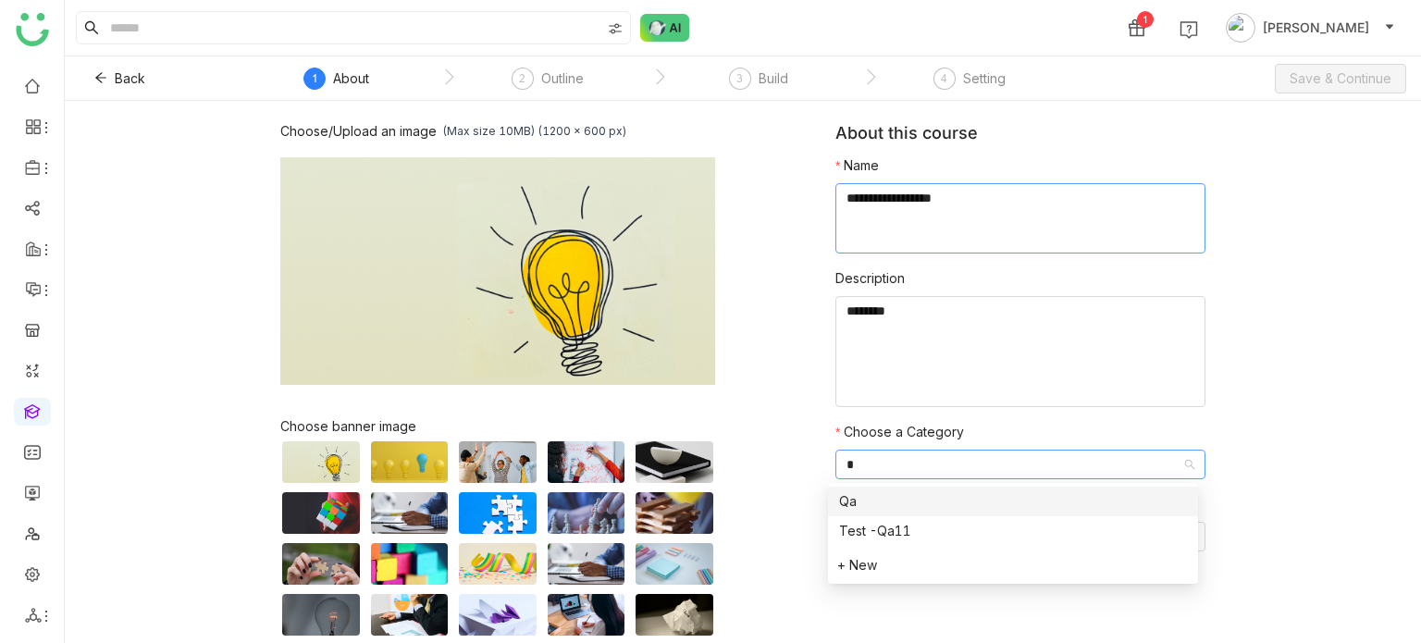
type input "**"
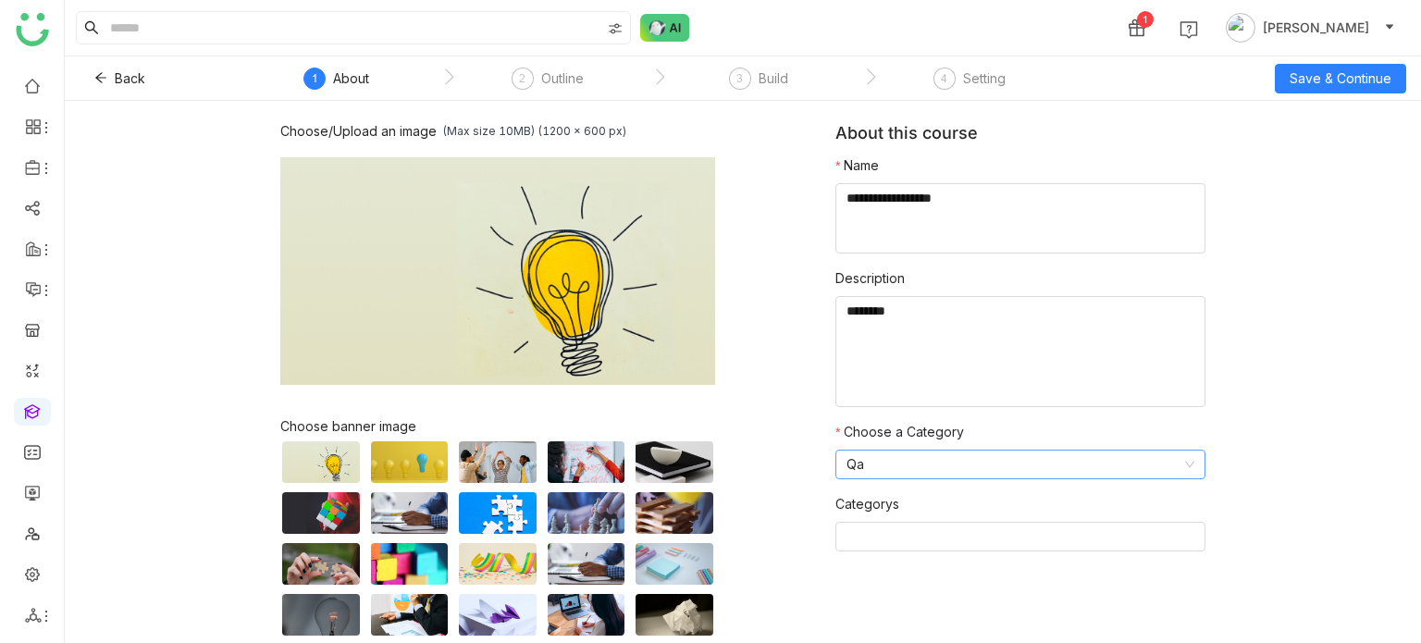
click at [1365, 56] on nz-header "1 Arif uddin" at bounding box center [743, 28] width 1356 height 56
click at [1356, 80] on span "Save & Continue" at bounding box center [1341, 78] width 102 height 20
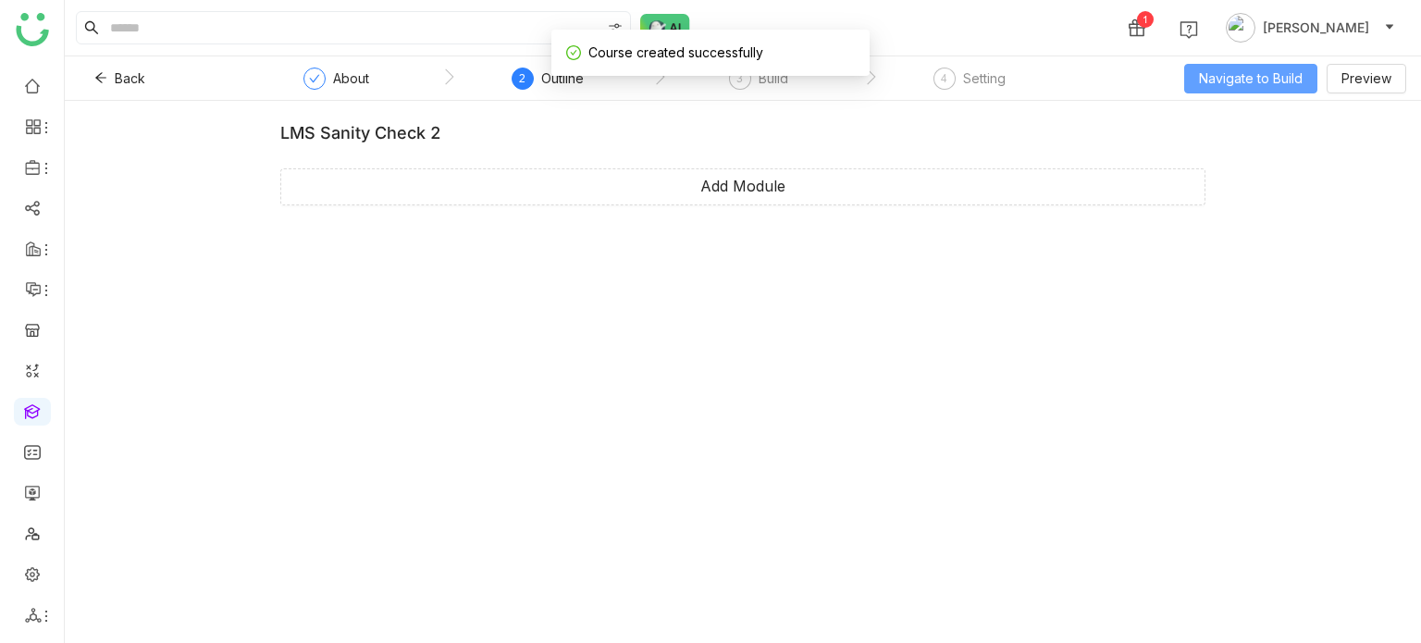
click at [1261, 65] on button "Navigate to Build" at bounding box center [1250, 79] width 133 height 30
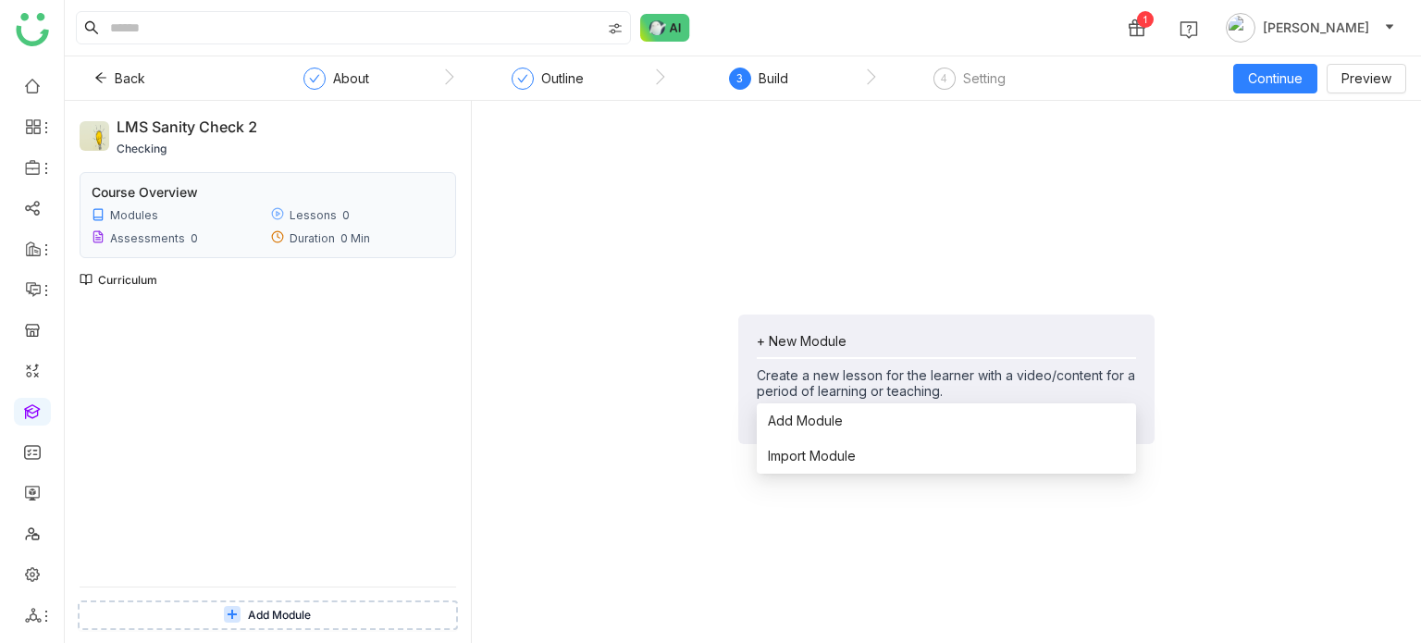
click at [843, 343] on div "+ New Module" at bounding box center [946, 341] width 379 height 16
click at [830, 435] on li "Add Module" at bounding box center [946, 420] width 379 height 35
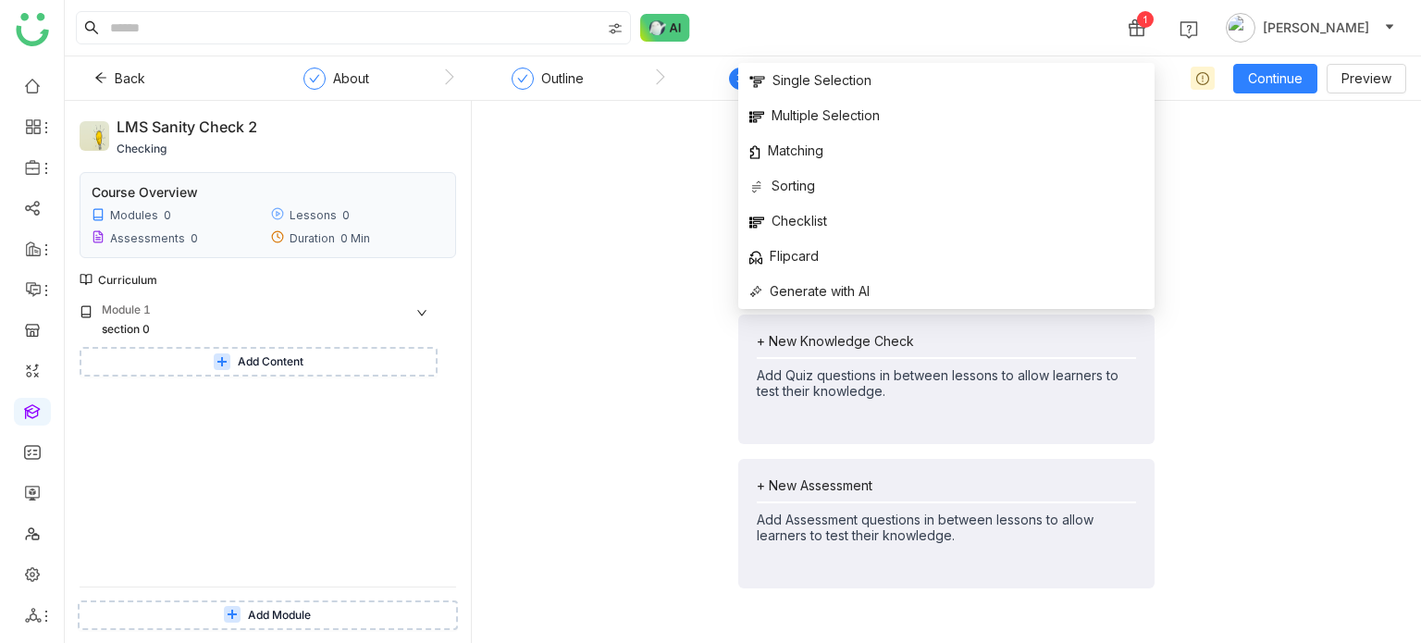
click at [625, 266] on div "+ New Lesson Create a new lesson for the learner with a video/content for a per…" at bounding box center [947, 379] width 920 height 527
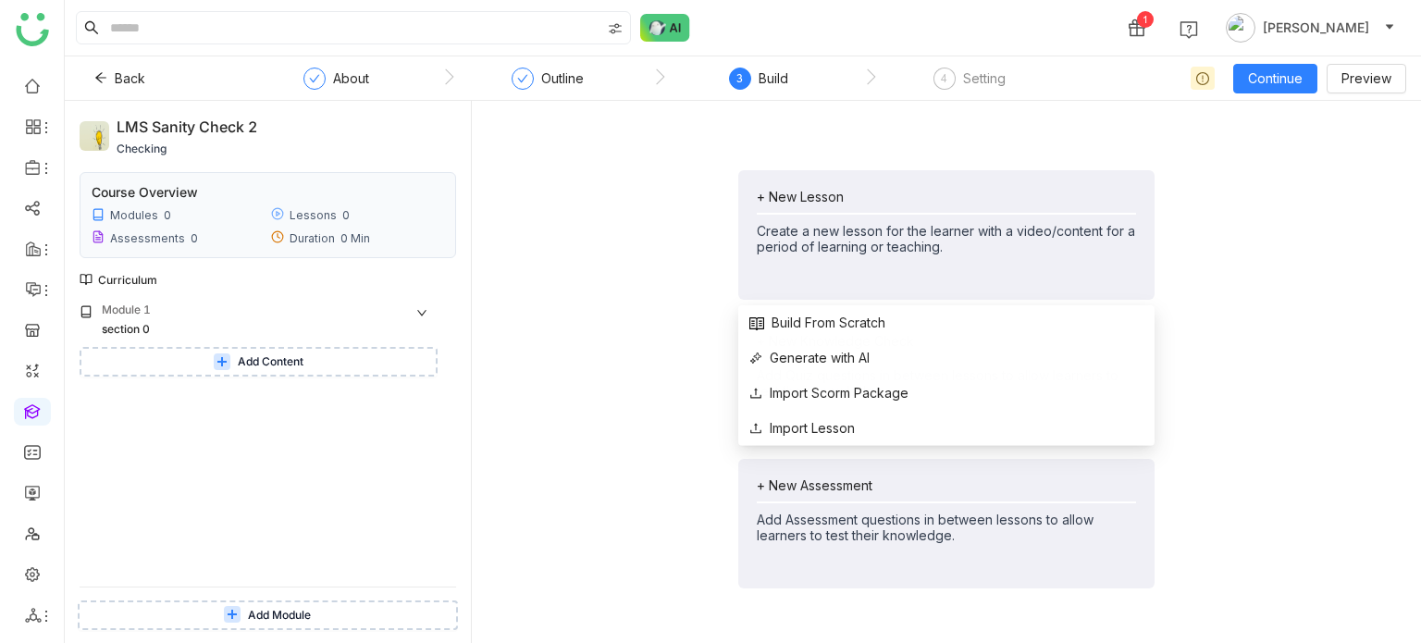
click at [821, 155] on div "+ New Lesson Create a new lesson for the learner with a video/content for a per…" at bounding box center [947, 379] width 920 height 527
click at [807, 190] on div "+ New Lesson" at bounding box center [946, 197] width 379 height 16
click at [811, 322] on span "Build From Scratch" at bounding box center [817, 323] width 136 height 20
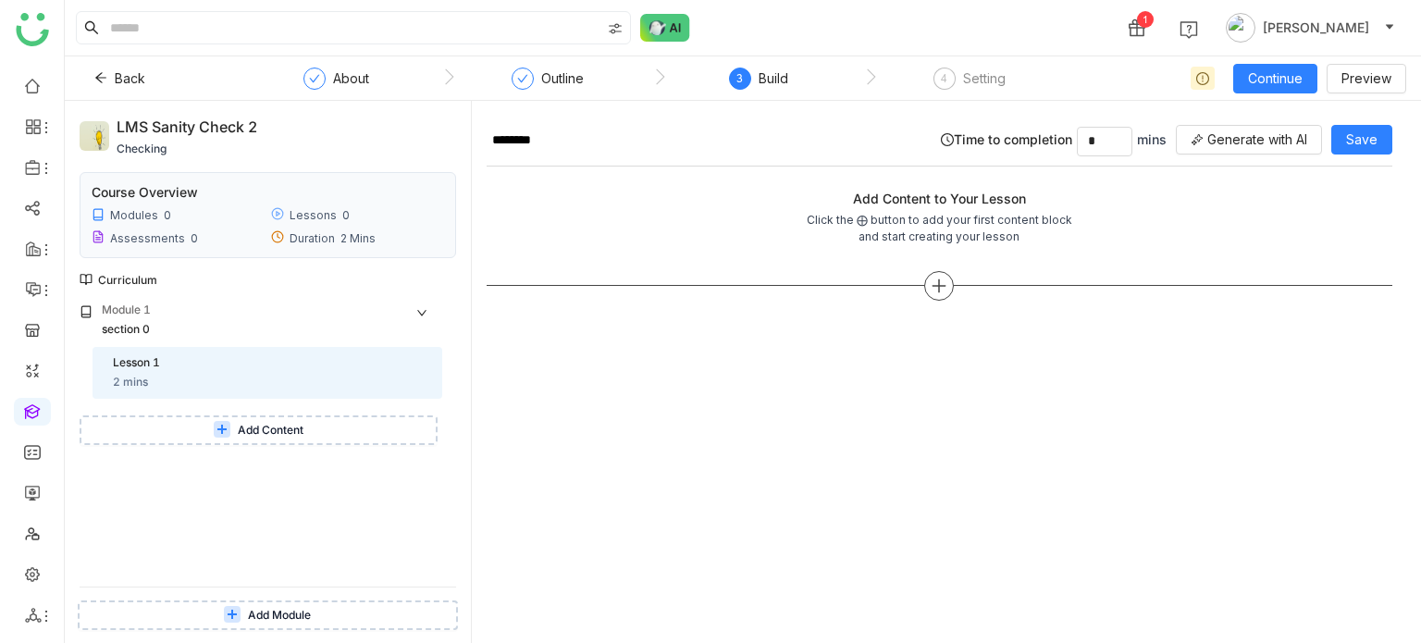
click at [939, 285] on icon at bounding box center [939, 286] width 13 height 2
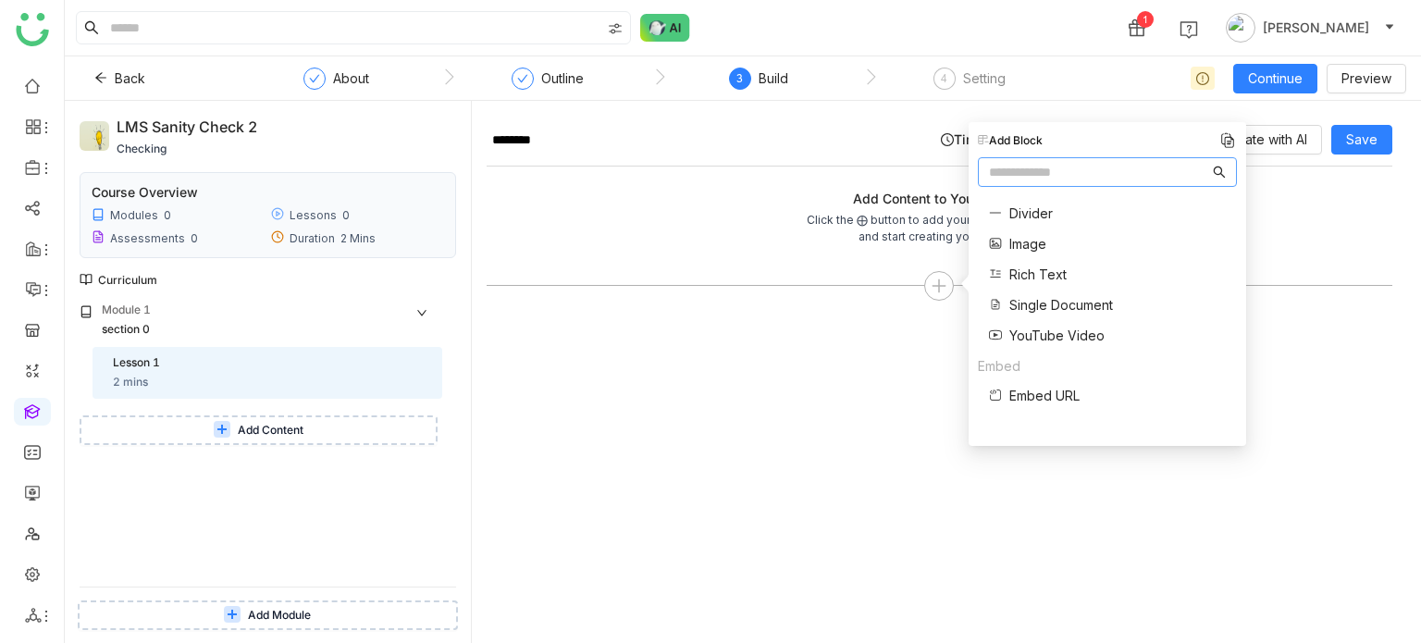
click at [1063, 302] on span "Single Document" at bounding box center [1061, 304] width 104 height 19
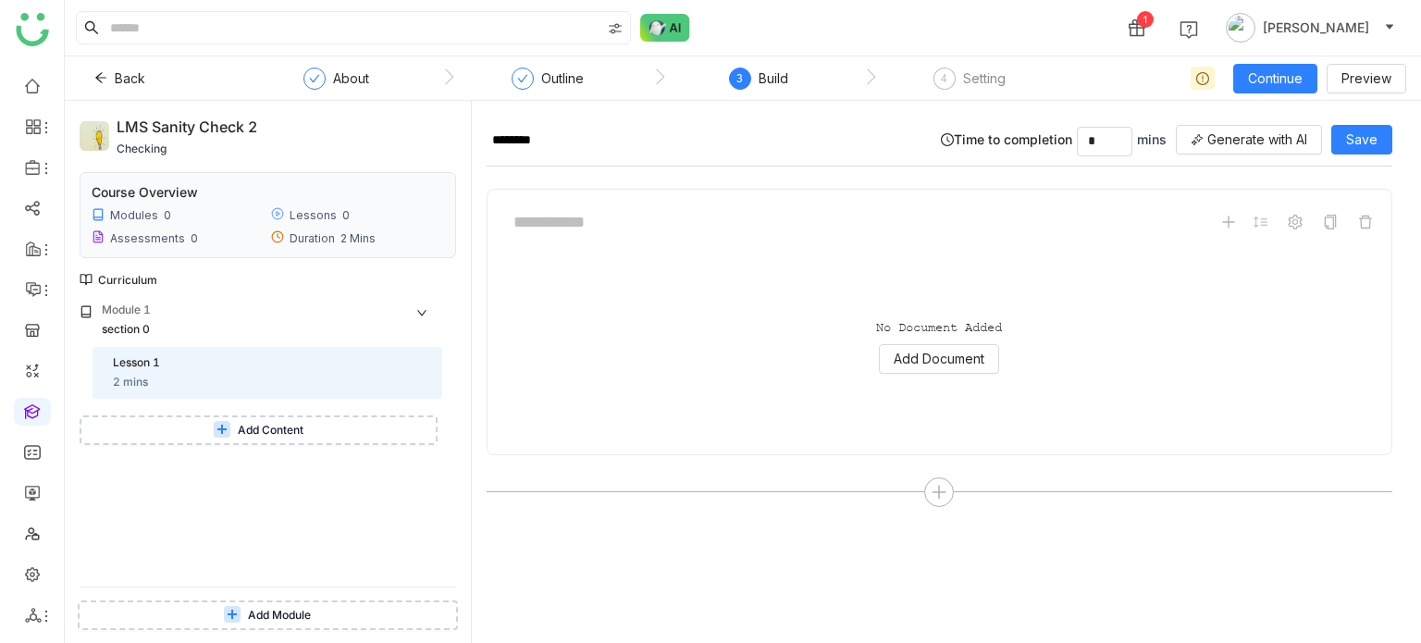
click at [844, 216] on div at bounding box center [939, 221] width 874 height 35
click at [607, 218] on input at bounding box center [641, 221] width 278 height 35
type input "**********"
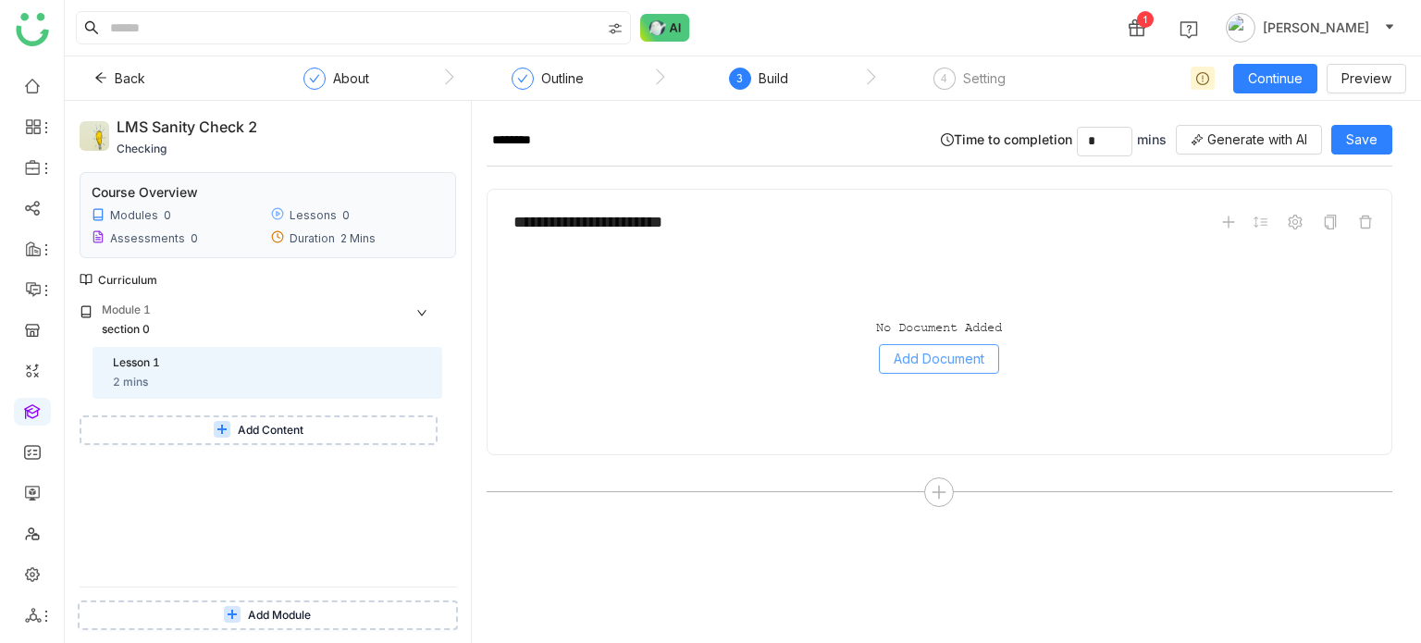
click at [931, 344] on button "Add Document" at bounding box center [939, 359] width 120 height 30
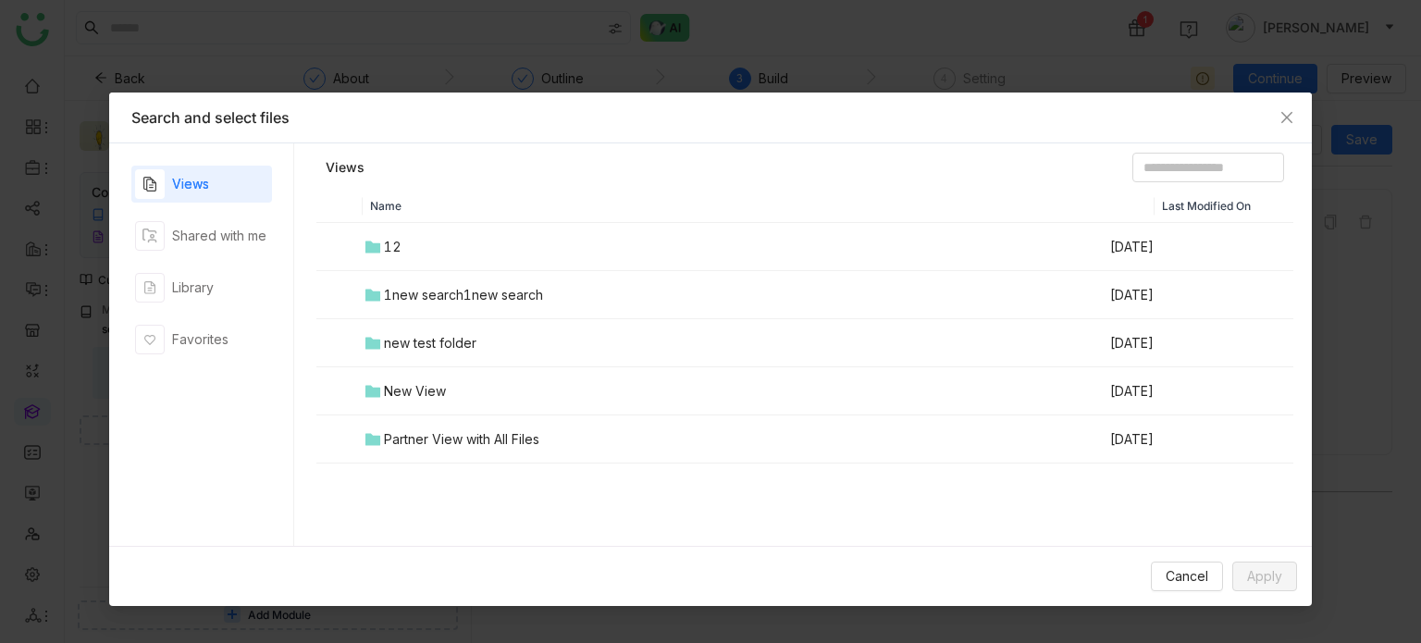
click at [254, 264] on div "Views Shared with me Library Favorites" at bounding box center [201, 345] width 141 height 358
click at [252, 273] on div "Library" at bounding box center [201, 287] width 141 height 37
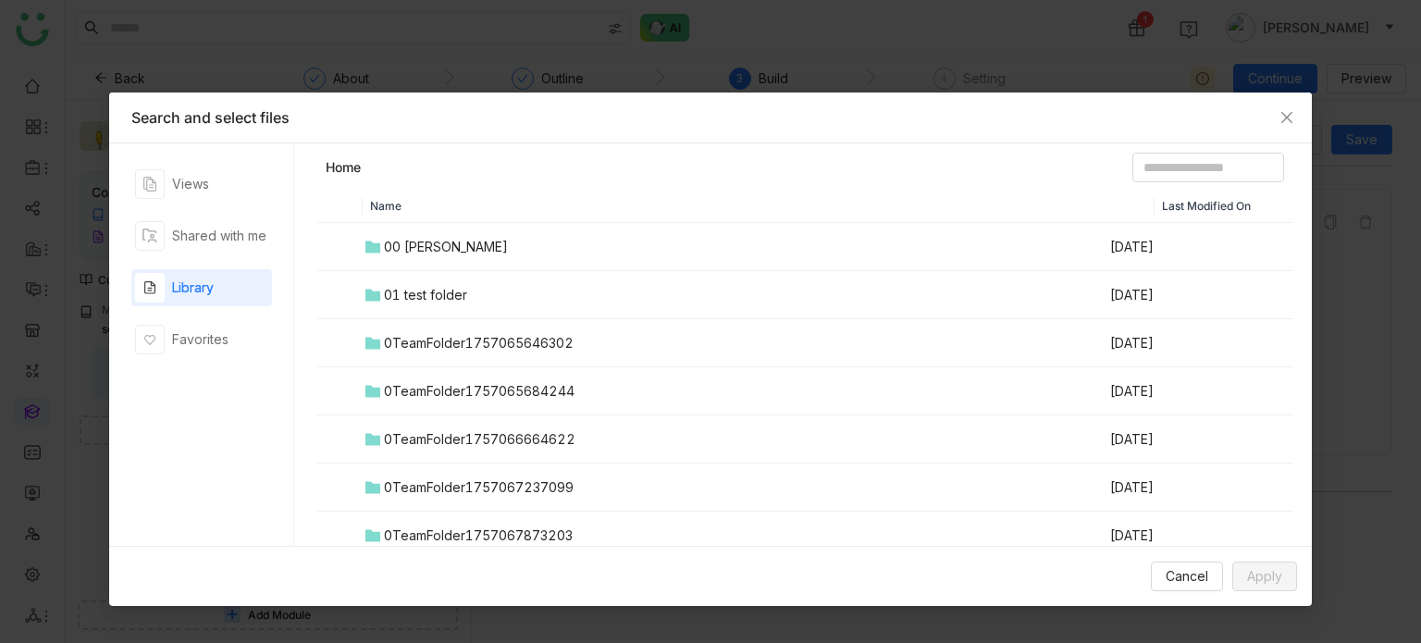
click at [464, 245] on div "00 Arif Folder" at bounding box center [446, 247] width 124 height 20
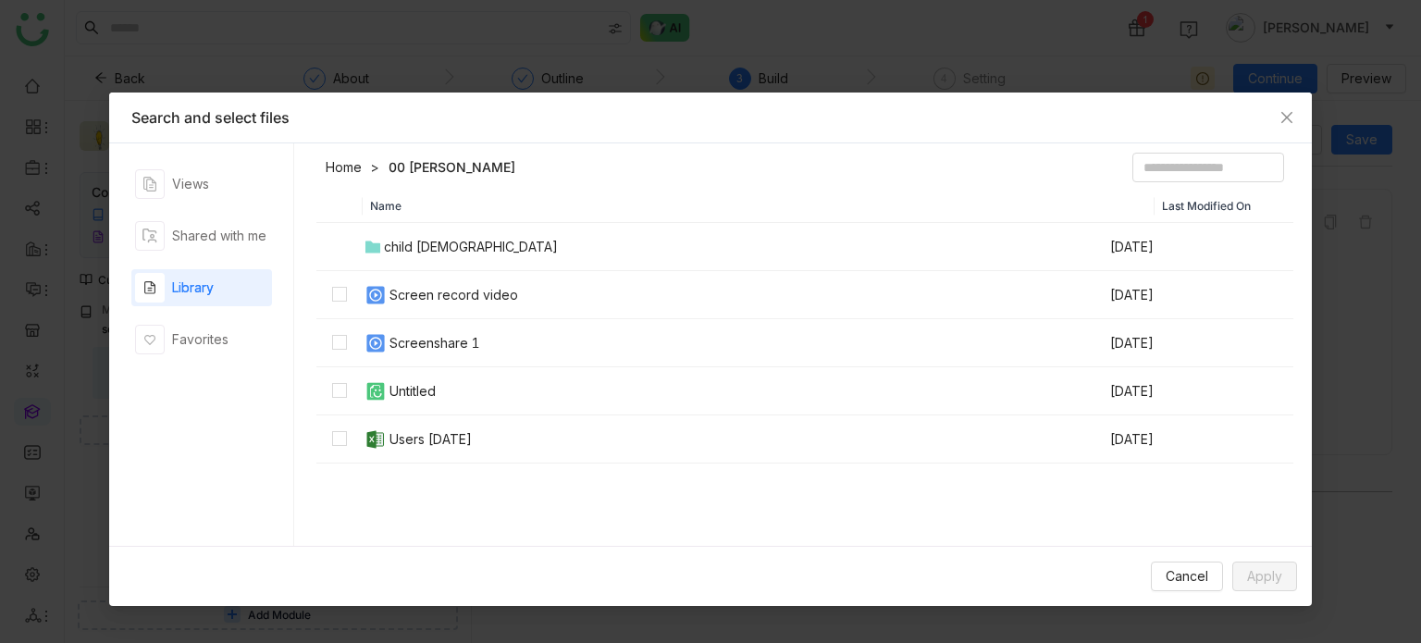
click at [454, 341] on div "Screenshare 1" at bounding box center [435, 343] width 91 height 20
click at [1272, 580] on span "Apply" at bounding box center [1264, 576] width 35 height 20
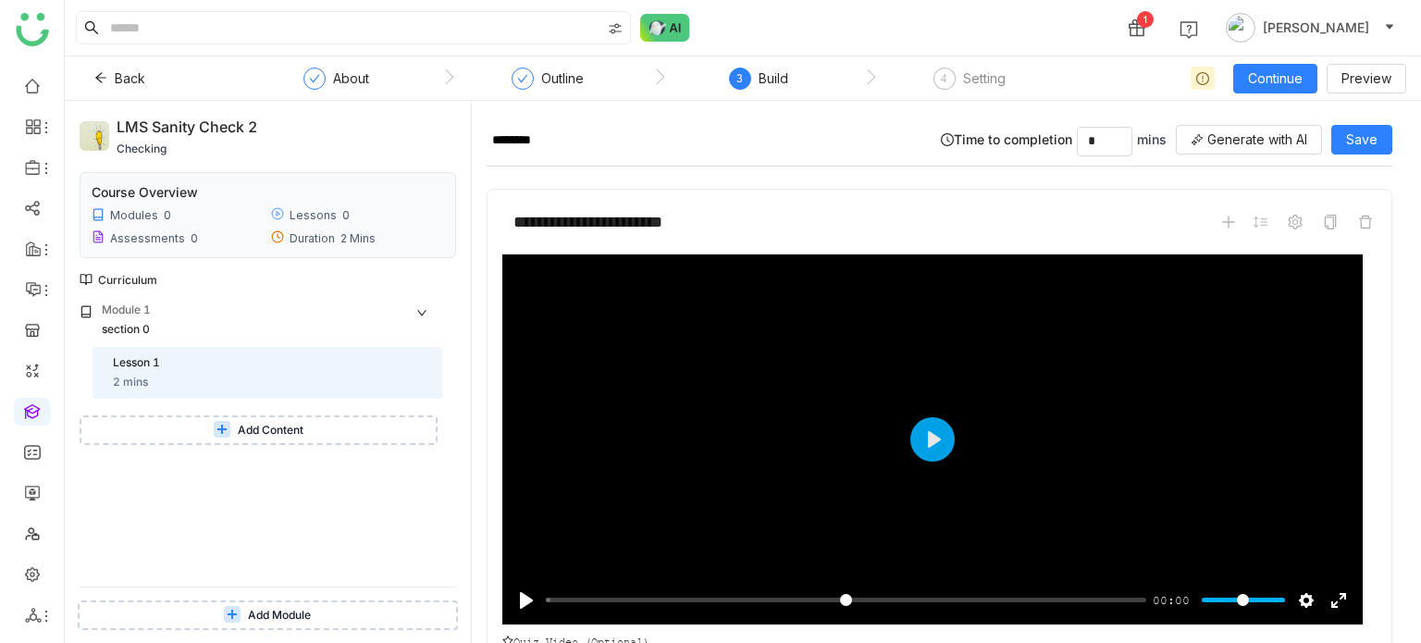
click at [1303, 225] on div at bounding box center [1297, 222] width 159 height 22
click at [1288, 222] on icon at bounding box center [1295, 222] width 15 height 15
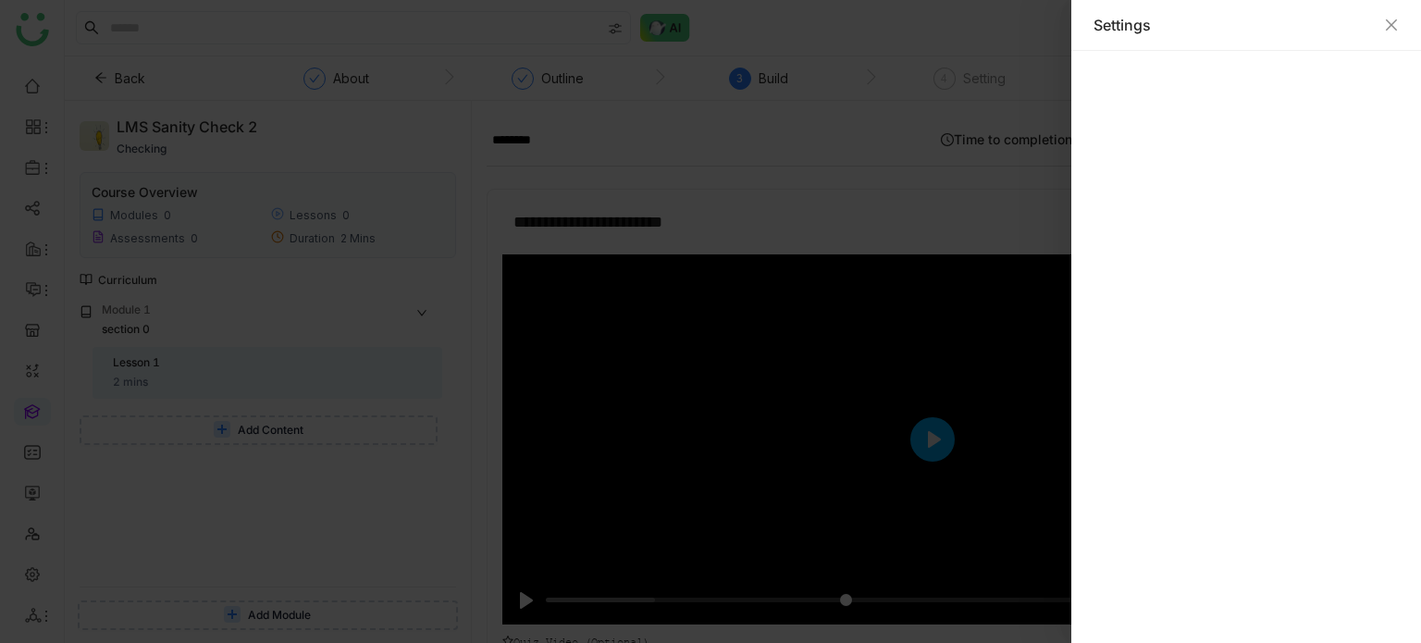
click at [1403, 25] on div "Settings" at bounding box center [1246, 25] width 350 height 51
click at [1396, 28] on icon "Close" at bounding box center [1391, 25] width 15 height 15
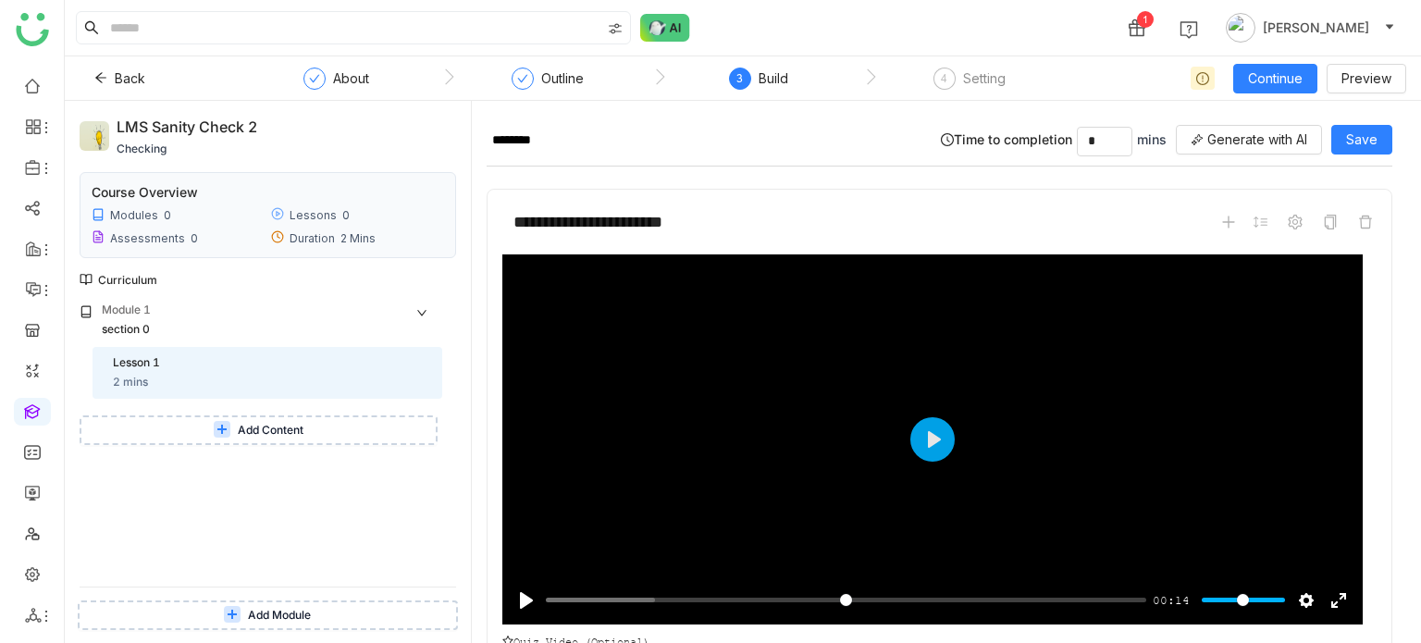
click at [902, 222] on div "**********" at bounding box center [939, 221] width 874 height 35
click at [1323, 221] on icon at bounding box center [1330, 222] width 15 height 15
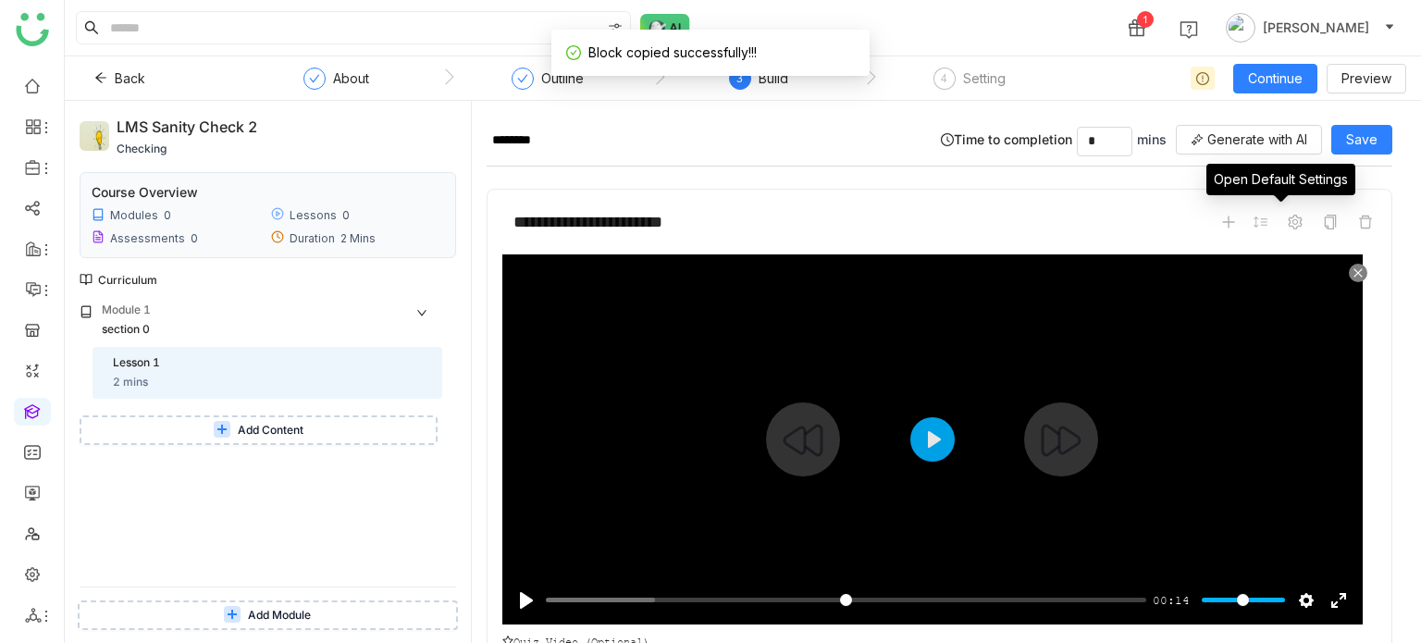
scroll to position [145, 0]
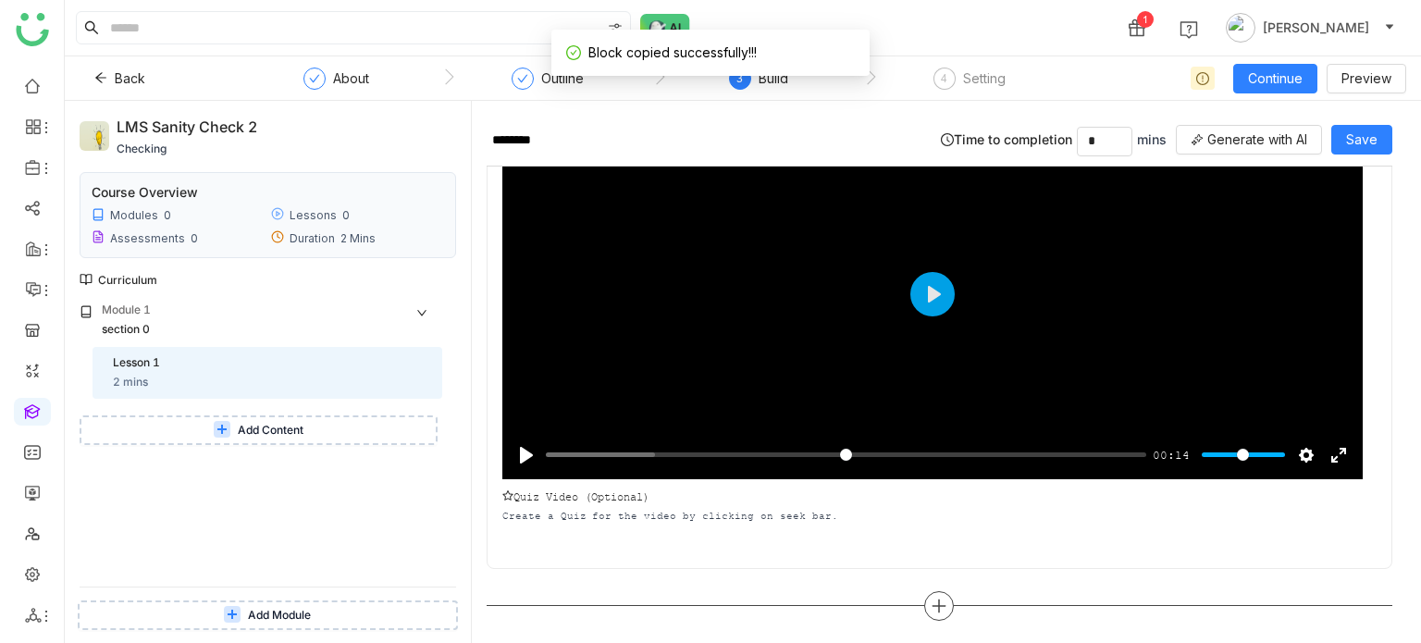
click at [935, 612] on div at bounding box center [939, 606] width 30 height 30
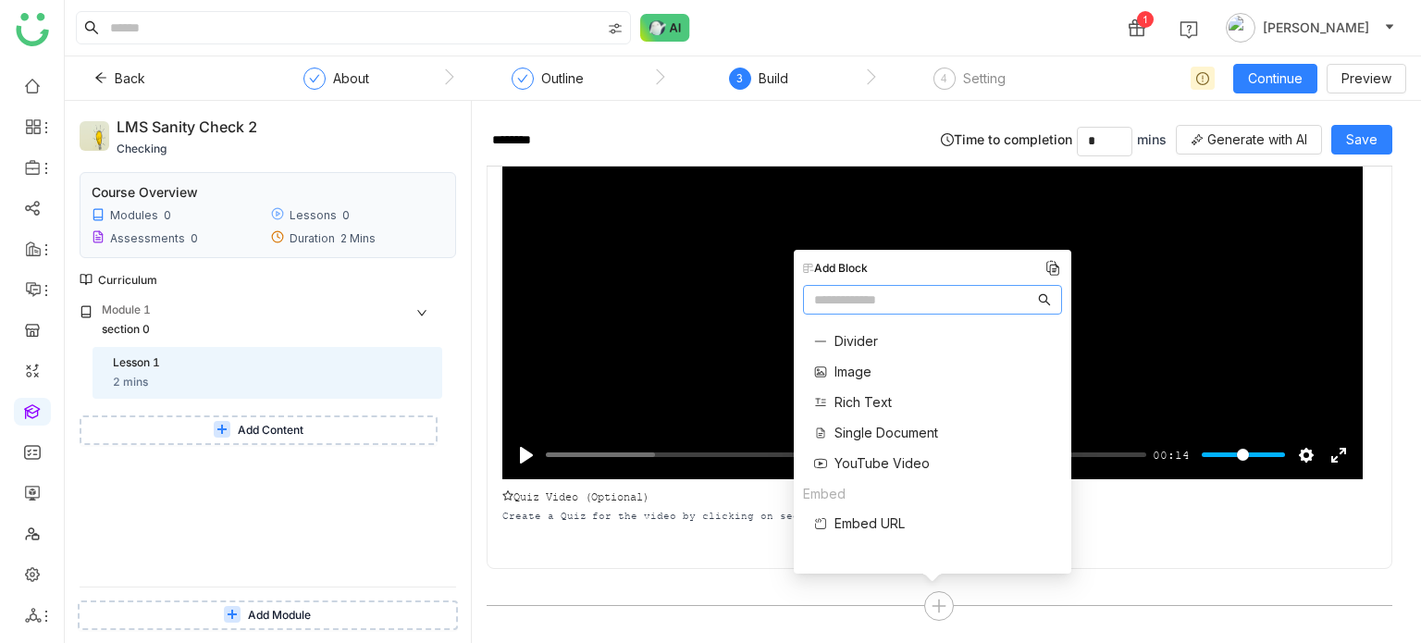
click at [975, 291] on input "text" at bounding box center [924, 300] width 220 height 20
paste input "**********"
type input "**********"
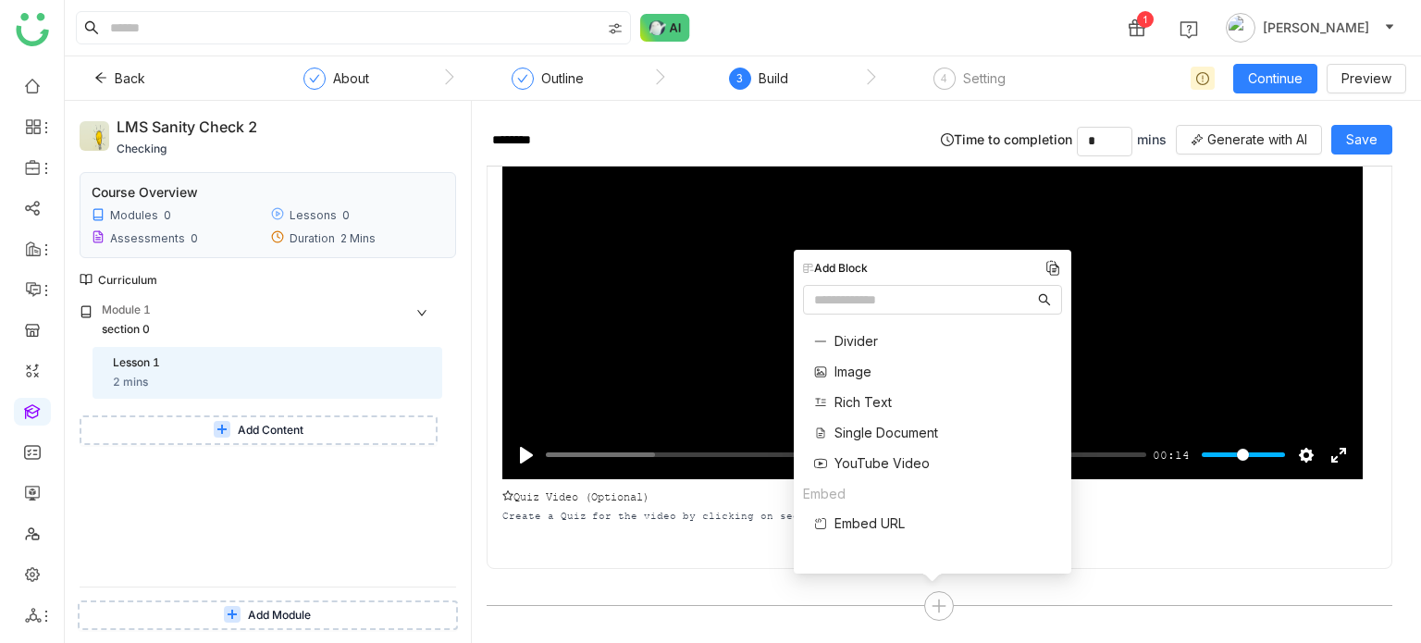
click at [770, 551] on div "**********" at bounding box center [940, 306] width 906 height 526
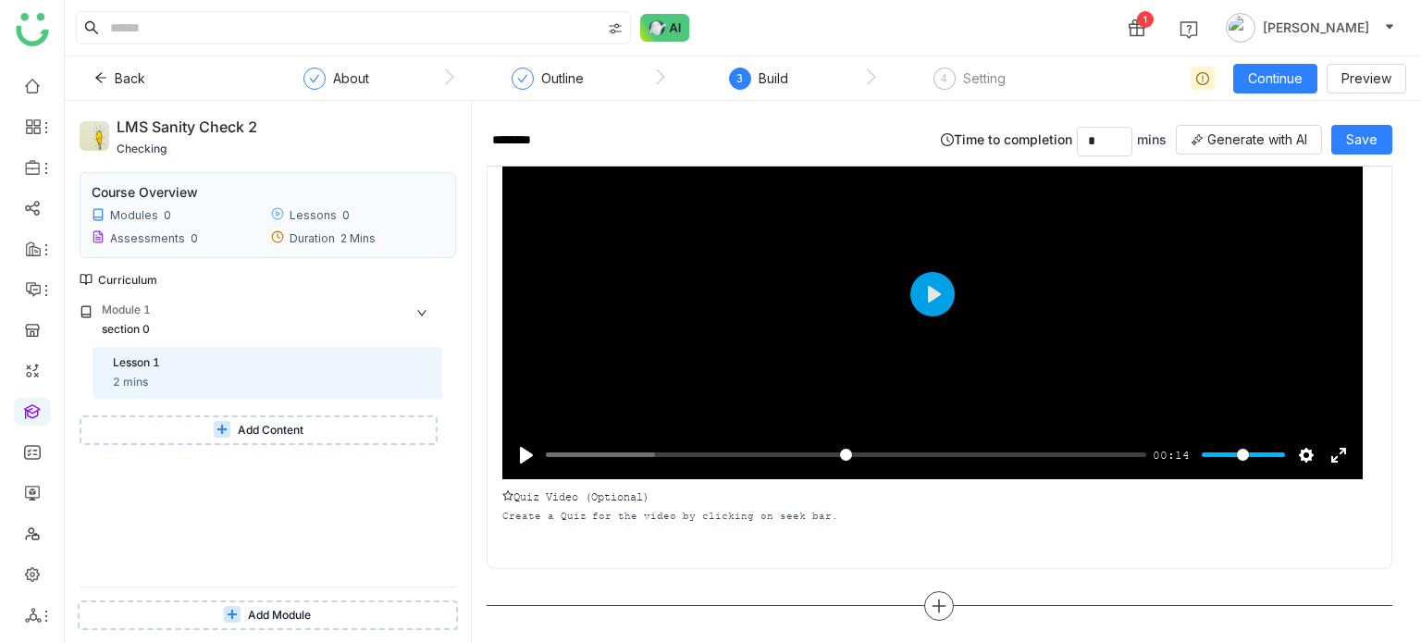
click at [935, 606] on icon at bounding box center [939, 606] width 17 height 17
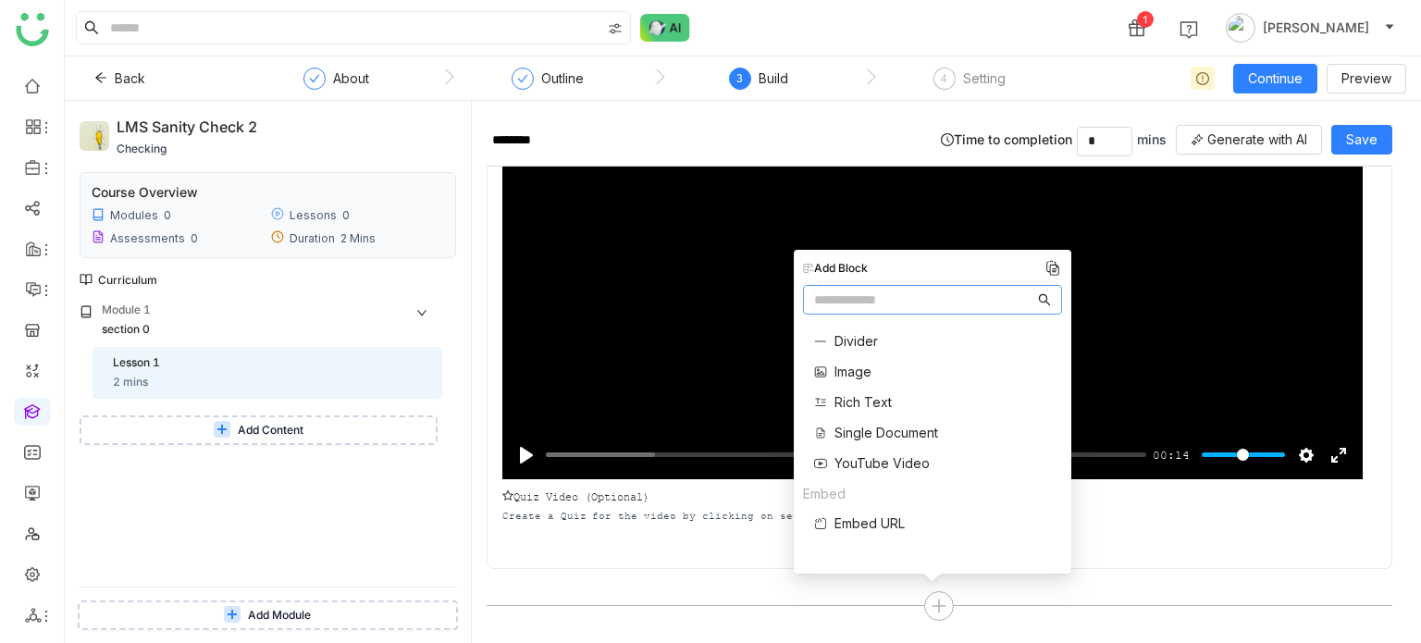
click at [910, 471] on span "YouTube Video" at bounding box center [882, 462] width 95 height 19
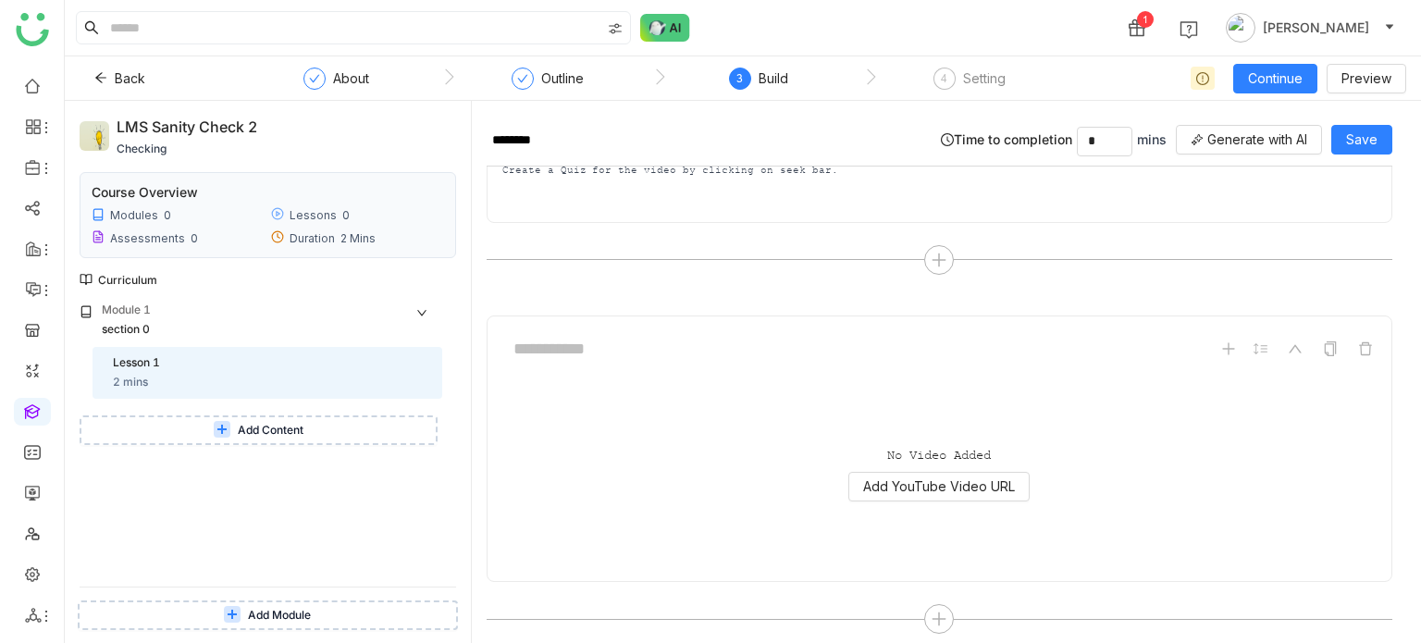
scroll to position [504, 0]
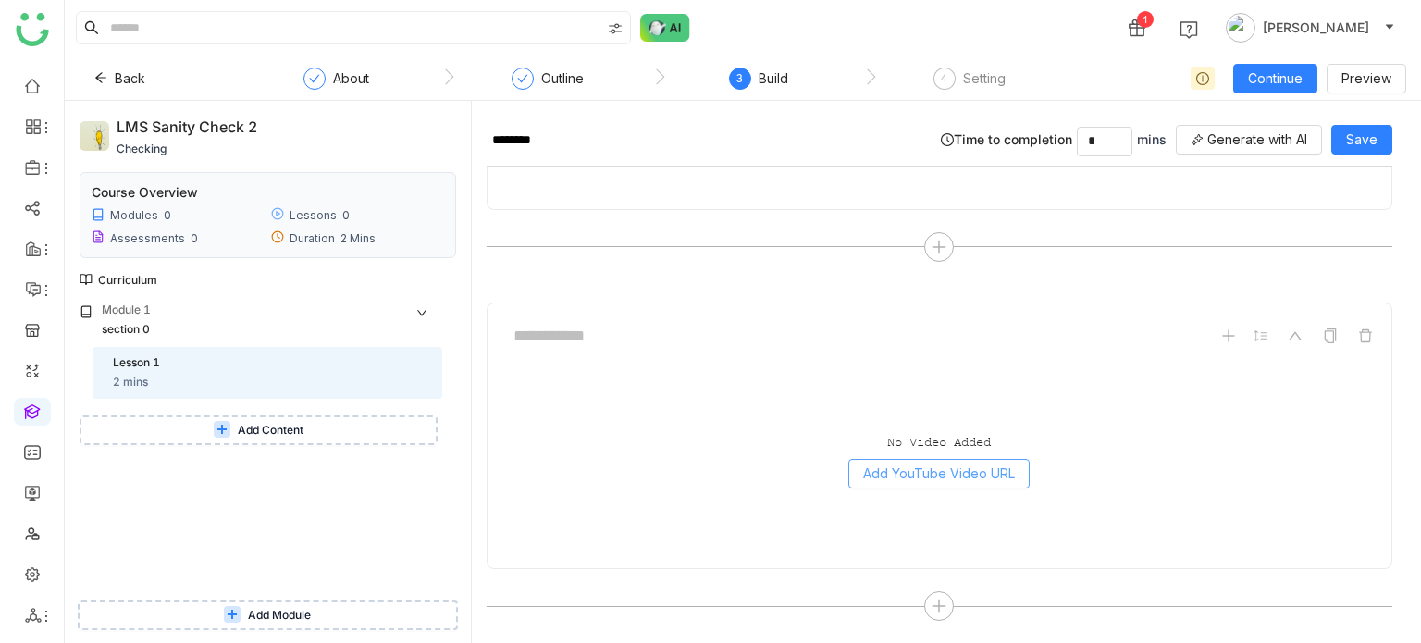
click at [981, 470] on span "Add YouTube Video URL" at bounding box center [939, 474] width 152 height 20
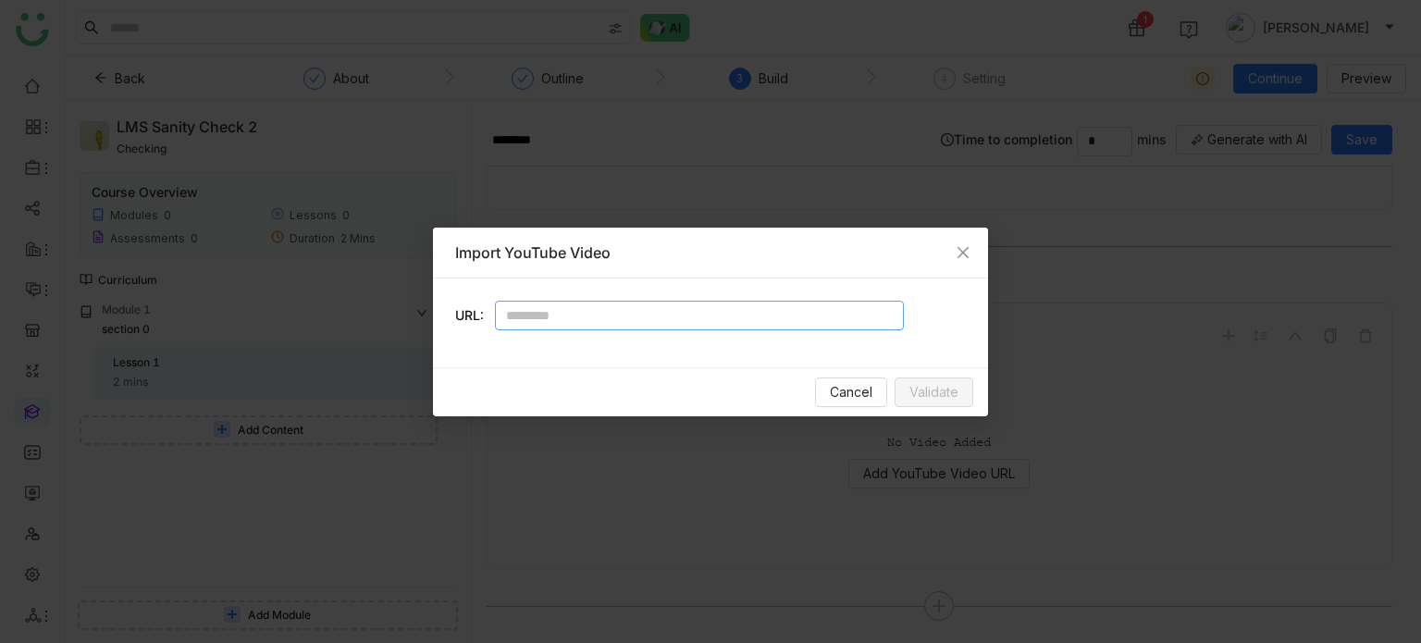
click at [695, 301] on input "text" at bounding box center [699, 316] width 409 height 30
click at [620, 307] on input "text" at bounding box center [699, 316] width 409 height 30
paste input "**********"
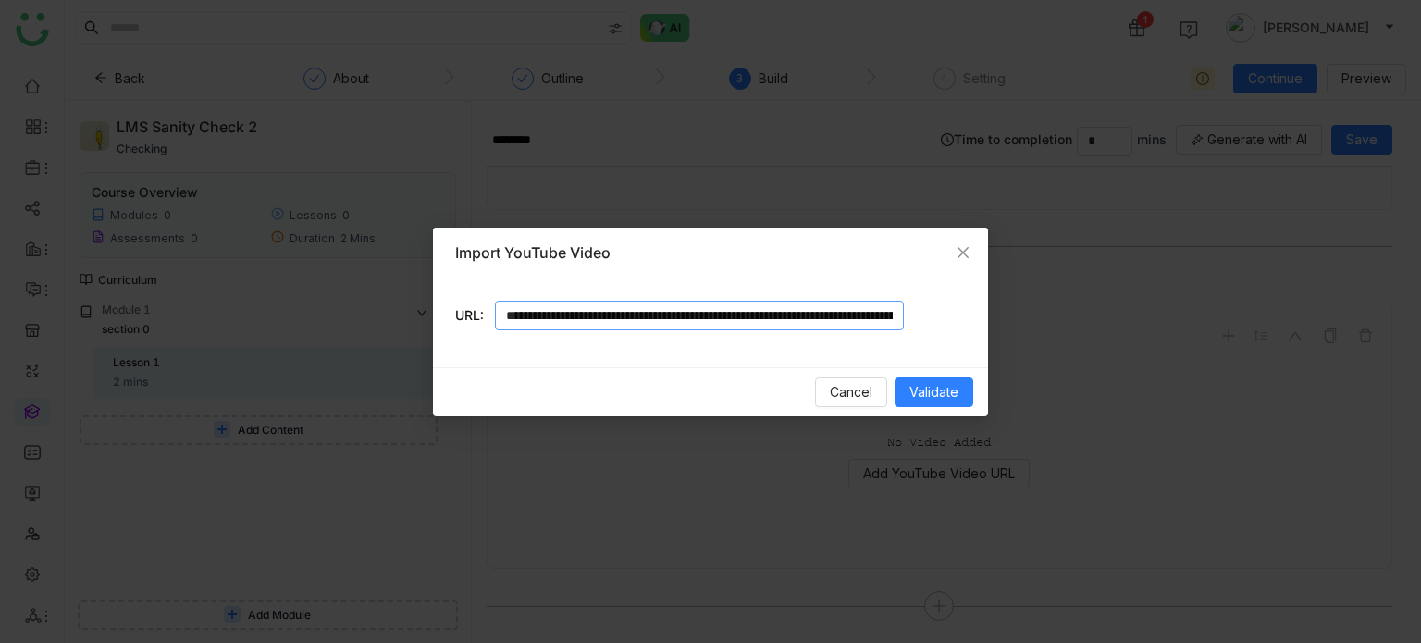
scroll to position [0, 1784]
type input "**********"
click at [951, 394] on span "Validate" at bounding box center [934, 391] width 49 height 20
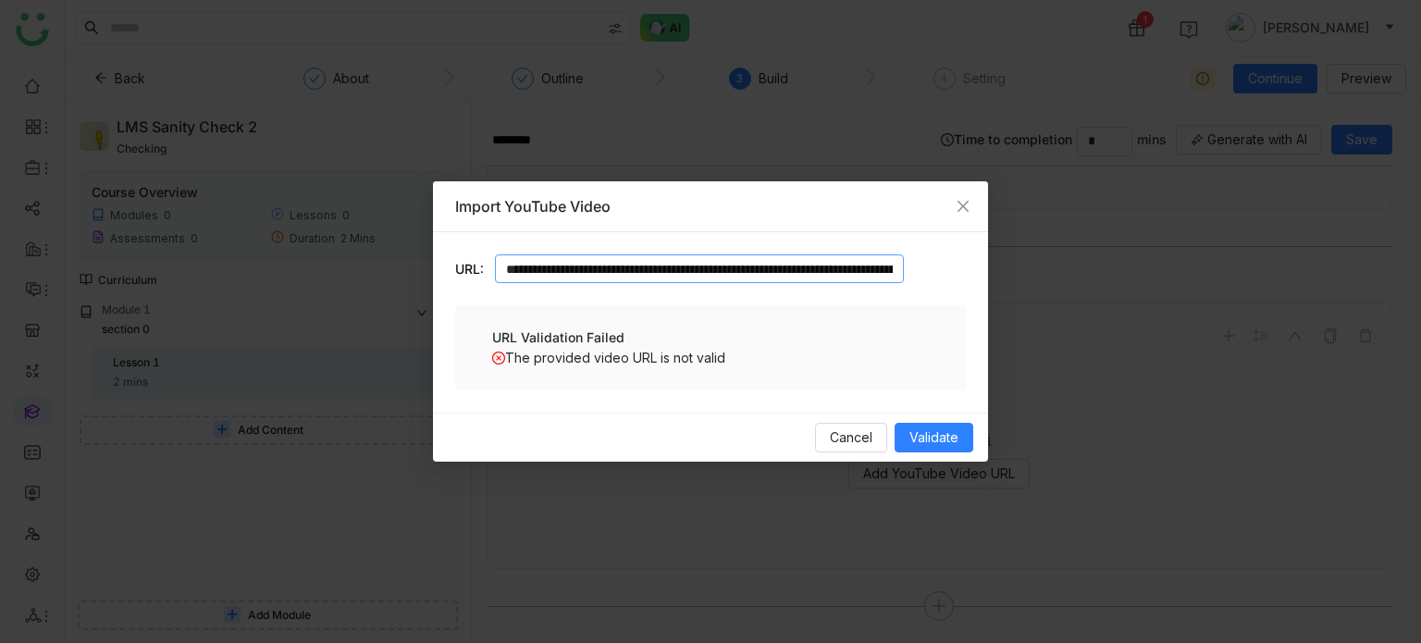
click at [846, 256] on input "**********" at bounding box center [699, 269] width 409 height 30
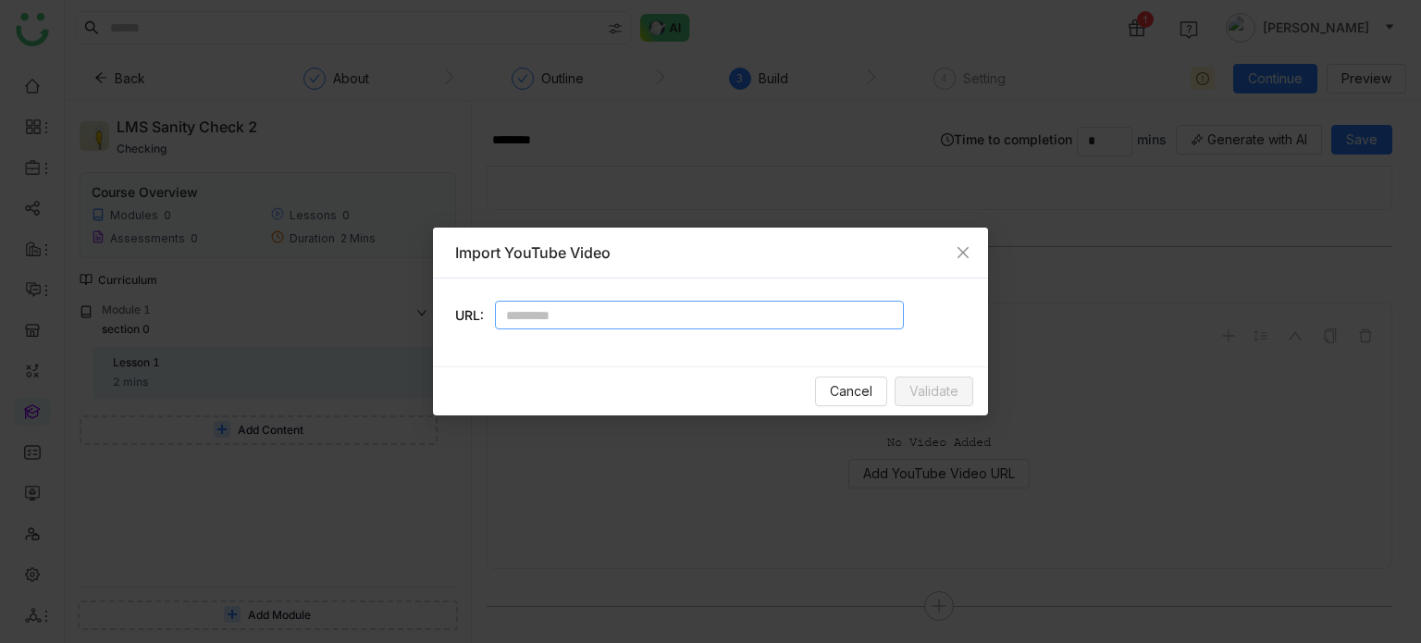
click at [699, 325] on input "text" at bounding box center [699, 316] width 409 height 30
paste input "**********"
click at [940, 405] on button "Validate" at bounding box center [934, 392] width 79 height 30
type input "**********"
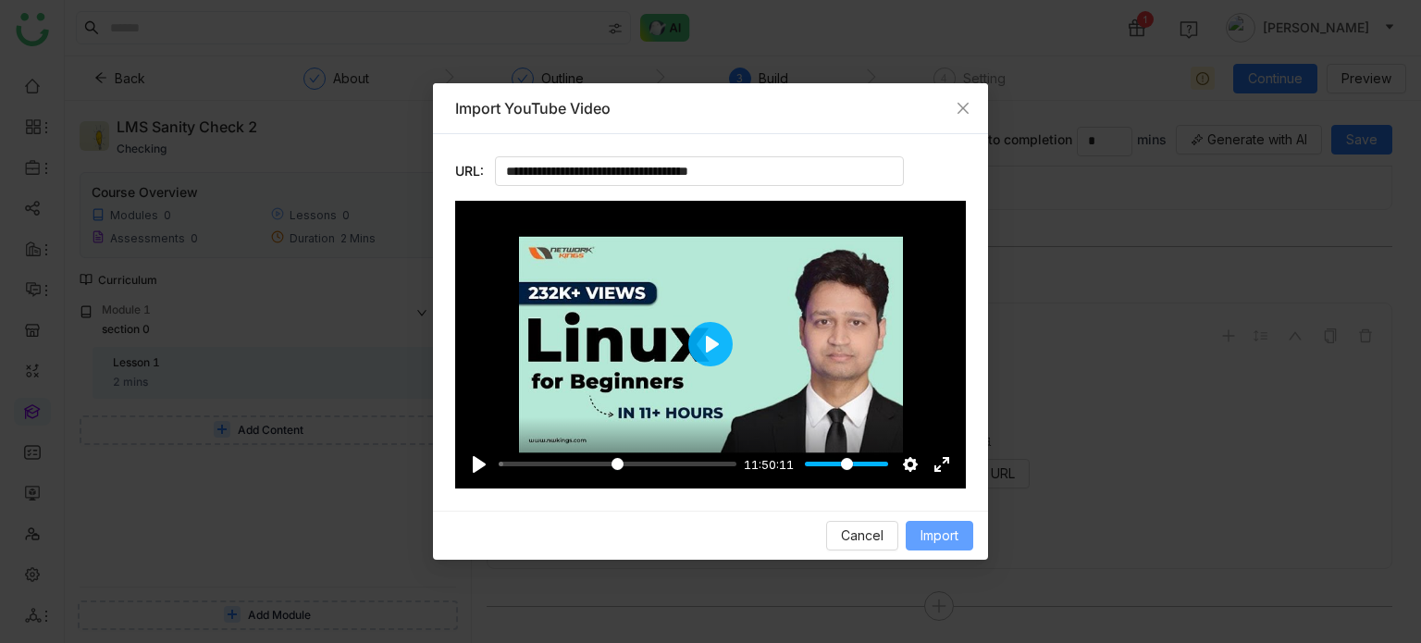
click at [943, 543] on span "Import" at bounding box center [940, 536] width 38 height 20
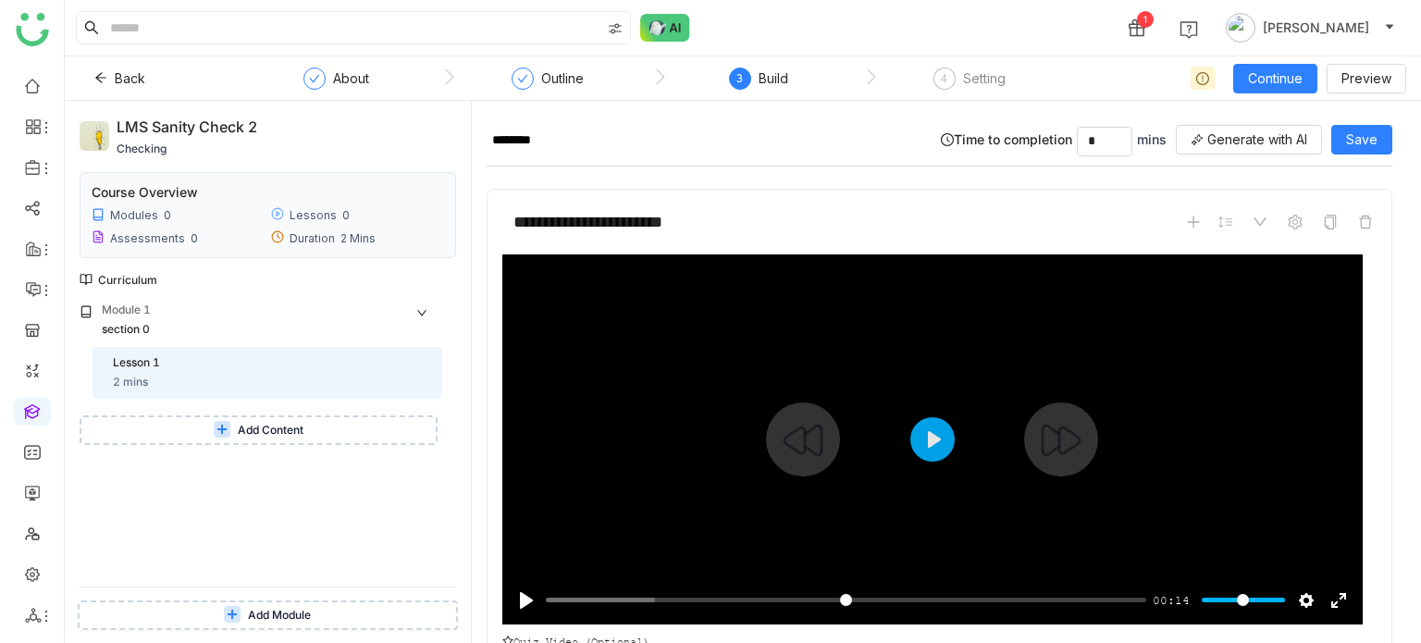
scroll to position [689, 0]
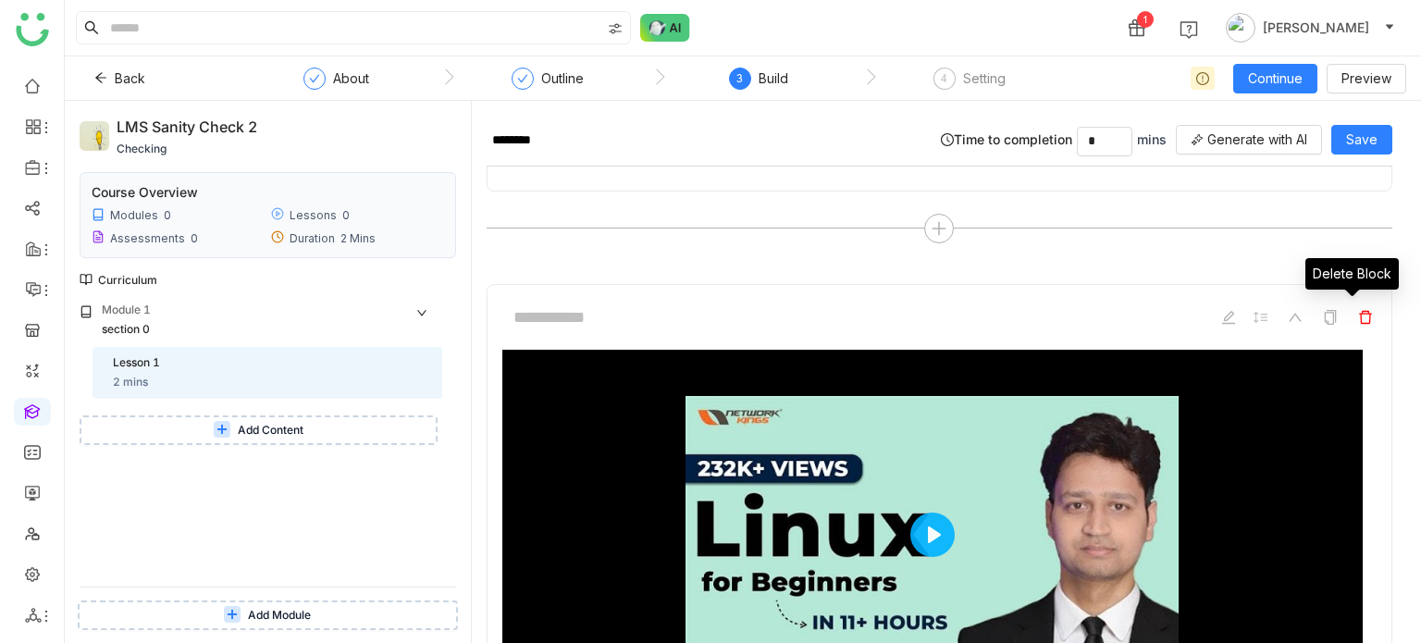
click at [1358, 315] on icon at bounding box center [1365, 317] width 15 height 15
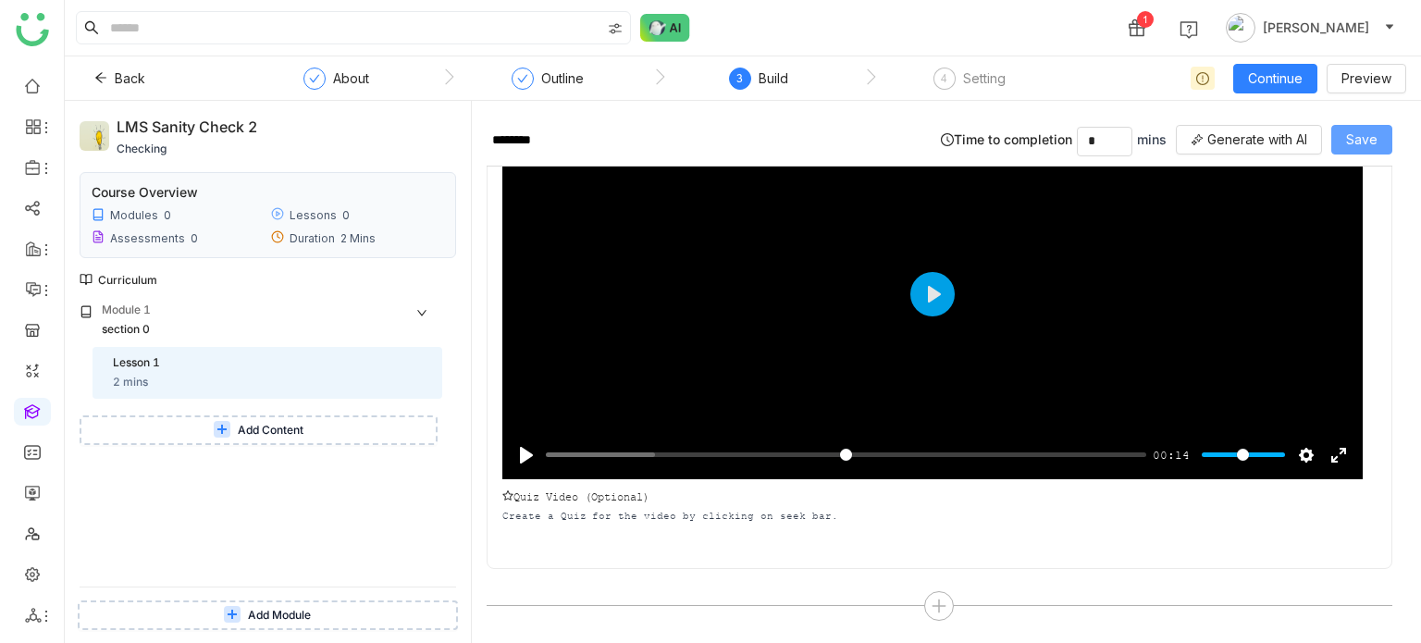
click at [1380, 144] on button "Save" at bounding box center [1361, 140] width 61 height 30
click at [275, 436] on span "Add Content" at bounding box center [271, 431] width 66 height 18
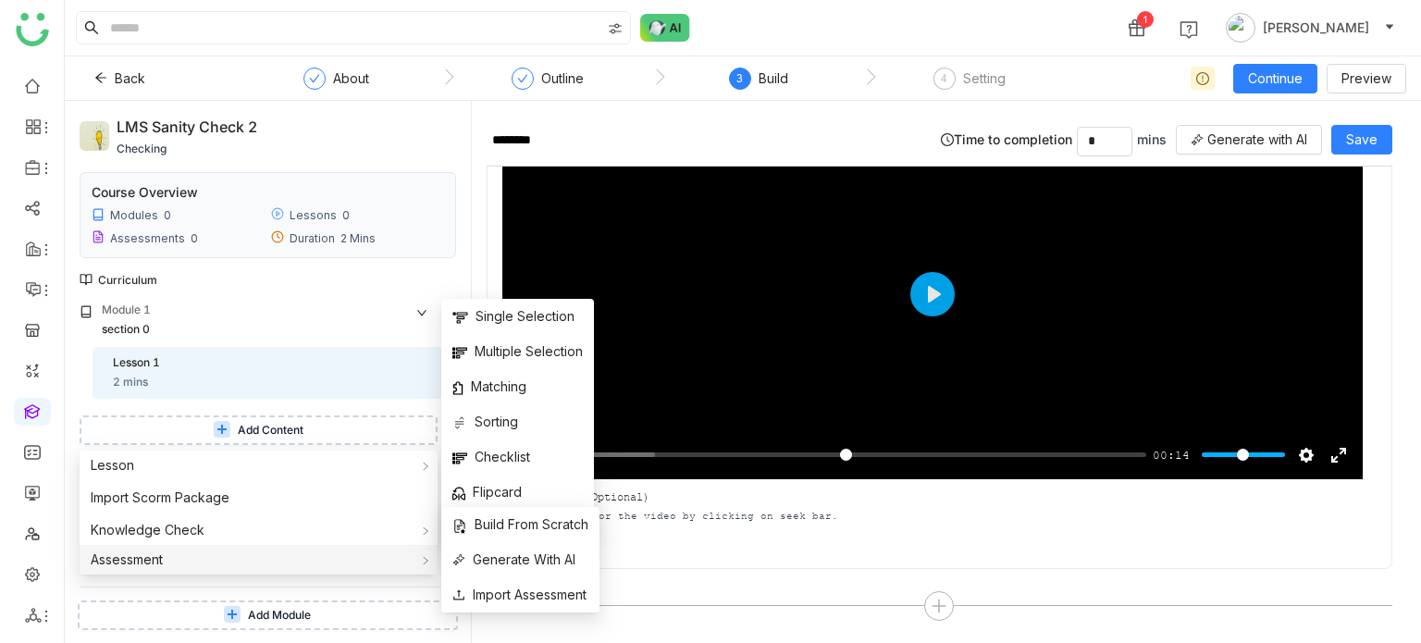
click at [223, 563] on div "Assessment" at bounding box center [259, 560] width 358 height 30
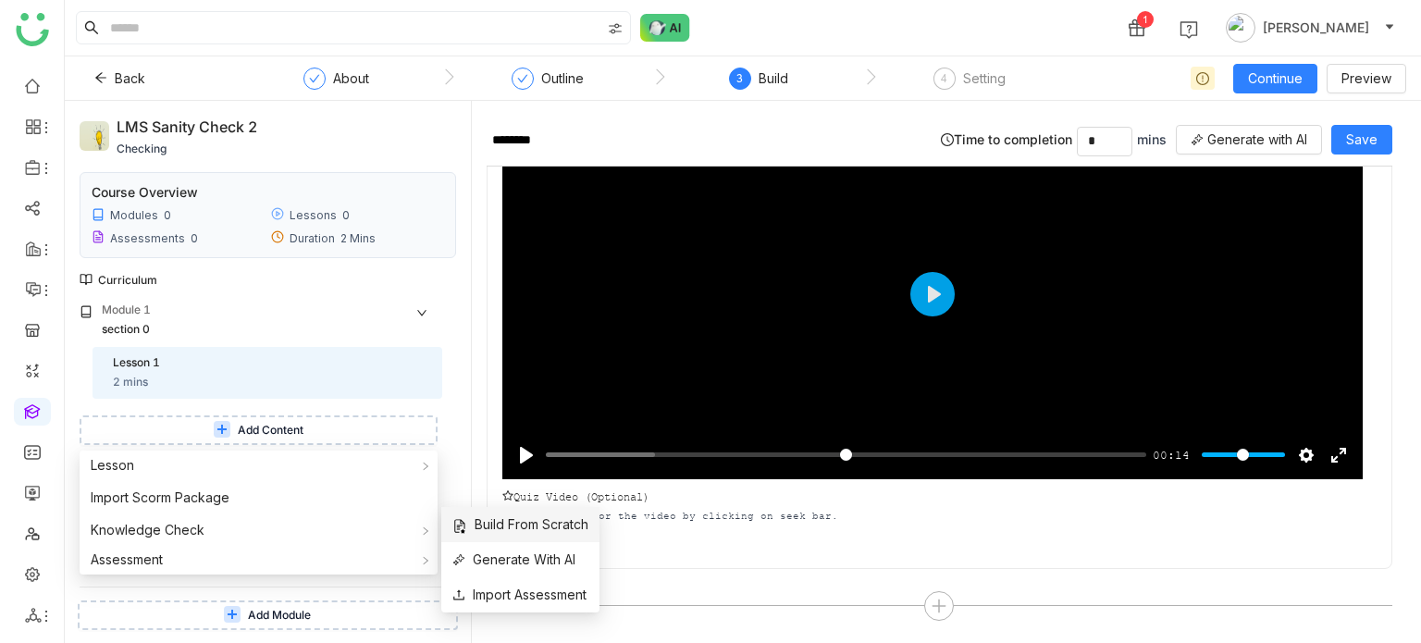
click at [547, 528] on span "Build From Scratch" at bounding box center [520, 524] width 136 height 20
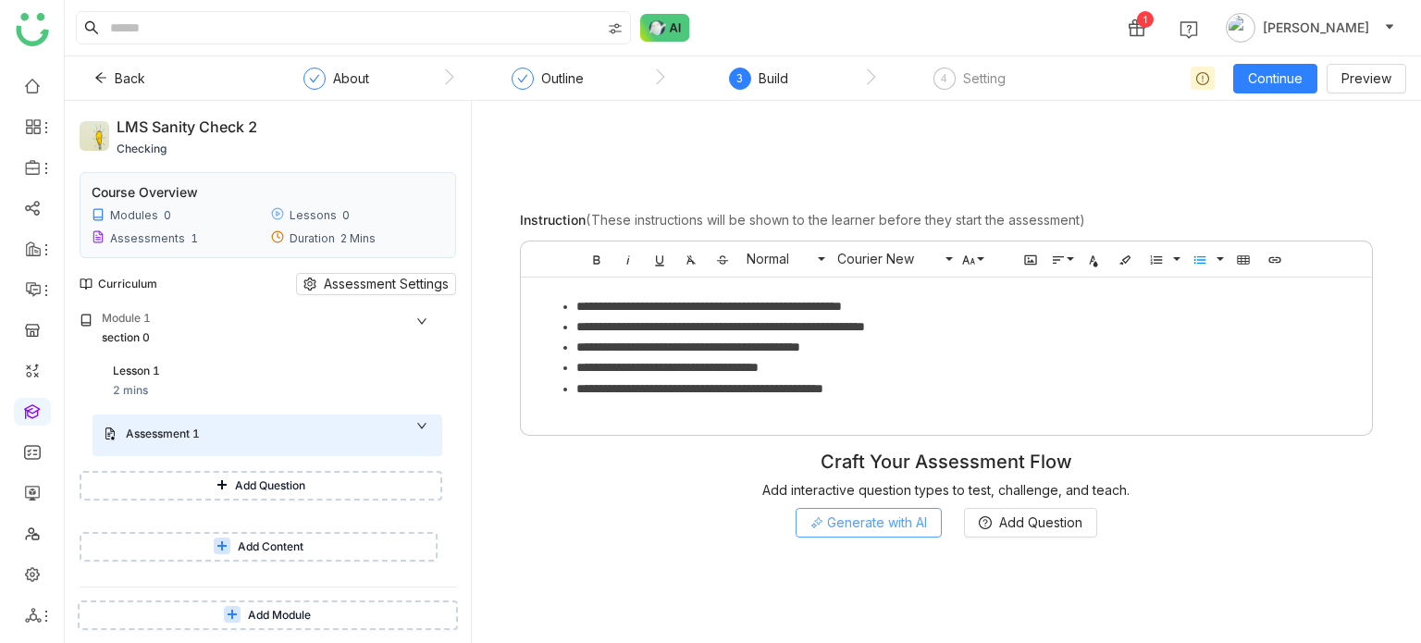
click at [877, 530] on span "Generate with AI" at bounding box center [877, 523] width 100 height 20
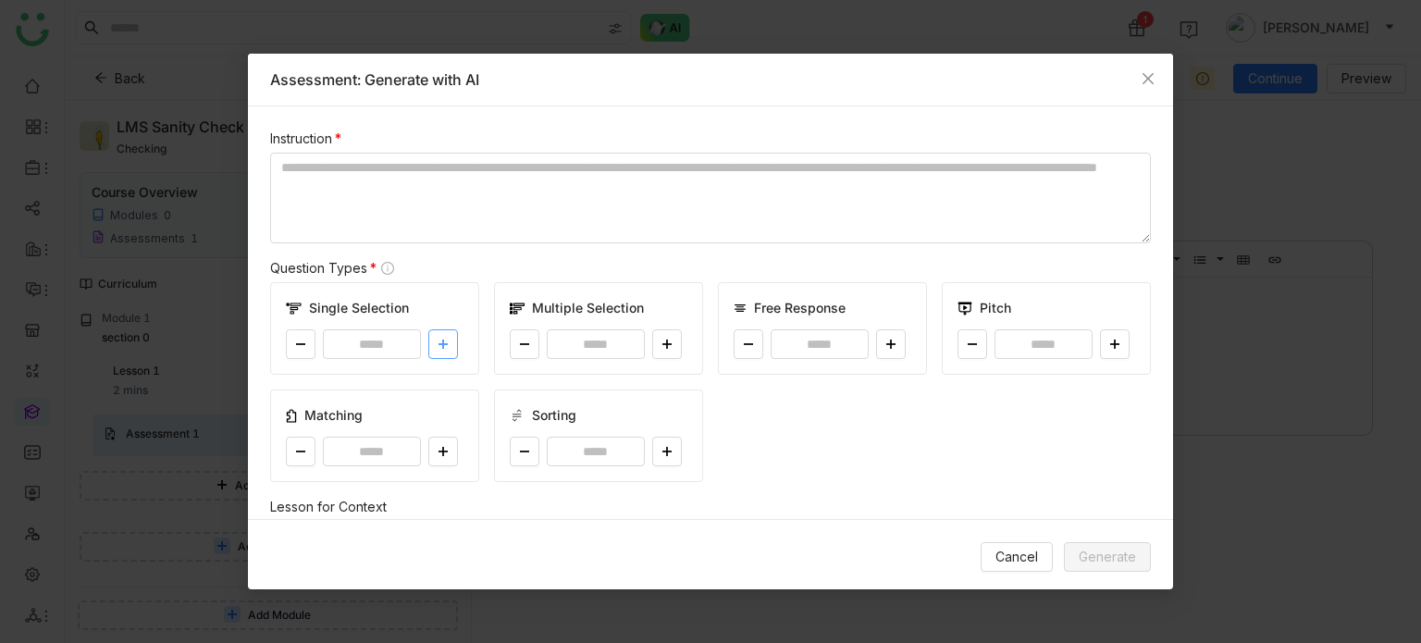
click at [442, 340] on icon at bounding box center [442, 344] width 1 height 9
type input "*"
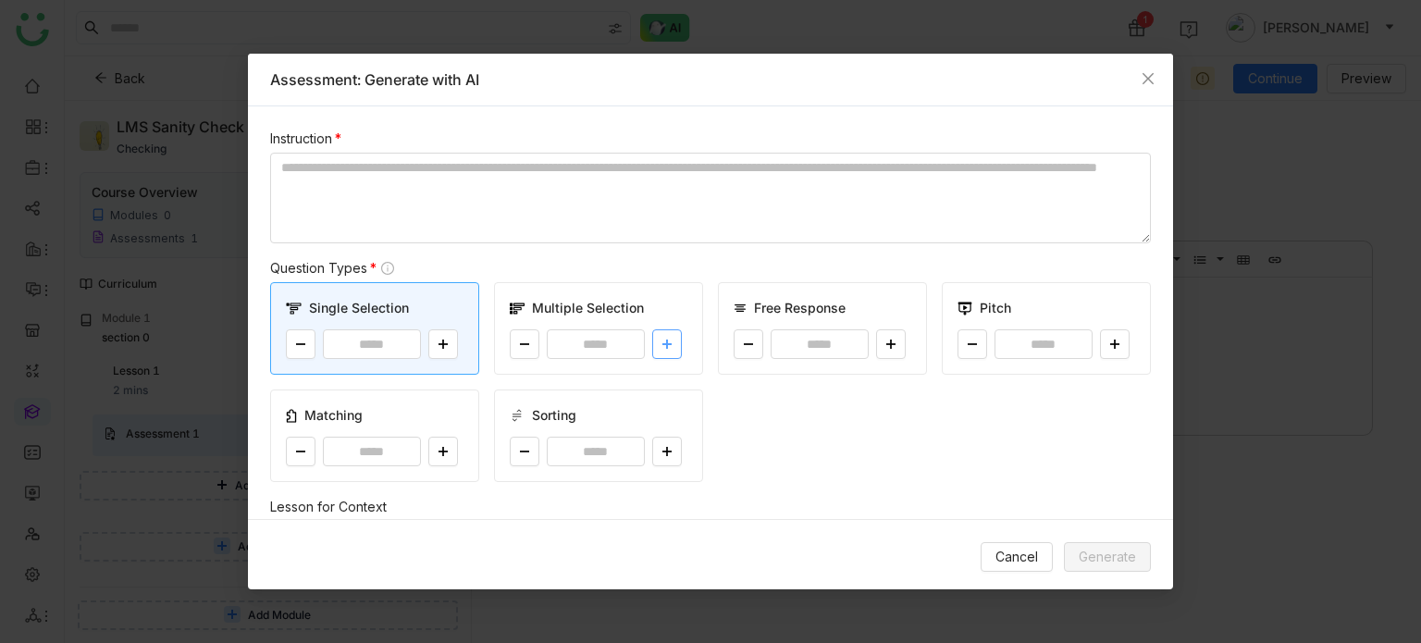
click at [675, 350] on button at bounding box center [667, 344] width 30 height 30
type input "*"
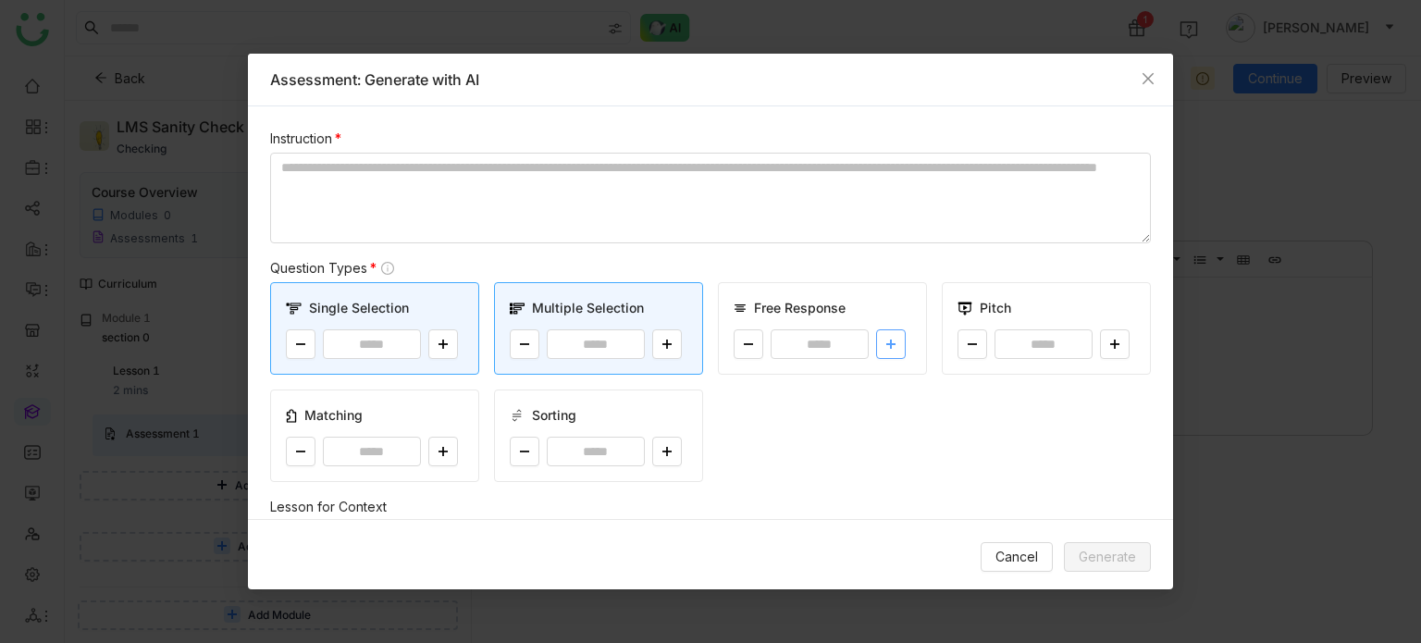
click at [883, 350] on button at bounding box center [891, 344] width 30 height 30
type input "*"
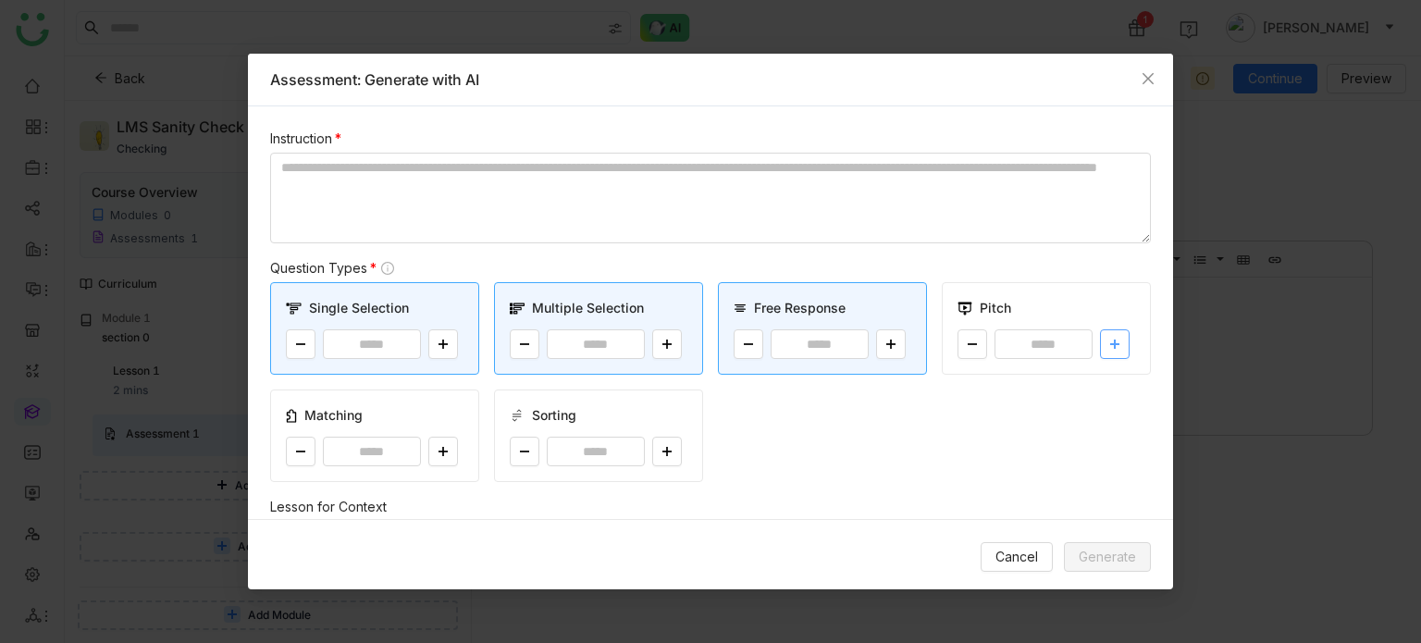
click at [1109, 346] on icon at bounding box center [1114, 344] width 11 height 11
type input "*"
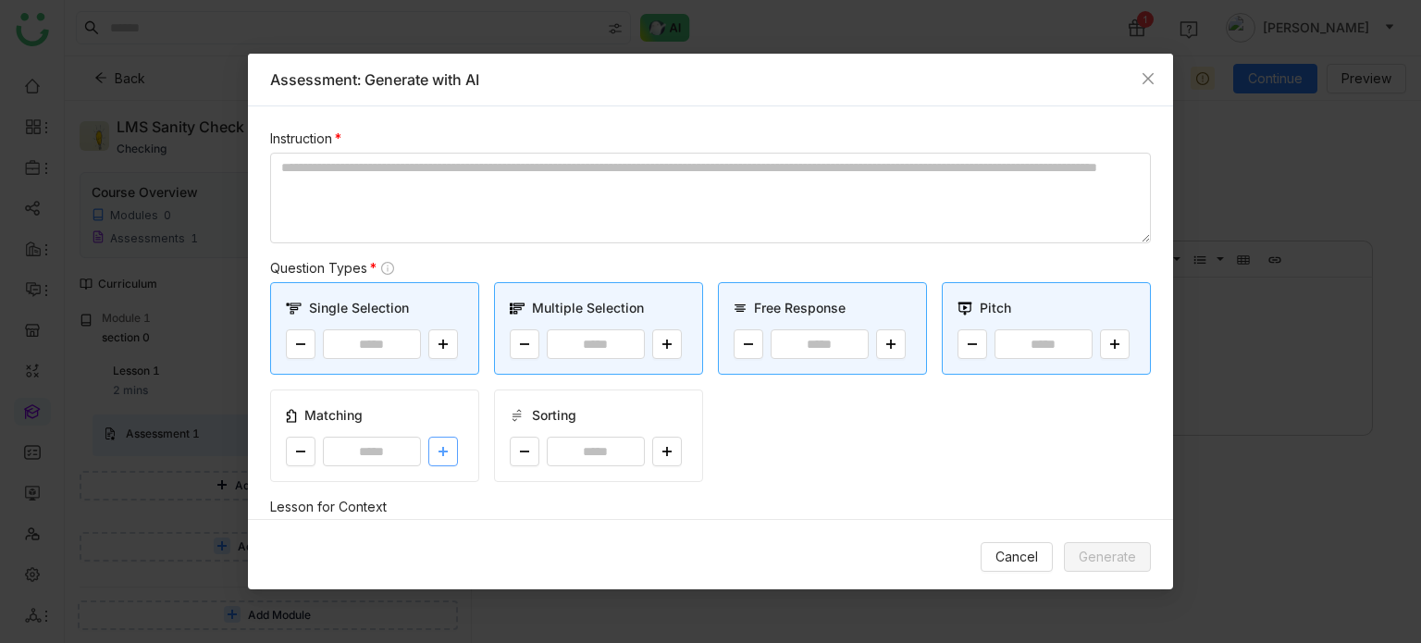
click at [448, 452] on button at bounding box center [443, 452] width 30 height 30
type input "*"
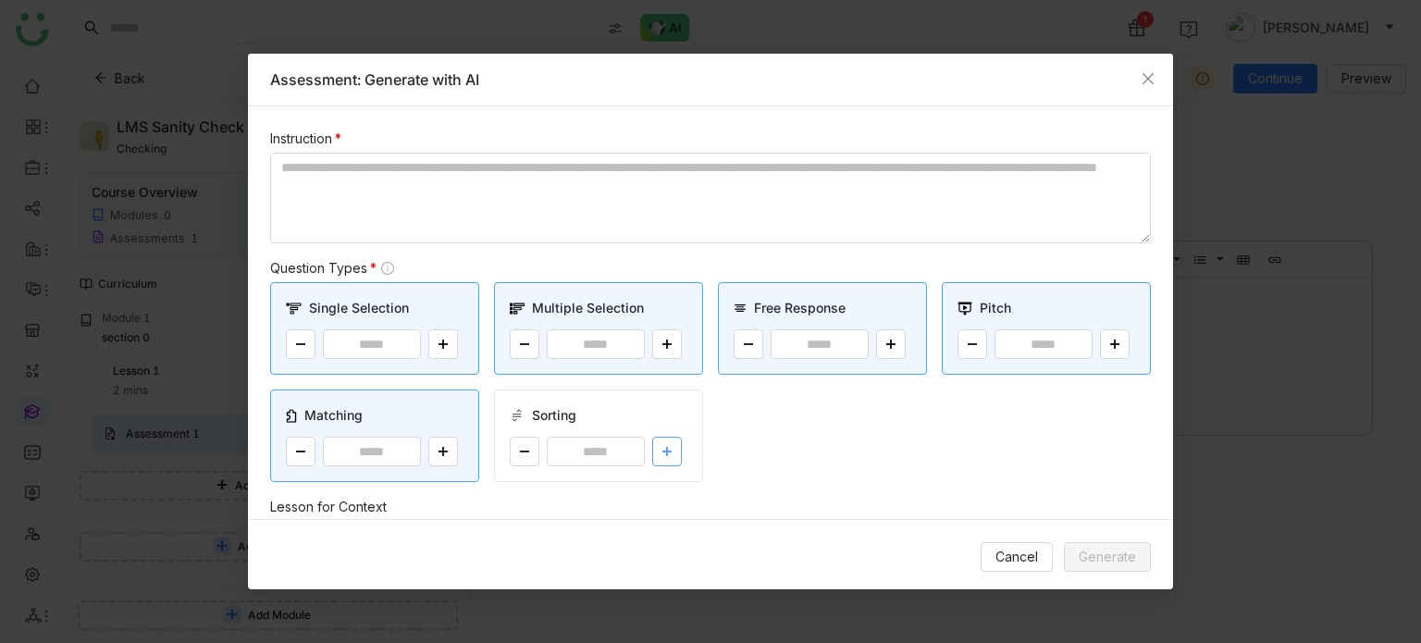
click at [655, 464] on button at bounding box center [667, 452] width 30 height 30
type input "*"
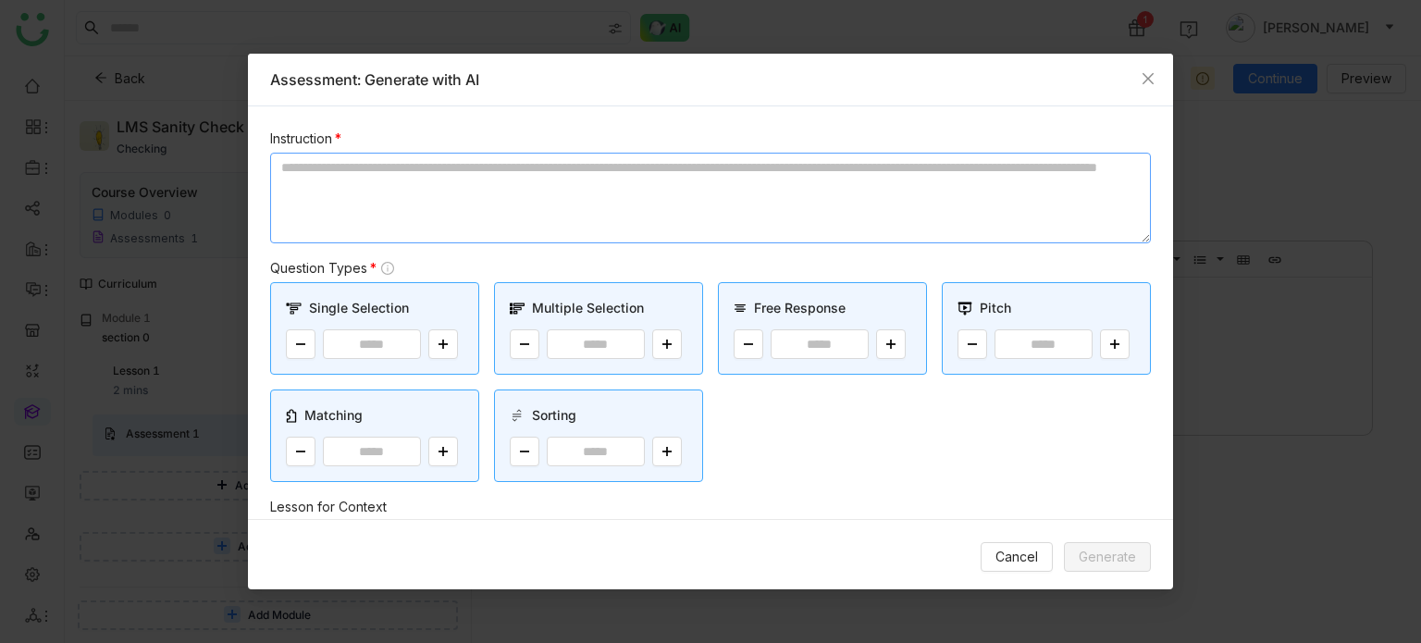
click at [611, 173] on textarea at bounding box center [710, 198] width 881 height 91
click at [291, 350] on button at bounding box center [301, 344] width 30 height 30
type input "*"
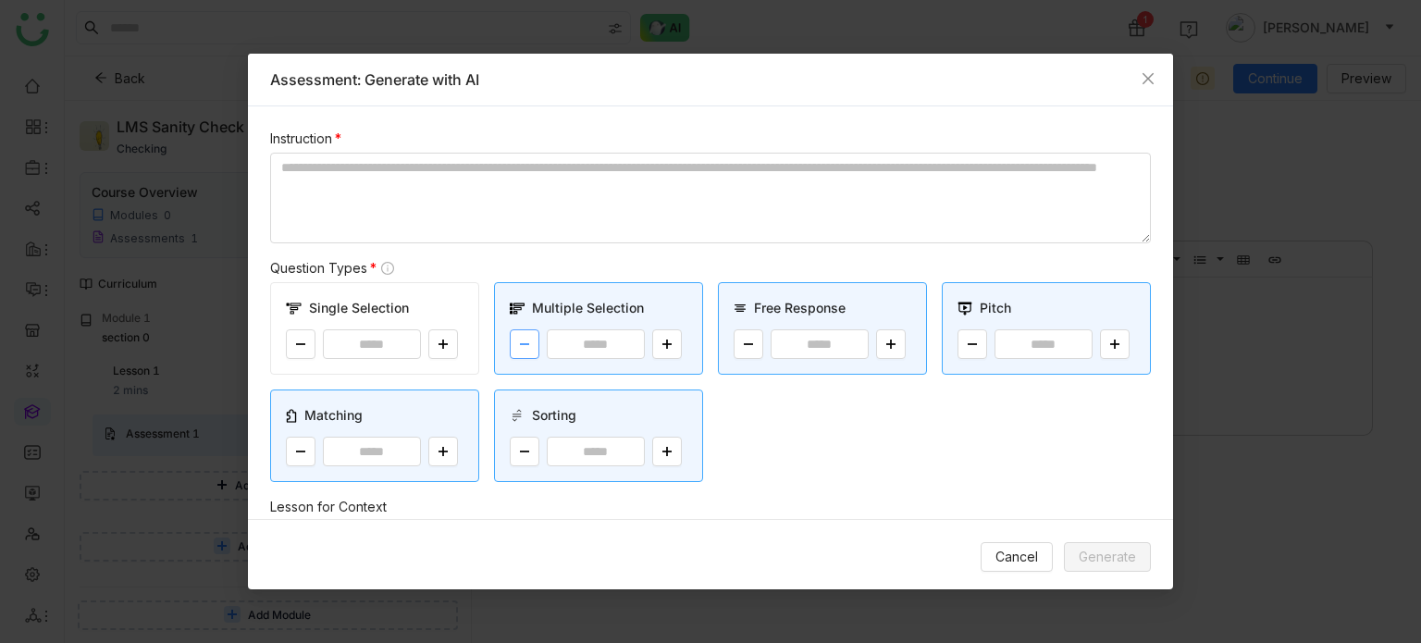
click at [522, 351] on button at bounding box center [525, 344] width 30 height 30
type input "*"
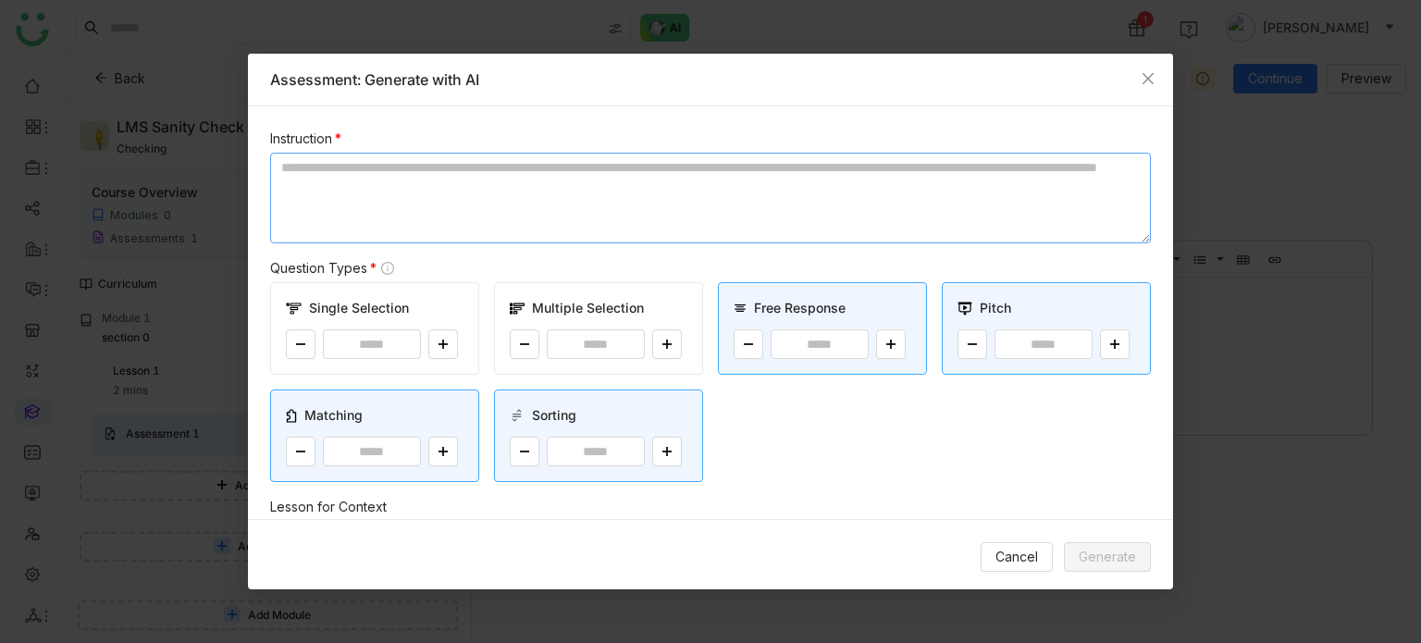
click at [603, 217] on textarea at bounding box center [710, 198] width 881 height 91
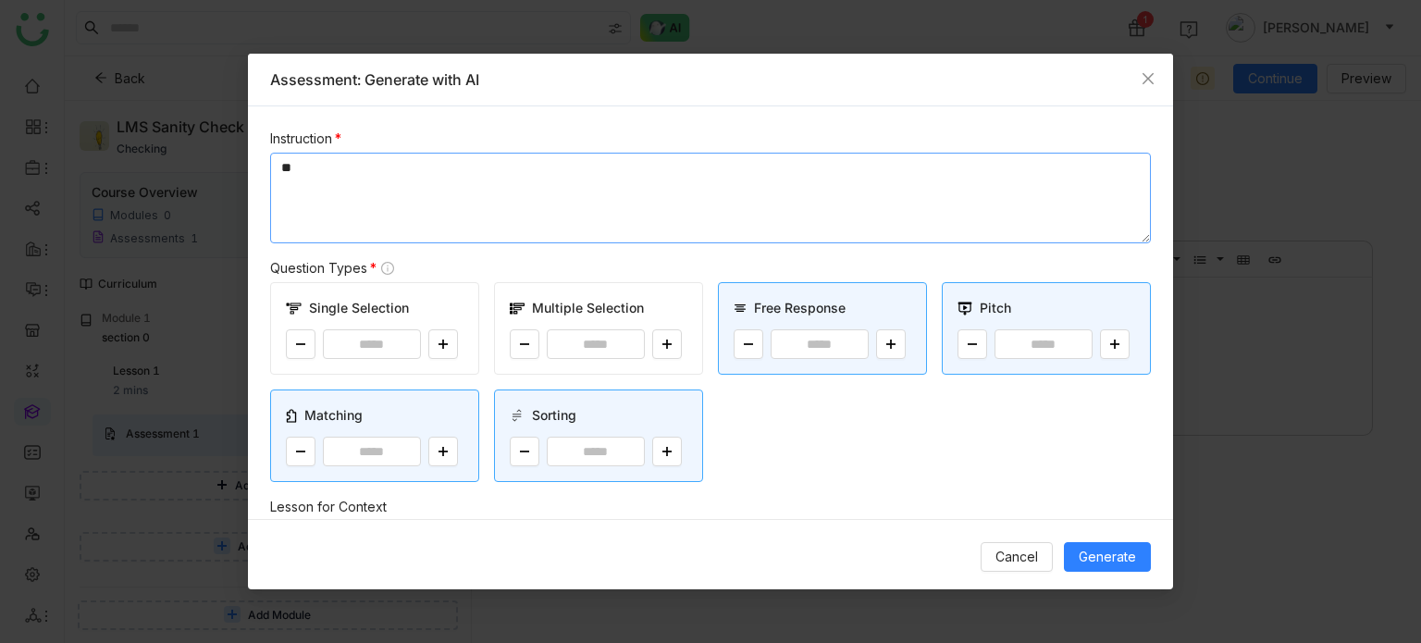
type textarea "*"
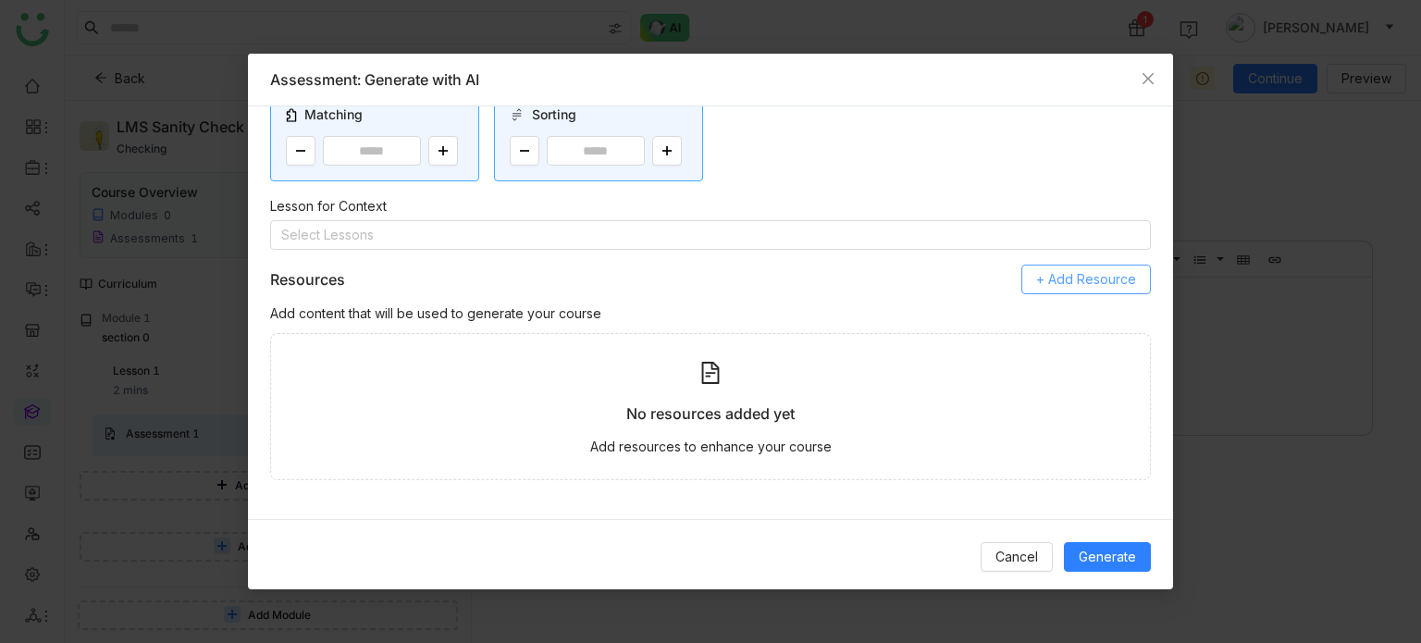
type textarea "**********"
click at [1048, 279] on span "+ Add Resource" at bounding box center [1086, 279] width 100 height 20
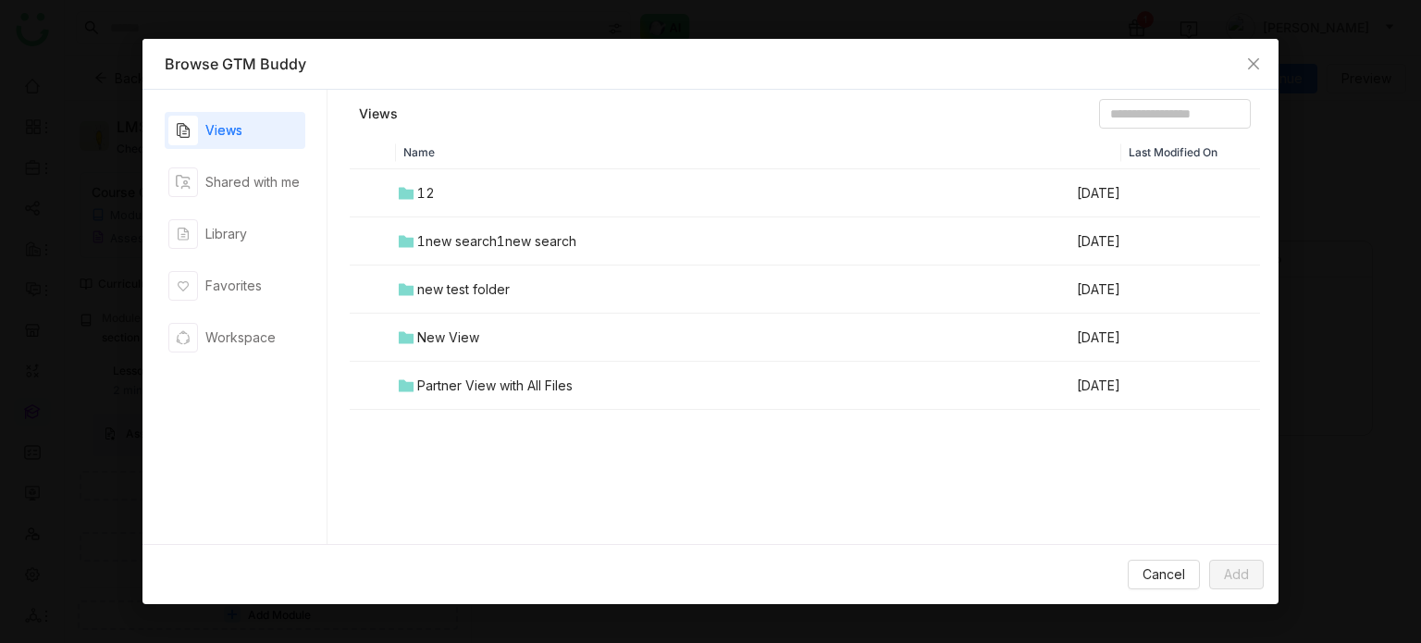
click at [452, 243] on div "1new search1new search" at bounding box center [496, 241] width 159 height 20
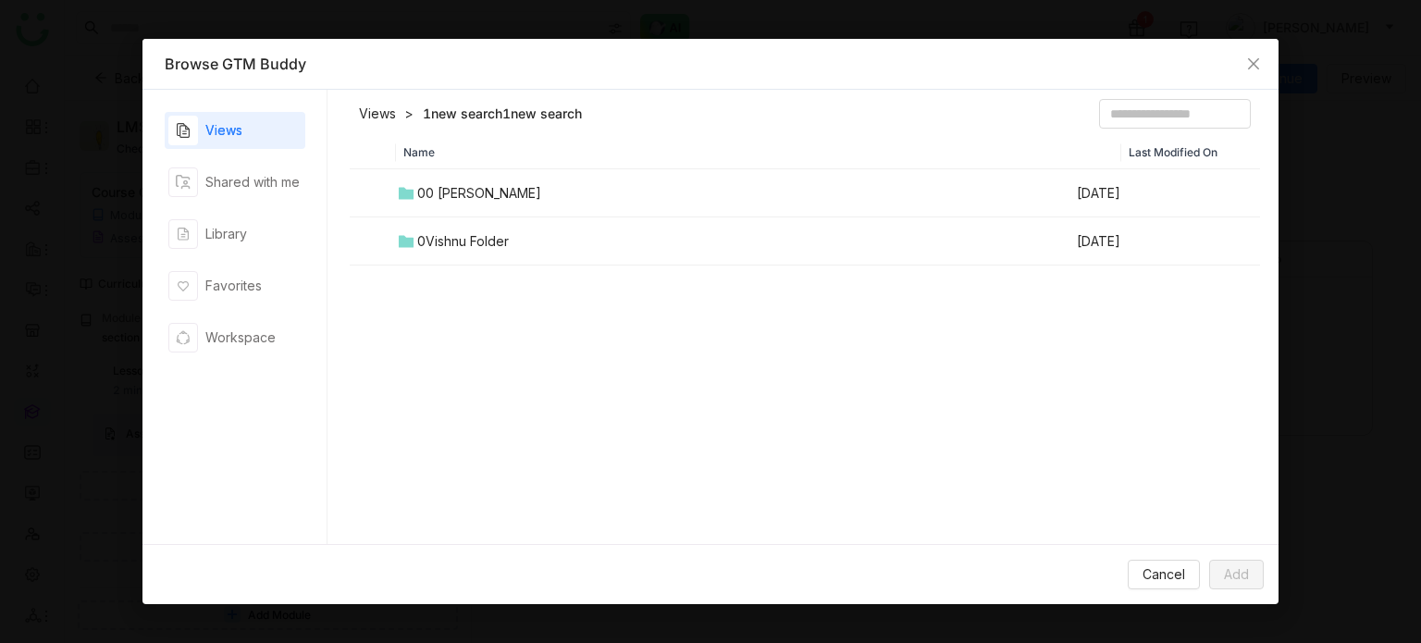
click at [452, 243] on div "0Vishnu Folder" at bounding box center [463, 241] width 92 height 20
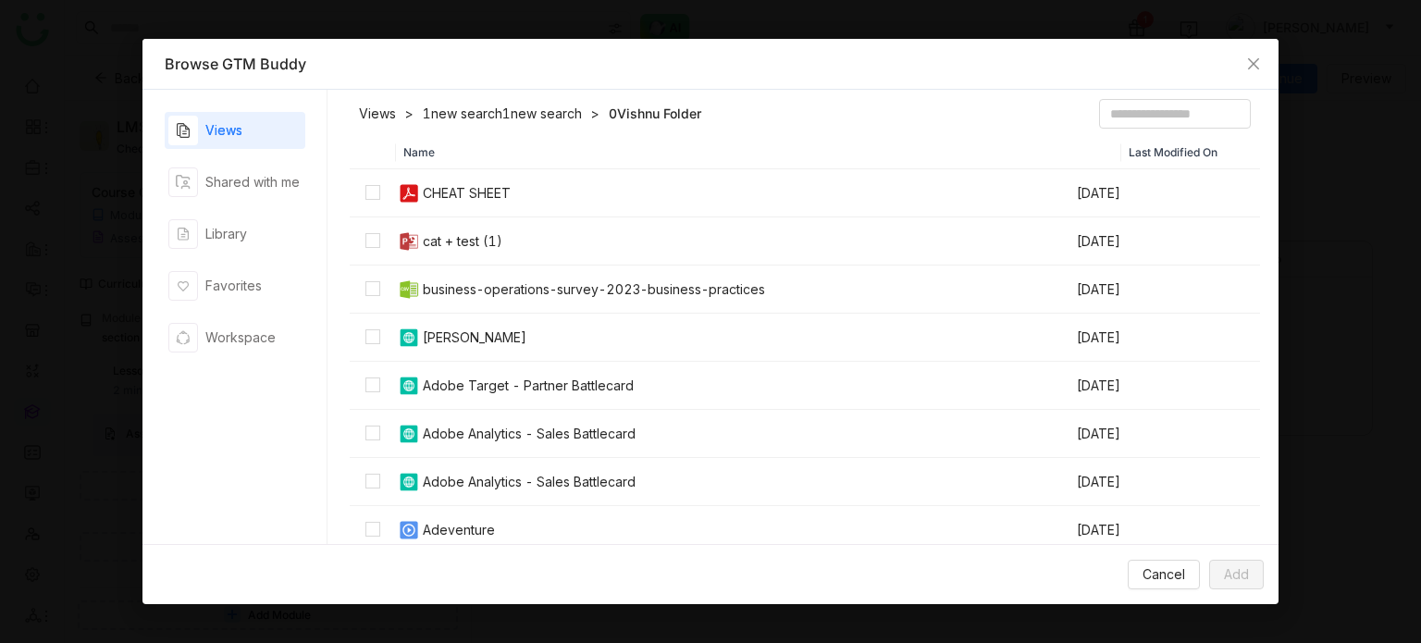
click at [452, 243] on div "cat + test (1)" at bounding box center [463, 241] width 80 height 20
click at [1243, 576] on span "Add" at bounding box center [1236, 574] width 25 height 20
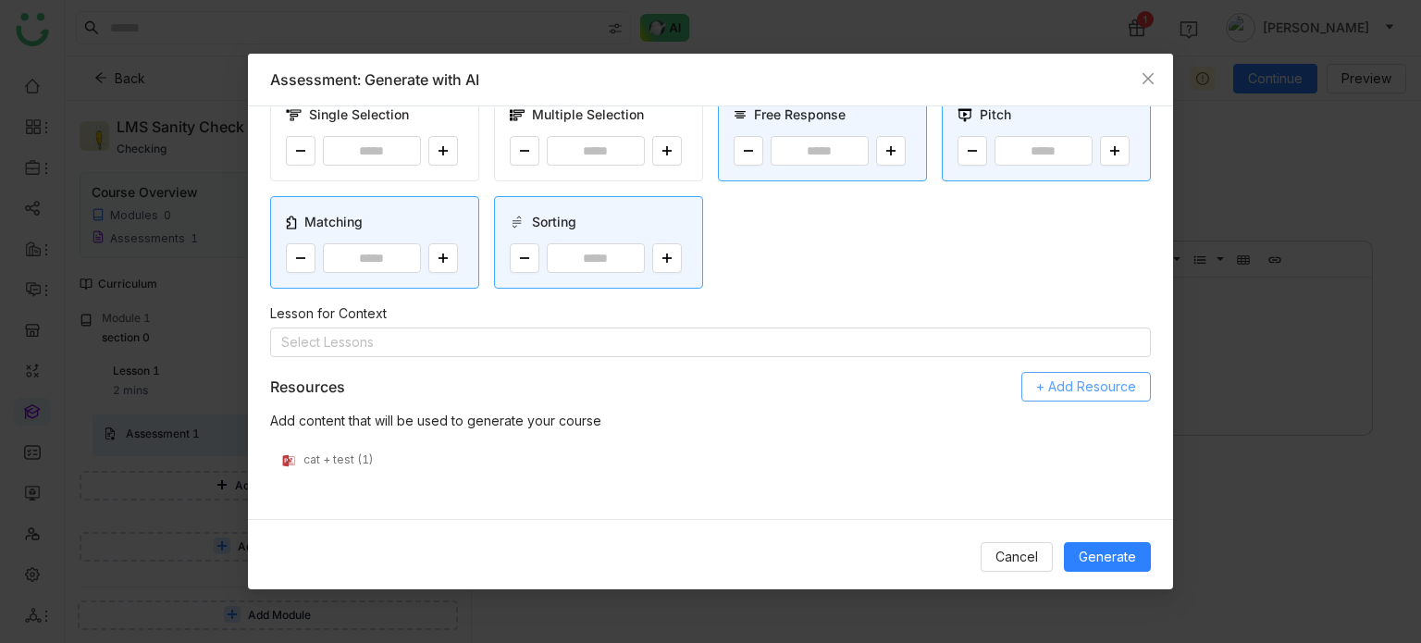
scroll to position [0, 0]
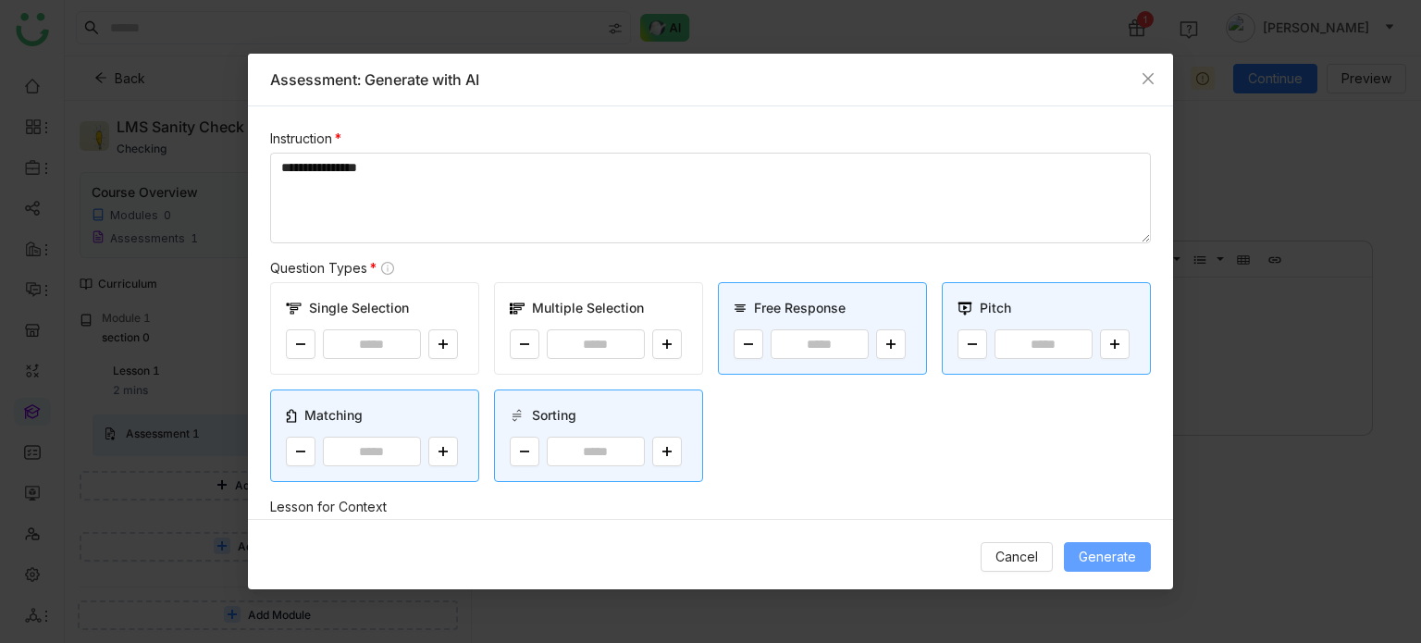
click at [1116, 567] on button "Generate" at bounding box center [1107, 557] width 87 height 30
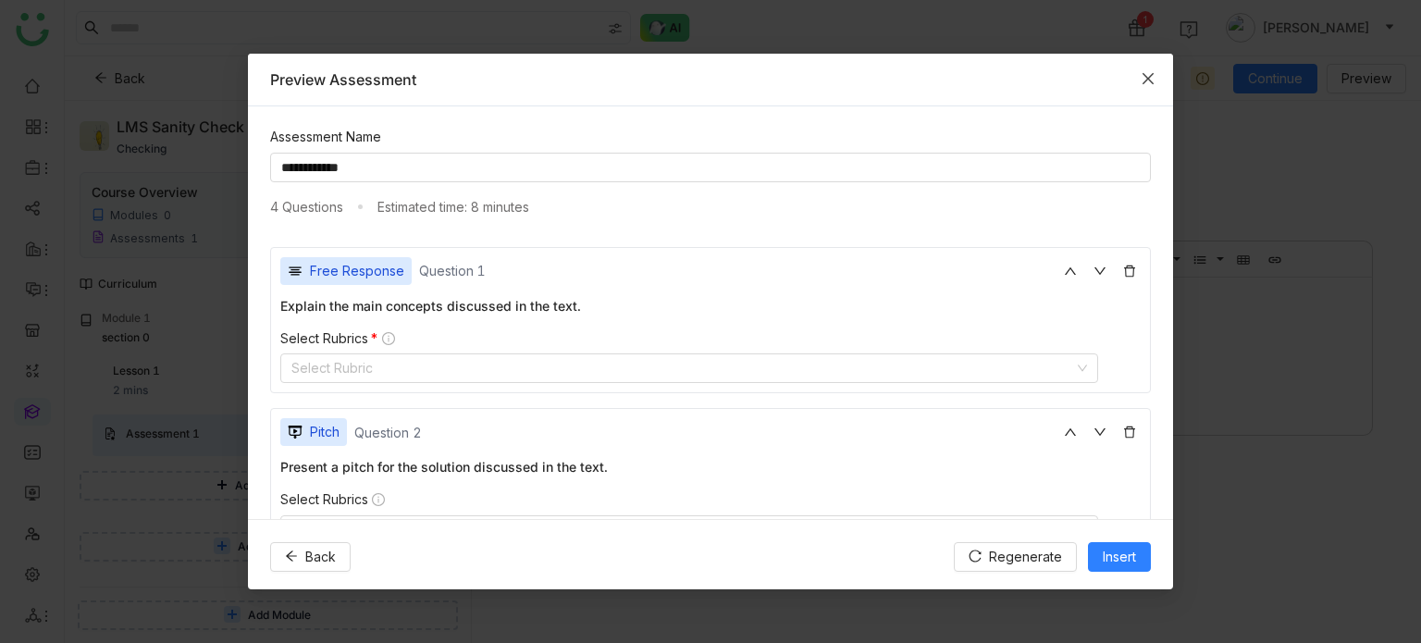
click at [1142, 68] on span "Close" at bounding box center [1148, 79] width 50 height 50
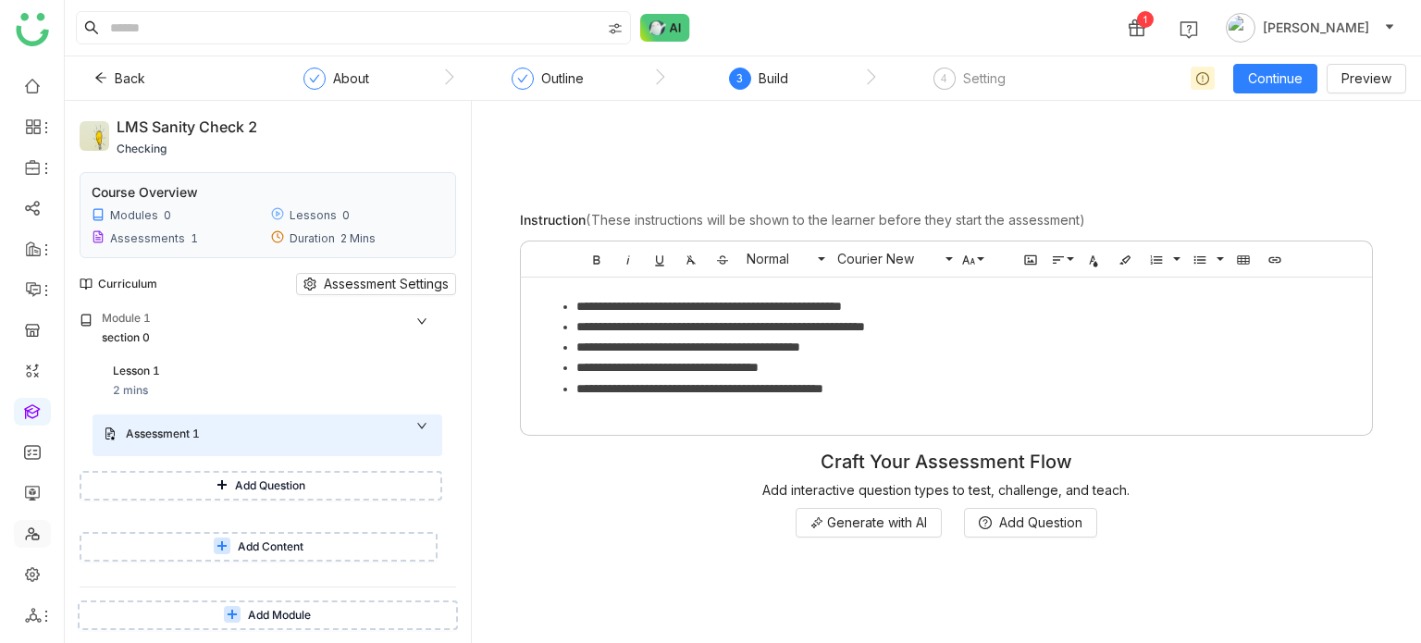
click at [31, 539] on link at bounding box center [32, 533] width 17 height 16
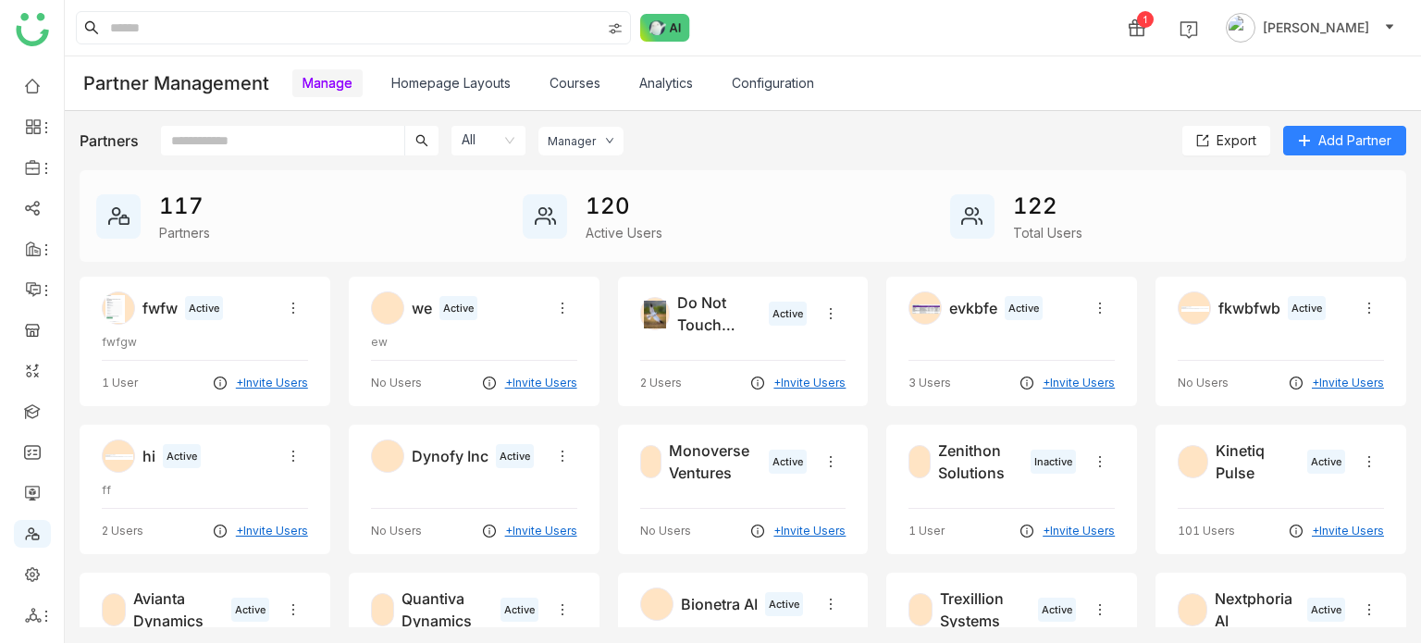
click at [462, 80] on link "Homepage Layouts" at bounding box center [450, 83] width 119 height 16
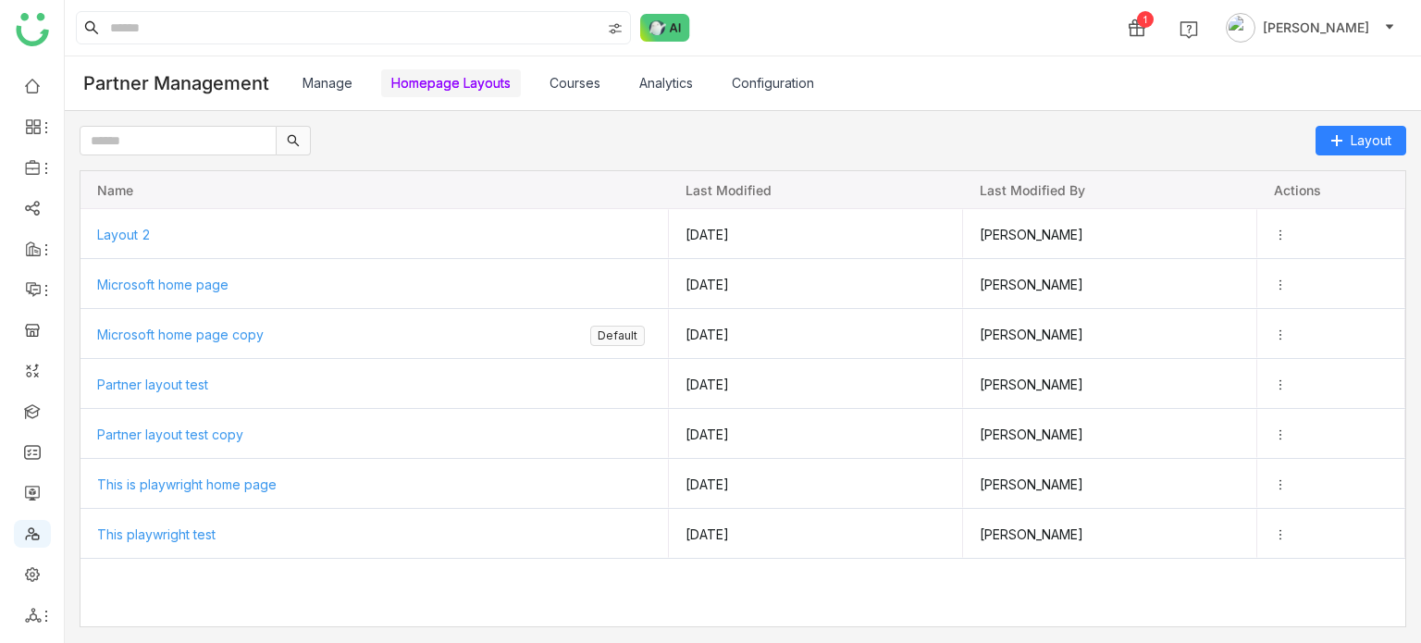
click at [559, 80] on link "Courses" at bounding box center [575, 83] width 51 height 16
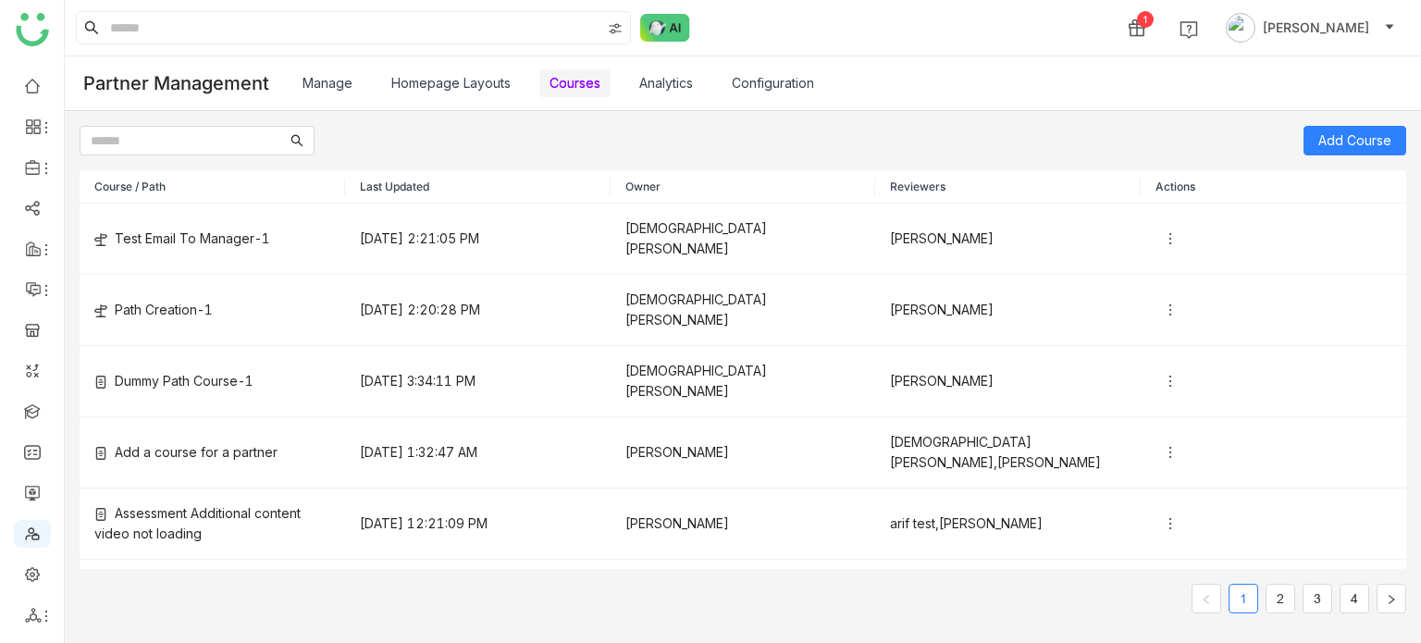
click at [481, 79] on link "Homepage Layouts" at bounding box center [450, 83] width 119 height 16
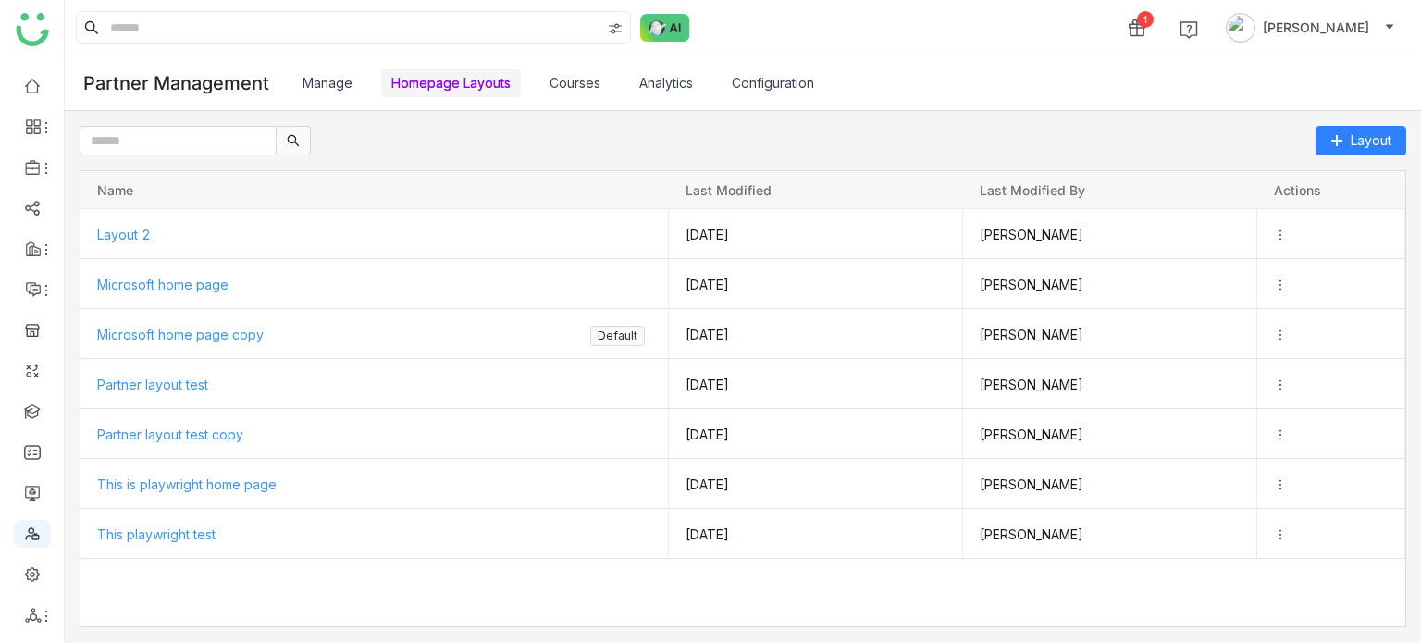
click at [571, 80] on link "Courses" at bounding box center [575, 83] width 51 height 16
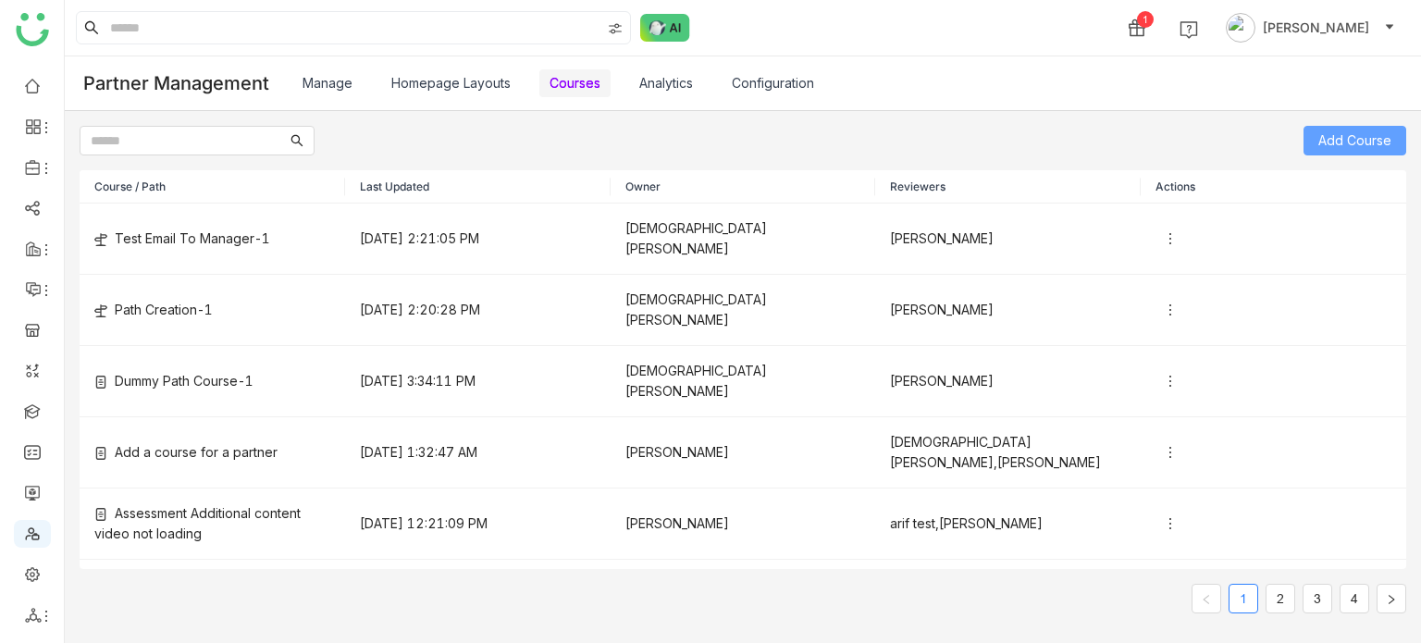
click at [1335, 145] on span "Add Course" at bounding box center [1355, 140] width 73 height 20
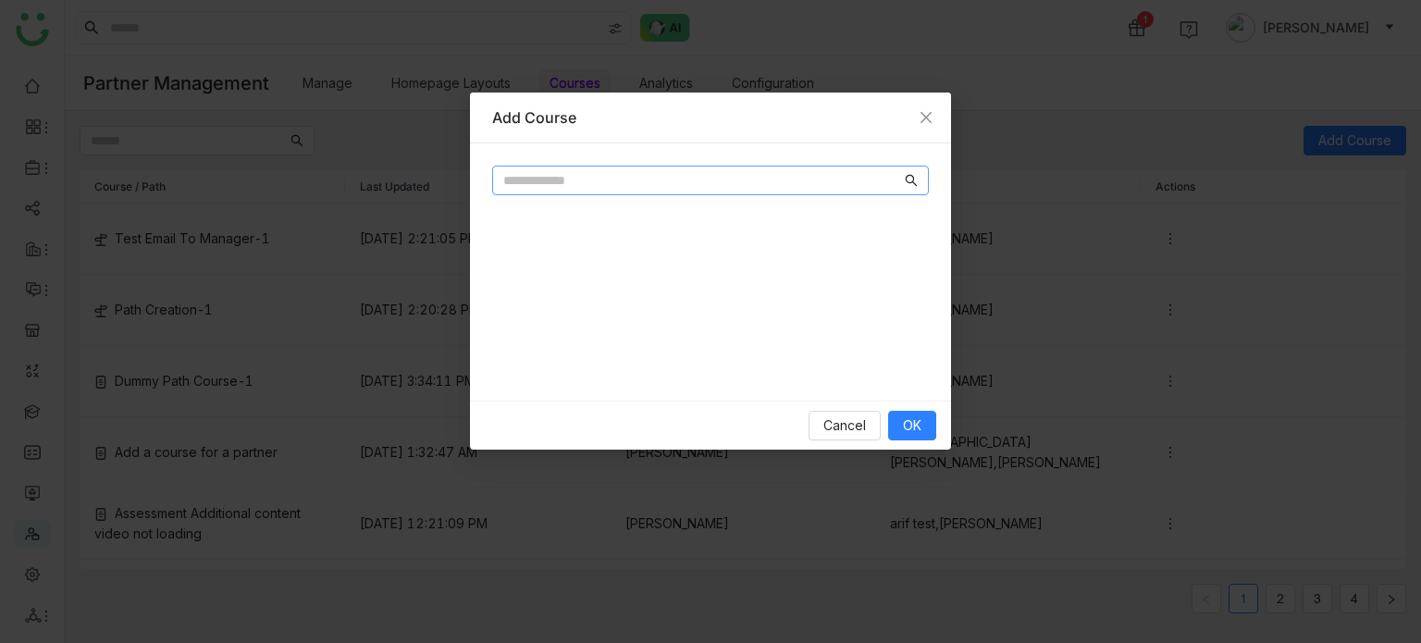
click at [677, 180] on input "text" at bounding box center [702, 180] width 398 height 20
click at [920, 113] on icon "Close" at bounding box center [926, 117] width 15 height 15
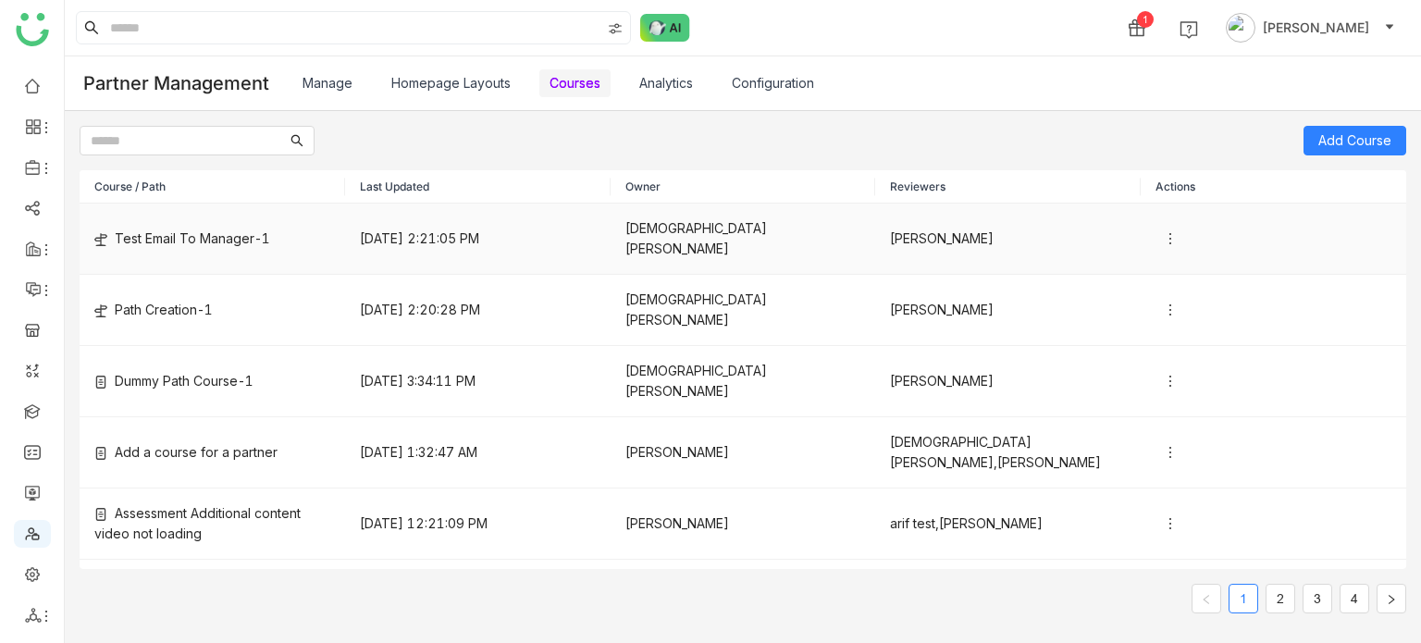
click at [199, 240] on div "Test Email To Manager-1" at bounding box center [212, 239] width 236 height 20
click at [658, 79] on link "Analytics" at bounding box center [666, 83] width 54 height 16
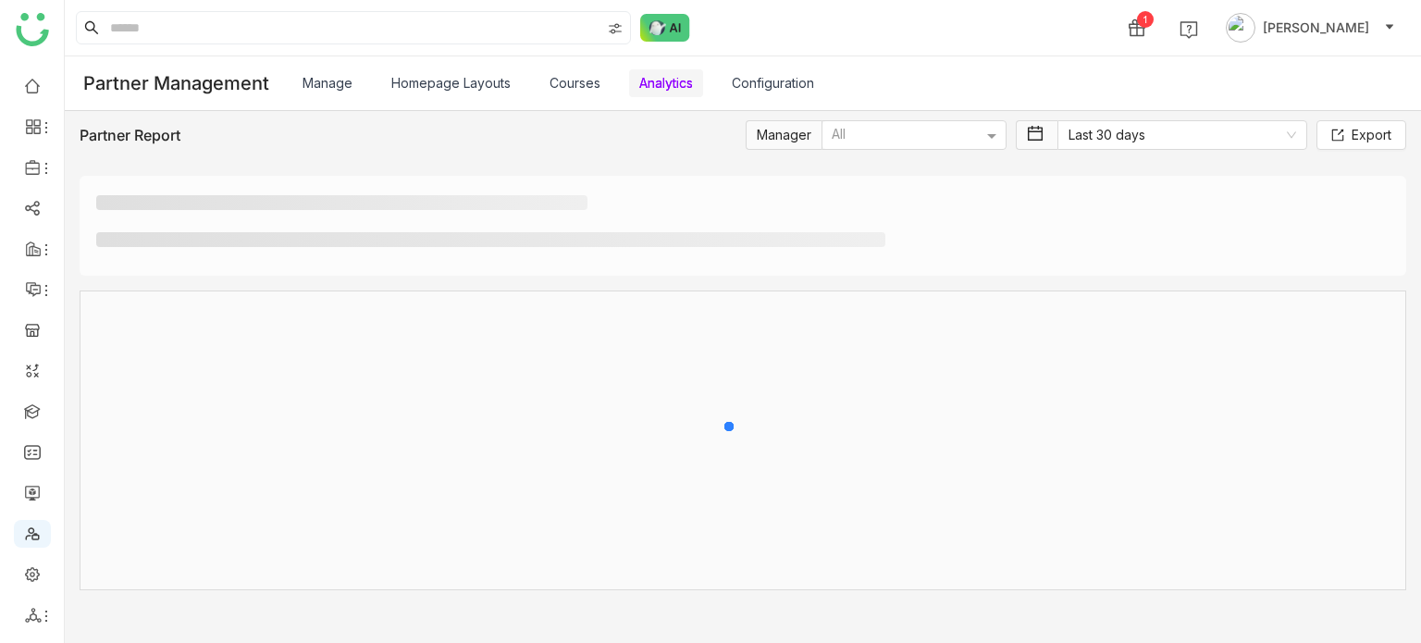
click at [777, 80] on link "Configuration" at bounding box center [773, 83] width 82 height 16
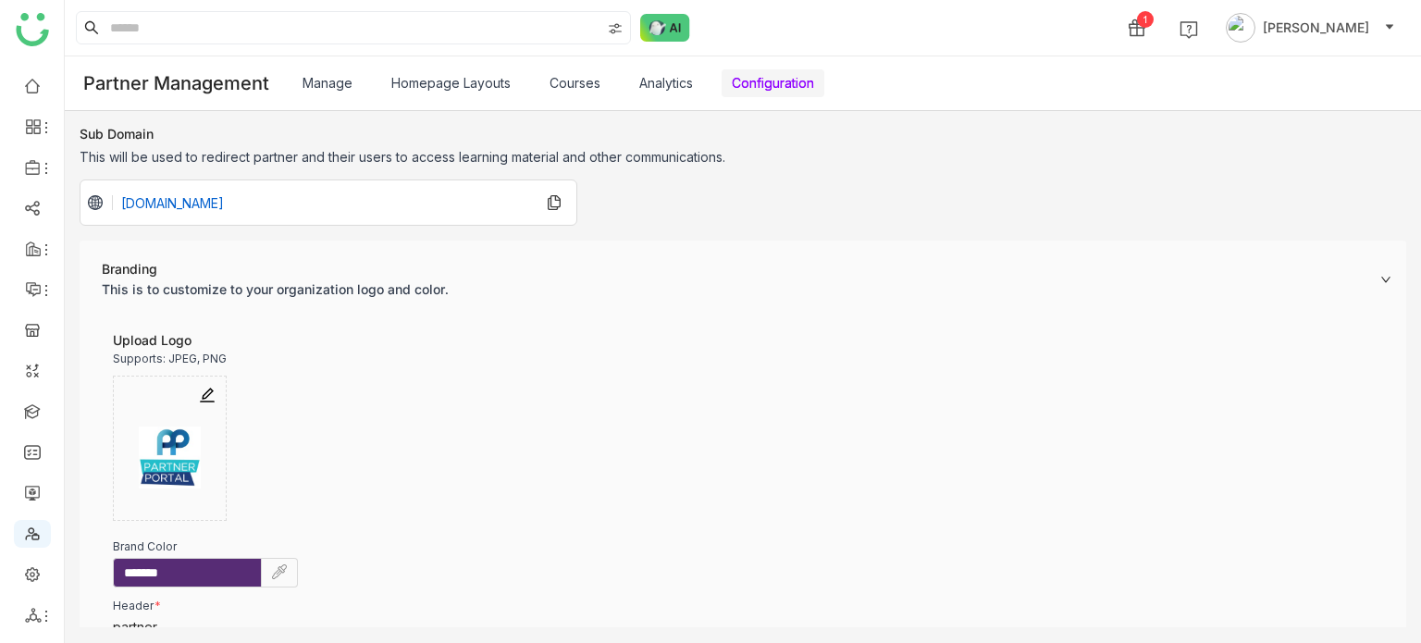
scroll to position [337, 0]
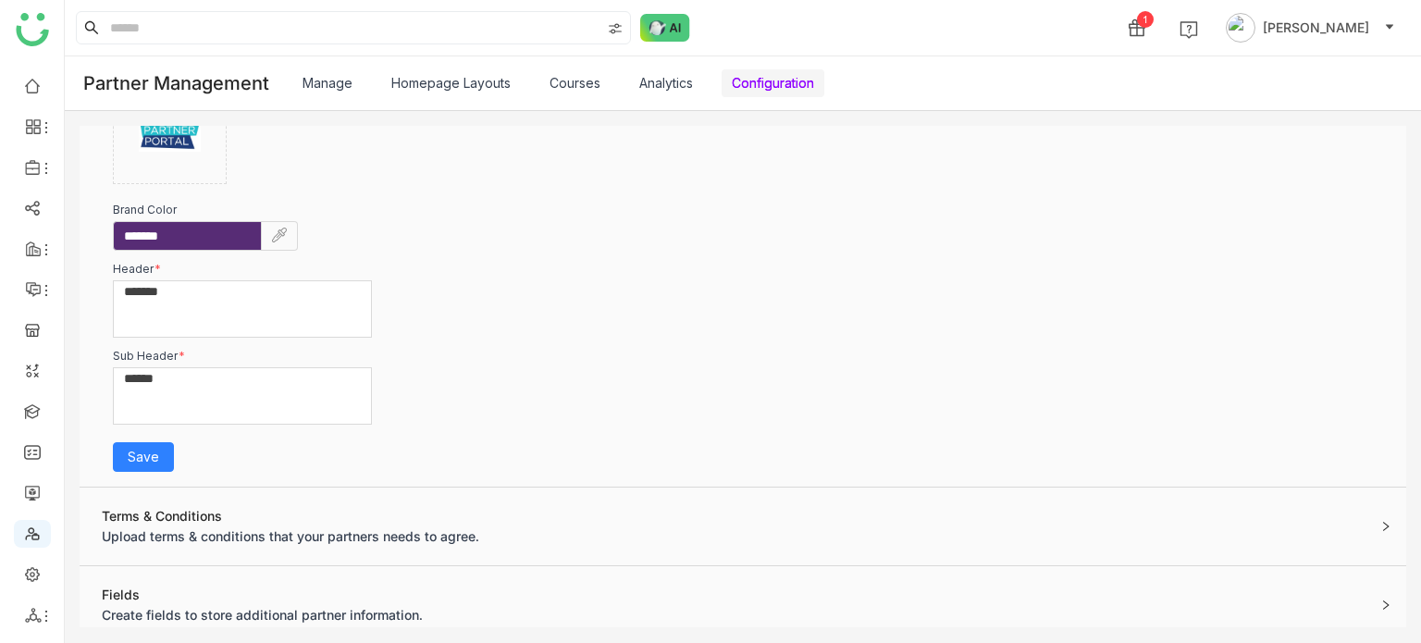
click at [587, 75] on link "Courses" at bounding box center [575, 83] width 51 height 16
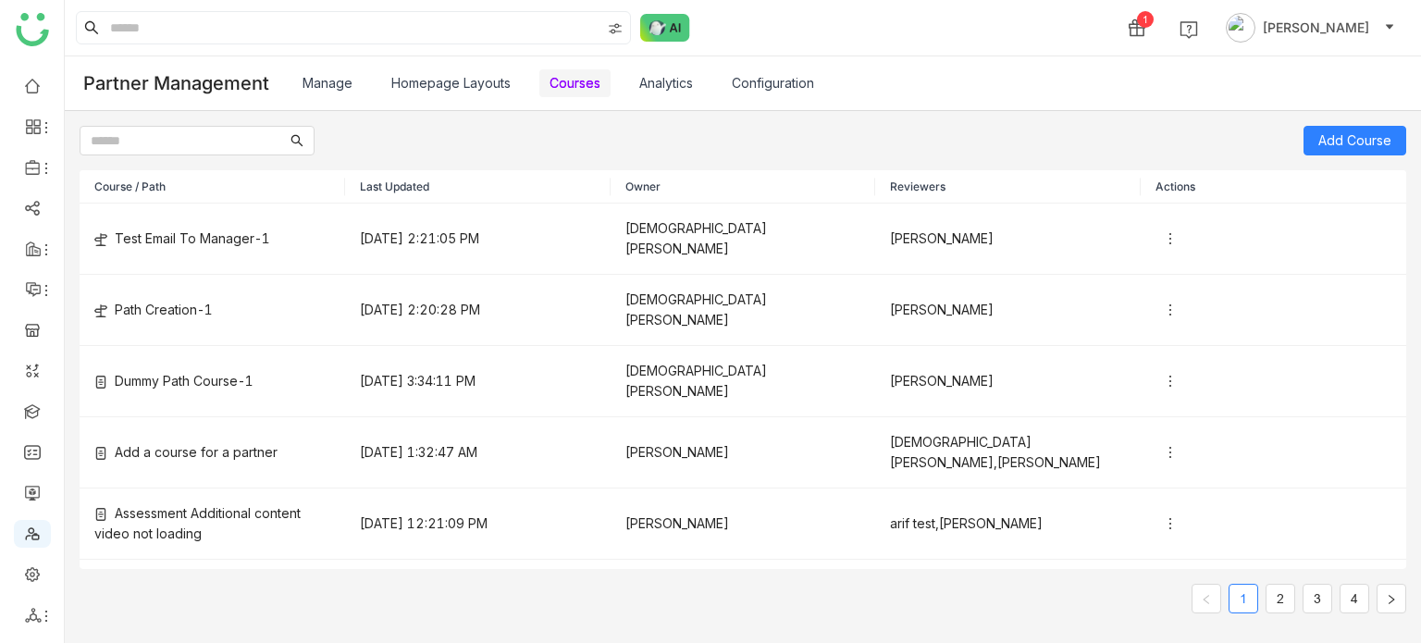
click at [391, 75] on link "Homepage Layouts" at bounding box center [450, 83] width 119 height 16
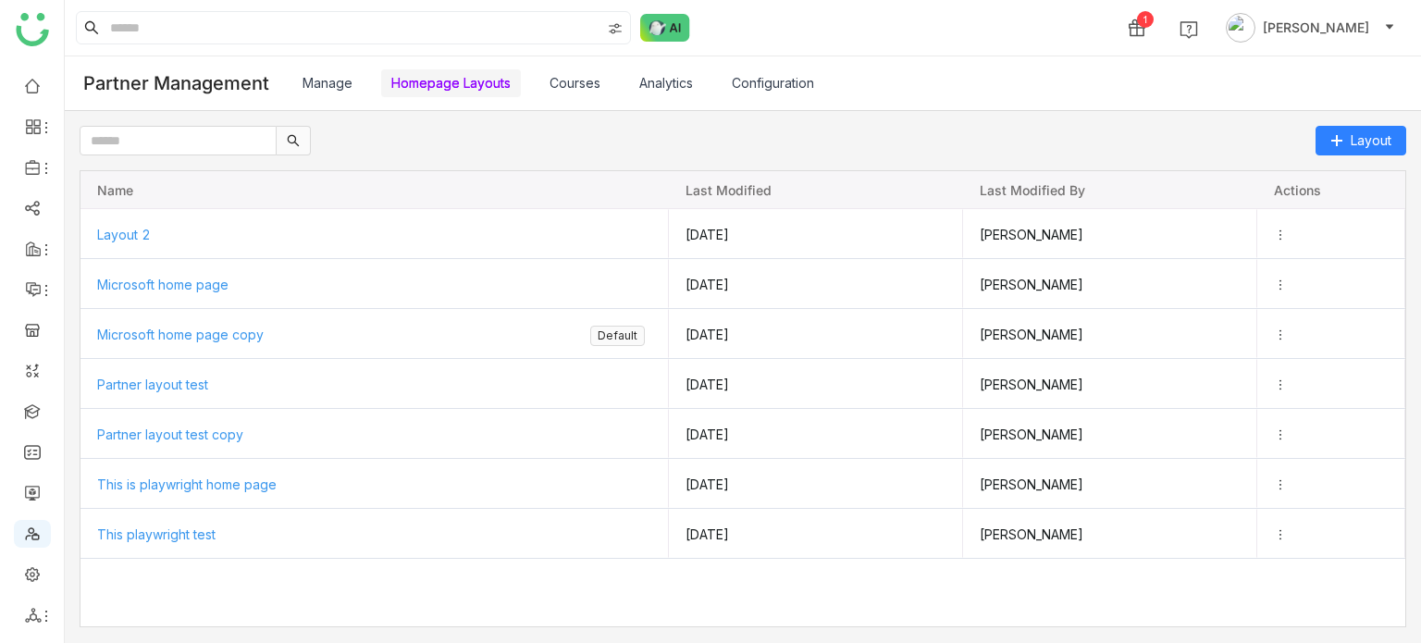
click at [291, 80] on div "Partner Management Manage Homepage Layouts Courses Analytics Configuration" at bounding box center [742, 83] width 1319 height 31
click at [303, 77] on link "Manage" at bounding box center [328, 83] width 50 height 16
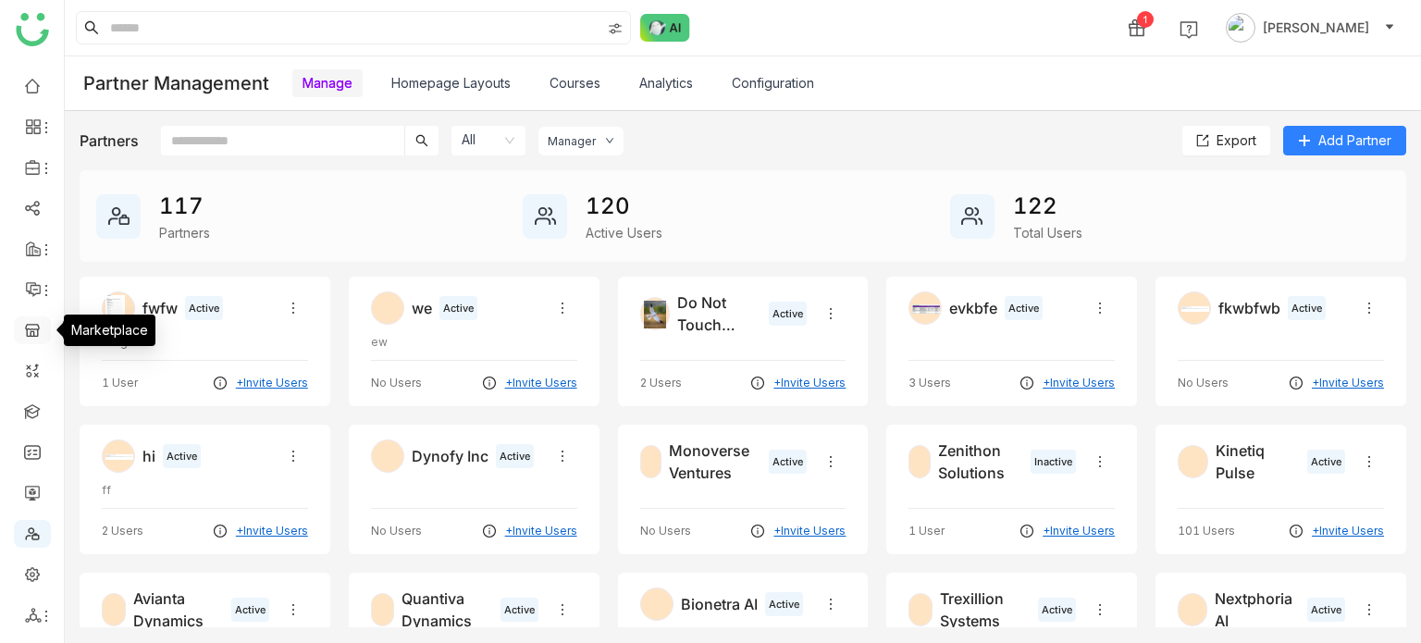
click at [24, 330] on link at bounding box center [32, 329] width 17 height 16
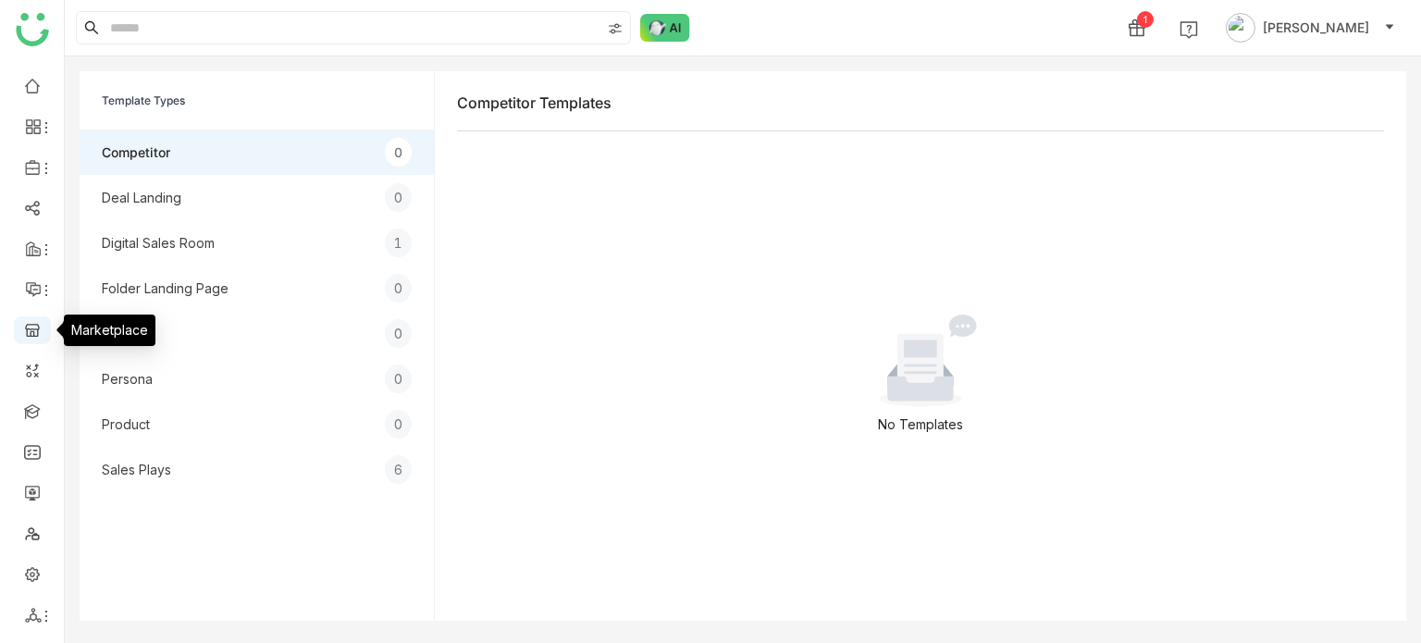
click at [51, 277] on ul at bounding box center [32, 350] width 64 height 583
click at [40, 288] on icon at bounding box center [46, 290] width 15 height 15
click at [112, 340] on link "Announcements" at bounding box center [130, 333] width 125 height 13
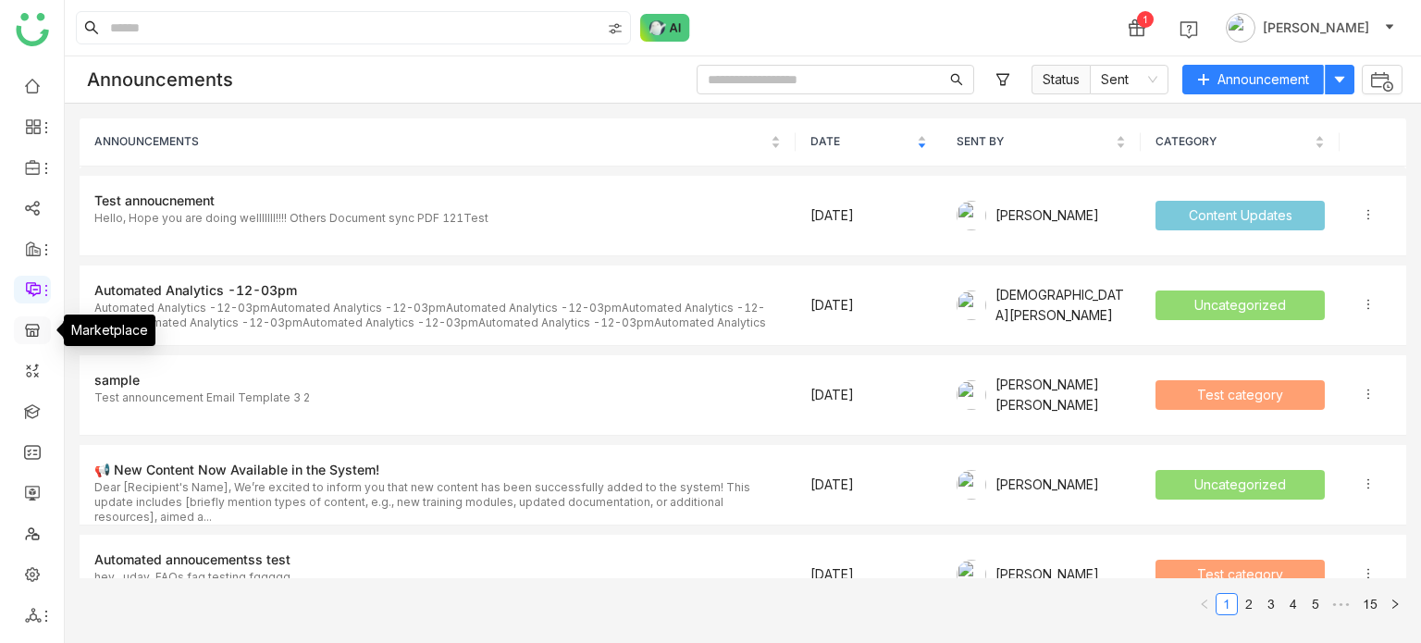
click at [31, 321] on link at bounding box center [32, 329] width 17 height 16
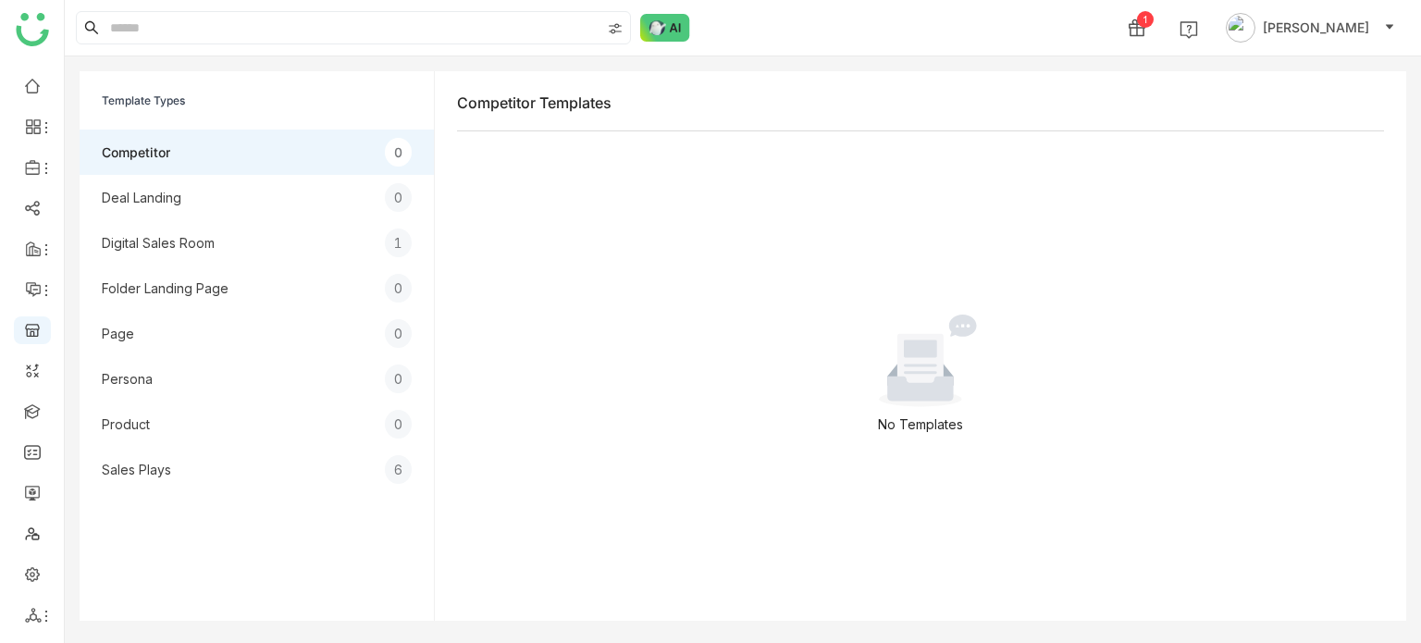
click at [47, 180] on ul at bounding box center [32, 350] width 64 height 583
click at [39, 157] on li at bounding box center [32, 168] width 37 height 28
click at [31, 118] on ul at bounding box center [32, 350] width 64 height 583
click at [30, 116] on li at bounding box center [32, 127] width 37 height 28
drag, startPoint x: 34, startPoint y: 140, endPoint x: 34, endPoint y: 167, distance: 26.8
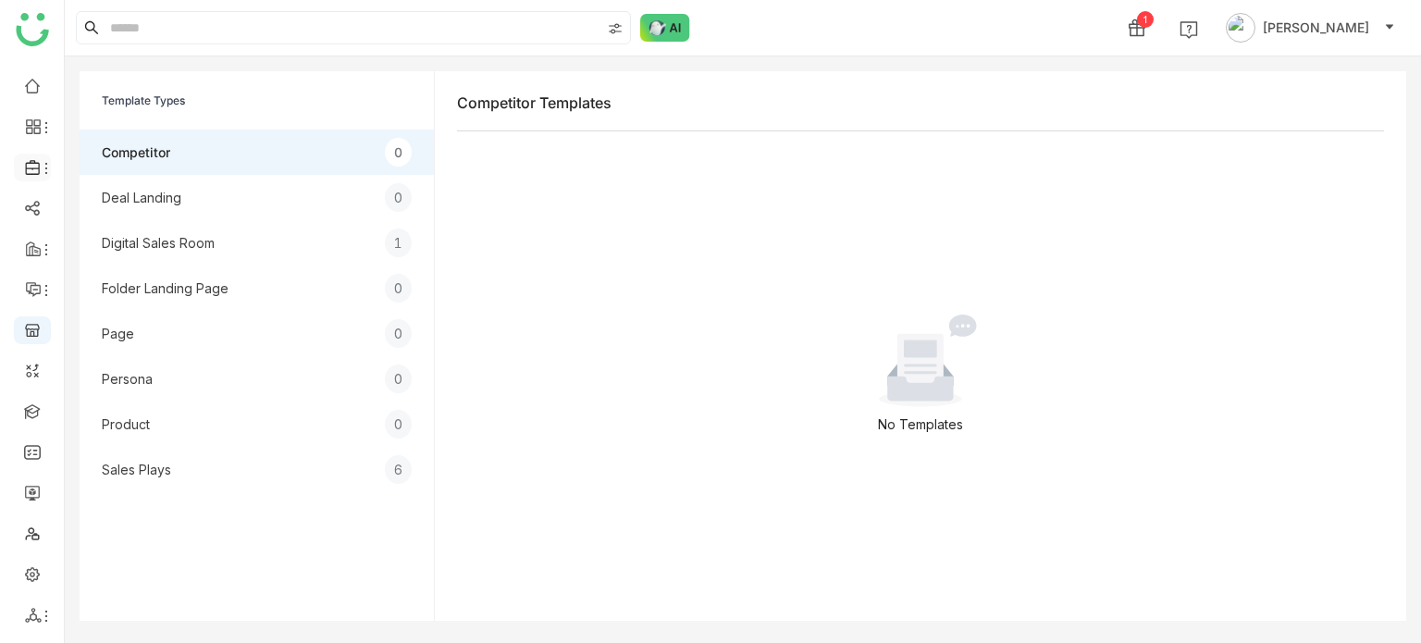
click at [34, 142] on ul at bounding box center [32, 350] width 64 height 583
click at [35, 170] on icon at bounding box center [33, 167] width 17 height 17
click at [93, 240] on link "Template" at bounding box center [128, 242] width 120 height 13
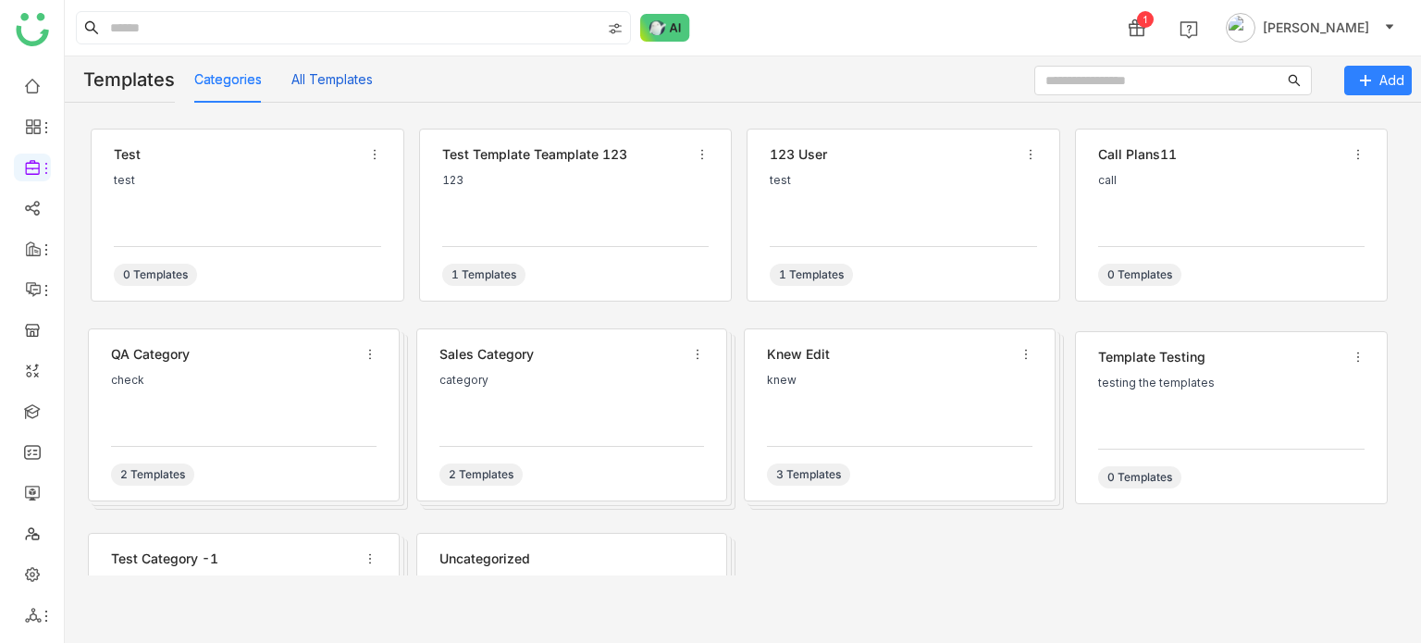
click at [314, 88] on button "All Templates" at bounding box center [331, 79] width 81 height 20
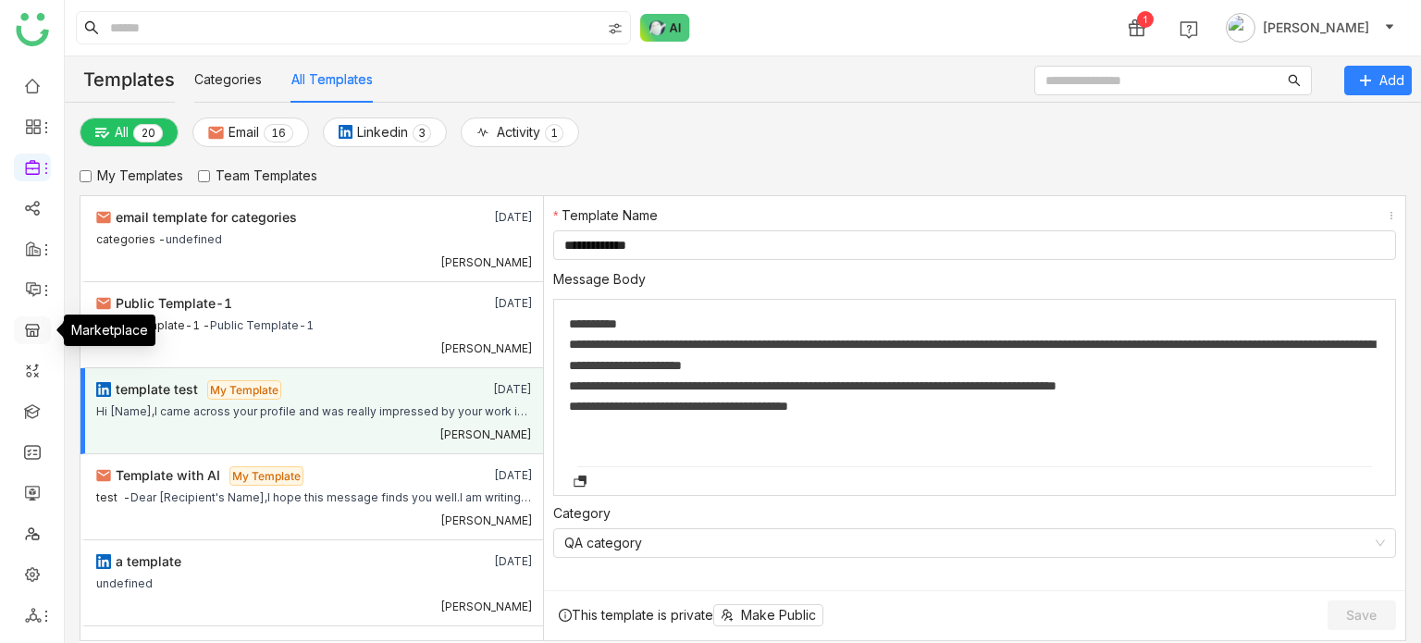
click at [24, 337] on link at bounding box center [32, 329] width 17 height 16
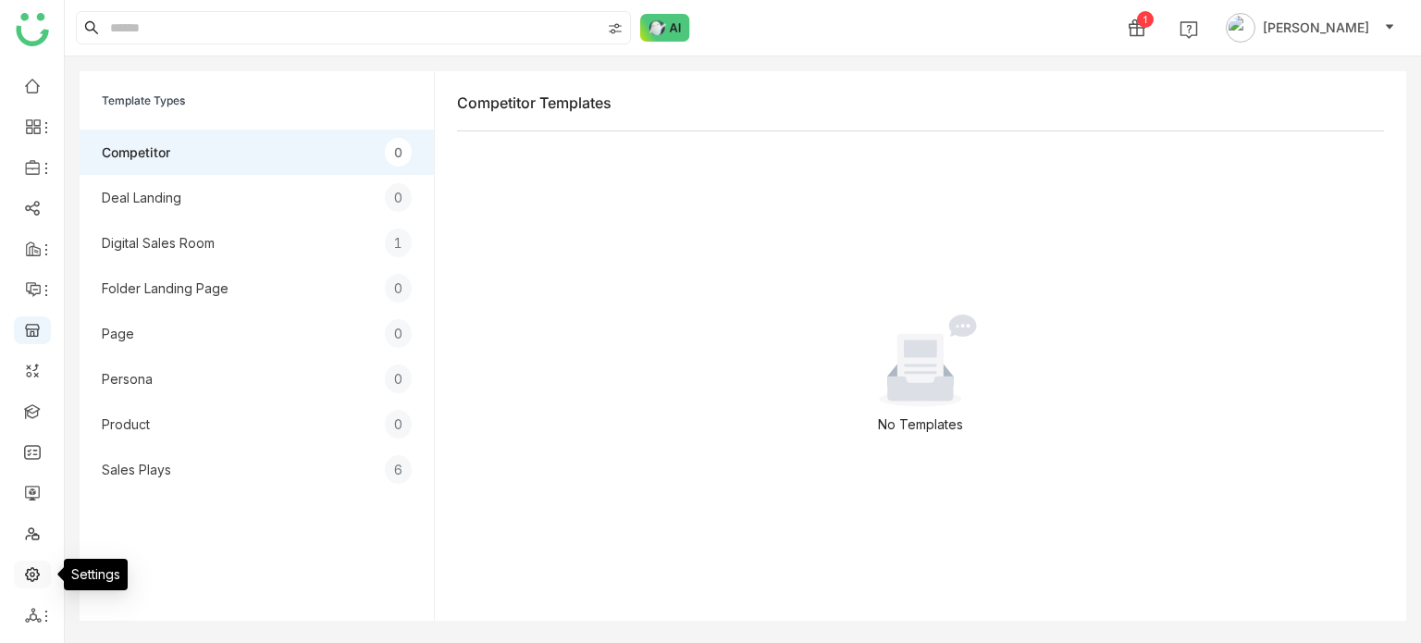
click at [38, 573] on link at bounding box center [32, 573] width 17 height 16
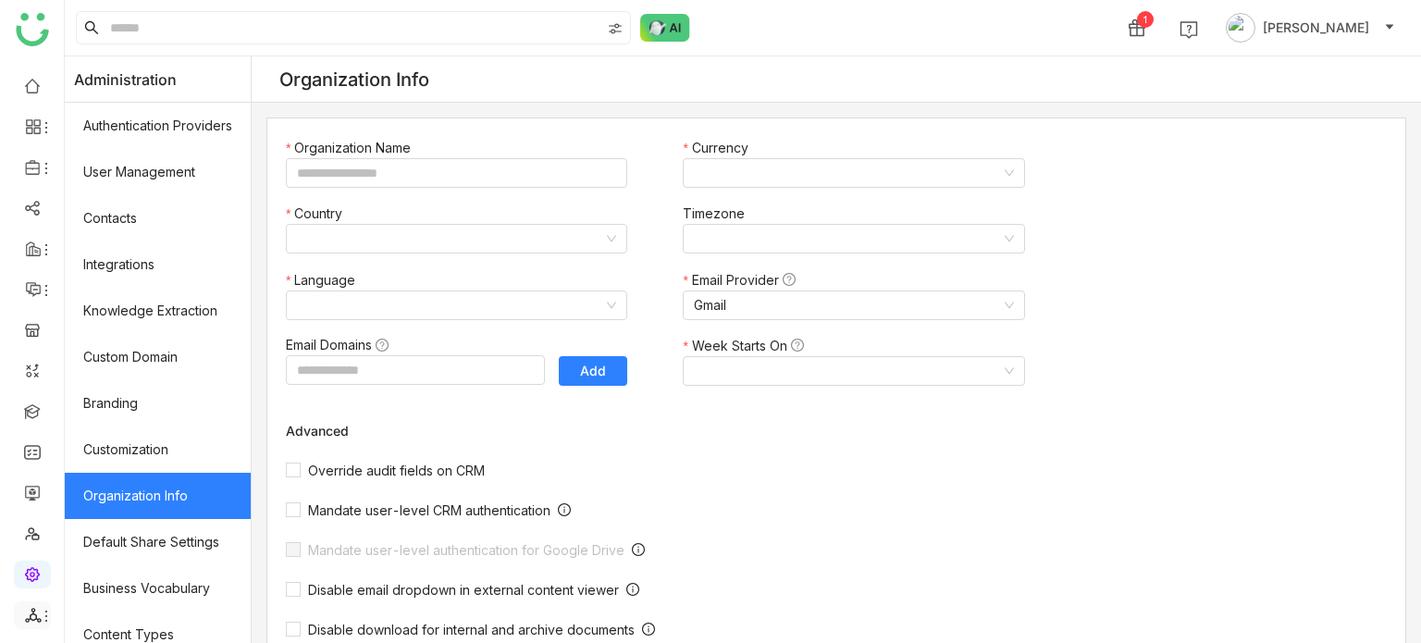
type input "*******"
click at [36, 617] on icon at bounding box center [33, 615] width 16 height 15
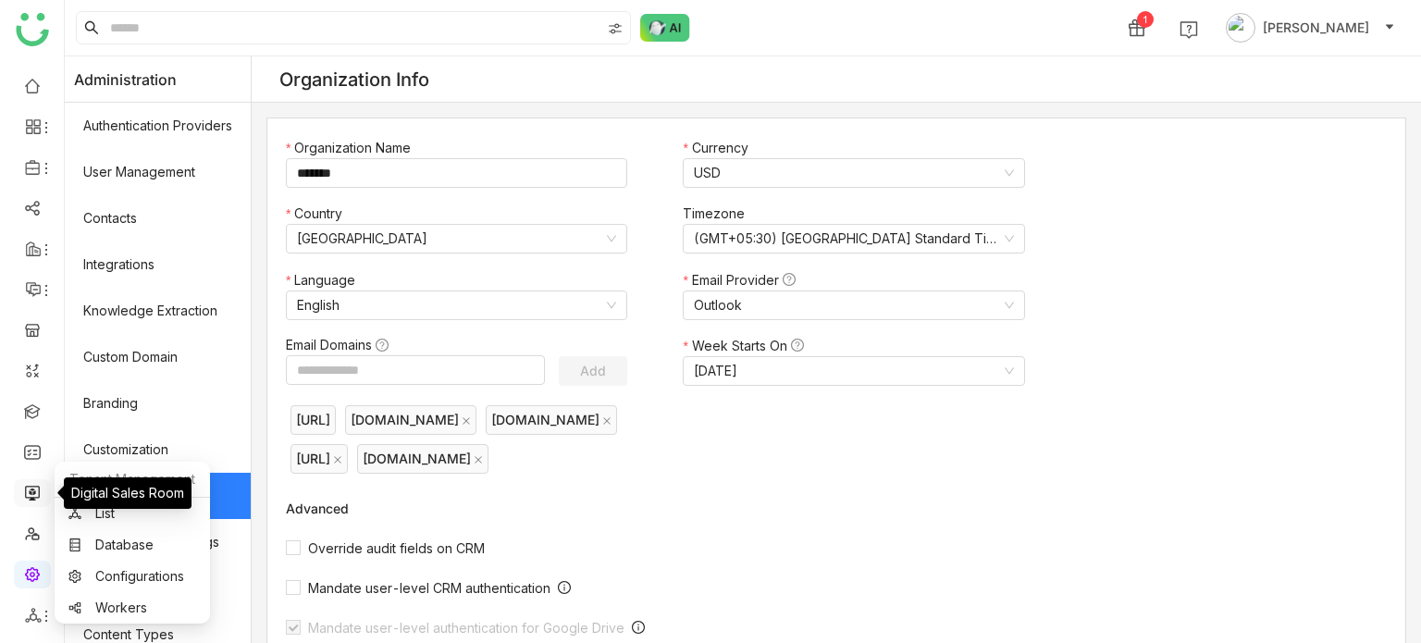
click at [24, 492] on link at bounding box center [32, 492] width 17 height 16
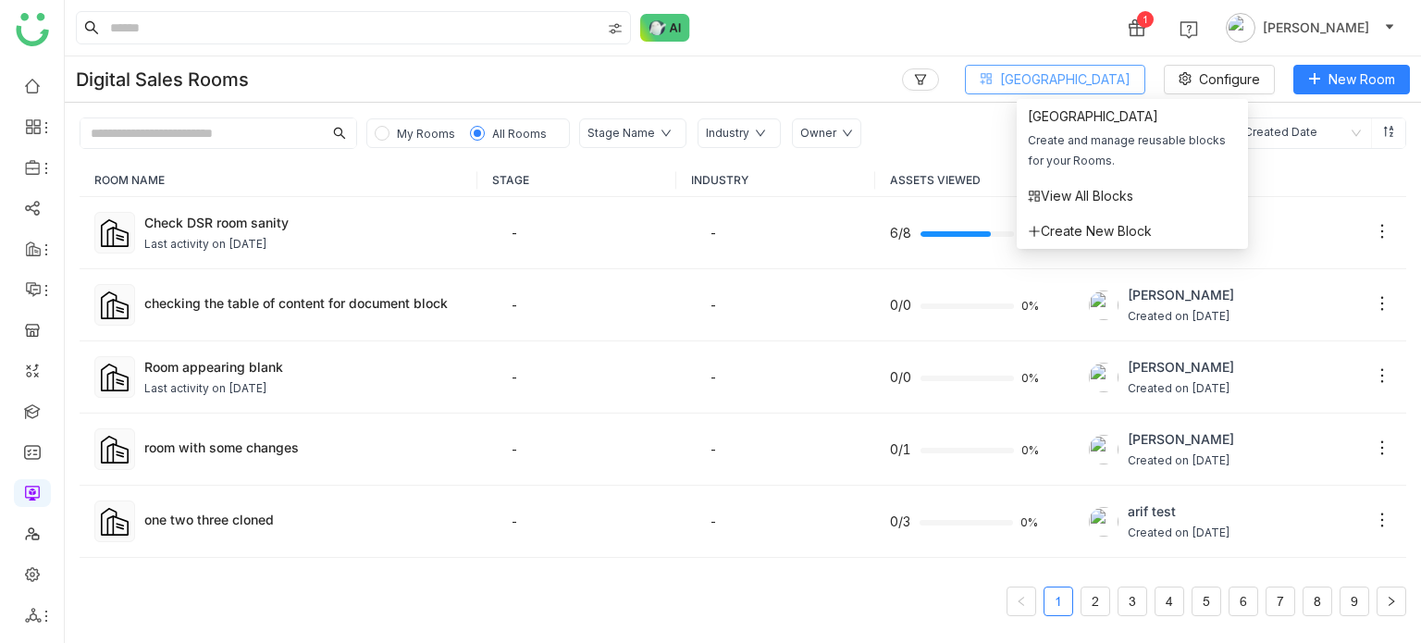
click at [1111, 79] on span "Block Library" at bounding box center [1065, 79] width 130 height 20
click at [1084, 193] on span "View All Blocks" at bounding box center [1080, 196] width 105 height 20
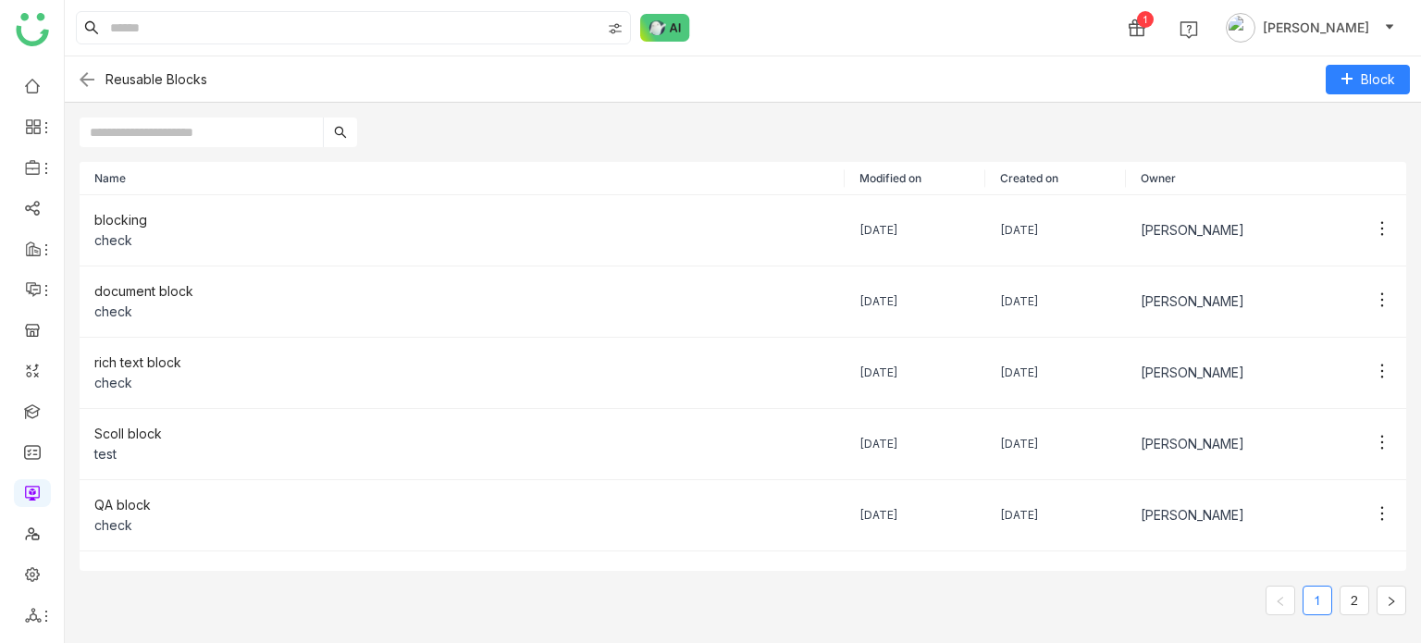
click at [250, 116] on div at bounding box center [743, 125] width 1356 height 44
click at [93, 78] on img at bounding box center [87, 79] width 22 height 22
